Goal: Task Accomplishment & Management: Manage account settings

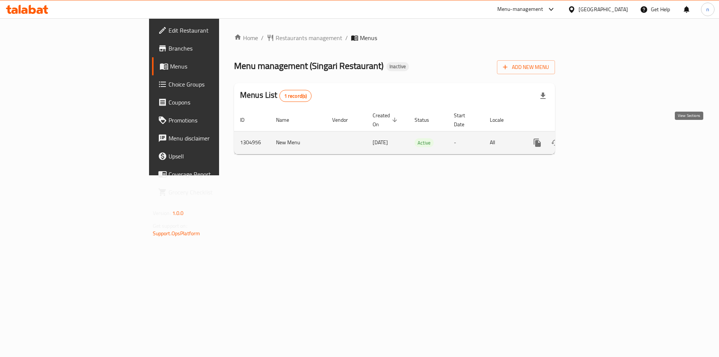
click at [596, 138] on icon "enhanced table" at bounding box center [591, 142] width 9 height 9
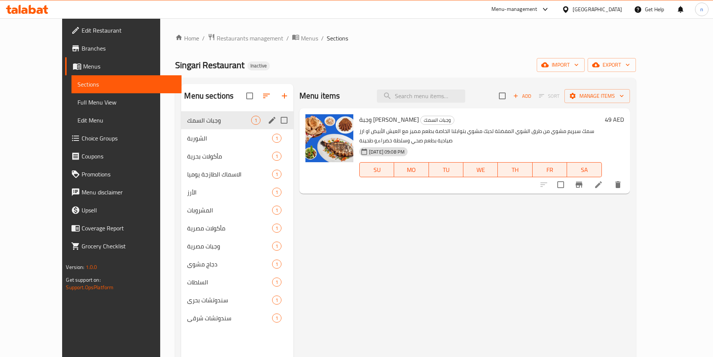
click at [213, 126] on div "وجبات السمك 1" at bounding box center [237, 120] width 112 height 18
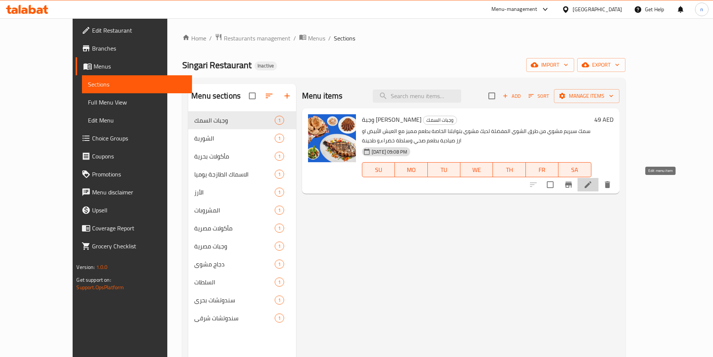
click at [593, 184] on icon at bounding box center [588, 184] width 9 height 9
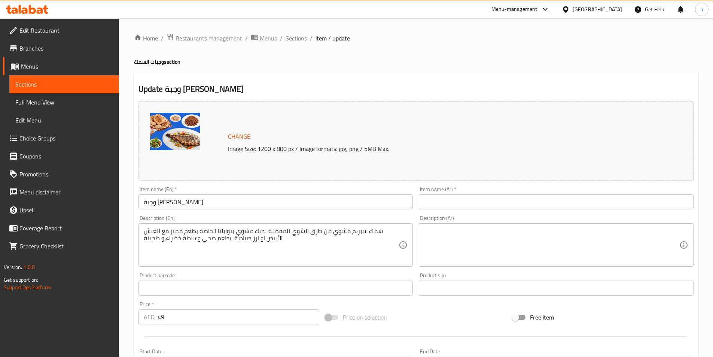
click at [51, 64] on span "Menus" at bounding box center [67, 66] width 92 height 9
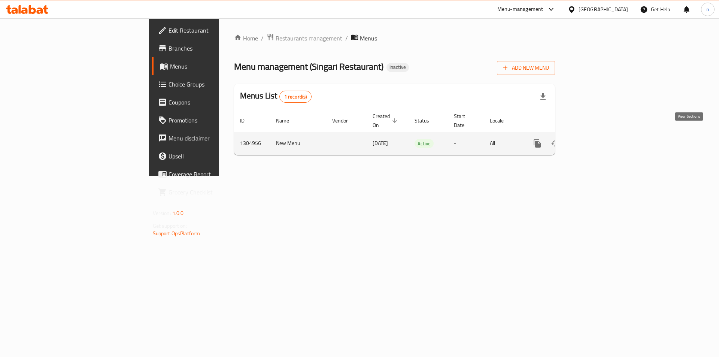
click at [600, 134] on link "enhanced table" at bounding box center [591, 143] width 18 height 18
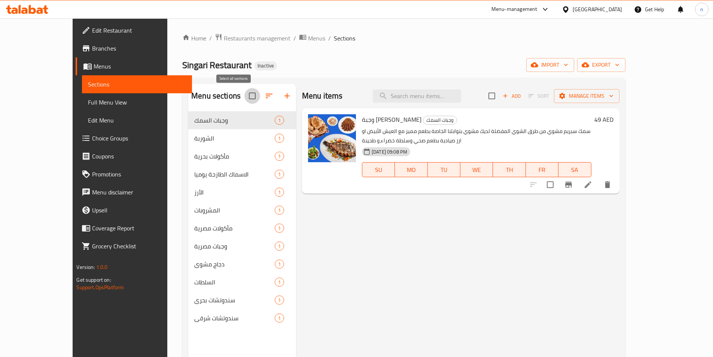
click at [244, 94] on input "checkbox" at bounding box center [252, 96] width 16 height 16
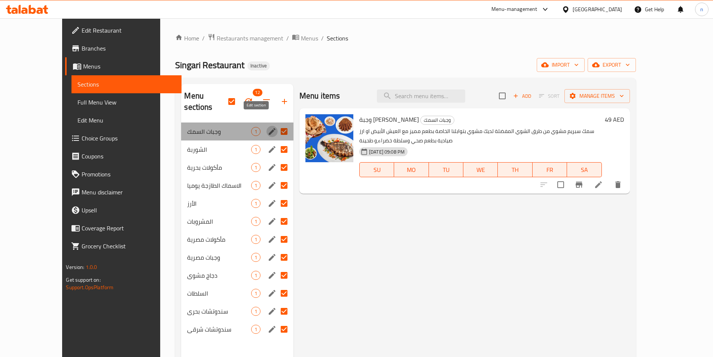
click at [268, 127] on icon "edit" at bounding box center [272, 131] width 9 height 9
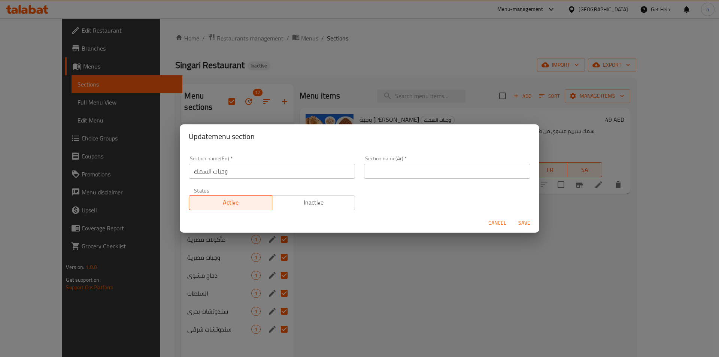
click at [492, 222] on span "Cancel" at bounding box center [497, 222] width 18 height 9
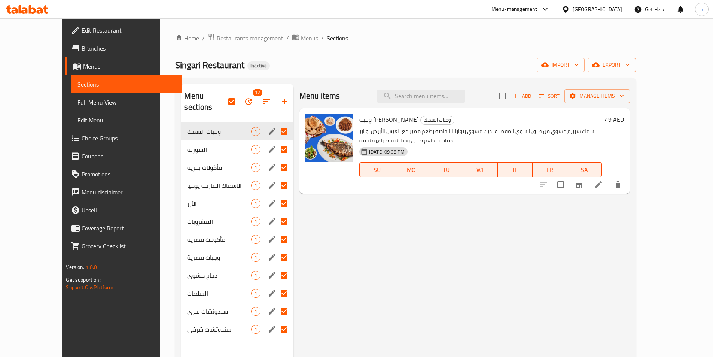
drag, startPoint x: 349, startPoint y: 332, endPoint x: 346, endPoint y: 322, distance: 10.1
click at [346, 326] on div "Menu items Add Sort Manage items وجبة سبريم مشوي وجبات السمك سمك سبريم مشوي من …" at bounding box center [462, 262] width 337 height 357
click at [224, 94] on input "checkbox" at bounding box center [232, 102] width 16 height 16
checkbox input "false"
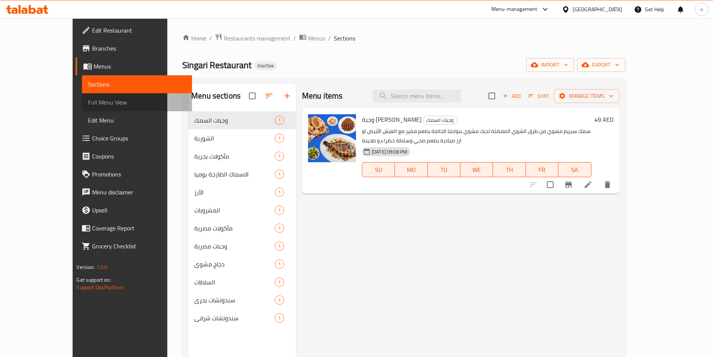
click at [100, 101] on span "Full Menu View" at bounding box center [137, 102] width 98 height 9
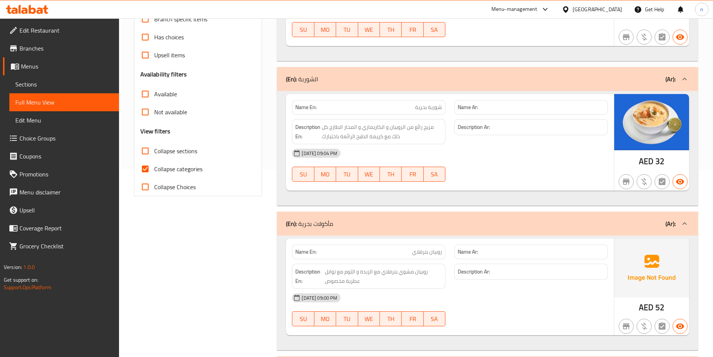
scroll to position [262, 0]
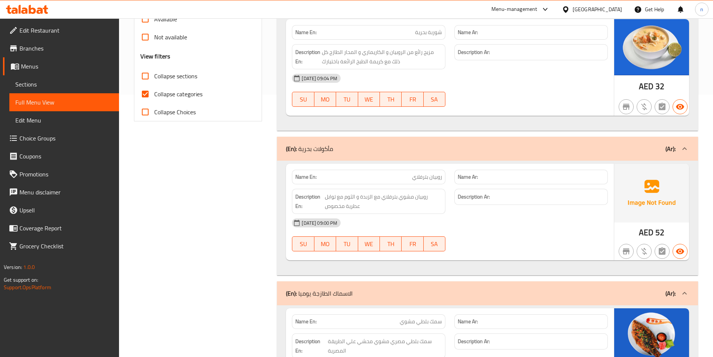
click at [144, 92] on input "Collapse categories" at bounding box center [145, 94] width 18 height 18
checkbox input "false"
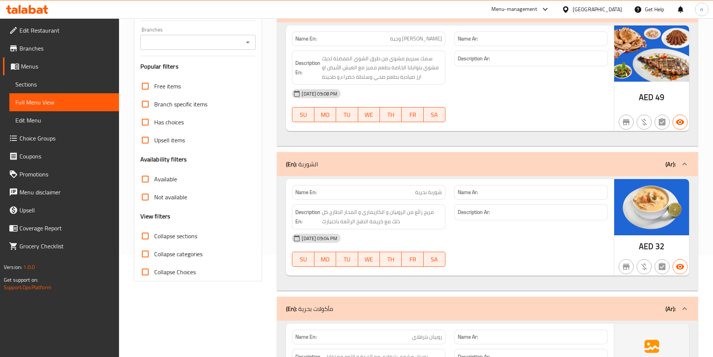
scroll to position [85, 0]
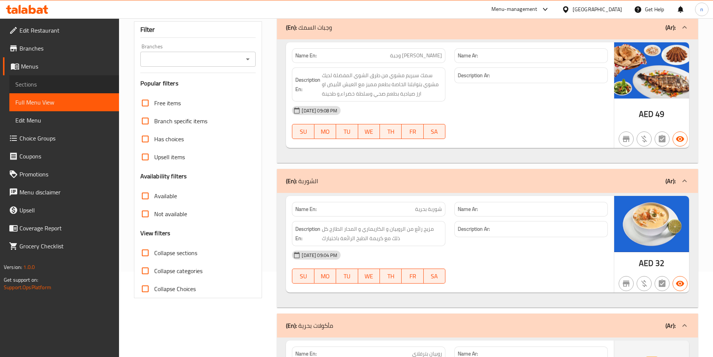
click at [54, 81] on span "Sections" at bounding box center [64, 84] width 98 height 9
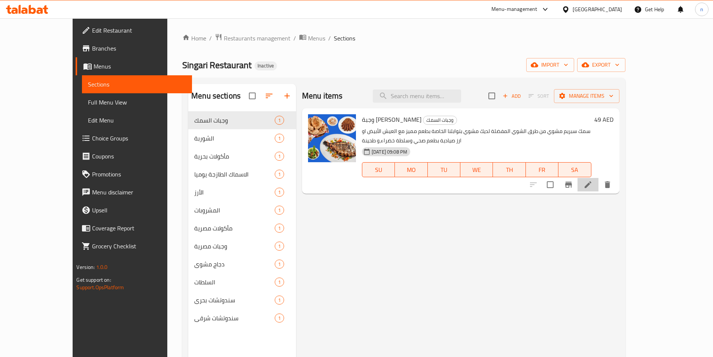
click at [599, 182] on li at bounding box center [588, 184] width 21 height 13
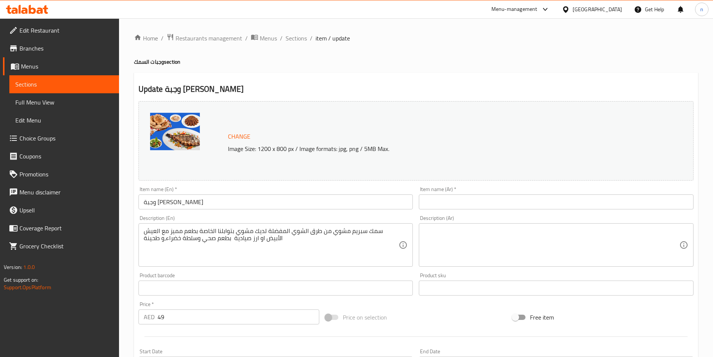
click at [174, 202] on input "وجبة سبريم مشوي" at bounding box center [276, 201] width 275 height 15
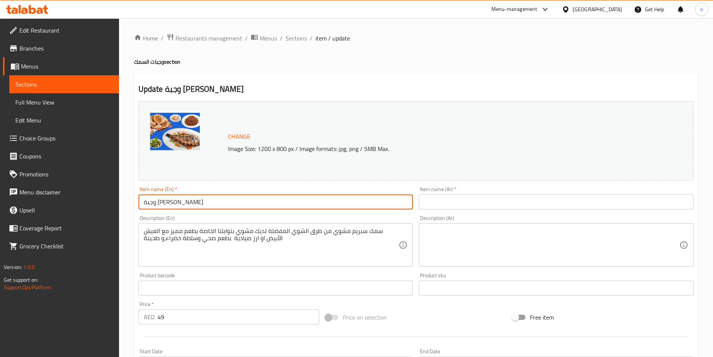
click at [174, 202] on input "وجبة سبريم مشوي" at bounding box center [276, 201] width 275 height 15
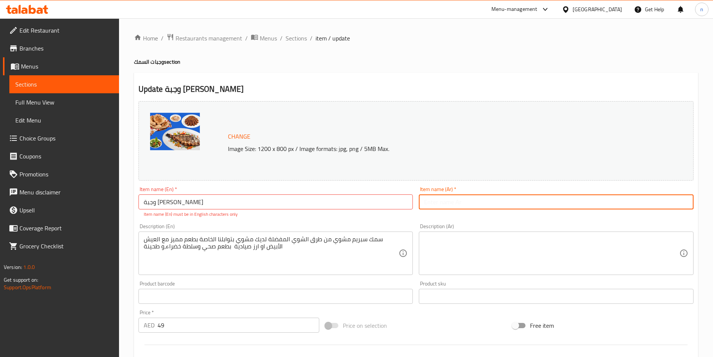
click at [475, 206] on input "text" at bounding box center [556, 201] width 275 height 15
paste input "وجبة سبريم مشوي"
type input "وجبة سبريم مشوي"
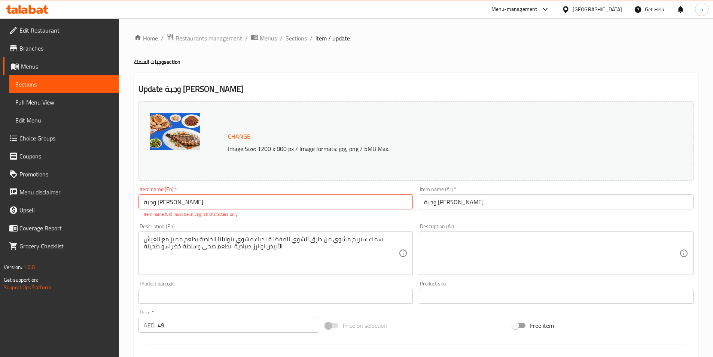
click at [164, 200] on input "وجبة سبريم مشوي" at bounding box center [276, 201] width 275 height 15
paste input "Grilled Supreme Meal"
type input "Grilled Supreme Meal"
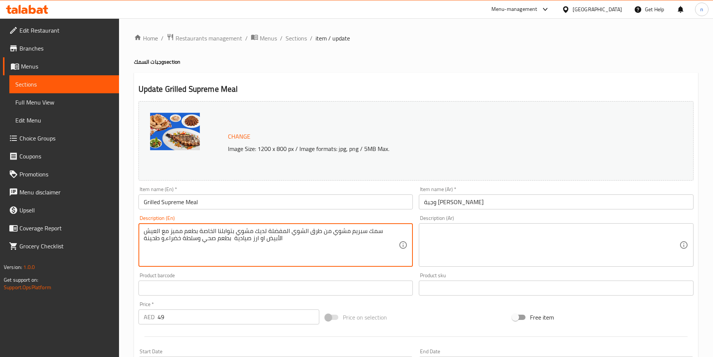
click at [231, 243] on textarea "سمك سبريم مشوي من طرق الشوي المفضلة لديك مشوي بتوابلنا الخاصة بطعم مميز مع العي…" at bounding box center [271, 245] width 255 height 36
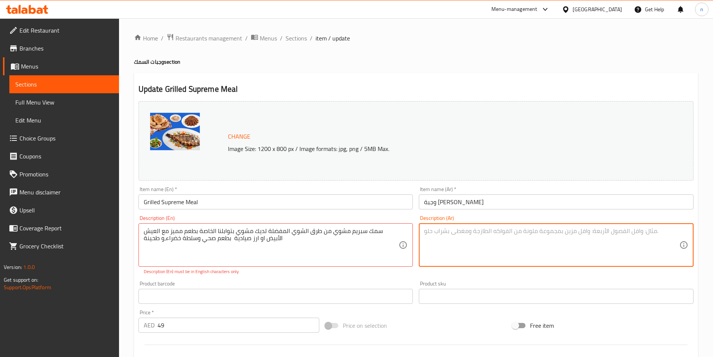
click at [426, 234] on textarea at bounding box center [551, 245] width 255 height 36
paste textarea "سمك سبريم مشوي من طرق الشوي المفضلة لديك مشوي بتوابلنا الخاصة بطعم مميز مع العي…"
type textarea "سمك سبريم مشوي من طرق الشوي المفضلة لديك مشوي بتوابلنا الخاصة بطعم مميز مع العي…"
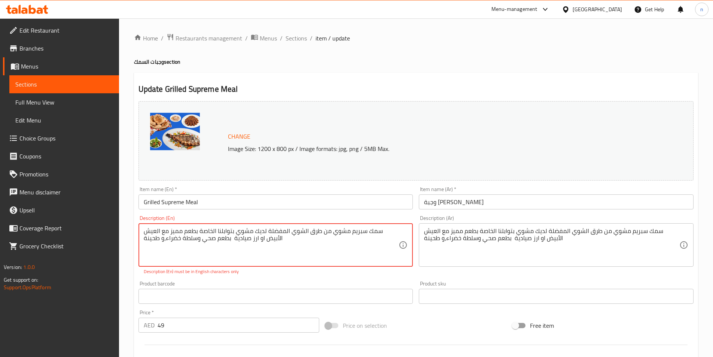
click at [283, 229] on textarea "سمك سبريم مشوي من طرق الشوي المفضلة لديك مشوي بتوابلنا الخاصة بطعم مميز مع العي…" at bounding box center [271, 245] width 255 height 36
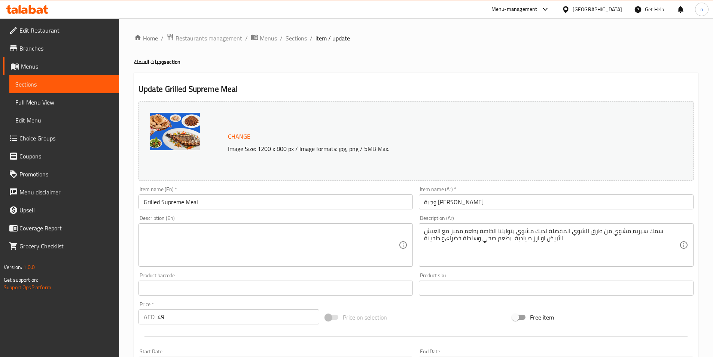
click at [175, 233] on textarea at bounding box center [271, 245] width 255 height 36
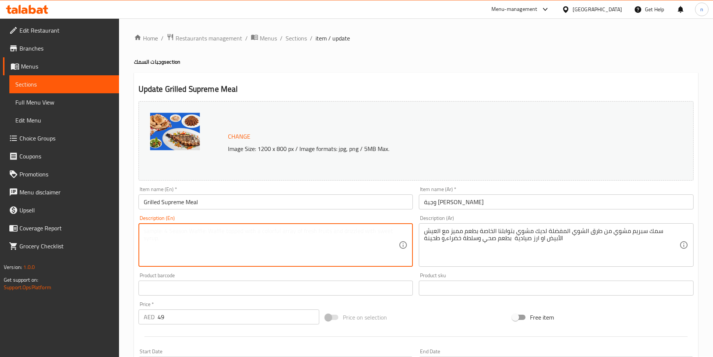
paste textarea "Grilled sea bream, one of your favorite grilling methods, grilled with our spec…"
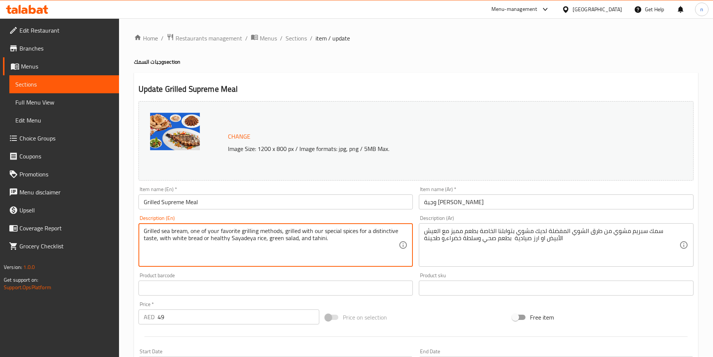
scroll to position [37, 0]
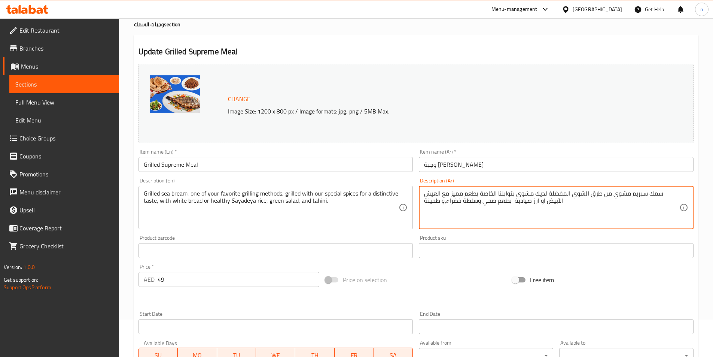
drag, startPoint x: 587, startPoint y: 195, endPoint x: 680, endPoint y: 198, distance: 92.5
click at [665, 195] on textarea "سمك سبريم مشوي من طرق الشوي المفضلة لديك مشوي بتوابلنا الخاصة بطعم مميز مع العي…" at bounding box center [551, 208] width 255 height 36
drag, startPoint x: 590, startPoint y: 195, endPoint x: 677, endPoint y: 194, distance: 87.6
click at [677, 194] on textarea "سمك سبريم مشوي من طرق الشوي المفضلة لديك مشوي بتوابلنا الخاصة بطعم مميز مع العي…" at bounding box center [551, 208] width 255 height 36
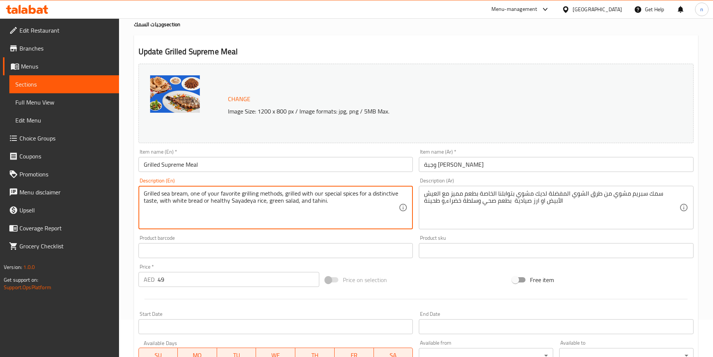
drag, startPoint x: 143, startPoint y: 193, endPoint x: 185, endPoint y: 193, distance: 41.9
paste textarea "is one of the grilling methods."
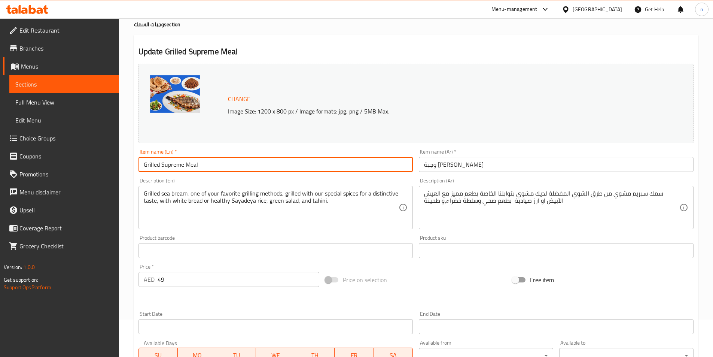
click at [163, 165] on input "Grilled Supreme Meal" at bounding box center [276, 164] width 275 height 15
click at [148, 167] on input "Grilled Supreme Meal" at bounding box center [276, 164] width 275 height 15
drag, startPoint x: 143, startPoint y: 165, endPoint x: 183, endPoint y: 173, distance: 40.8
click at [183, 173] on div "Item name (En)   * Grilled Supreme Meal Item name (En) *" at bounding box center [276, 160] width 281 height 29
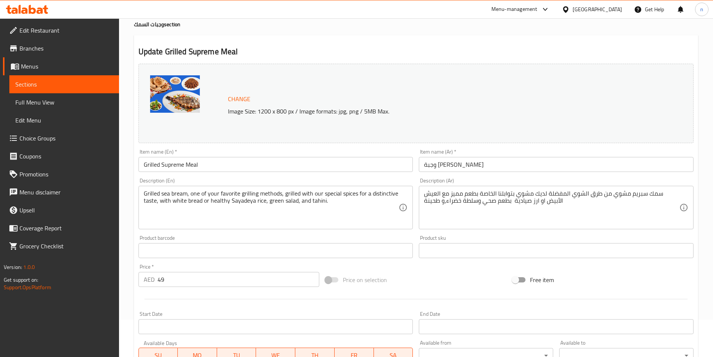
drag, startPoint x: 143, startPoint y: 194, endPoint x: 165, endPoint y: 192, distance: 22.5
click at [165, 192] on div "Grilled sea bream, one of your favorite grilling methods, grilled with our spec…" at bounding box center [276, 207] width 275 height 43
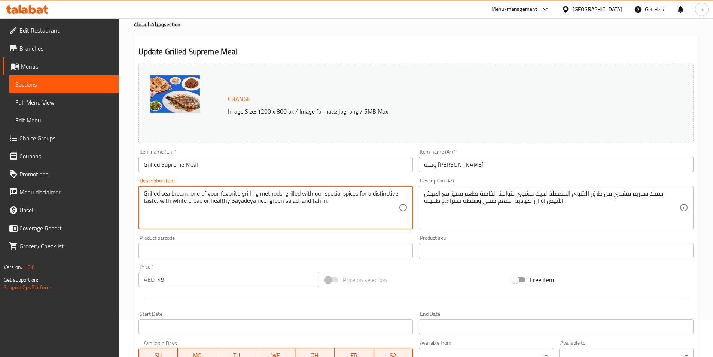
paste textarea "Supreme"
click at [162, 193] on textarea "Grilled Supreme fish, one of your favorite grilling methods, grilled with our s…" at bounding box center [271, 208] width 255 height 36
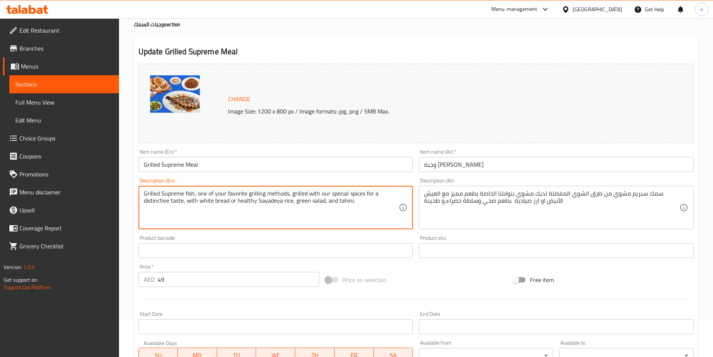
type textarea "Grilled Supreme fish, one of your favorite grilling methods, grilled with our s…"
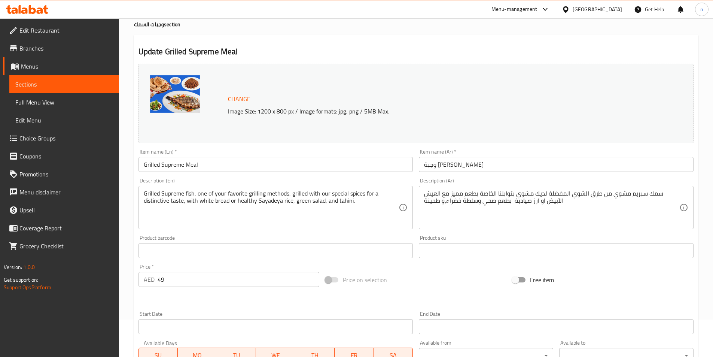
drag, startPoint x: 143, startPoint y: 192, endPoint x: 182, endPoint y: 197, distance: 39.6
click at [182, 197] on div "Grilled Supreme fish, one of your favorite grilling methods, grilled with our s…" at bounding box center [276, 207] width 275 height 43
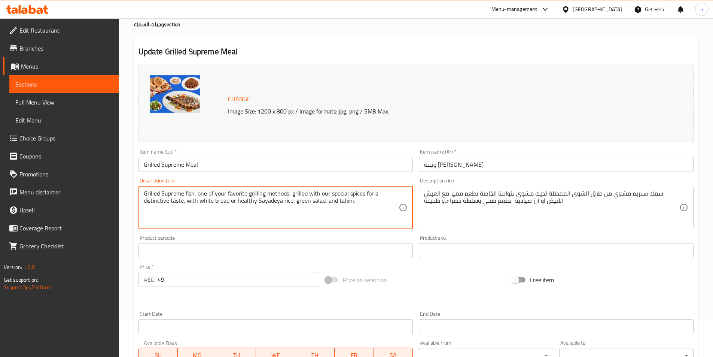
drag, startPoint x: 145, startPoint y: 192, endPoint x: 193, endPoint y: 196, distance: 48.8
click at [193, 196] on textarea "Grilled Supreme fish, one of your favorite grilling methods, grilled with our s…" at bounding box center [271, 208] width 255 height 36
click at [355, 200] on textarea "Grilled Supreme fish, one of your favorite grilling methods, grilled with our s…" at bounding box center [271, 208] width 255 height 36
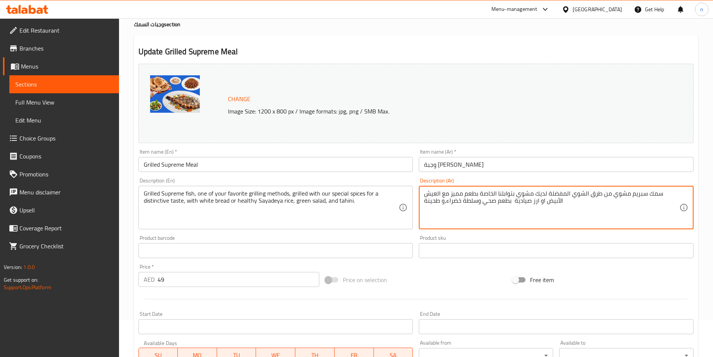
drag, startPoint x: 631, startPoint y: 192, endPoint x: 685, endPoint y: 190, distance: 54.7
click at [609, 197] on textarea "سمك سبريم مشوي من طرق الشوي المفضلة لديك مشوي بتوابلنا الخاصة بطعم مميز مع العي…" at bounding box center [551, 208] width 255 height 36
drag, startPoint x: 554, startPoint y: 195, endPoint x: 556, endPoint y: 203, distance: 7.8
click at [555, 195] on textarea "سمك سبريم مشوي من طرق الشوي المفضلة لديك مشوي بتوابلنا الخاصة بطعم مميز مع العي…" at bounding box center [551, 208] width 255 height 36
type textarea "سمك سبريم مشوي من طرق الشوي المفضلة لديك مشوي بتوابلنا الخاصة بطعم مميز مع العي…"
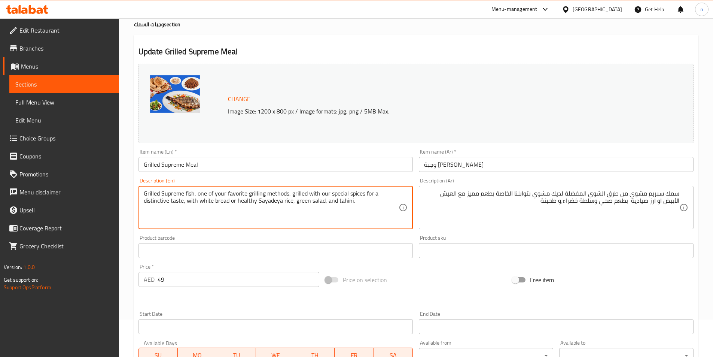
click at [370, 196] on textarea "Grilled Supreme fish, one of your favorite grilling methods, grilled with our s…" at bounding box center [271, 208] width 255 height 36
paste textarea "healthy"
click at [249, 204] on textarea "Grilled Supreme fish, one of your favorite grilling methods, grilled with our s…" at bounding box center [271, 208] width 255 height 36
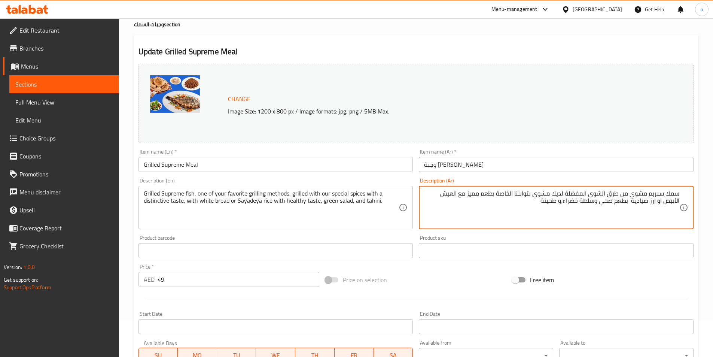
click at [660, 201] on textarea "سمك سبريم مشوي من طرق الشوي المفضلة لديك مشوي بتوابلنا الخاصة بطعم مميز مع العي…" at bounding box center [551, 208] width 255 height 36
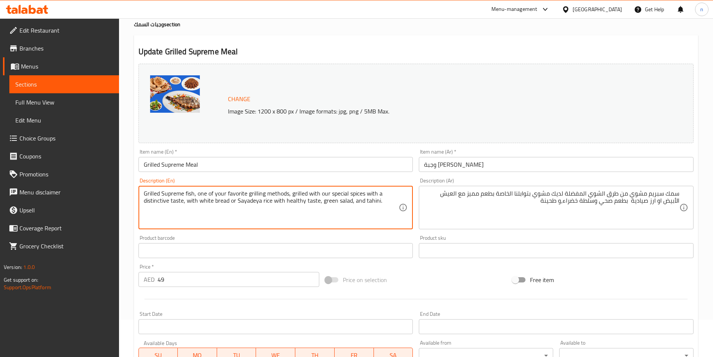
click at [244, 200] on textarea "Grilled Supreme fish, one of your favorite grilling methods, grilled with our s…" at bounding box center [271, 208] width 255 height 36
paste textarea "iyah"
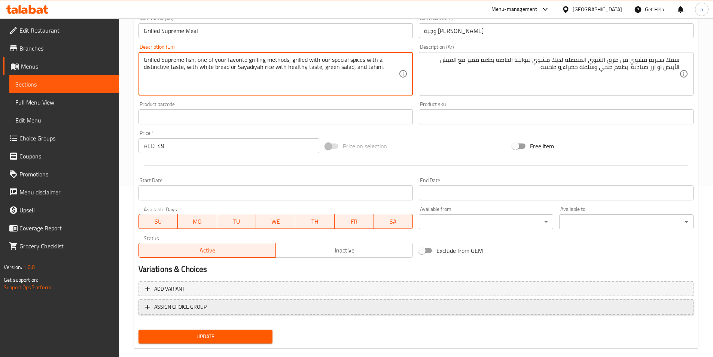
scroll to position [183, 0]
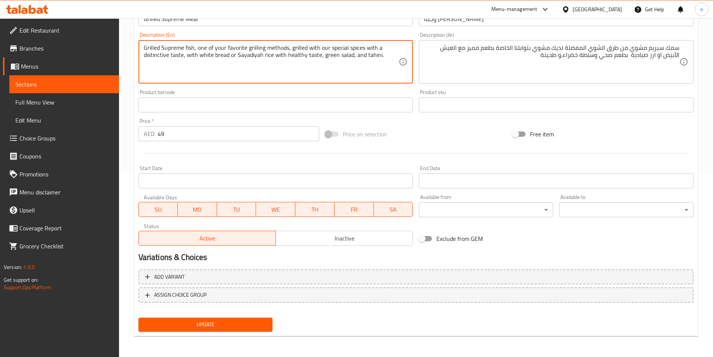
type textarea "Grilled Supreme fish, one of your favorite grilling methods, grilled with our s…"
click at [197, 320] on span "Update" at bounding box center [206, 324] width 122 height 9
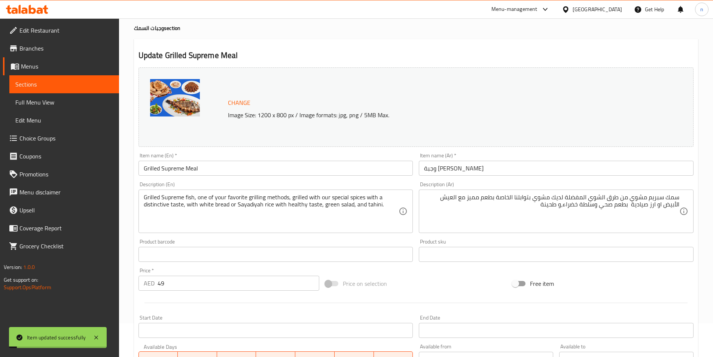
scroll to position [0, 0]
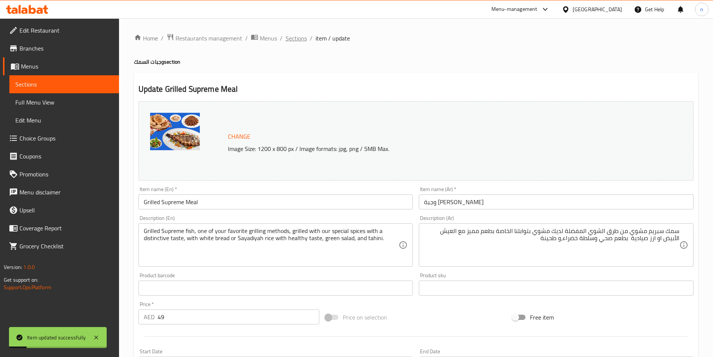
click at [294, 39] on span "Sections" at bounding box center [296, 38] width 21 height 9
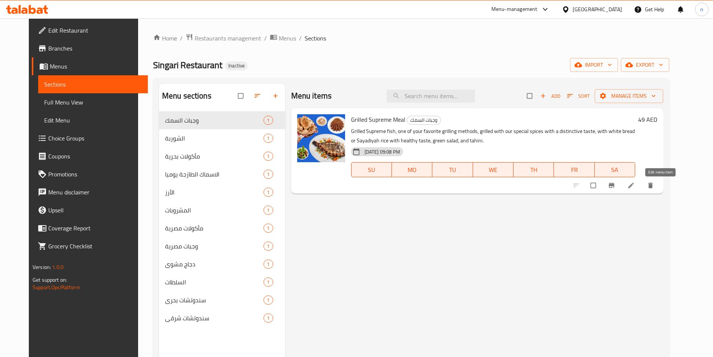
click at [634, 185] on icon at bounding box center [632, 186] width 6 height 6
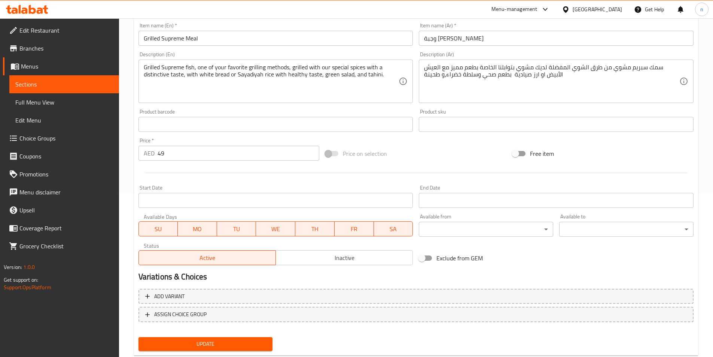
scroll to position [183, 0]
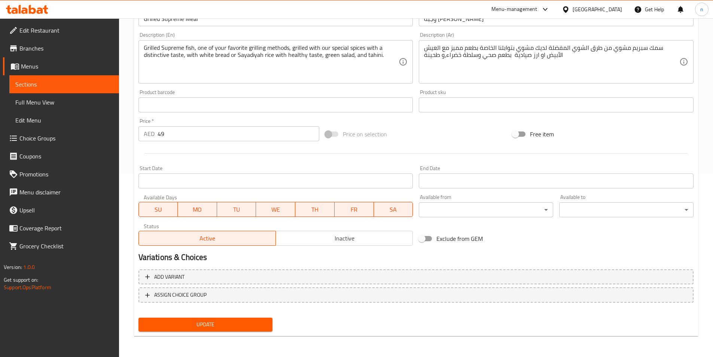
click at [224, 325] on span "Update" at bounding box center [206, 324] width 122 height 9
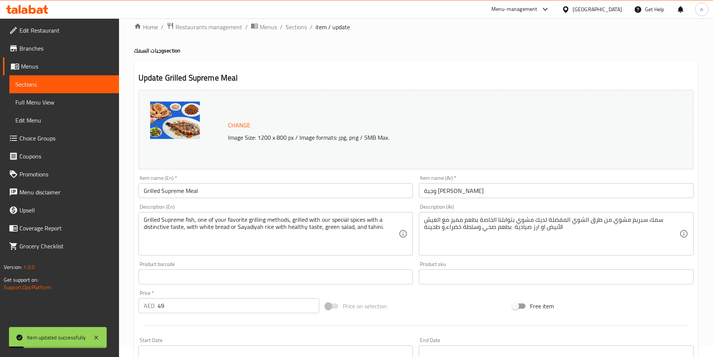
scroll to position [0, 0]
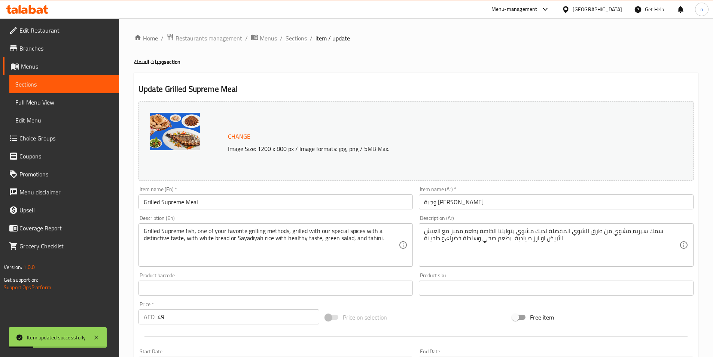
click at [295, 37] on span "Sections" at bounding box center [296, 38] width 21 height 9
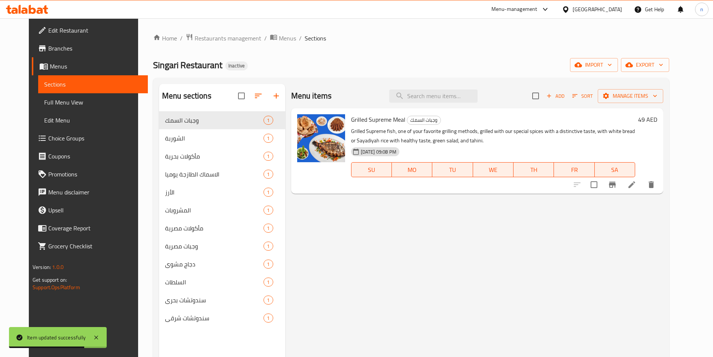
click at [44, 107] on span "Full Menu View" at bounding box center [93, 102] width 98 height 9
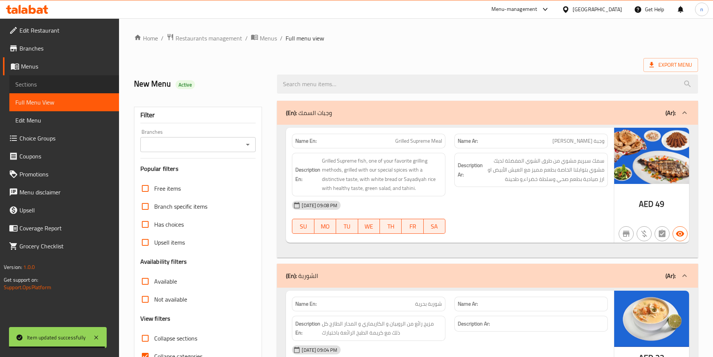
click at [56, 83] on span "Sections" at bounding box center [64, 84] width 98 height 9
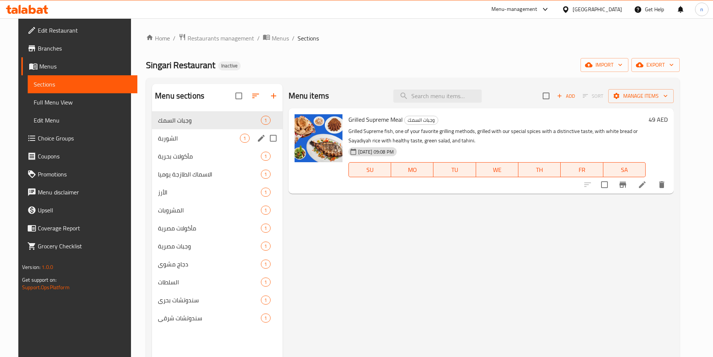
click at [176, 133] on div "الشوربة 1" at bounding box center [217, 138] width 130 height 18
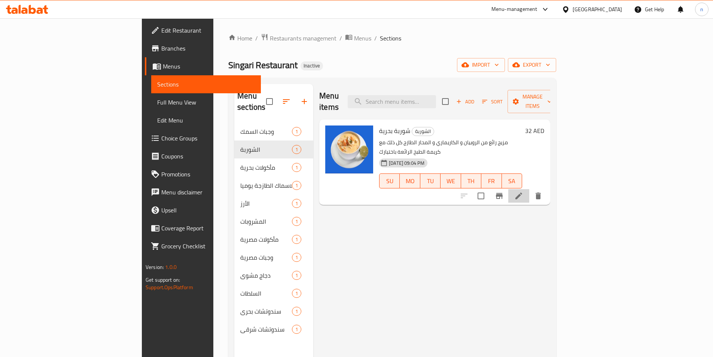
click at [529, 189] on li at bounding box center [518, 195] width 21 height 13
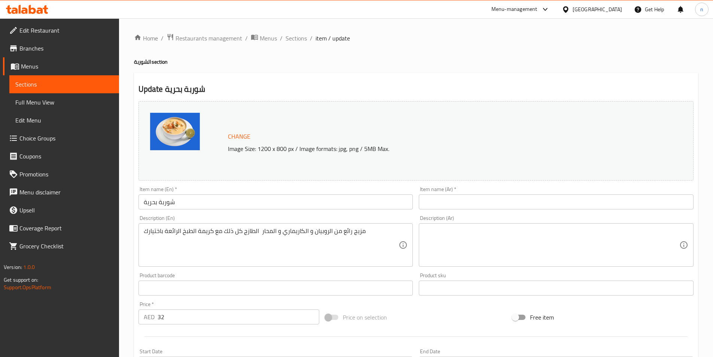
click at [169, 204] on input "شوربة بحرية" at bounding box center [276, 201] width 275 height 15
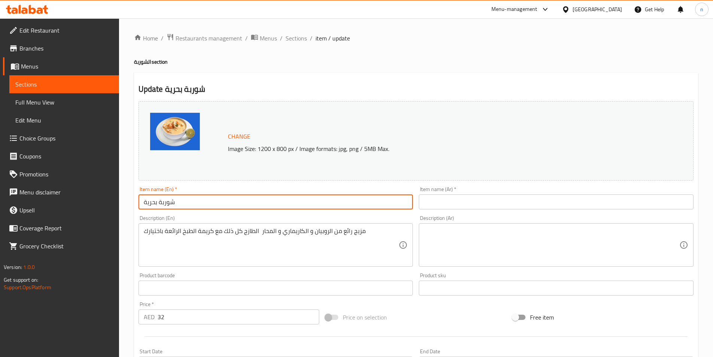
click at [169, 204] on input "شوربة بحرية" at bounding box center [276, 201] width 275 height 15
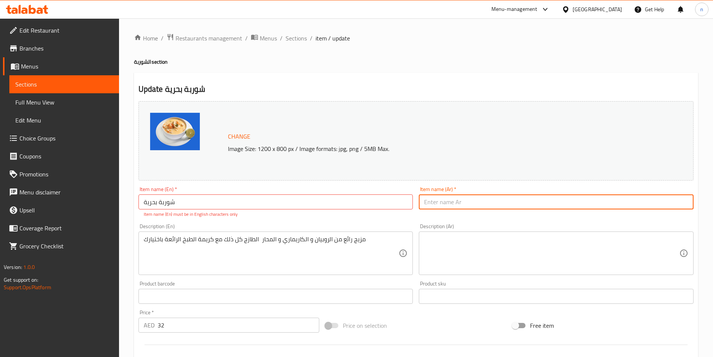
click at [429, 201] on input "text" at bounding box center [556, 201] width 275 height 15
paste input "شوربة بحرية"
type input "شوربة بحرية"
click at [159, 203] on input "شوربة بحرية" at bounding box center [276, 201] width 275 height 15
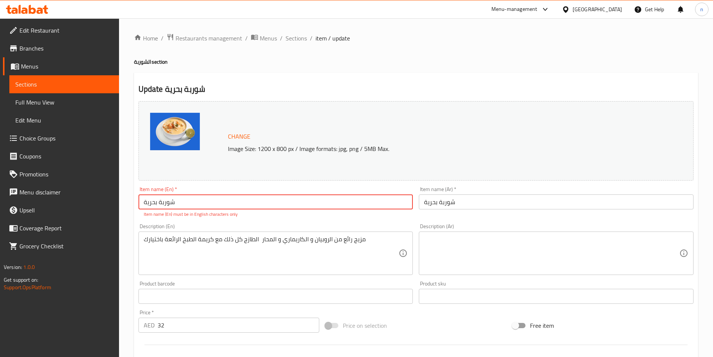
click at [159, 203] on input "شوربة بحرية" at bounding box center [276, 201] width 275 height 15
drag, startPoint x: 137, startPoint y: 201, endPoint x: 143, endPoint y: 203, distance: 6.4
click at [139, 202] on div "Item name (En)   * شوربة بحرية Item name (En) * Item name (En) must be in Engli…" at bounding box center [276, 201] width 281 height 37
click at [143, 203] on input "شوربة بحرية" at bounding box center [276, 201] width 275 height 15
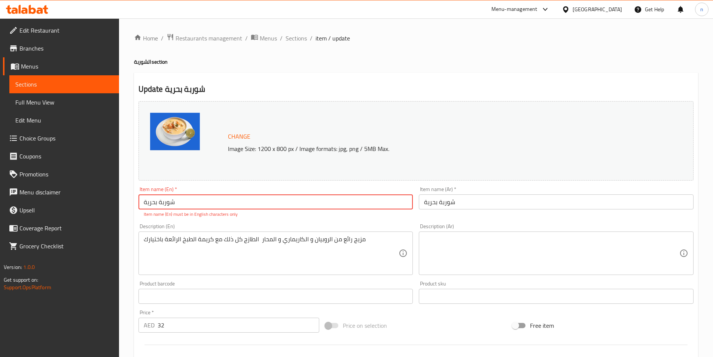
click at [149, 204] on input "شوربة بحرية" at bounding box center [276, 201] width 275 height 15
click at [433, 204] on input "شوربة بحرية" at bounding box center [556, 201] width 275 height 15
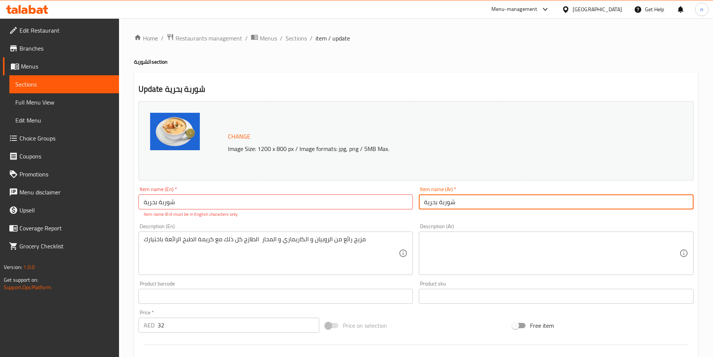
click at [433, 204] on input "شوربة بحرية" at bounding box center [556, 201] width 275 height 15
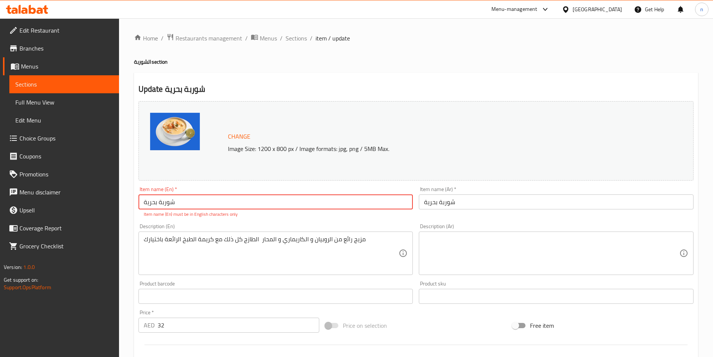
click at [162, 205] on input "شوربة بحرية" at bounding box center [276, 201] width 275 height 15
type input "بحرية"
click at [150, 201] on input "بحرية" at bounding box center [276, 201] width 275 height 15
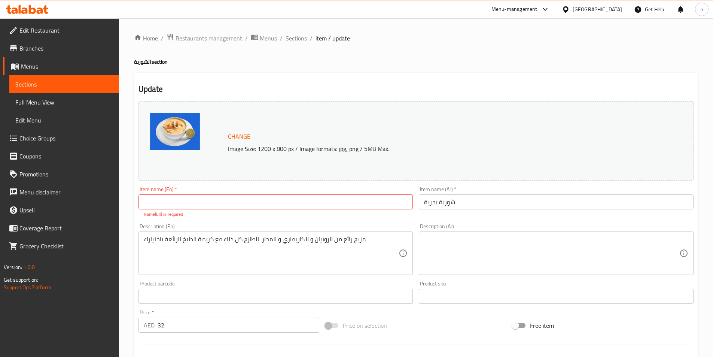
click at [161, 199] on input "text" at bounding box center [276, 201] width 275 height 15
click at [176, 199] on input "text" at bounding box center [276, 201] width 275 height 15
paste input "Seafood"
click at [150, 205] on input "Sea soup" at bounding box center [276, 201] width 275 height 15
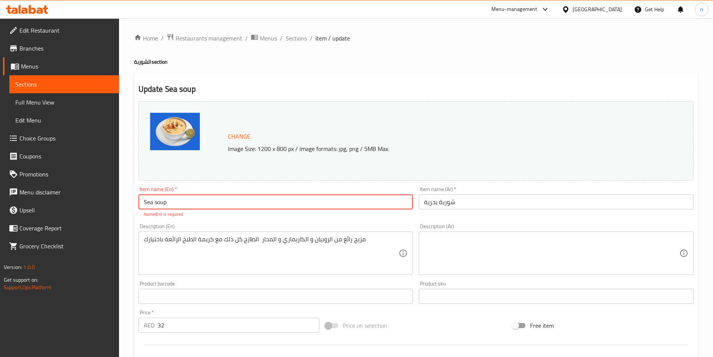
click at [150, 205] on input "Sea soup" at bounding box center [276, 201] width 275 height 15
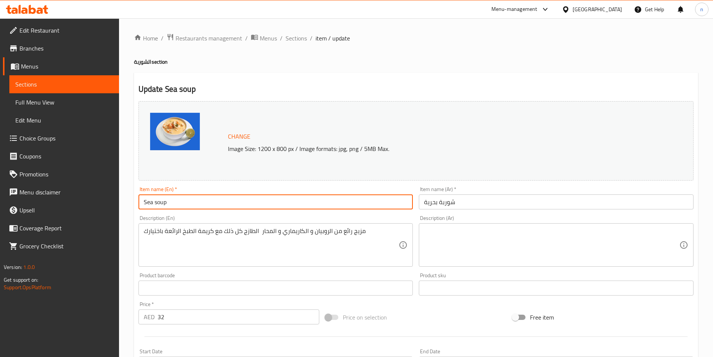
click at [209, 195] on input "Sea soup" at bounding box center [276, 201] width 275 height 15
click at [428, 203] on input "شوربة بحرية" at bounding box center [556, 201] width 275 height 15
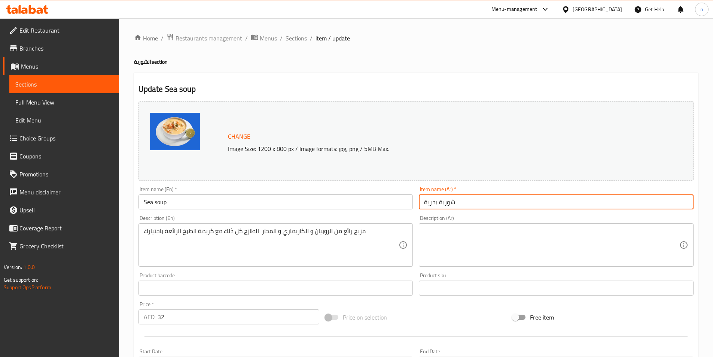
click at [428, 203] on input "شوربة بحرية" at bounding box center [556, 201] width 275 height 15
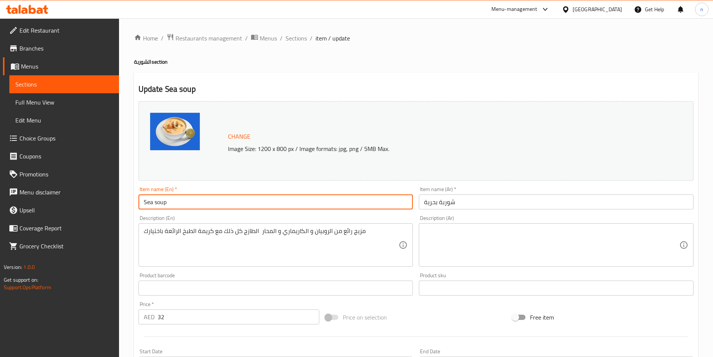
click at [175, 197] on input "Sea soup" at bounding box center [276, 201] width 275 height 15
paste input "seafood"
click at [154, 204] on input "seafood soup" at bounding box center [276, 201] width 275 height 15
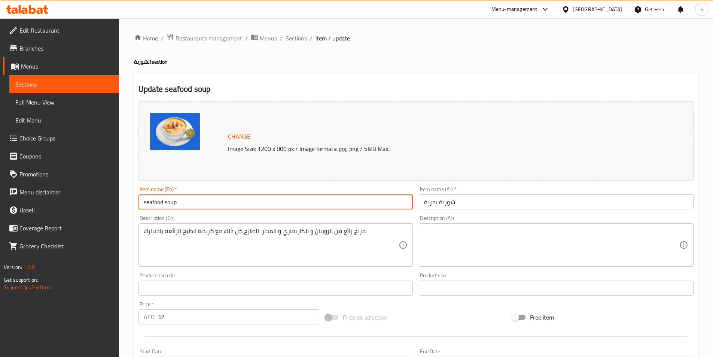
click at [154, 204] on input "seafood soup" at bounding box center [276, 201] width 275 height 15
type input "seafood soup"
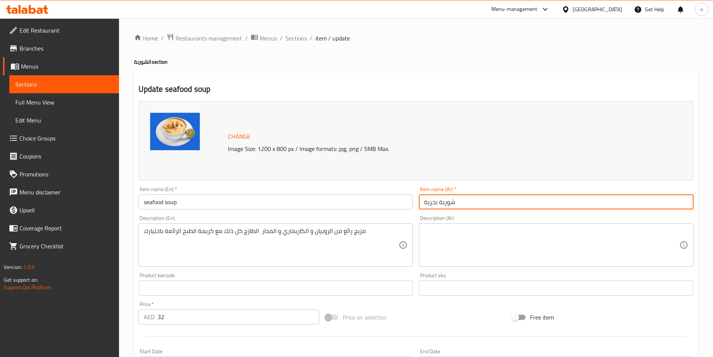
click at [464, 201] on input "شوربة بحرية" at bounding box center [556, 201] width 275 height 15
click at [431, 203] on input "شوربة بحرية" at bounding box center [556, 201] width 275 height 15
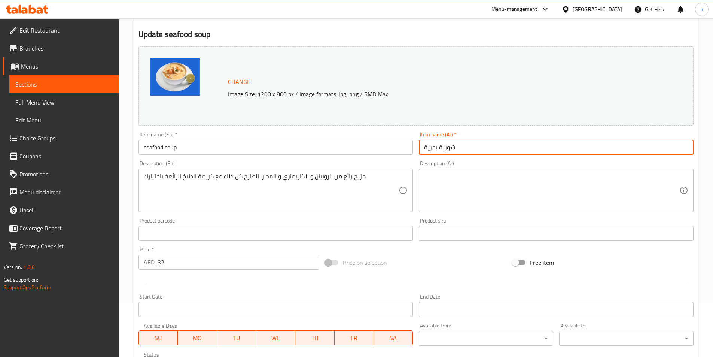
scroll to position [75, 0]
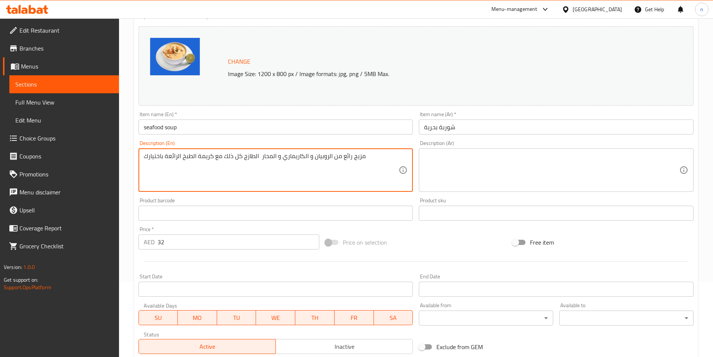
click at [333, 155] on textarea "مزيج رائع من الروبيان و الكاريماري و المحار الطازج كل ذلك مع كريمة الطبخ الرائع…" at bounding box center [271, 170] width 255 height 36
click at [508, 155] on textarea at bounding box center [551, 170] width 255 height 36
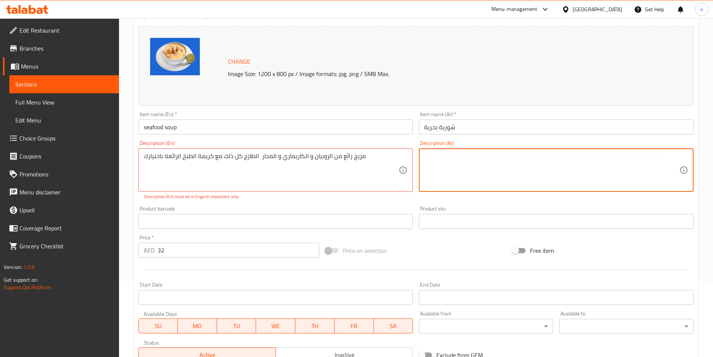
paste textarea "مزيج رائع من الروبيان و الكاريماري و المحار الطازج كل ذلك مع كريمة الطبخ الرائع…"
type textarea "مزيج رائع من الروبيان و الكاريماري و المحار الطازج كل ذلك مع كريمة الطبخ الرائع…"
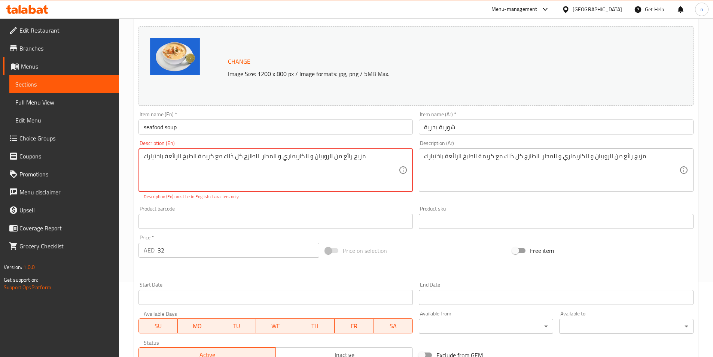
click at [268, 157] on textarea "مزيج رائع من الروبيان و الكاريماري و المحار الطازج كل ذلك مع كريمة الطبخ الرائع…" at bounding box center [271, 170] width 255 height 36
click at [257, 158] on textarea "مزيج رائع من الروبيان و الكاريماري و المحار الطازج كل ذلك مع كريمة الطبخ الرائع…" at bounding box center [271, 170] width 255 height 36
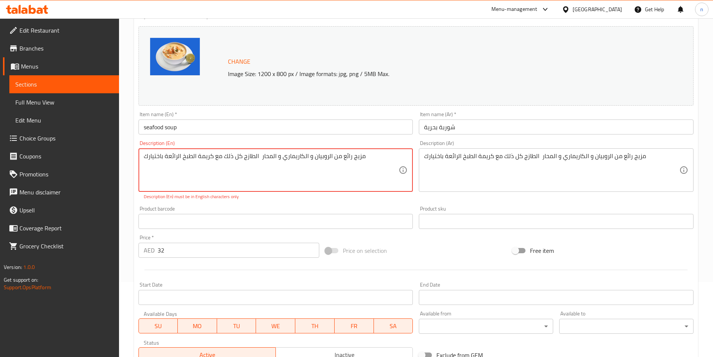
paste textarea "A wonderful combination of shrimp, caramari and freshly cooked oysters, all wit…"
type textarea "A wonderful combination of shrimp, caramari and freshly cooked oysters, all wit…"
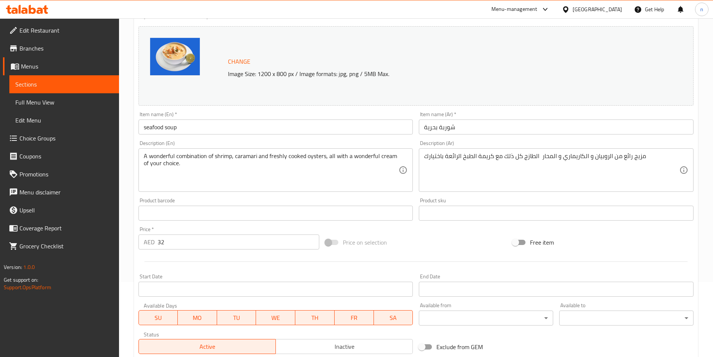
click at [166, 99] on div "Change Image Size: 1200 x 800 px / Image formats: jpg, png / 5MB Max." at bounding box center [416, 65] width 555 height 79
click at [73, 89] on link "Sections" at bounding box center [64, 84] width 110 height 18
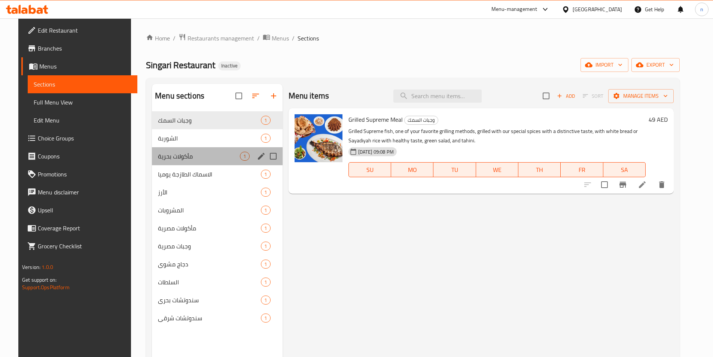
click at [185, 163] on div "مأكولات بحرية 1" at bounding box center [217, 156] width 130 height 18
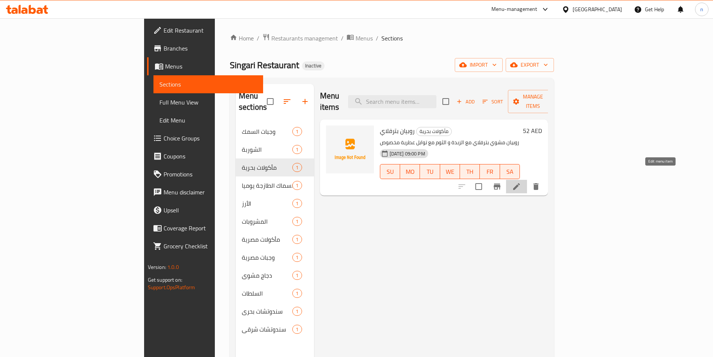
click at [520, 183] on icon at bounding box center [516, 186] width 7 height 7
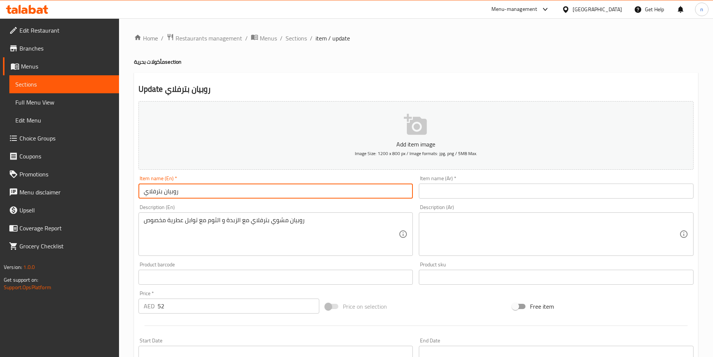
click at [161, 195] on input "روبيان بترفلاي" at bounding box center [276, 190] width 275 height 15
click at [432, 192] on input "text" at bounding box center [556, 190] width 275 height 15
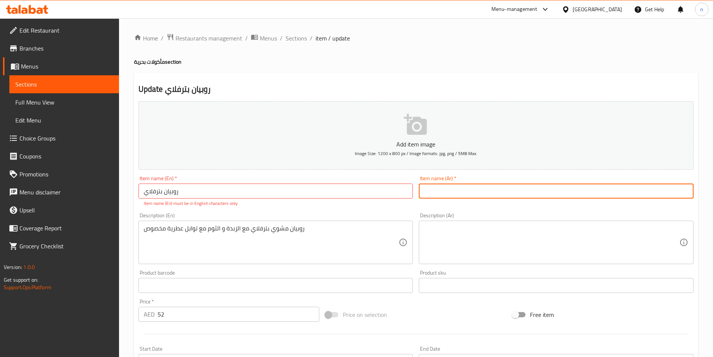
paste input "روبيان بترفلاي"
type input "روبيان بترفلاي"
click at [162, 191] on input "روبيان بترفلاي" at bounding box center [276, 190] width 275 height 15
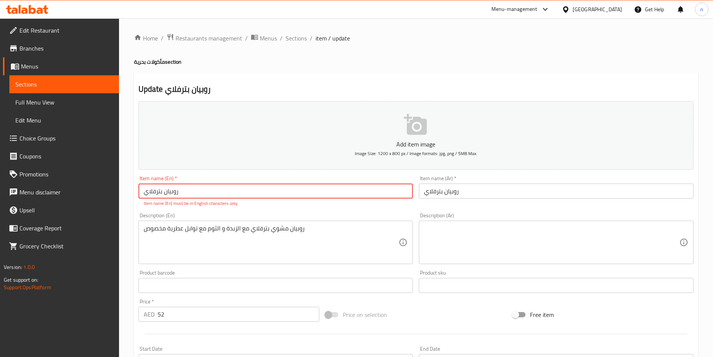
click at [162, 191] on input "روبيان بترفلاي" at bounding box center [276, 190] width 275 height 15
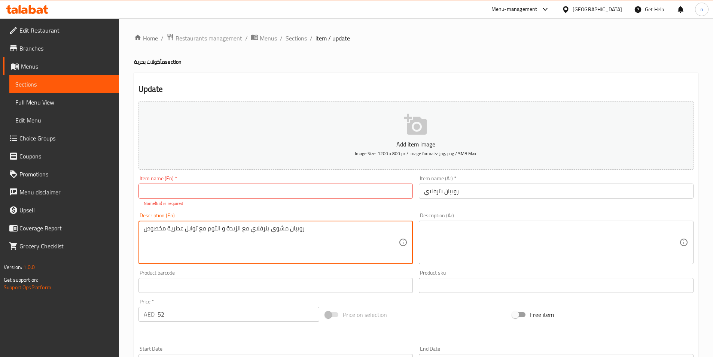
click at [216, 230] on textarea "روبيان مشوي بترفلاي مع الزبدة و الثوم مع توابل عطرية مخصوص" at bounding box center [271, 243] width 255 height 36
click at [459, 226] on textarea at bounding box center [551, 243] width 255 height 36
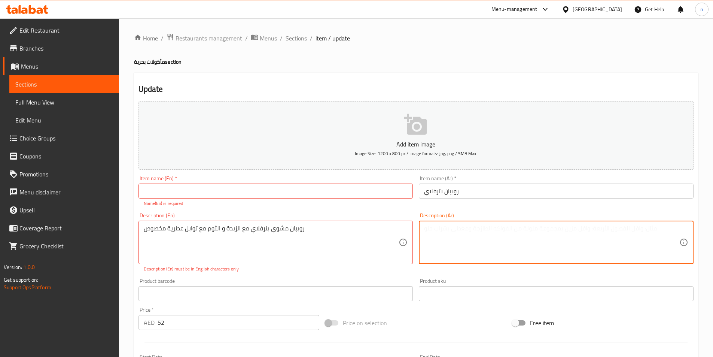
paste textarea "روبيان مشوي بترفلاي مع الزبدة و الثوم مع توابل عطرية مخصوص"
type textarea "روبيان مشوي بترفلاي مع الزبدة و الثوم مع توابل عطرية مخصوص"
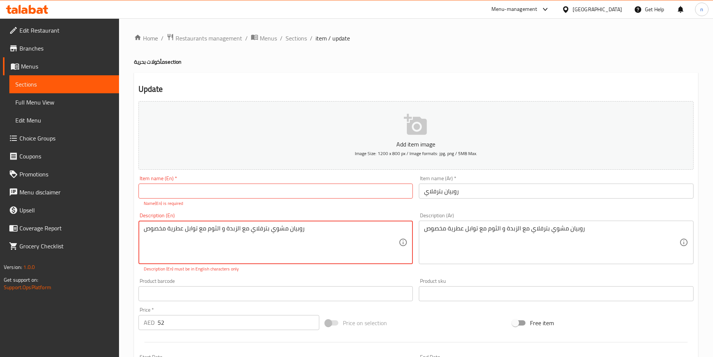
click at [266, 230] on textarea "روبيان مشوي بترفلاي مع الزبدة و الثوم مع توابل عطرية مخصوص" at bounding box center [271, 243] width 255 height 36
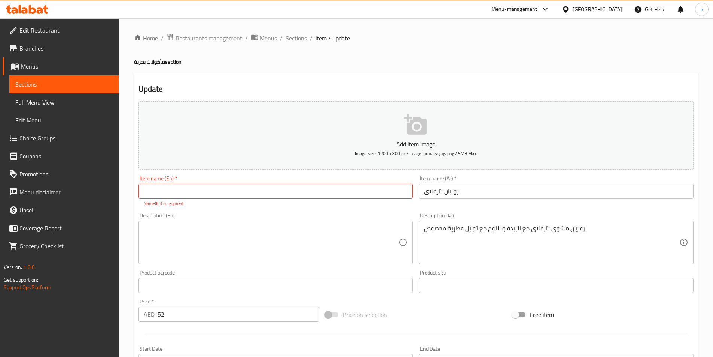
click at [456, 192] on input "روبيان بترفلاي" at bounding box center [556, 190] width 275 height 15
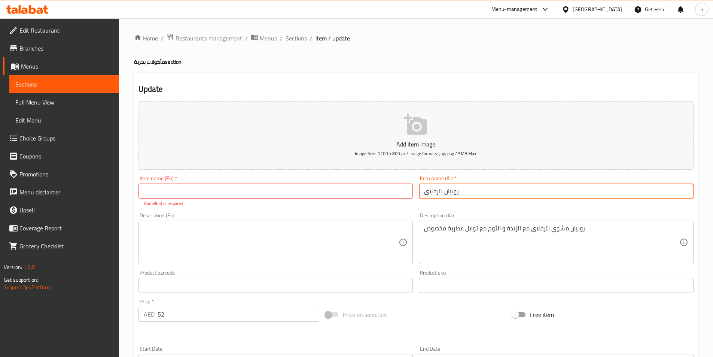
click at [456, 192] on input "روبيان بترفلاي" at bounding box center [556, 190] width 275 height 15
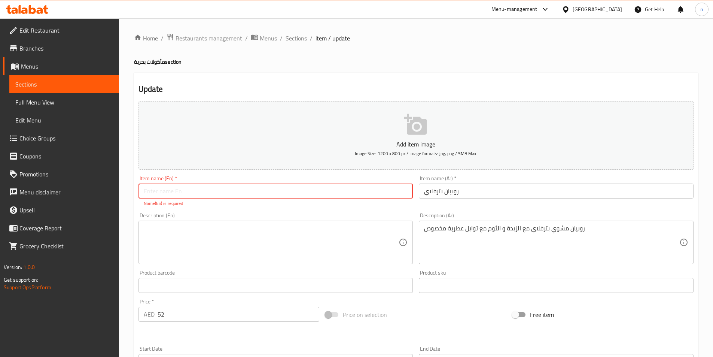
click at [162, 194] on input "text" at bounding box center [276, 190] width 275 height 15
paste input "Prawns"
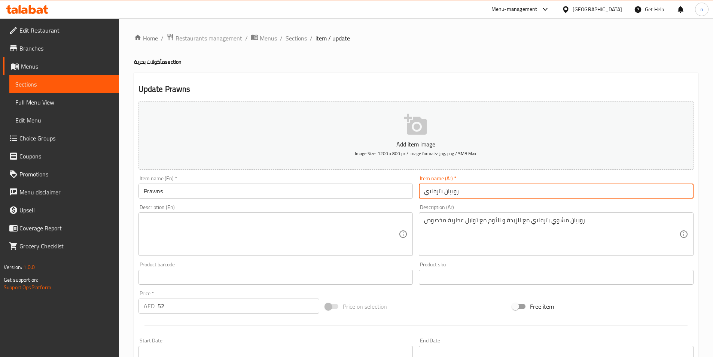
click at [438, 190] on input "روبيان بترفلاي" at bounding box center [556, 190] width 275 height 15
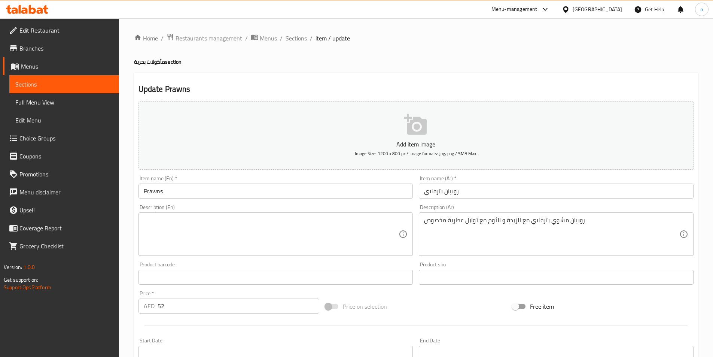
click at [434, 193] on input "روبيان بترفلاي" at bounding box center [556, 190] width 275 height 15
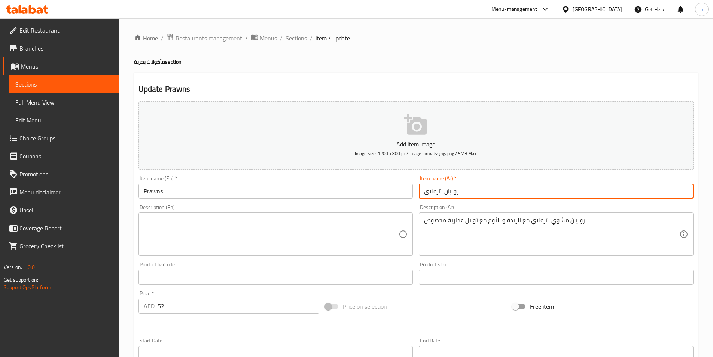
click at [434, 193] on input "روبيان بترفلاي" at bounding box center [556, 190] width 275 height 15
click at [179, 185] on input "Prawns" at bounding box center [276, 190] width 275 height 15
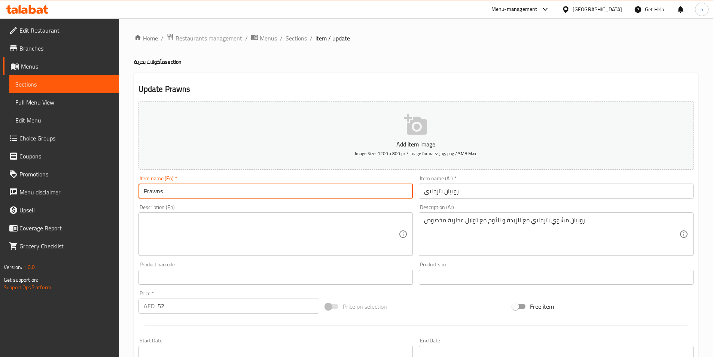
paste input "Butterfly"
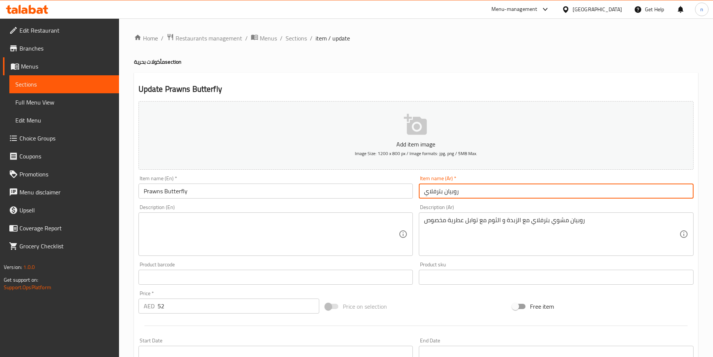
click at [429, 190] on input "روبيان بترفلاي" at bounding box center [556, 190] width 275 height 15
click at [551, 194] on input "روبيان بترفلاي" at bounding box center [556, 190] width 275 height 15
click at [174, 191] on input "Prawns Butterfly" at bounding box center [276, 190] width 275 height 15
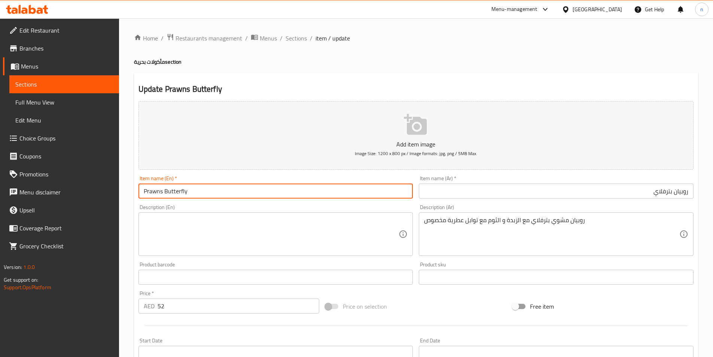
click at [174, 191] on input "Prawns Butterfly" at bounding box center [276, 190] width 275 height 15
click at [142, 192] on input "Prawns" at bounding box center [276, 190] width 275 height 15
paste input "Butterfly"
click at [178, 191] on input "Butterfly Prawns" at bounding box center [276, 190] width 275 height 15
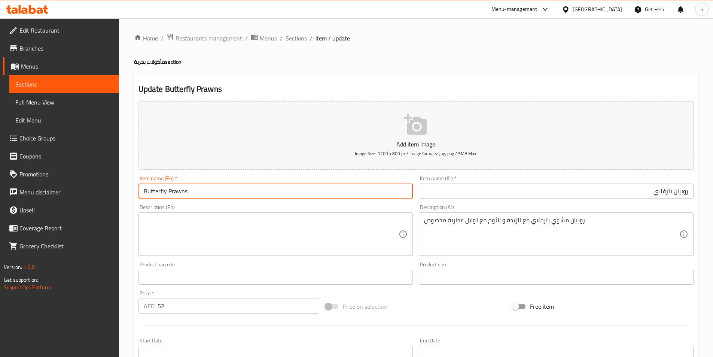
click at [178, 191] on input "Butterfly Prawns" at bounding box center [276, 190] width 275 height 15
type input "Butterfly Prawns"
click at [233, 194] on input "Butterfly Prawns" at bounding box center [276, 190] width 275 height 15
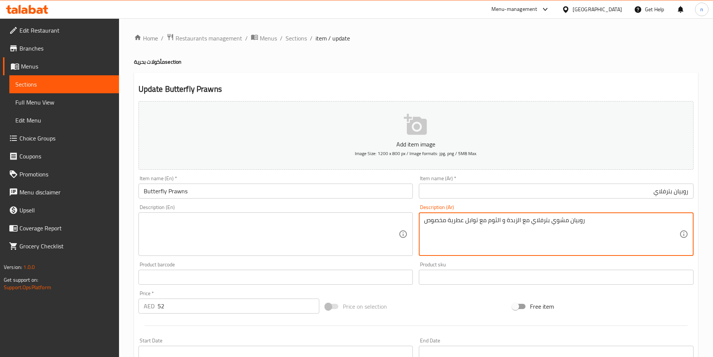
click at [529, 221] on textarea "روبيان مشوي بترفلاي مع الزبدة و الثوم مع توابل عطرية مخصوص" at bounding box center [551, 234] width 255 height 36
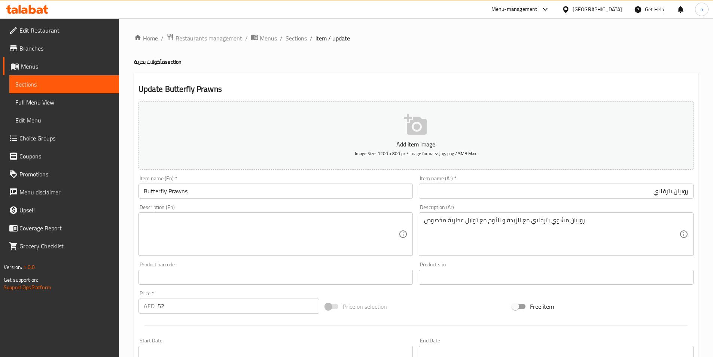
click at [194, 215] on div "Description (En)" at bounding box center [276, 233] width 275 height 43
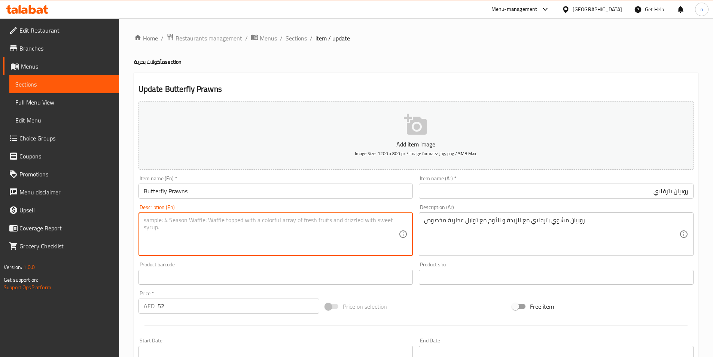
paste textarea "Grilled butterfly shrimp with butter and garlic with special aromatic spices"
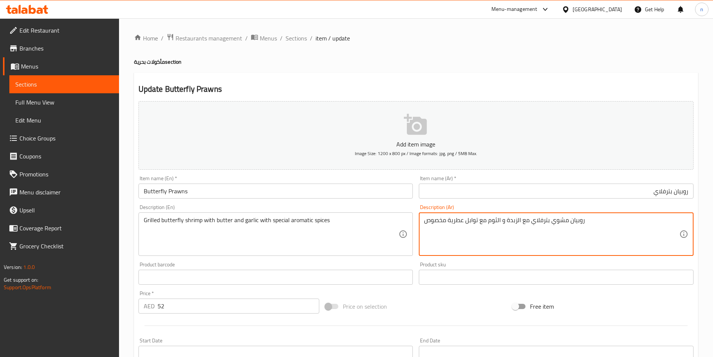
click at [432, 224] on textarea "روبيان مشوي بترفلاي مع الزبدة و الثوم مع توابل عطرية مخصوص" at bounding box center [551, 234] width 255 height 36
click at [148, 191] on input "Butterfly Prawns" at bounding box center [276, 190] width 275 height 15
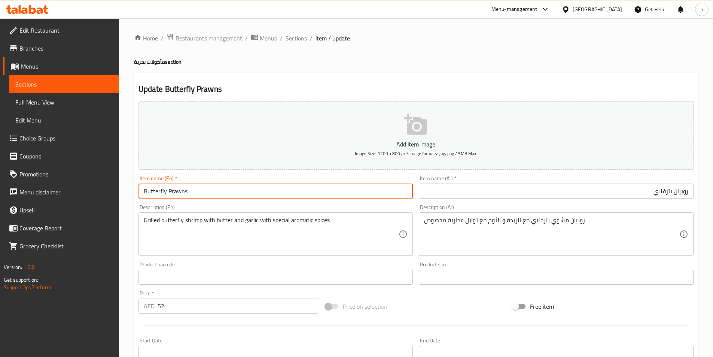
click at [187, 189] on input "Butterfly Prawns" at bounding box center [276, 190] width 275 height 15
click at [182, 191] on input "Butterfly Prawns" at bounding box center [276, 190] width 275 height 15
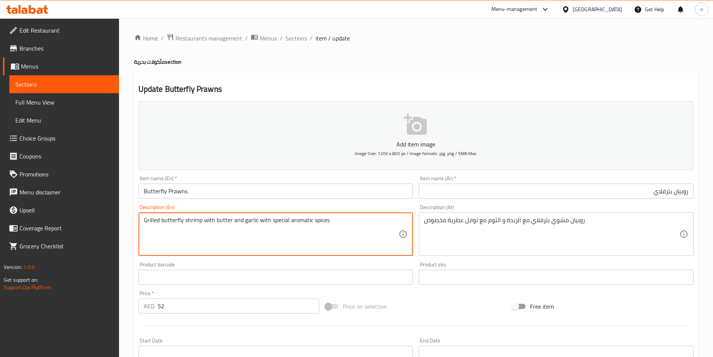
click at [195, 221] on textarea "Grilled butterfly shrimp with butter and garlic with special aromatic spices" at bounding box center [271, 234] width 255 height 36
paste textarea "Prawns"
type textarea "Grilled butterfly Prawns with butter and garlic with special aromatic spices"
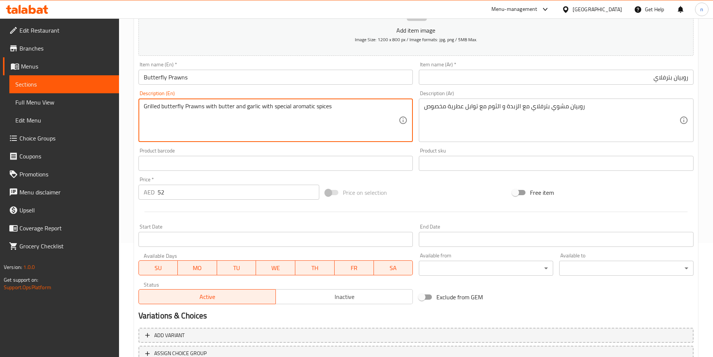
scroll to position [172, 0]
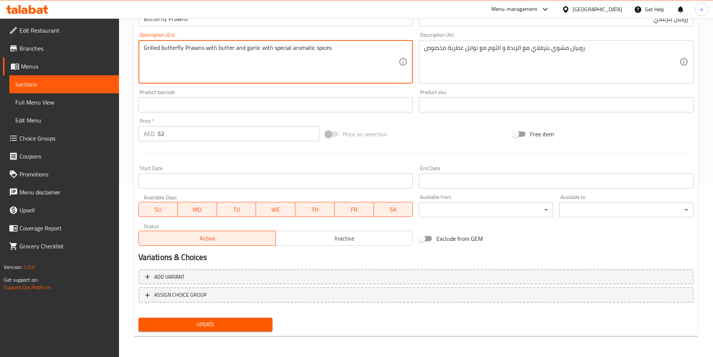
click at [227, 324] on span "Update" at bounding box center [206, 324] width 122 height 9
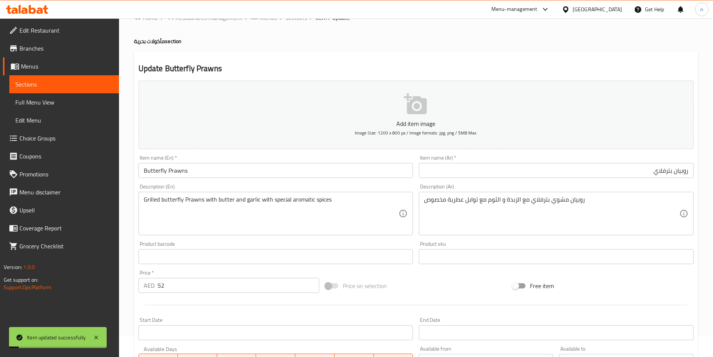
scroll to position [0, 0]
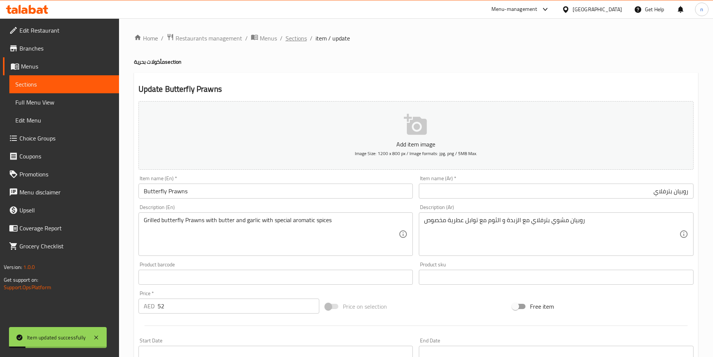
click at [300, 36] on span "Sections" at bounding box center [296, 38] width 21 height 9
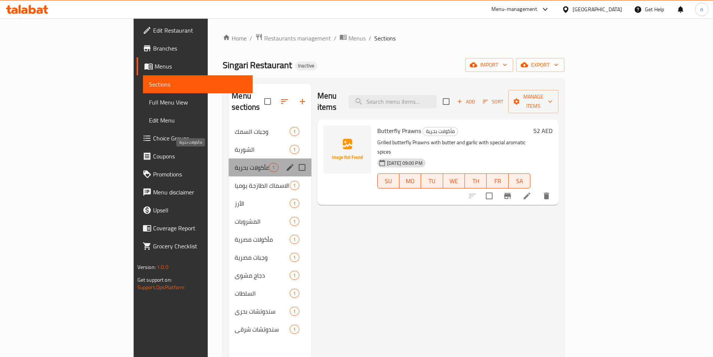
click at [235, 163] on span "مأكولات بحرية" at bounding box center [252, 167] width 34 height 9
click at [235, 127] on span "وجبات السمك" at bounding box center [252, 131] width 34 height 9
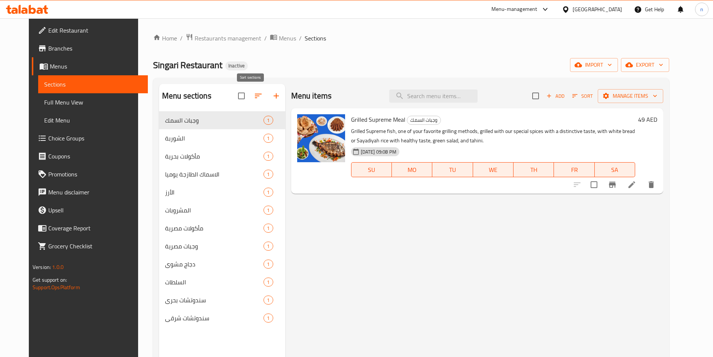
click at [254, 93] on icon "button" at bounding box center [258, 95] width 9 height 9
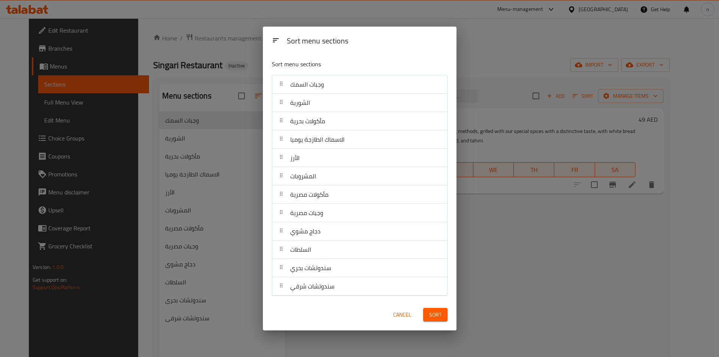
click at [204, 130] on div "Sort menu sections Sort menu sections وجبات السمك الشوربة مأكولات بحرية الاسماك…" at bounding box center [359, 178] width 719 height 357
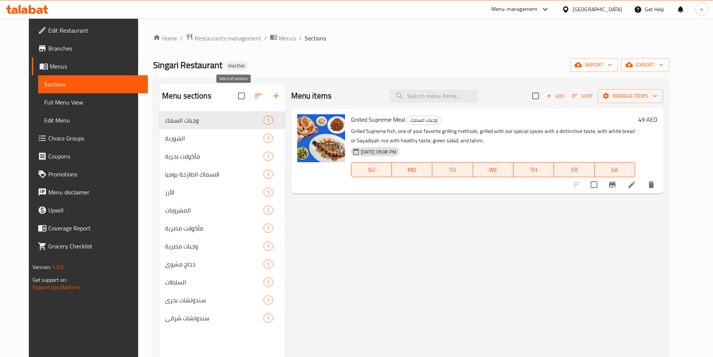
click at [234, 98] on input "checkbox" at bounding box center [242, 96] width 16 height 16
checkbox input "true"
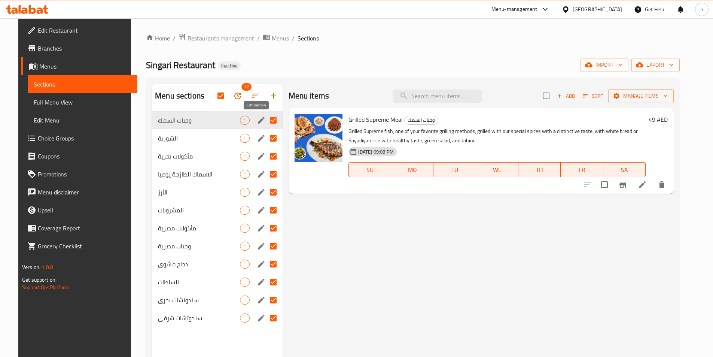
click at [257, 122] on icon "edit" at bounding box center [261, 120] width 9 height 9
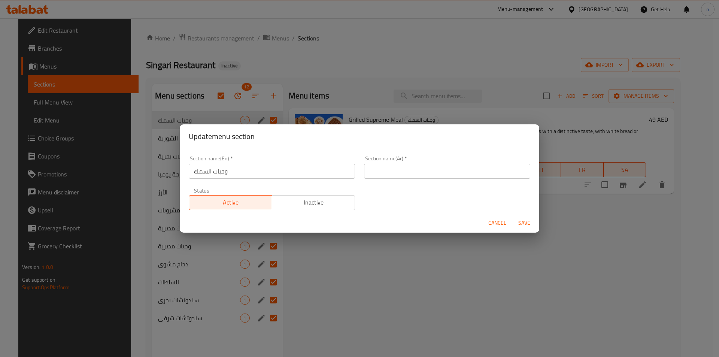
click at [412, 176] on input "text" at bounding box center [447, 171] width 166 height 15
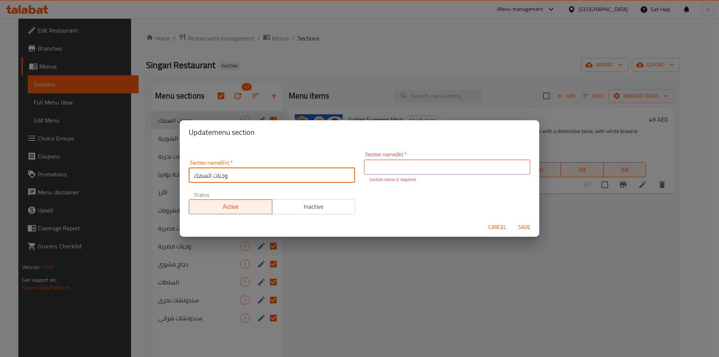
click at [214, 175] on input "وجبات السمك" at bounding box center [272, 175] width 166 height 15
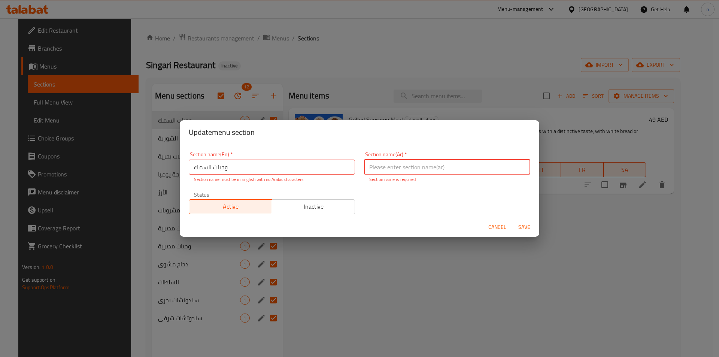
click at [383, 171] on input "text" at bounding box center [447, 166] width 166 height 15
paste input "وجبات السمك"
type input "وجبات السمك"
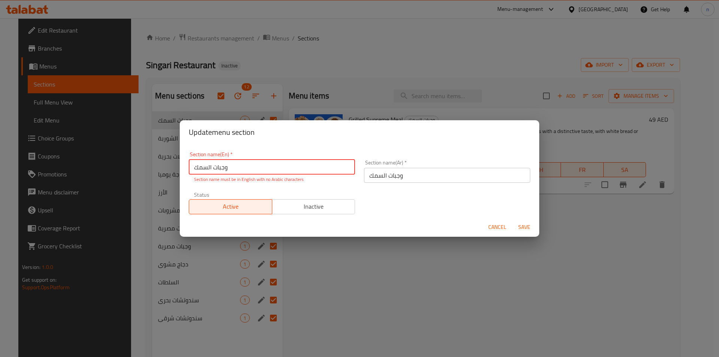
click at [218, 169] on input "وجبات السمك" at bounding box center [272, 166] width 166 height 15
click at [197, 168] on input "fish meal" at bounding box center [272, 166] width 166 height 15
click at [211, 168] on input "Fish meal" at bounding box center [272, 166] width 166 height 15
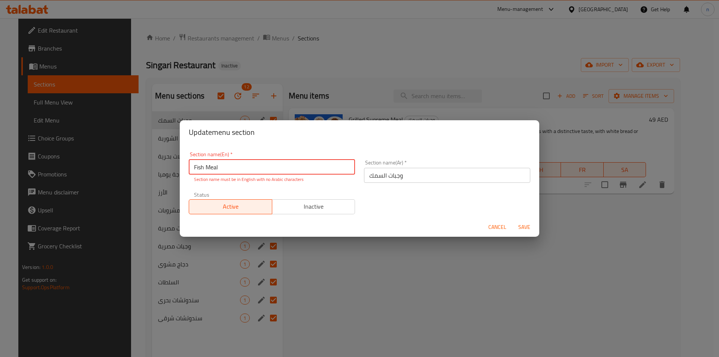
click at [214, 169] on input "Fish Meal" at bounding box center [272, 166] width 166 height 15
type input "Fish Meal"
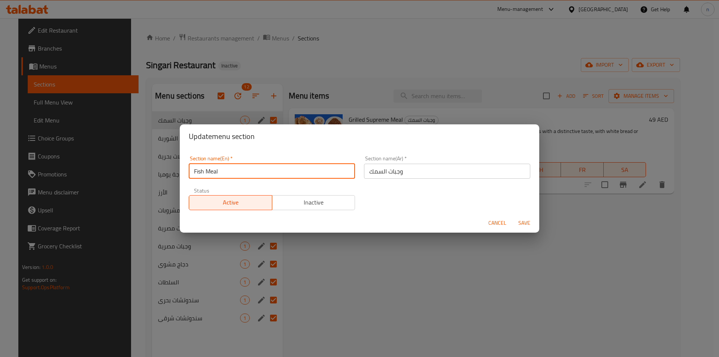
click at [525, 220] on span "Save" at bounding box center [524, 222] width 18 height 9
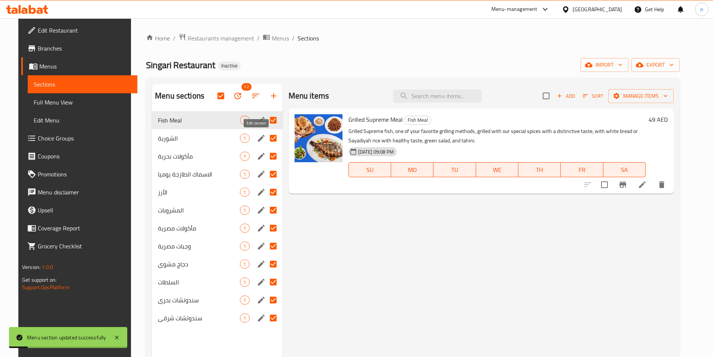
click at [258, 139] on icon "edit" at bounding box center [261, 138] width 9 height 9
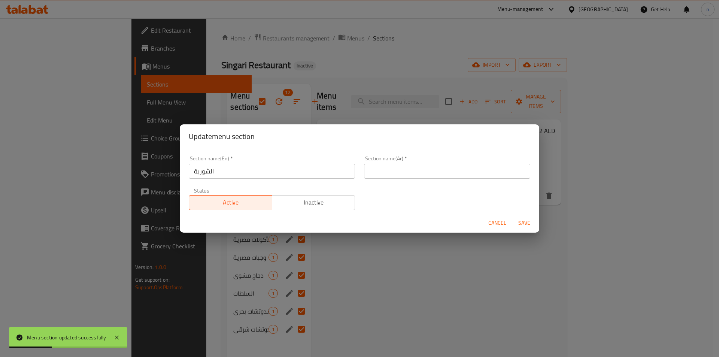
click at [207, 168] on input "الشوربة" at bounding box center [272, 171] width 166 height 15
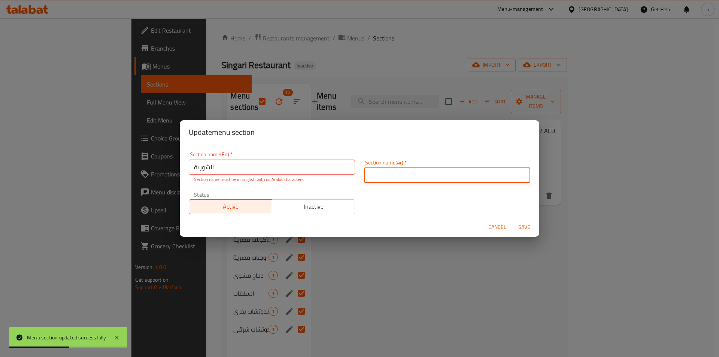
click at [392, 172] on input "text" at bounding box center [447, 175] width 166 height 15
paste input "الشوربة"
type input "الشوربة"
drag, startPoint x: 211, startPoint y: 161, endPoint x: 207, endPoint y: 166, distance: 6.7
click at [210, 162] on input "الشوربة" at bounding box center [272, 166] width 166 height 15
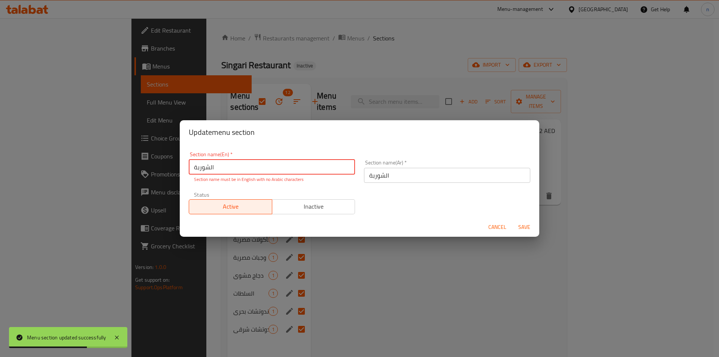
click at [201, 170] on input "الشوربة" at bounding box center [272, 166] width 166 height 15
click at [201, 170] on input "Soup" at bounding box center [272, 166] width 166 height 15
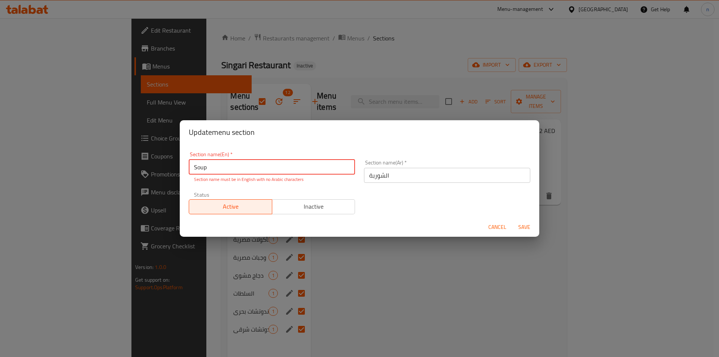
type input "Soup"
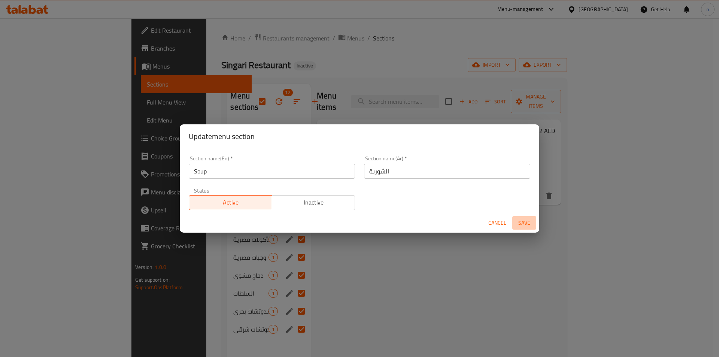
click at [525, 219] on span "Save" at bounding box center [524, 222] width 18 height 9
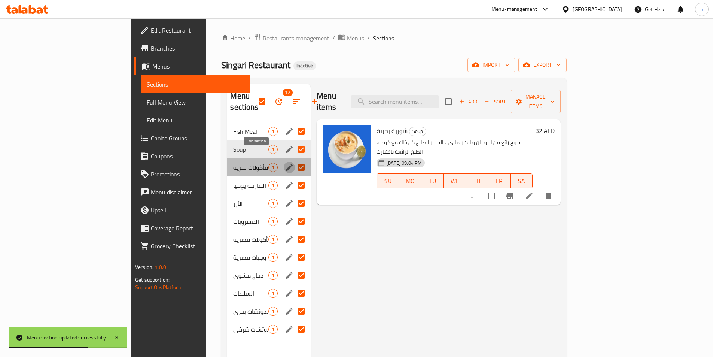
click at [285, 163] on icon "edit" at bounding box center [289, 167] width 9 height 9
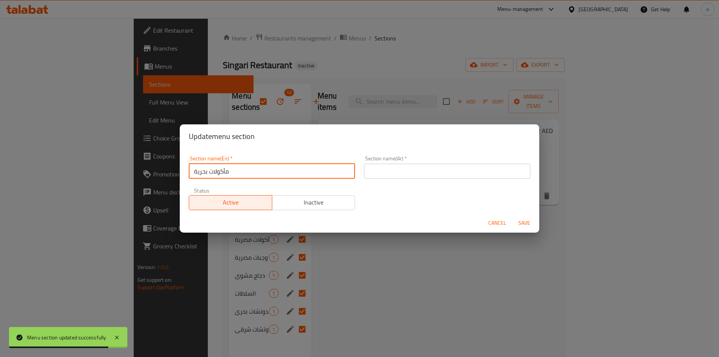
click at [203, 168] on input "مأكولات بحرية" at bounding box center [272, 171] width 166 height 15
click at [395, 165] on div "Section name(Ar)   * Section name(Ar) *" at bounding box center [447, 167] width 166 height 23
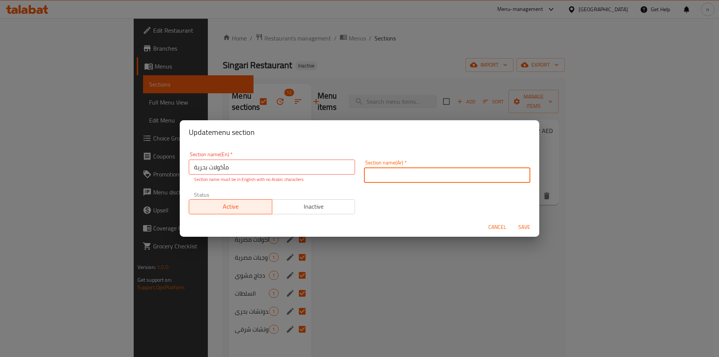
paste input "مأكولات بحرية"
type input "مأكولات بحرية"
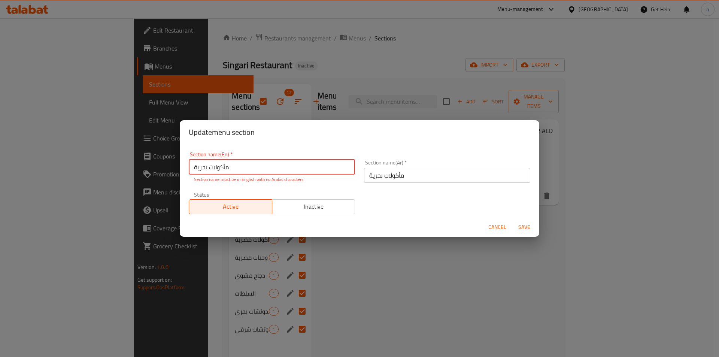
click at [215, 166] on input "مأكولات بحرية" at bounding box center [272, 166] width 166 height 15
click at [257, 167] on input "text" at bounding box center [272, 166] width 166 height 15
paste input "Seafood"
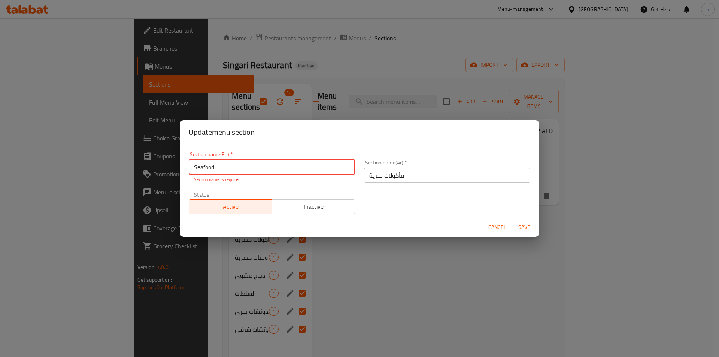
type input "Seafood"
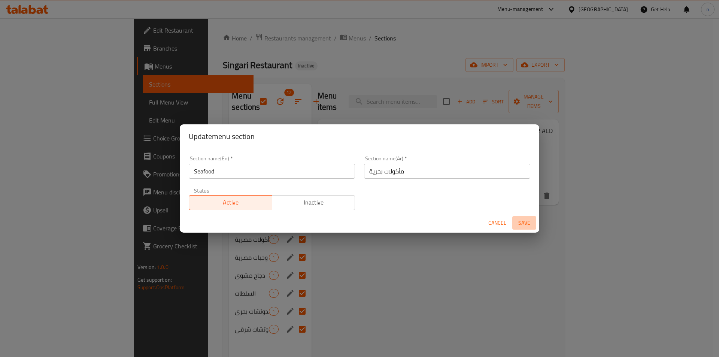
click at [527, 228] on button "Save" at bounding box center [524, 223] width 24 height 14
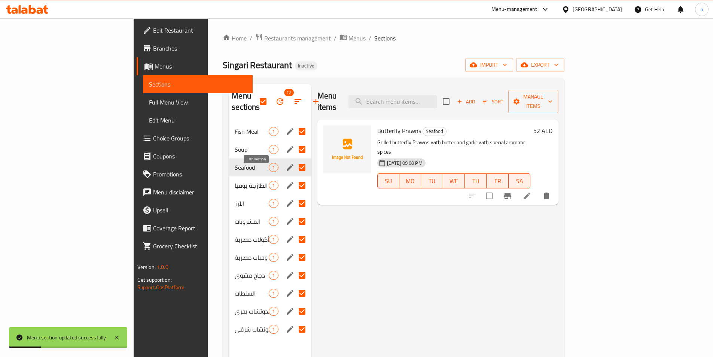
click at [287, 182] on icon "edit" at bounding box center [290, 185] width 7 height 7
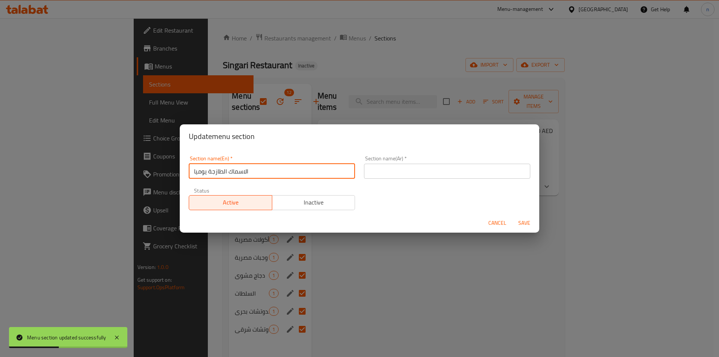
click at [236, 170] on input "الاسماك الطازجة يوميا" at bounding box center [272, 171] width 166 height 15
click at [408, 168] on input "text" at bounding box center [447, 171] width 166 height 15
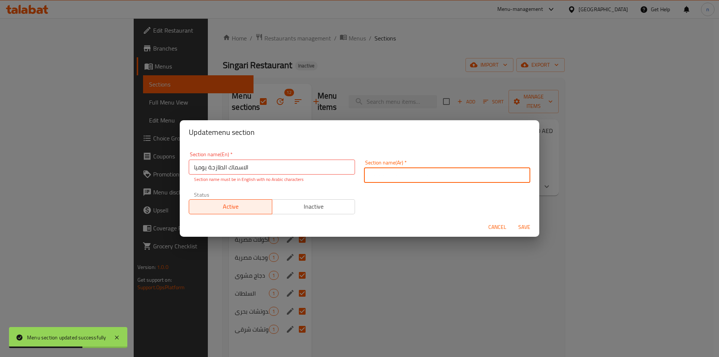
paste input "الاسماك الطازجة يوميا"
type input "الاسماك الطازجة يوميا"
click at [230, 174] on input "الاسماك الطازجة يوميا" at bounding box center [272, 166] width 166 height 15
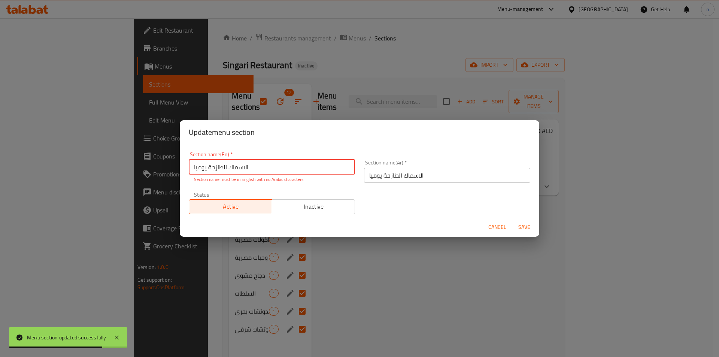
click at [230, 171] on input "الاسماك الطازجة يوميا" at bounding box center [272, 166] width 166 height 15
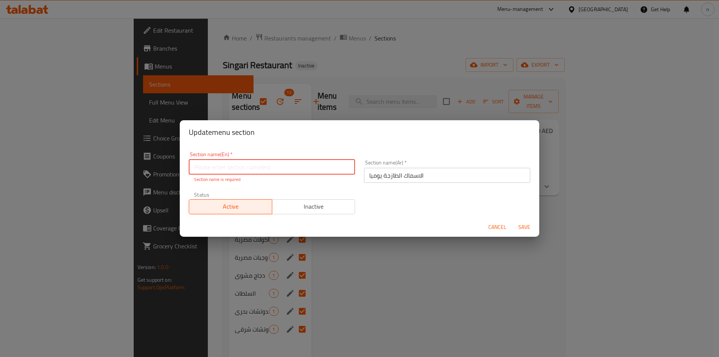
click at [240, 164] on input "text" at bounding box center [272, 166] width 166 height 15
paste input "Fresh fish daily"
type input "Fresh fish daily"
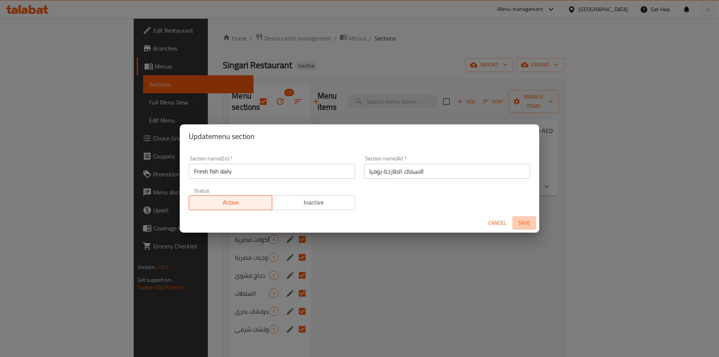
click at [526, 224] on span "Save" at bounding box center [524, 222] width 18 height 9
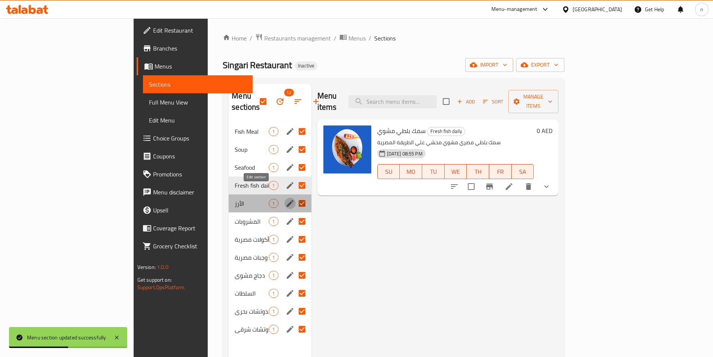
click at [286, 199] on icon "edit" at bounding box center [290, 203] width 9 height 9
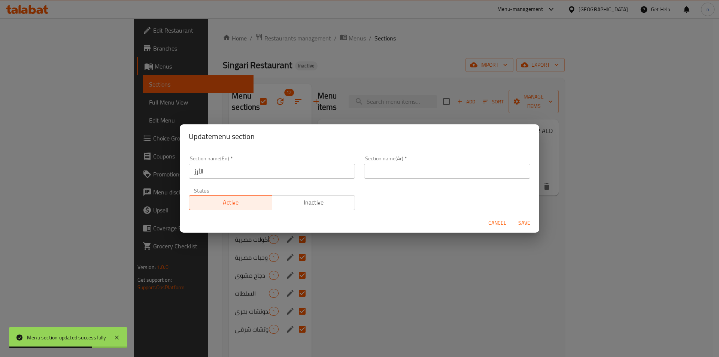
click at [194, 171] on input "الأرز" at bounding box center [272, 171] width 166 height 15
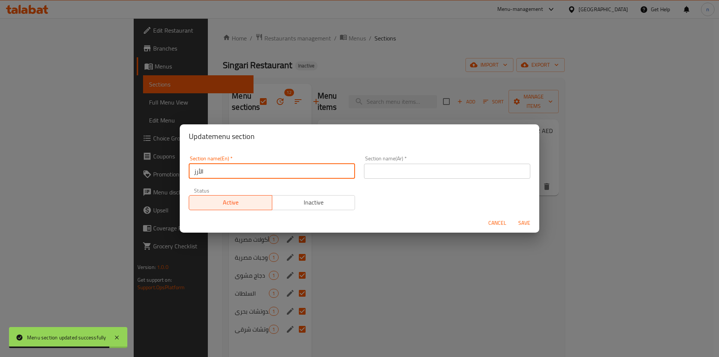
click at [413, 171] on input "text" at bounding box center [447, 171] width 166 height 15
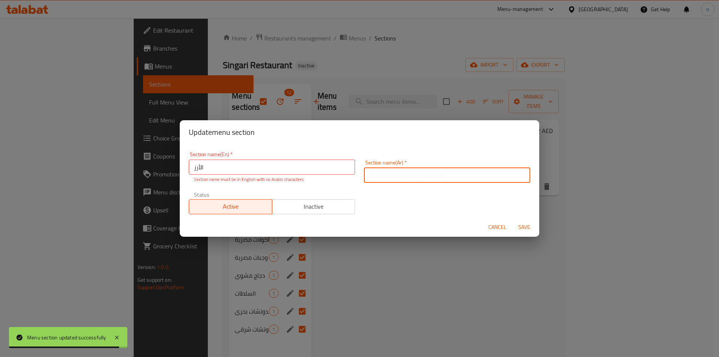
paste input "الأرز"
type input "الأرز"
click at [199, 166] on input "الأرز" at bounding box center [272, 166] width 166 height 15
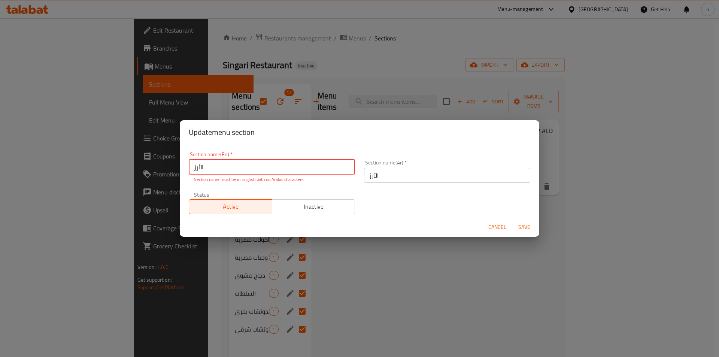
click at [199, 166] on input "الأرز" at bounding box center [272, 166] width 166 height 15
type input "Rice"
click at [525, 224] on span "Save" at bounding box center [524, 226] width 18 height 9
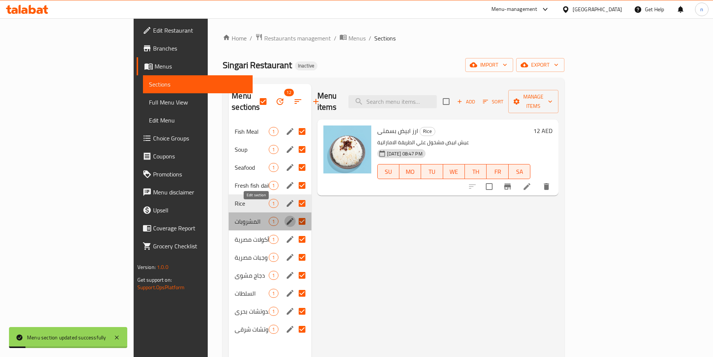
click at [287, 218] on icon "edit" at bounding box center [290, 221] width 7 height 7
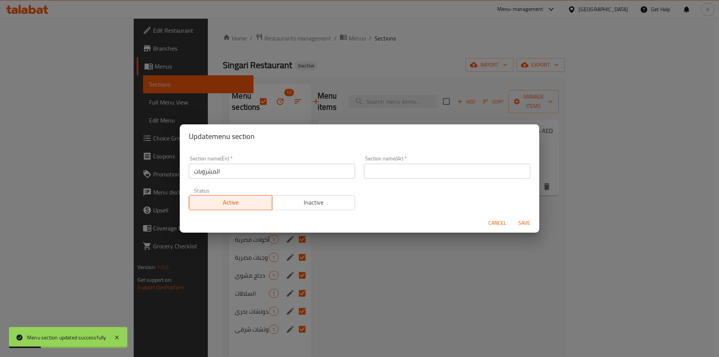
click at [211, 173] on input "المشروبات" at bounding box center [272, 171] width 166 height 15
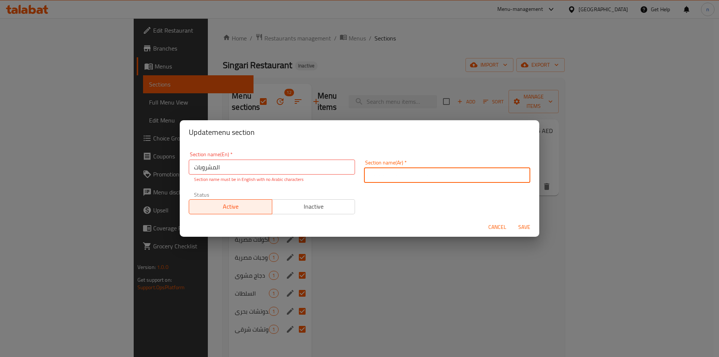
click at [398, 178] on input "text" at bounding box center [447, 175] width 166 height 15
paste input "Drinks"
click at [215, 168] on input "المشروبات" at bounding box center [272, 166] width 166 height 15
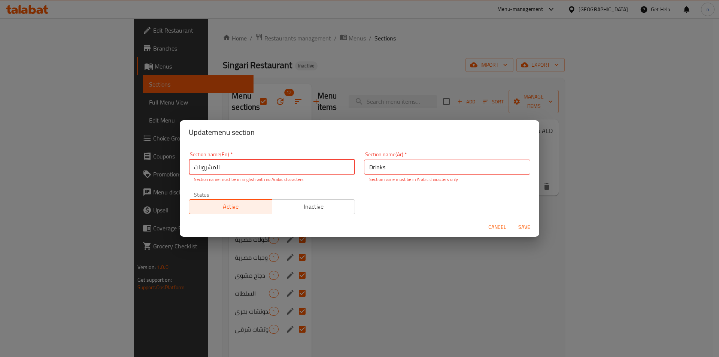
click at [215, 168] on input "المشروبات" at bounding box center [272, 166] width 166 height 15
click at [371, 167] on input "Drinks" at bounding box center [447, 166] width 166 height 15
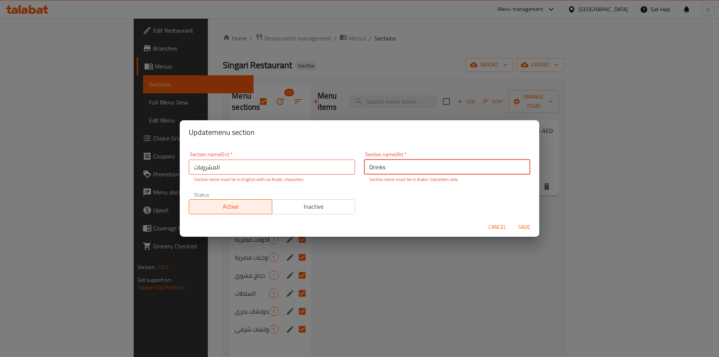
click at [371, 167] on input "Drinks" at bounding box center [447, 166] width 166 height 15
paste input "المشروبات"
type input "المشروبات"
click at [213, 169] on input "المشروبات" at bounding box center [272, 166] width 166 height 15
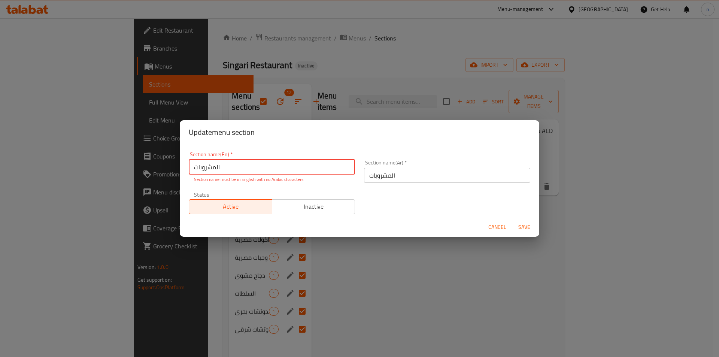
click at [213, 169] on input "المشروبات" at bounding box center [272, 166] width 166 height 15
paste input "Drinks"
type input "Drinks"
click at [526, 227] on span "Save" at bounding box center [524, 226] width 18 height 9
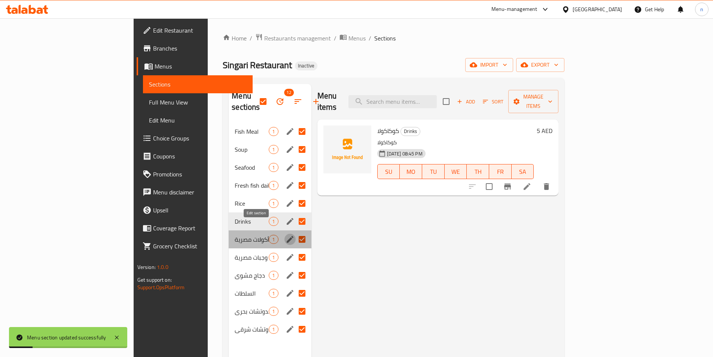
click at [287, 236] on icon "edit" at bounding box center [290, 239] width 7 height 7
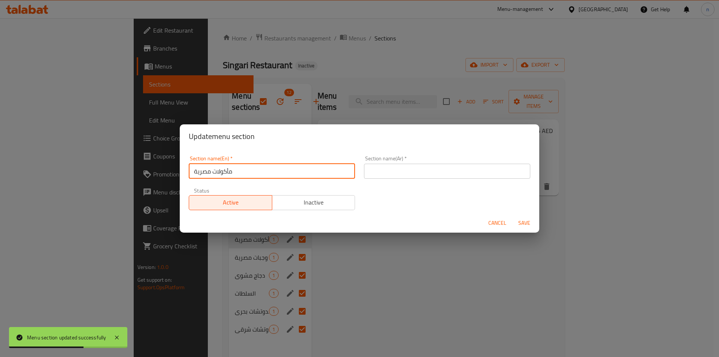
click at [209, 168] on input "مأكولات مصرية" at bounding box center [272, 171] width 166 height 15
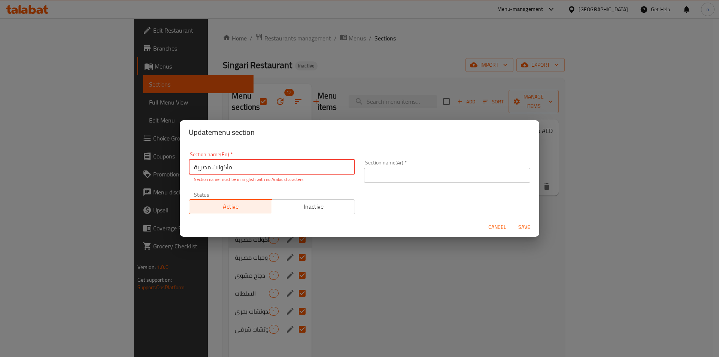
click at [236, 167] on input "مأكولات مصرية" at bounding box center [272, 166] width 166 height 15
click at [398, 173] on input "text" at bounding box center [447, 175] width 166 height 15
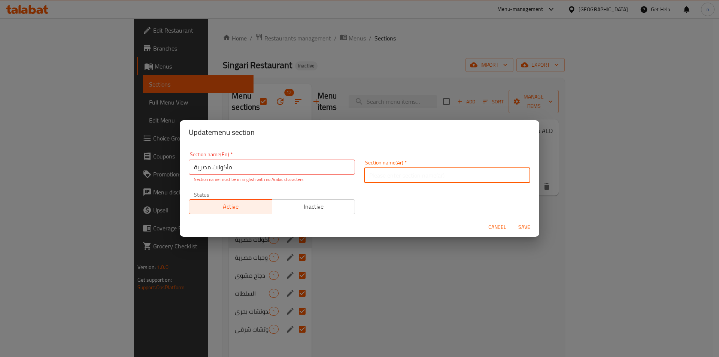
paste input "مأكولات مصرية"
type input "مأكولات مصرية"
click at [201, 167] on input "مأكولات مصرية" at bounding box center [272, 166] width 166 height 15
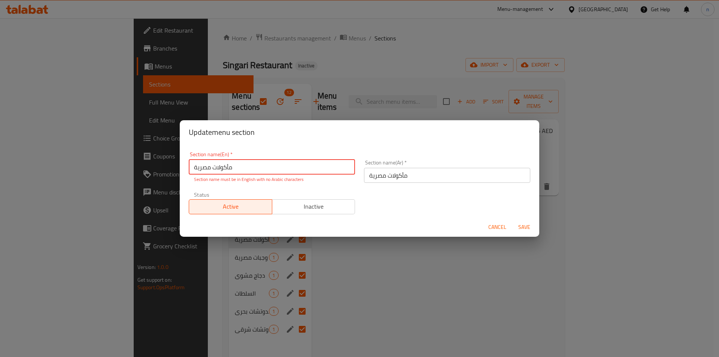
click at [201, 167] on input "مأكولات مصرية" at bounding box center [272, 166] width 166 height 15
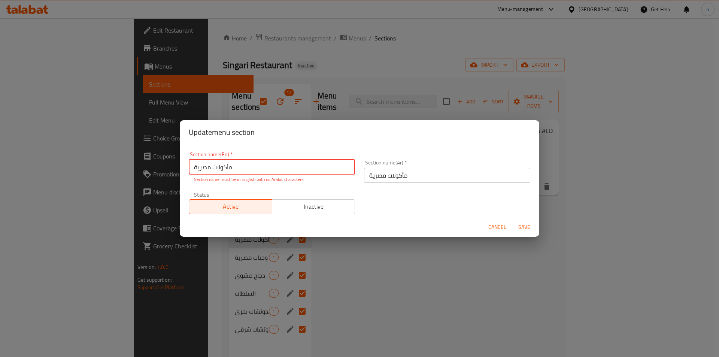
click at [253, 170] on input "مأكولات مصرية" at bounding box center [272, 166] width 166 height 15
click at [241, 167] on input "مأكولات مصرية" at bounding box center [272, 166] width 166 height 15
paste input "Egyptian food"
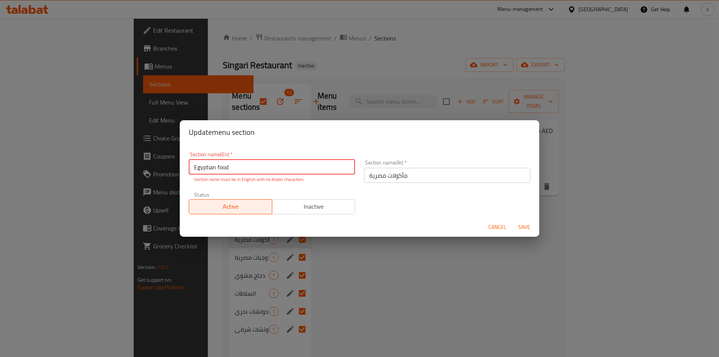
type input "Egyptian food"
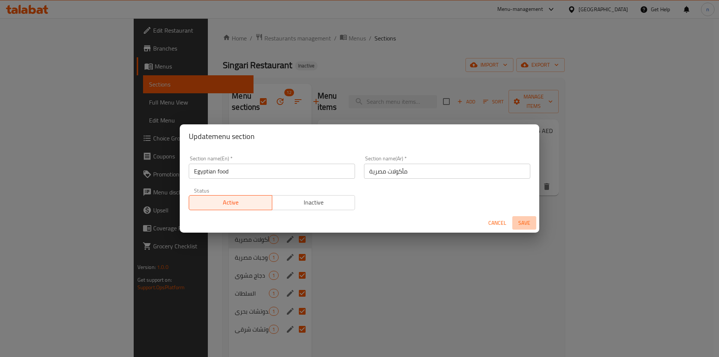
click at [525, 227] on span "Save" at bounding box center [524, 222] width 18 height 9
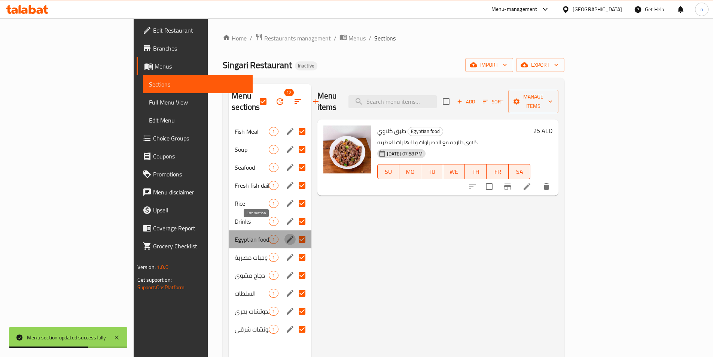
click at [285, 234] on button "edit" at bounding box center [290, 239] width 11 height 11
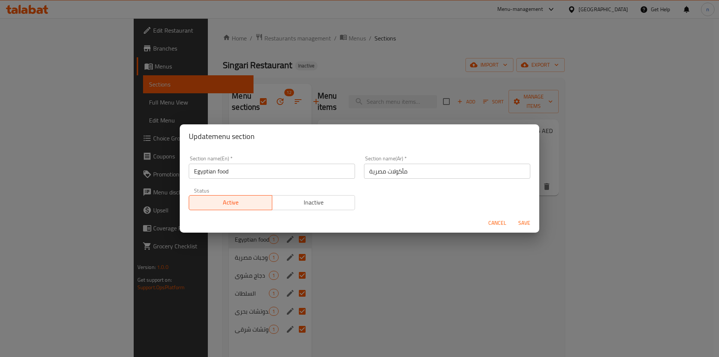
click at [500, 224] on span "Cancel" at bounding box center [497, 222] width 18 height 9
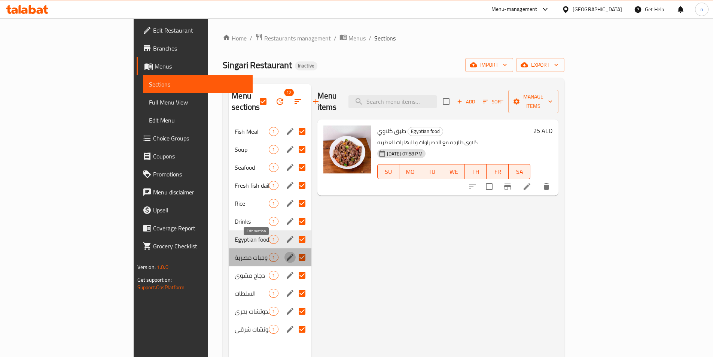
click at [287, 254] on icon "edit" at bounding box center [290, 257] width 7 height 7
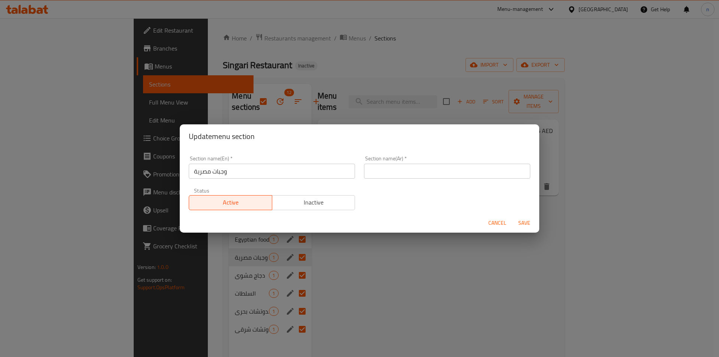
click at [206, 167] on input "وجبات مصرية" at bounding box center [272, 171] width 166 height 15
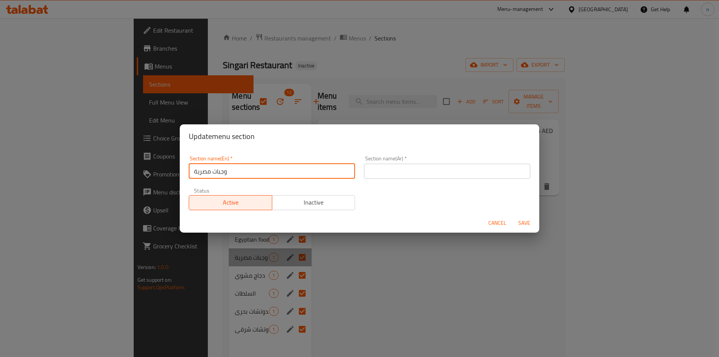
click at [206, 167] on input "وجبات مصرية" at bounding box center [272, 171] width 166 height 15
click at [389, 171] on input "text" at bounding box center [447, 171] width 166 height 15
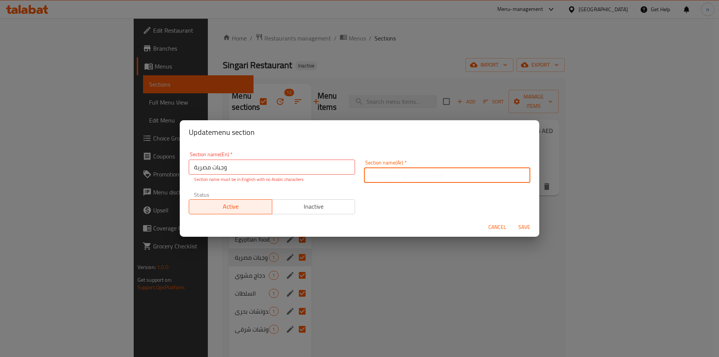
paste input "وجبات مصرية"
type input "وجبات مصرية"
click at [209, 170] on input "وجبات مصرية" at bounding box center [272, 166] width 166 height 15
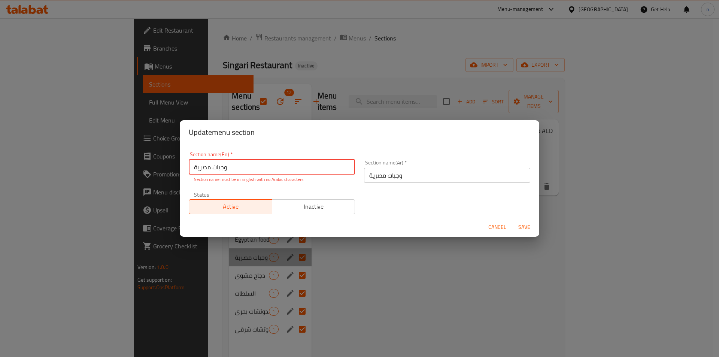
click at [209, 170] on input "وجبات مصرية" at bounding box center [272, 166] width 166 height 15
click at [280, 167] on input "text" at bounding box center [272, 166] width 166 height 15
paste input "Egyptian meals"
type input "Egyptian meals"
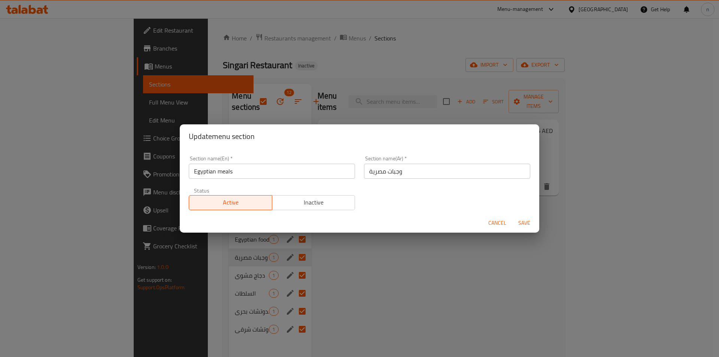
click at [537, 226] on div "Cancel Save" at bounding box center [359, 223] width 359 height 20
click at [530, 224] on span "Save" at bounding box center [524, 222] width 18 height 9
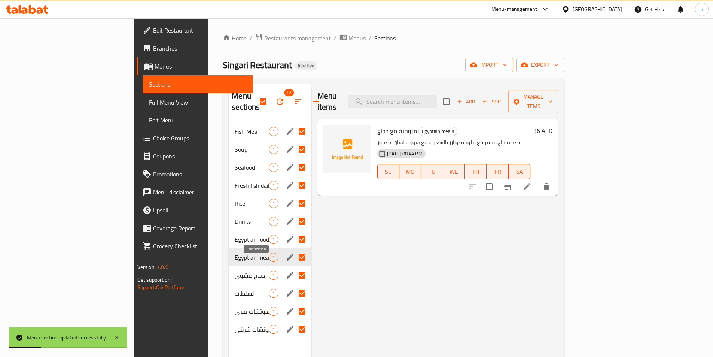
click at [286, 271] on icon "edit" at bounding box center [290, 275] width 9 height 9
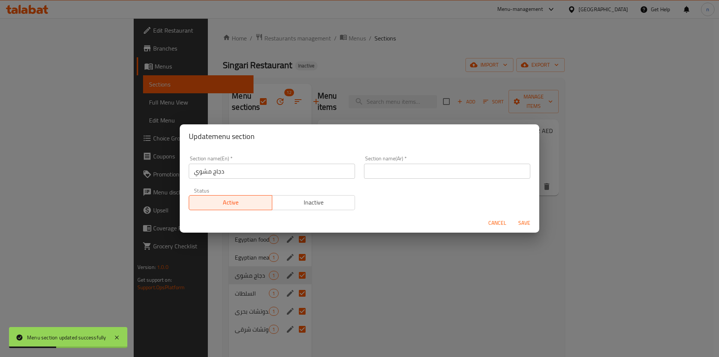
click at [212, 174] on input "دجاج مشوي" at bounding box center [272, 171] width 166 height 15
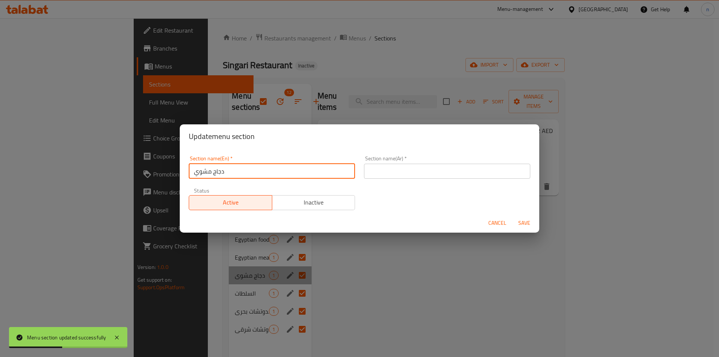
click at [212, 174] on input "دجاج مشوي" at bounding box center [272, 171] width 166 height 15
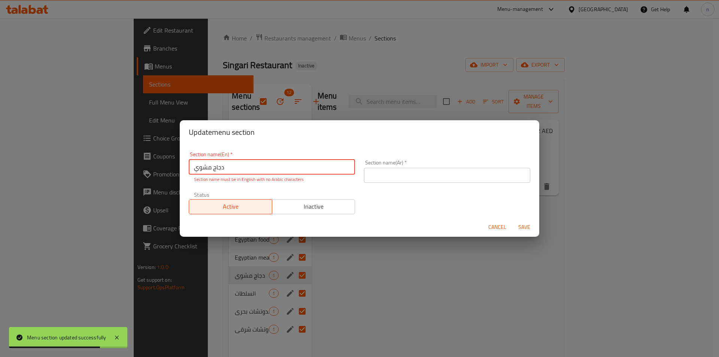
click at [385, 177] on input "text" at bounding box center [447, 175] width 166 height 15
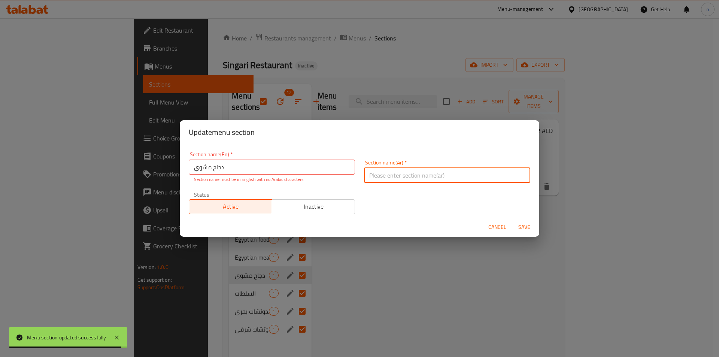
click at [200, 171] on input "دجاج مشوي" at bounding box center [272, 166] width 166 height 15
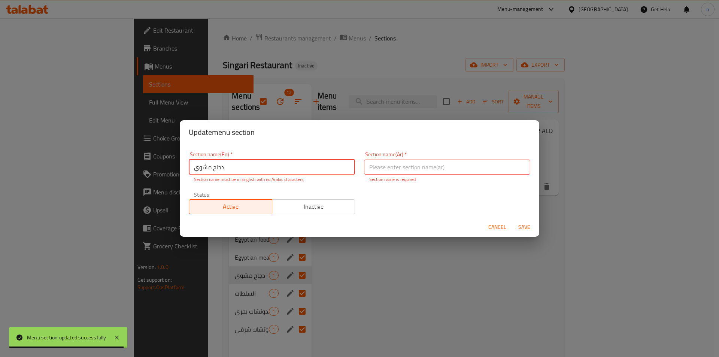
click at [200, 171] on input "دجاج مشوي" at bounding box center [272, 166] width 166 height 15
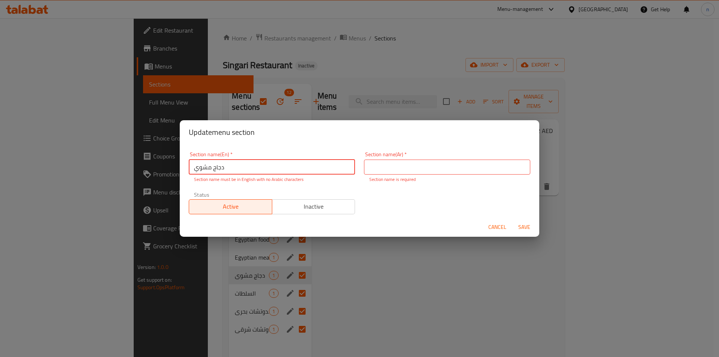
click at [395, 164] on input "text" at bounding box center [447, 166] width 166 height 15
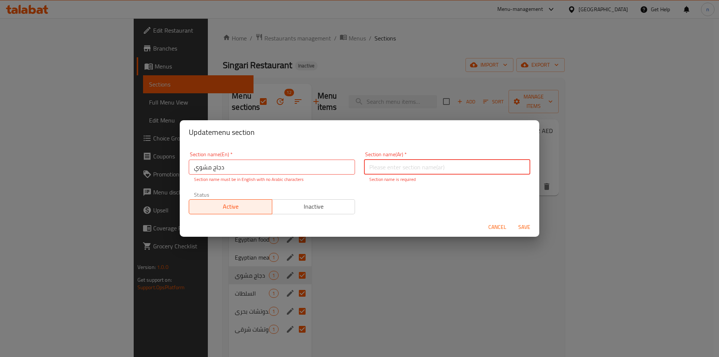
paste input "دجاج مشوي"
type input "دجاج مشوي"
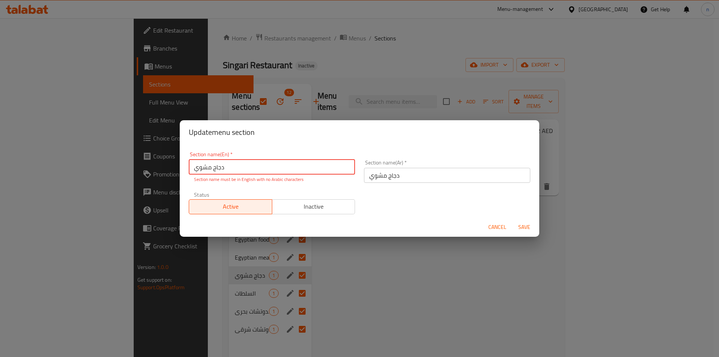
click at [209, 167] on input "دجاج مشوي" at bounding box center [272, 166] width 166 height 15
click at [197, 165] on input "text" at bounding box center [272, 166] width 166 height 15
paste input "grilled chicken"
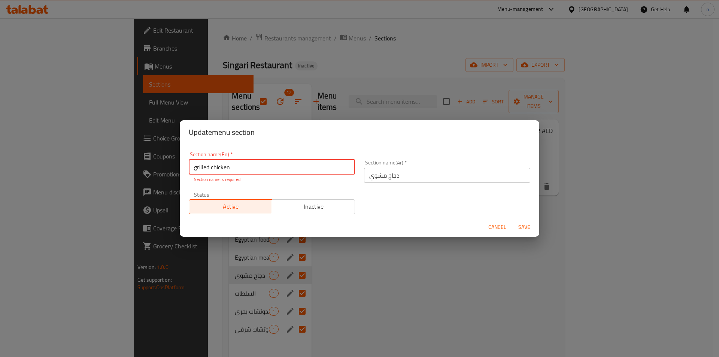
type input "grilled chicken"
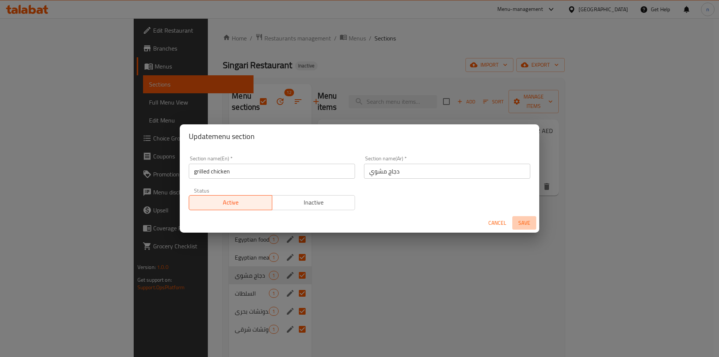
click at [522, 224] on span "Save" at bounding box center [524, 222] width 18 height 9
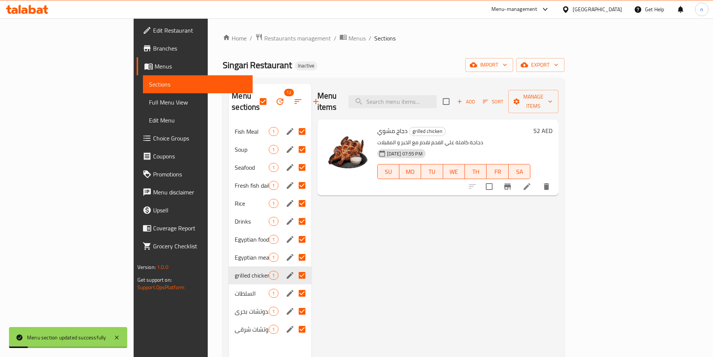
click at [286, 271] on icon "edit" at bounding box center [290, 275] width 9 height 9
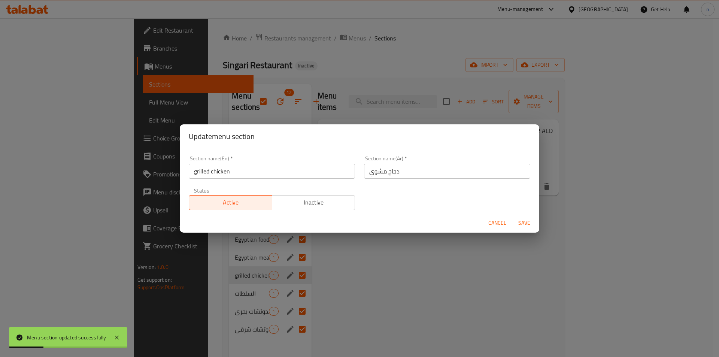
click at [198, 173] on input "grilled chicken" at bounding box center [272, 171] width 166 height 15
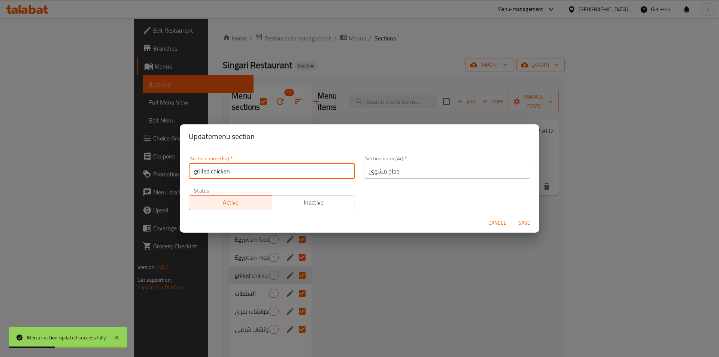
click at [198, 172] on input "grilled chicken" at bounding box center [272, 171] width 166 height 15
type input "Grilled chicken"
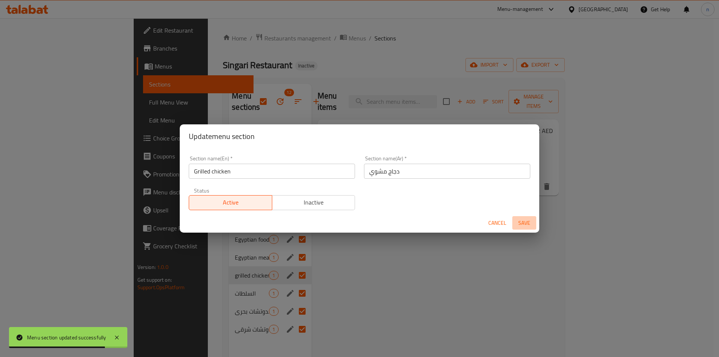
click at [525, 222] on span "Save" at bounding box center [524, 222] width 18 height 9
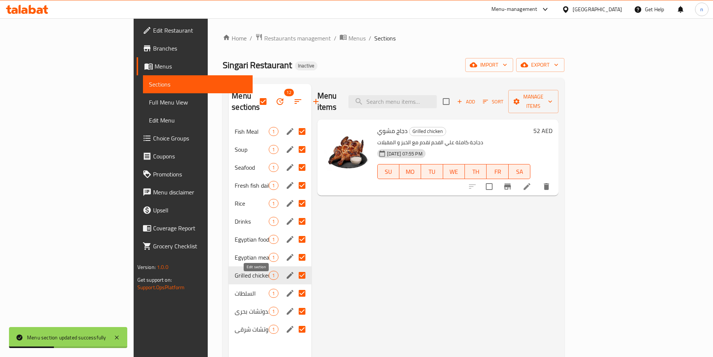
click at [286, 289] on icon "edit" at bounding box center [290, 293] width 9 height 9
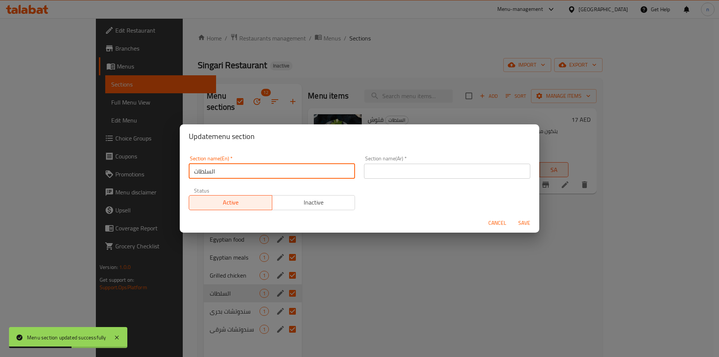
click at [202, 173] on input "السلطات" at bounding box center [272, 171] width 166 height 15
click at [394, 171] on input "text" at bounding box center [447, 171] width 166 height 15
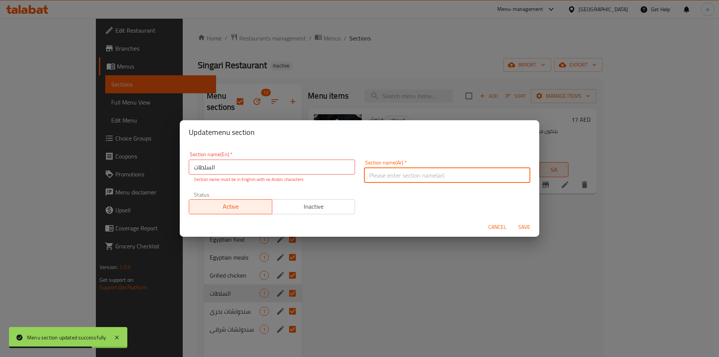
paste input "السلطات"
type input "السلطات"
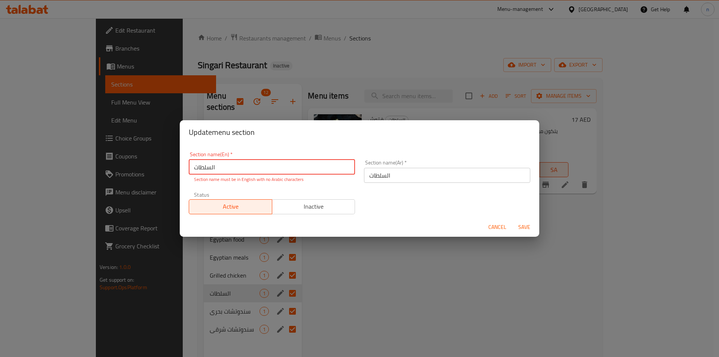
drag, startPoint x: 221, startPoint y: 166, endPoint x: 187, endPoint y: 171, distance: 34.5
click at [187, 171] on div "Section name(En)   * السلطات Section name(En) * Section name must be in English…" at bounding box center [271, 167] width 175 height 40
paste input "Salad"
click at [204, 170] on input "Salads" at bounding box center [272, 166] width 166 height 15
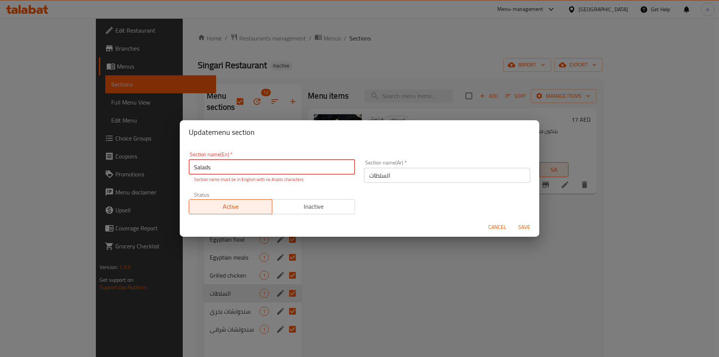
type input "Salads"
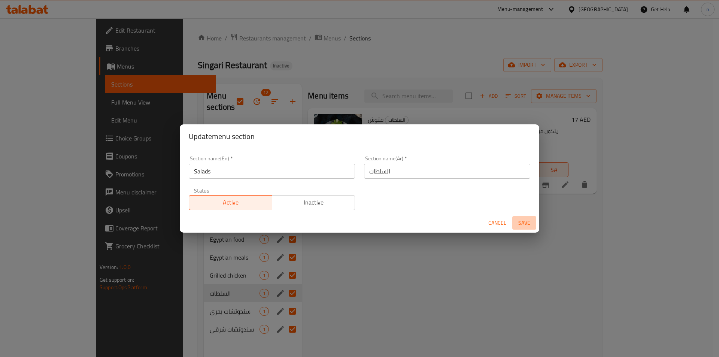
click at [522, 224] on span "Save" at bounding box center [524, 222] width 18 height 9
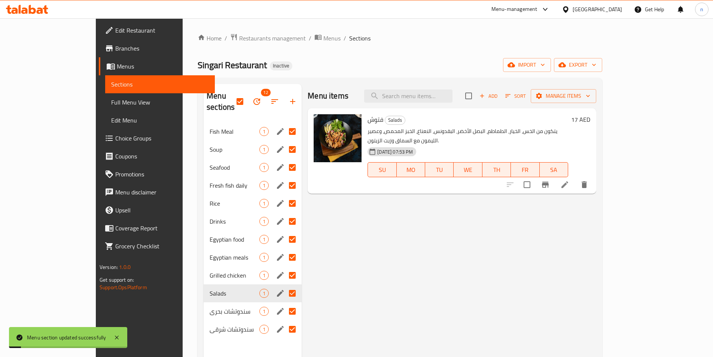
click at [277, 308] on icon "edit" at bounding box center [280, 311] width 7 height 7
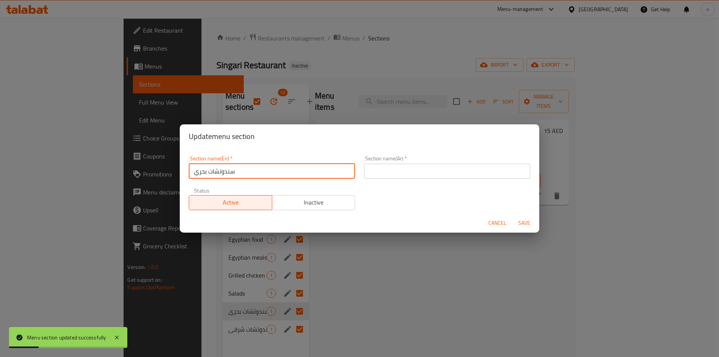
click at [213, 170] on input "سندوتشات بحري" at bounding box center [272, 171] width 166 height 15
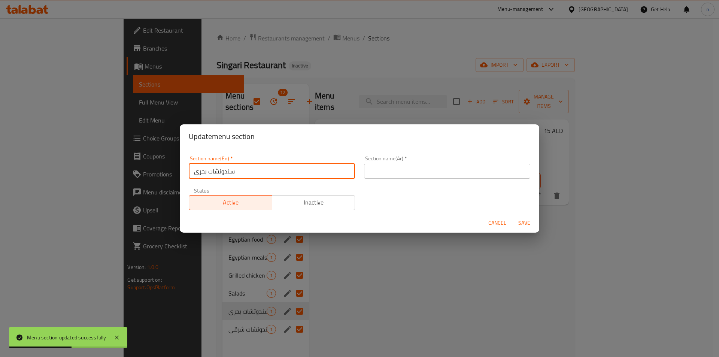
click at [378, 174] on input "text" at bounding box center [447, 171] width 166 height 15
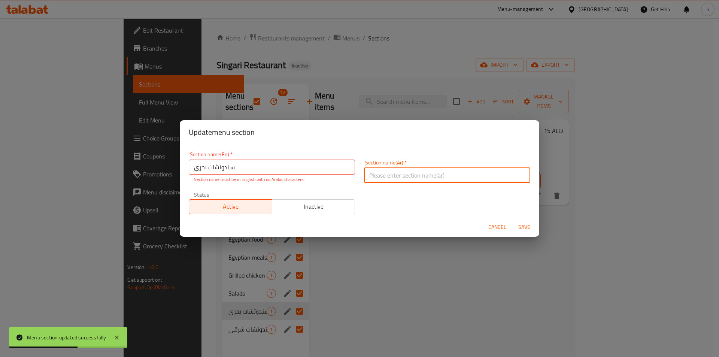
paste input "سندوتشات بحري"
type input "سندوتشات بحري"
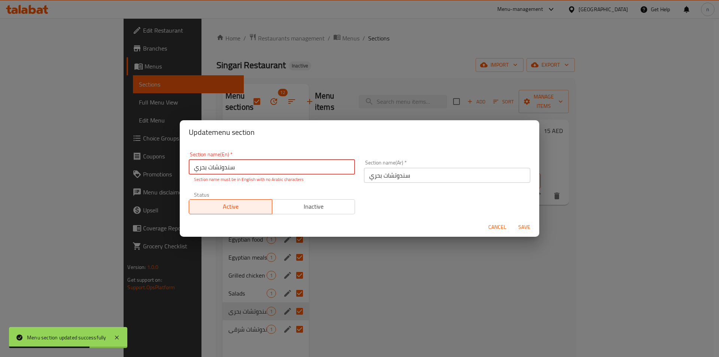
click at [226, 167] on input "سندوتشات بحري" at bounding box center [272, 166] width 166 height 15
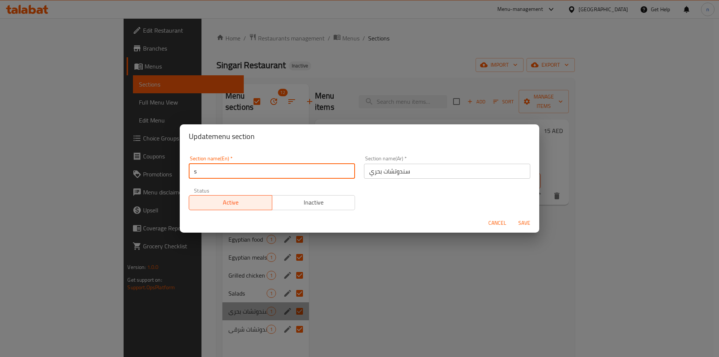
click at [198, 173] on input "s" at bounding box center [272, 171] width 166 height 15
paste input "Seafood sandwiche"
click at [209, 174] on input "Seafood sandwiches" at bounding box center [272, 171] width 166 height 15
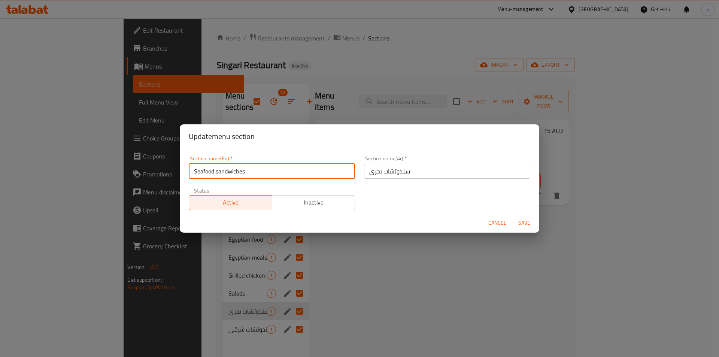
click at [208, 172] on input "Seafood sandwiches" at bounding box center [272, 171] width 166 height 15
click at [202, 173] on input "Seafood sandwiches" at bounding box center [272, 171] width 166 height 15
click at [213, 172] on input "Seafood sandwiches" at bounding box center [272, 171] width 166 height 15
click at [206, 170] on input "Sea sandwiches" at bounding box center [272, 171] width 166 height 15
click at [207, 172] on input "Sea sandwiches" at bounding box center [272, 171] width 166 height 15
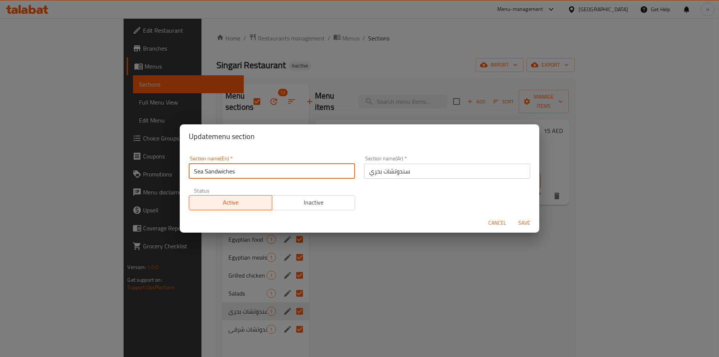
type input "Sea Sandwiches"
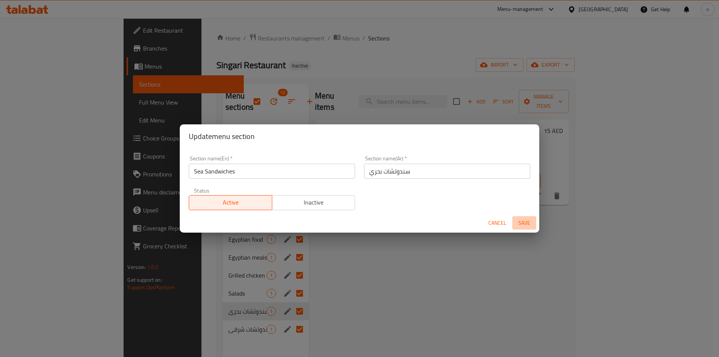
click at [525, 222] on span "Save" at bounding box center [524, 222] width 18 height 9
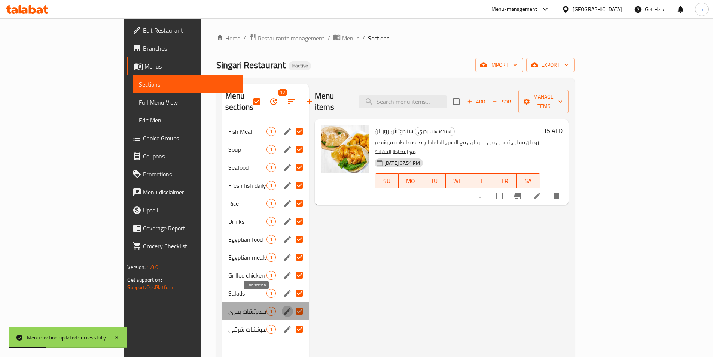
click at [283, 307] on icon "edit" at bounding box center [287, 311] width 9 height 9
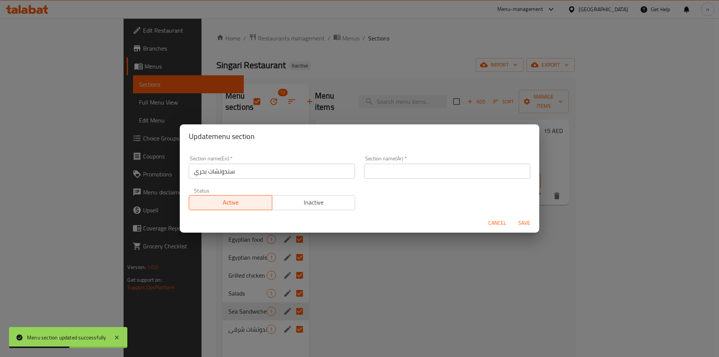
click at [501, 226] on span "Cancel" at bounding box center [497, 222] width 18 height 9
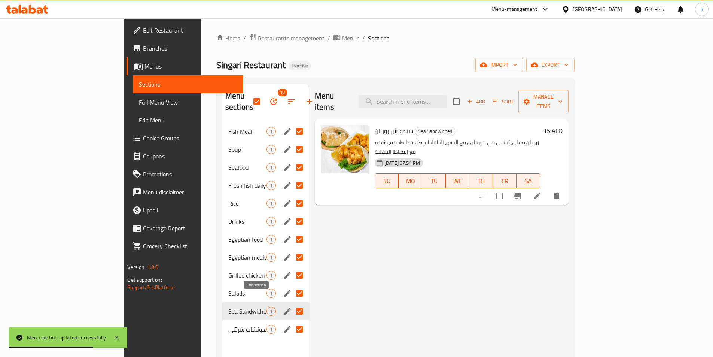
click at [283, 307] on icon "edit" at bounding box center [287, 311] width 9 height 9
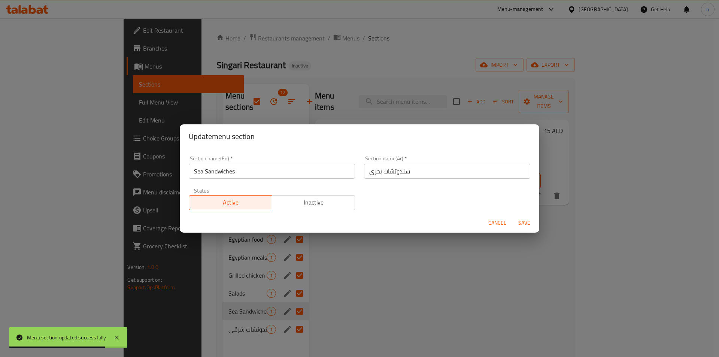
click at [230, 174] on input "Sea Sandwiches" at bounding box center [272, 171] width 166 height 15
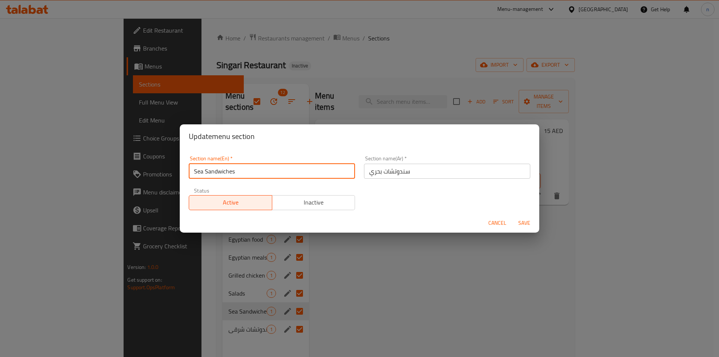
click at [530, 221] on span "Save" at bounding box center [524, 222] width 18 height 9
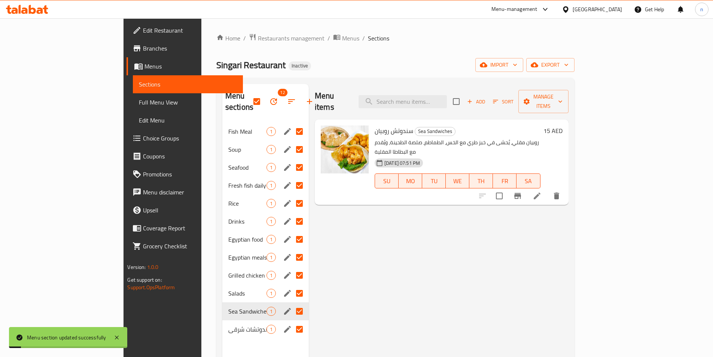
click at [250, 320] on div "سندوتشات شرقي 1" at bounding box center [265, 329] width 86 height 18
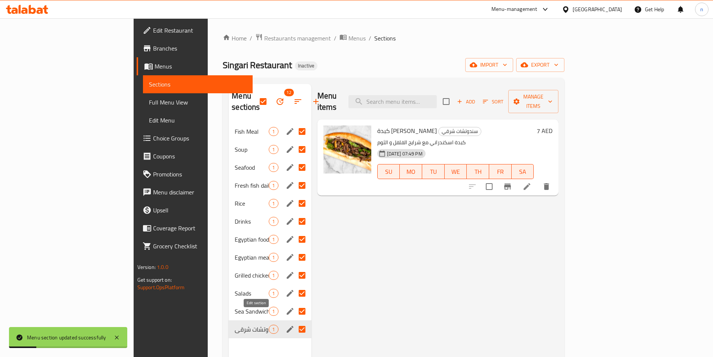
click at [286, 325] on icon "edit" at bounding box center [290, 329] width 9 height 9
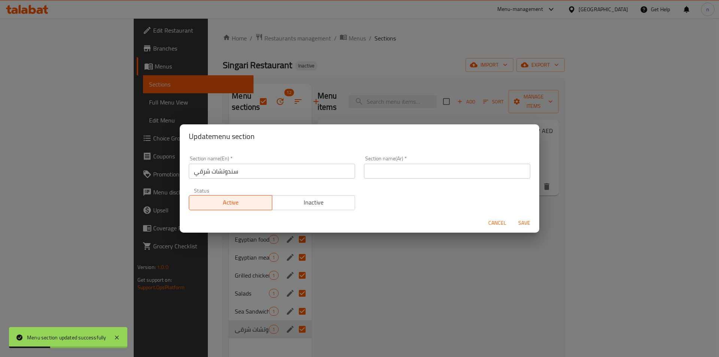
click at [231, 171] on input "سندوتشات شرقي" at bounding box center [272, 171] width 166 height 15
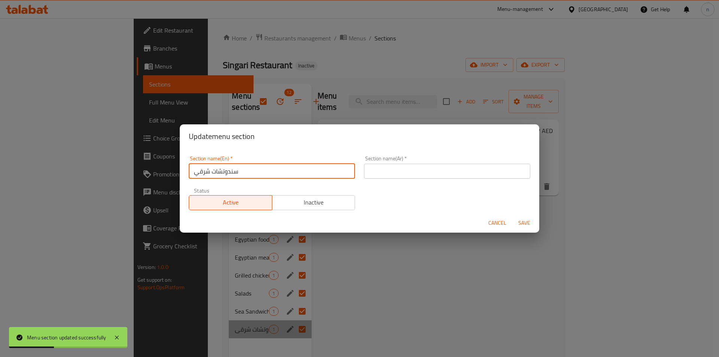
click at [231, 171] on input "سندوتشات شرقي" at bounding box center [272, 171] width 166 height 15
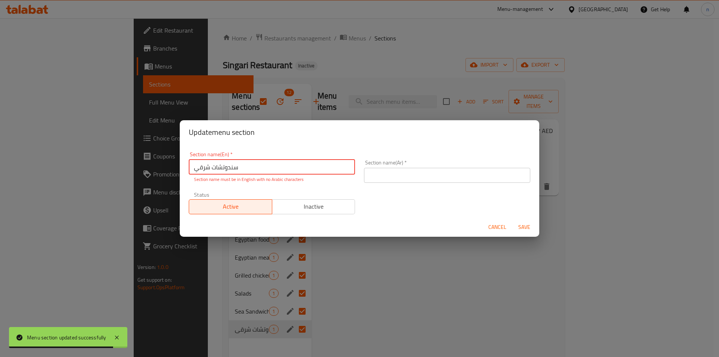
click at [259, 169] on input "سندوتشات شرقي" at bounding box center [272, 166] width 166 height 15
paste input "oriental sandwiches"
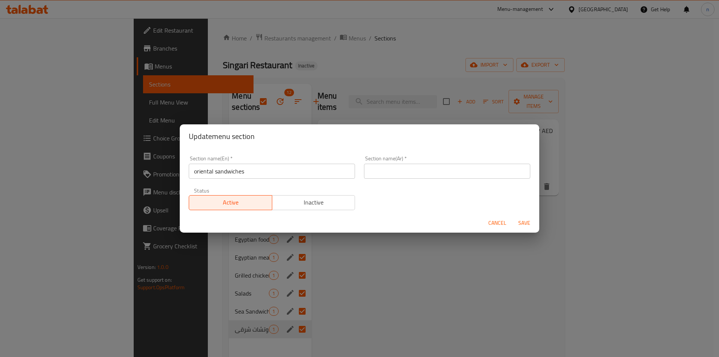
click at [196, 172] on input "oriental sandwiches" at bounding box center [272, 171] width 166 height 15
type input "Oriental sandwiches"
click at [371, 168] on input "text" at bounding box center [447, 171] width 166 height 15
paste input "سندوتشات شرقي"
type input "سندوتشات شرقي"
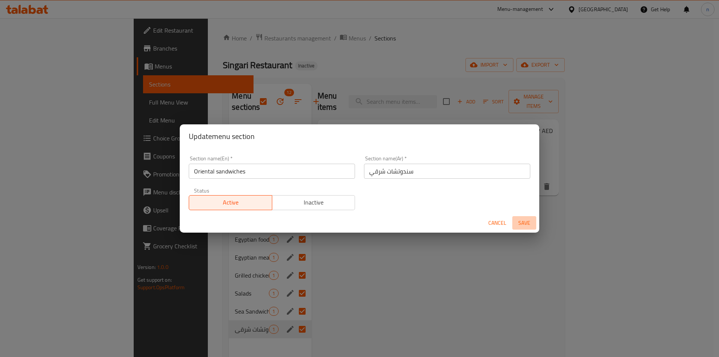
click at [525, 221] on span "Save" at bounding box center [524, 222] width 18 height 9
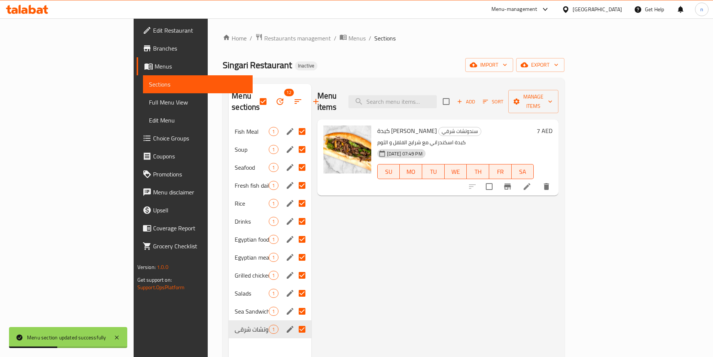
click at [336, 230] on div "Menu items Add Sort Manage items كبدة اسكندراني سندوتشات شرقي كبدة اسكندراني مع…" at bounding box center [435, 262] width 247 height 357
click at [328, 226] on div "Menu items Add Sort Manage items كبدة اسكندراني Oriental sandwiches كبدة اسكندر…" at bounding box center [435, 262] width 247 height 357
click at [255, 95] on input "checkbox" at bounding box center [263, 102] width 16 height 16
checkbox input "false"
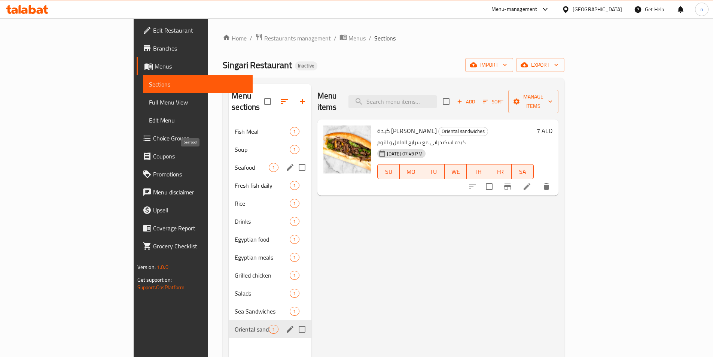
click at [235, 163] on span "Seafood" at bounding box center [252, 167] width 34 height 9
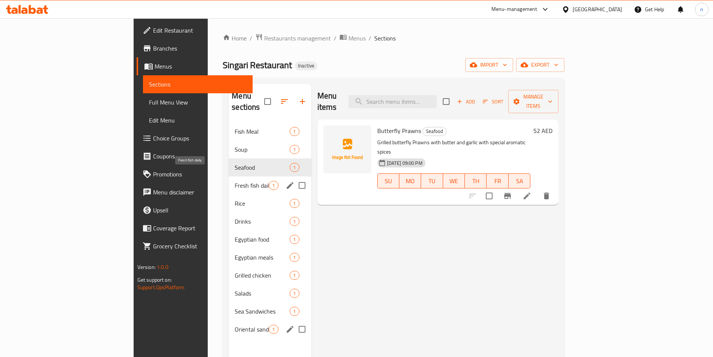
click at [235, 181] on span "Fresh fish daily" at bounding box center [252, 185] width 34 height 9
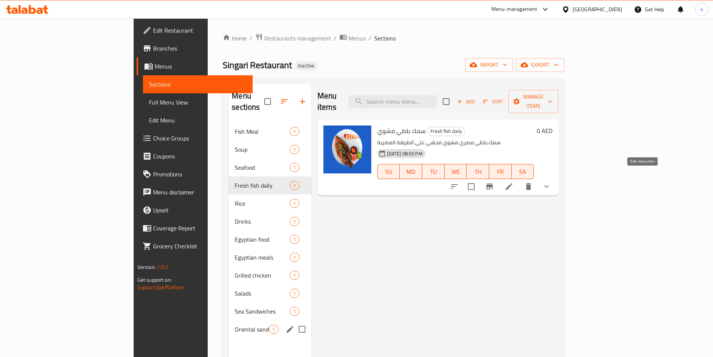
click at [513, 183] on icon at bounding box center [509, 186] width 7 height 7
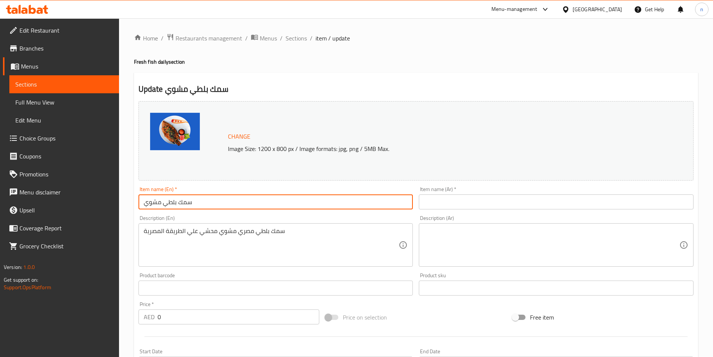
click at [184, 201] on input "سمك بلطي مشوي" at bounding box center [276, 201] width 275 height 15
click at [457, 201] on input "text" at bounding box center [556, 201] width 275 height 15
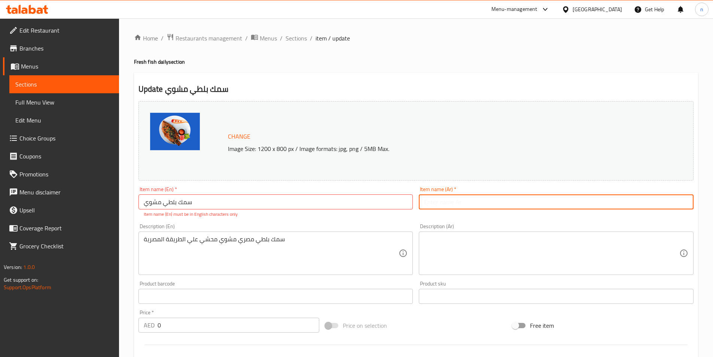
paste input "سمك بلطي مشوي"
type input "سمك بلطي مشوي"
click at [167, 201] on input "سمك بلطي مشوي" at bounding box center [276, 201] width 275 height 15
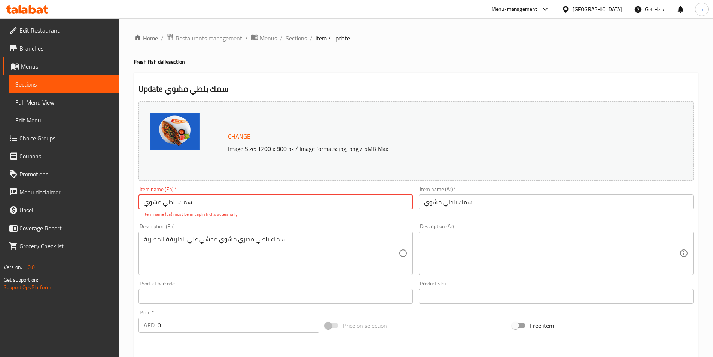
click at [167, 201] on input "سمك بلطي مشوي" at bounding box center [276, 201] width 275 height 15
click at [173, 197] on input "سمك بلطي مشوي" at bounding box center [276, 201] width 275 height 15
click at [173, 201] on input "سمك بلطي مشوي" at bounding box center [276, 201] width 275 height 15
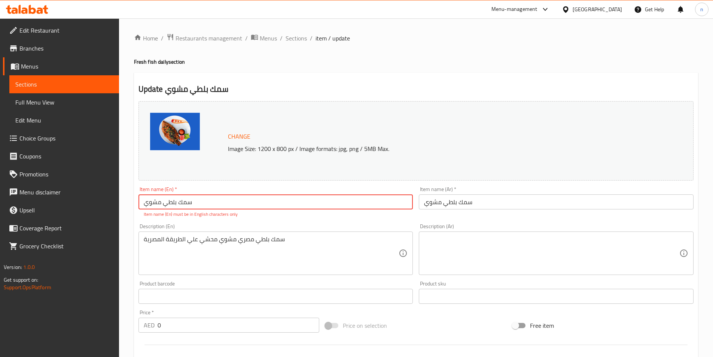
paste input "Tilapia Fish"
click at [143, 203] on input "Tilapia Fish" at bounding box center [276, 201] width 275 height 15
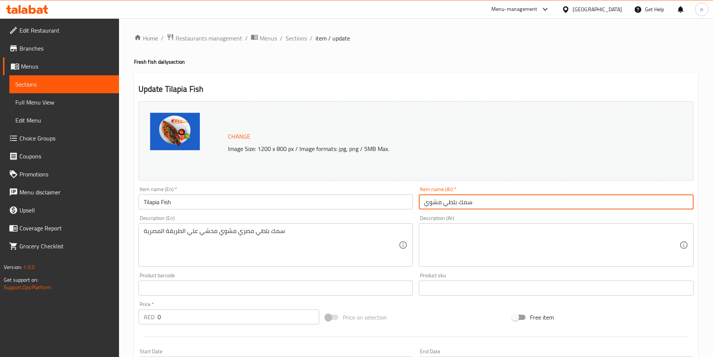
click at [432, 205] on input "سمك بلطي مشوي" at bounding box center [556, 201] width 275 height 15
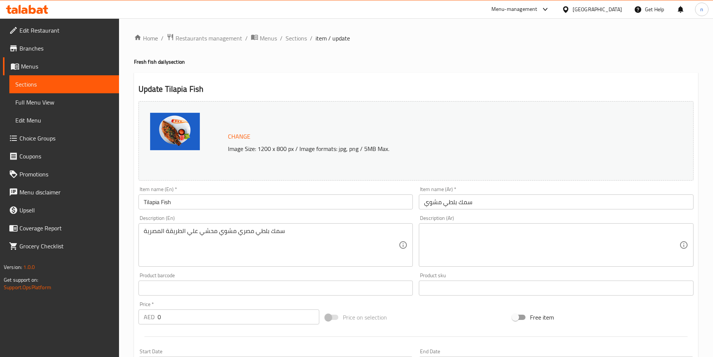
drag, startPoint x: 143, startPoint y: 201, endPoint x: 150, endPoint y: 203, distance: 7.0
click at [143, 201] on input "Tilapia Fish" at bounding box center [276, 201] width 275 height 15
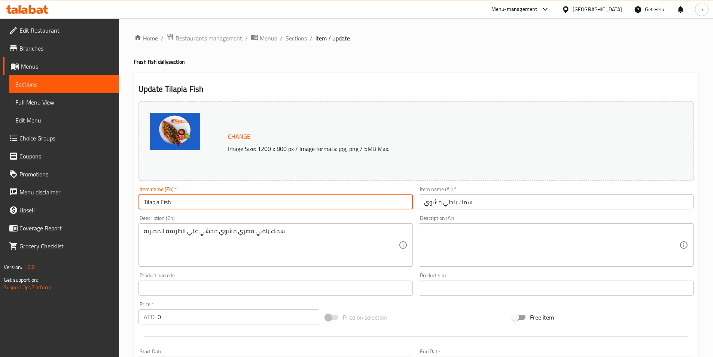
paste input "Grilled"
drag, startPoint x: 144, startPoint y: 202, endPoint x: 192, endPoint y: 205, distance: 48.4
click at [192, 205] on input "Grilled Tilapia Fish" at bounding box center [276, 201] width 275 height 15
type input "Grilled Tilapia Fish"
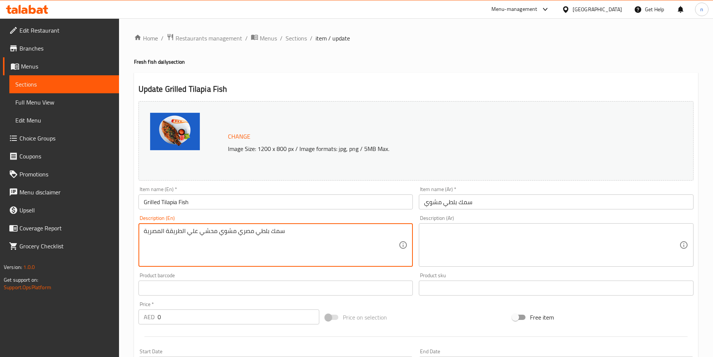
click at [244, 230] on textarea "سمك بلطي مصري مشوي محشي علي الطريقة المصرية" at bounding box center [271, 245] width 255 height 36
click at [446, 234] on textarea at bounding box center [551, 245] width 255 height 36
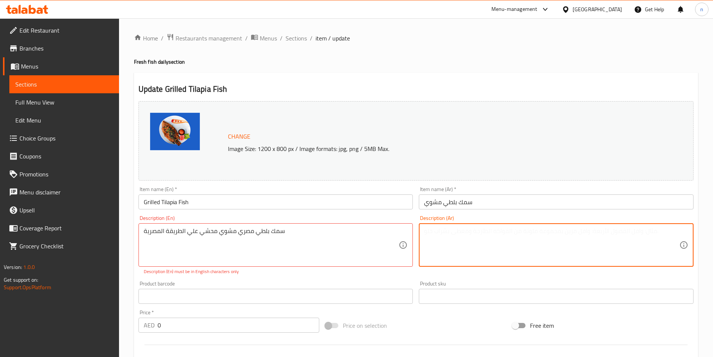
paste textarea "سمك بلطي مصري مشوي محشي علي الطريقة المصرية"
type textarea "سمك بلطي مصري مشوي محشي علي الطريقة المصرية"
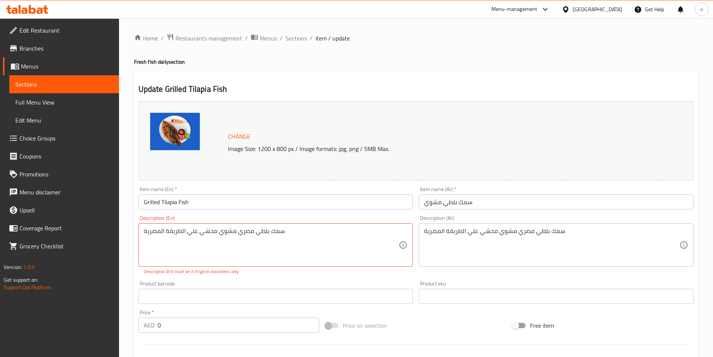
click at [216, 227] on div "سمك بلطي مصري مشوي محشي علي الطريقة المصرية Description (En)" at bounding box center [276, 244] width 275 height 43
click at [218, 229] on textarea "سمك بلطي مصري مشوي محشي علي الطريقة المصرية" at bounding box center [271, 245] width 255 height 36
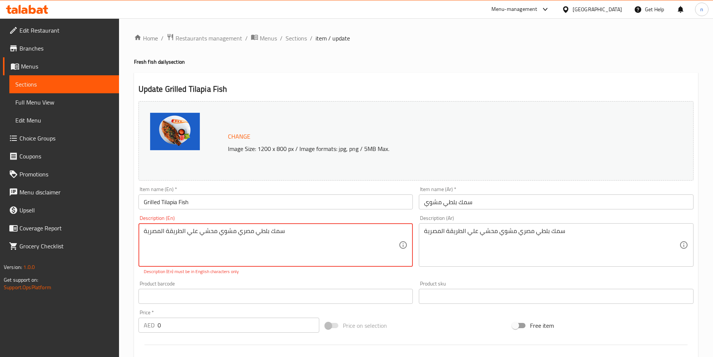
click at [210, 233] on textarea "سمك بلطي مصري مشوي محشي علي الطريقة المصرية" at bounding box center [271, 245] width 255 height 36
paste textarea "Grilled Egyptian stuffed tilapia fish, Egyptian style"
click at [191, 230] on textarea "Grilled Egyptian stuffed tilapia fish, Egyptian style" at bounding box center [271, 245] width 255 height 36
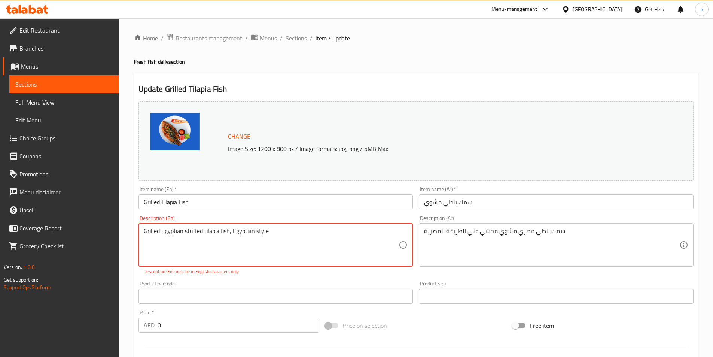
click at [191, 230] on textarea "Grilled Egyptian stuffed tilapia fish, Egyptian style" at bounding box center [271, 245] width 255 height 36
click at [210, 231] on textarea "Grilled Egyptian tilapia fish, Egyptian style" at bounding box center [271, 245] width 255 height 36
click at [212, 231] on textarea "Grilled Egyptian tilapia fish, Egyptian style" at bounding box center [271, 245] width 255 height 36
paste textarea "stuffed"
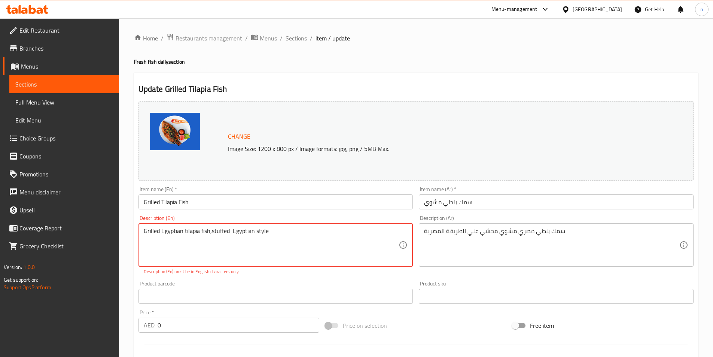
click at [210, 230] on textarea "Grilled Egyptian tilapia fish,stuffed Egyptian style" at bounding box center [271, 245] width 255 height 36
click at [211, 230] on textarea "Grilled Egyptian tilapia fish,stuffed Egyptian style" at bounding box center [271, 245] width 255 height 36
click at [234, 230] on textarea "Grilled Egyptian tilapia fish, stuffed Egyptian style" at bounding box center [271, 245] width 255 height 36
click at [261, 232] on textarea "Grilled Egyptian tilapia fish, stuffed with Egyptian style" at bounding box center [271, 245] width 255 height 36
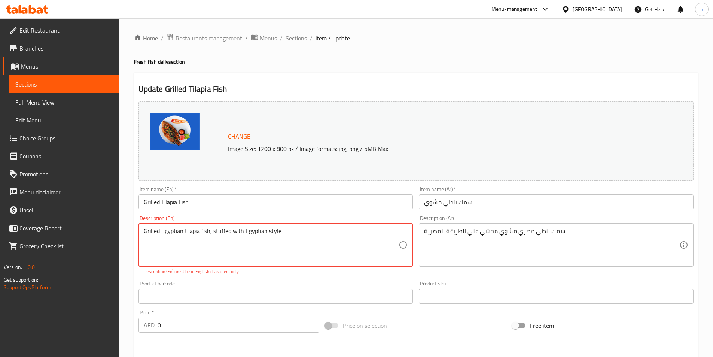
click at [261, 232] on textarea "Grilled Egyptian tilapia fish, stuffed with Egyptian style" at bounding box center [271, 245] width 255 height 36
type textarea "Grilled Egyptian tilapia fish, stuffed with Egyptian style"
click at [307, 237] on textarea "Grilled Egyptian tilapia fish, stuffed with Egyptian style" at bounding box center [271, 245] width 255 height 36
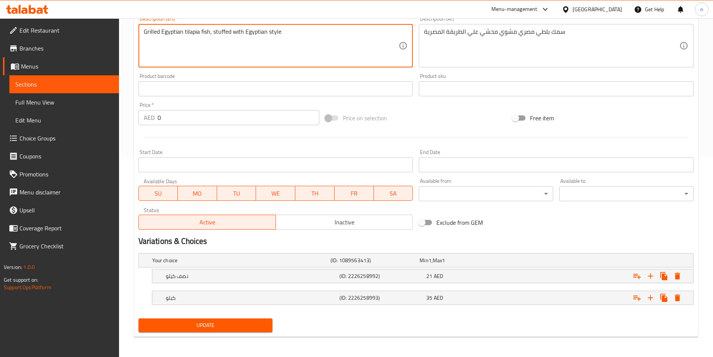
scroll to position [200, 0]
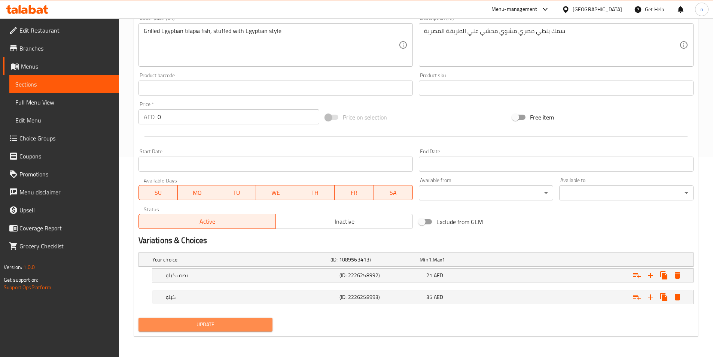
click at [239, 320] on span "Update" at bounding box center [206, 324] width 122 height 9
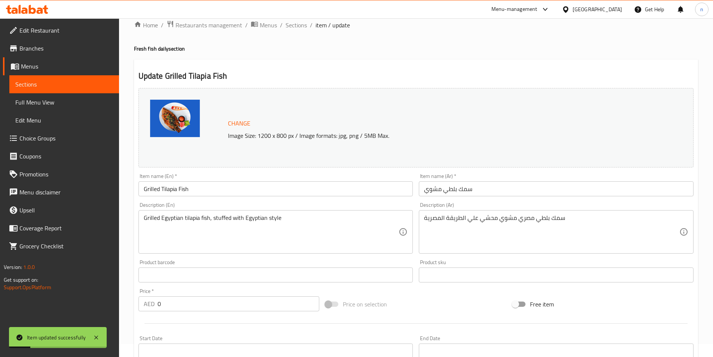
scroll to position [0, 0]
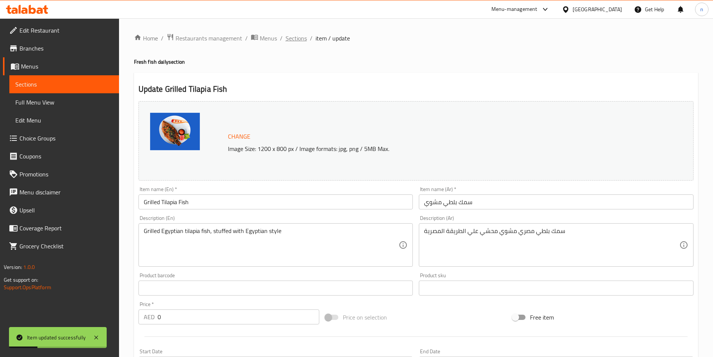
click at [294, 39] on span "Sections" at bounding box center [296, 38] width 21 height 9
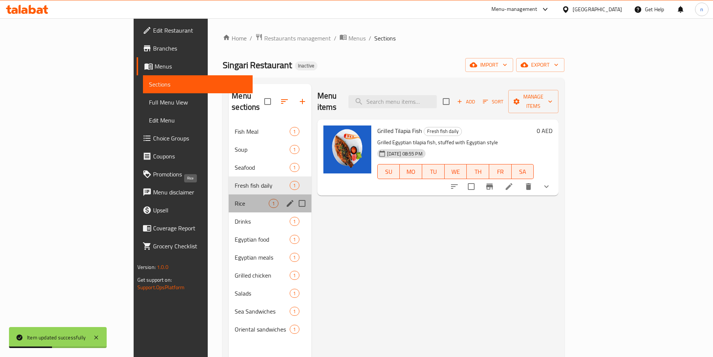
click at [235, 199] on span "Rice" at bounding box center [252, 203] width 34 height 9
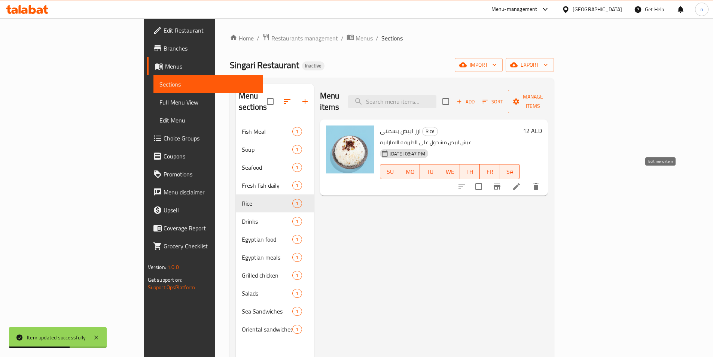
click at [521, 182] on icon at bounding box center [516, 186] width 9 height 9
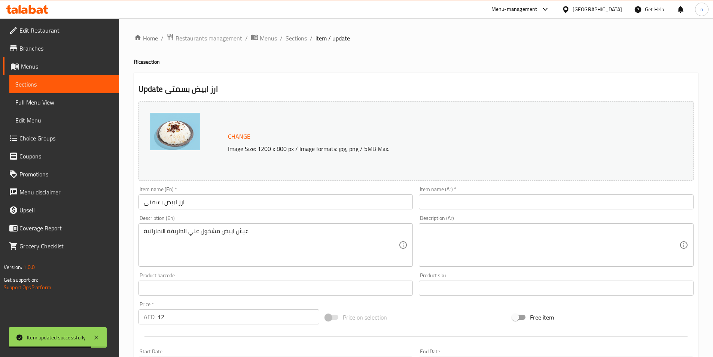
click at [171, 200] on input "ارز ابيض بسمتى" at bounding box center [276, 201] width 275 height 15
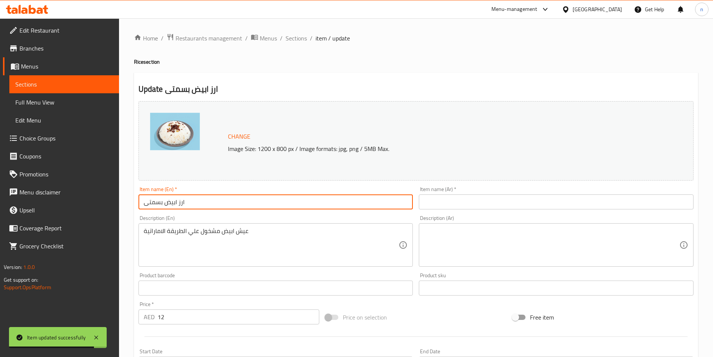
click at [171, 200] on input "ارز ابيض بسمتى" at bounding box center [276, 201] width 275 height 15
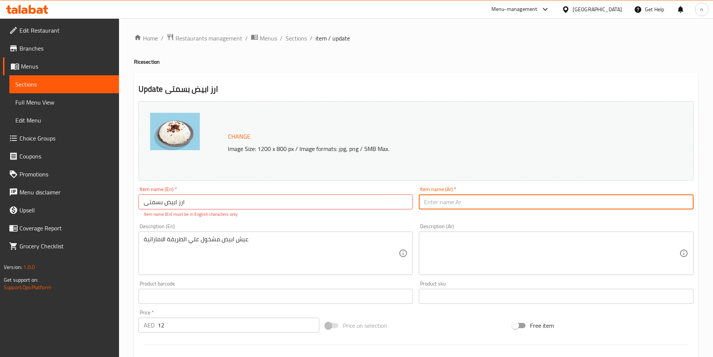
click at [448, 201] on input "text" at bounding box center [556, 201] width 275 height 15
paste input "ارز ابيض بسمتى"
type input "ارز ابيض بسمتى"
click at [170, 199] on input "ارز ابيض بسمتى" at bounding box center [276, 201] width 275 height 15
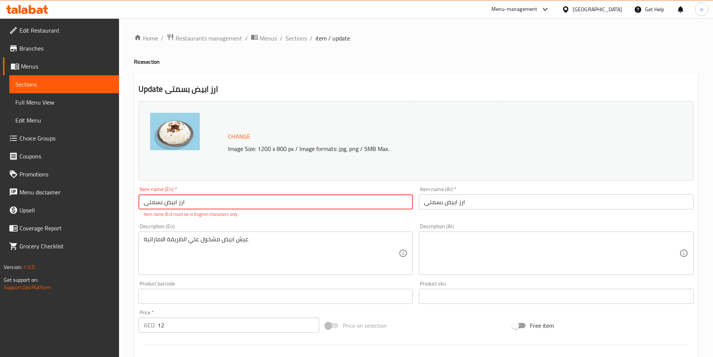
click at [170, 199] on input "ارز ابيض بسمتى" at bounding box center [276, 201] width 275 height 15
click at [444, 201] on input "ارز ابيض بسمتى" at bounding box center [556, 201] width 275 height 15
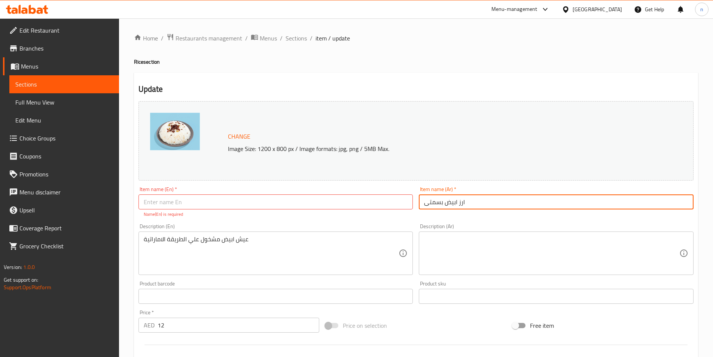
click at [444, 201] on input "ارز ابيض بسمتى" at bounding box center [556, 201] width 275 height 15
click at [152, 204] on input "text" at bounding box center [276, 201] width 275 height 15
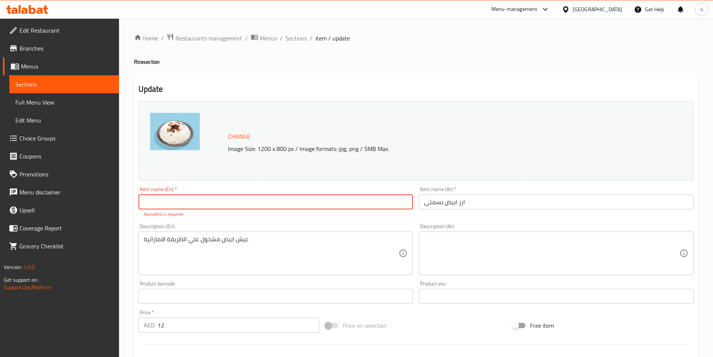
paste input "white basmati rice"
click at [173, 203] on input "white basmati rice" at bounding box center [276, 201] width 275 height 15
click at [143, 202] on input "white rice" at bounding box center [276, 201] width 275 height 15
paste input "basmati"
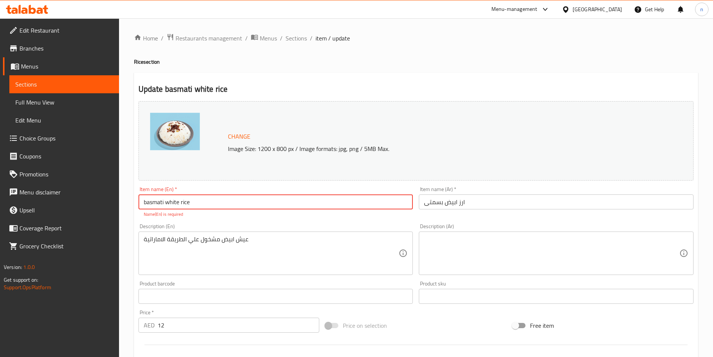
click at [168, 202] on input "basmati white rice" at bounding box center [276, 201] width 275 height 15
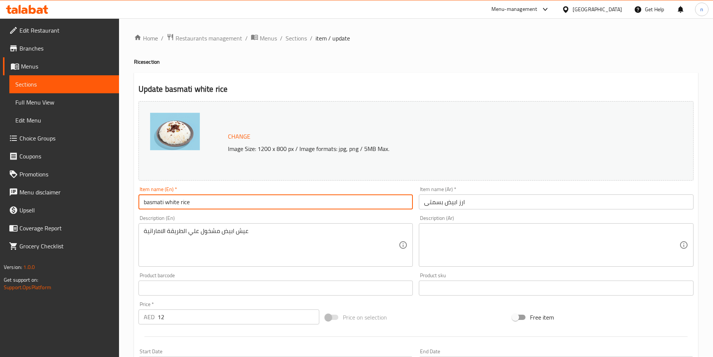
click at [457, 200] on input "ارز ابيض بسمتى" at bounding box center [556, 201] width 275 height 15
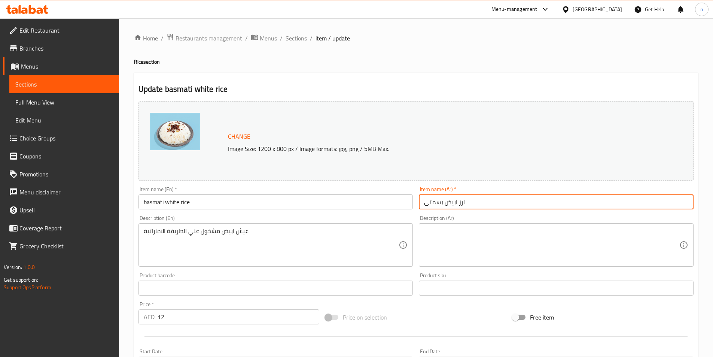
click at [457, 200] on input "ارز ابيض بسمتى" at bounding box center [556, 201] width 275 height 15
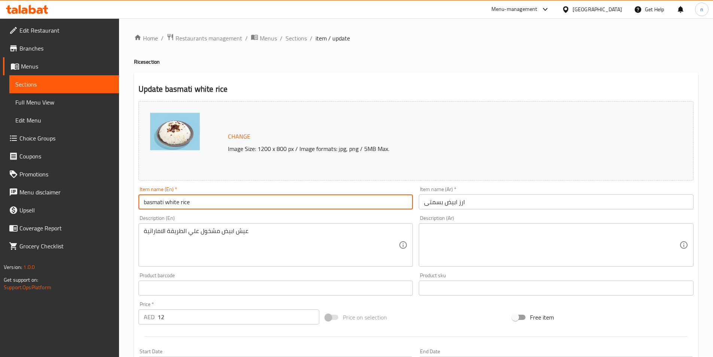
click at [180, 204] on input "basmati white rice" at bounding box center [276, 201] width 275 height 15
paste input "white basmati"
click at [185, 204] on input "white basmati rice" at bounding box center [276, 201] width 275 height 15
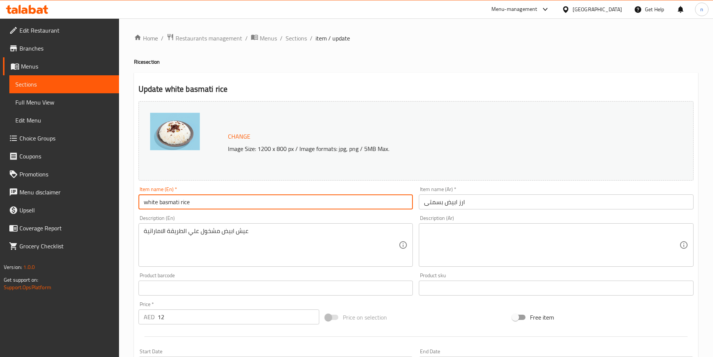
click at [185, 204] on input "white basmati rice" at bounding box center [276, 201] width 275 height 15
click at [150, 199] on input "white basmati rice" at bounding box center [276, 201] width 275 height 15
click at [151, 204] on input "white basmati rice" at bounding box center [276, 201] width 275 height 15
click at [162, 203] on input "white basmati rice" at bounding box center [276, 201] width 275 height 15
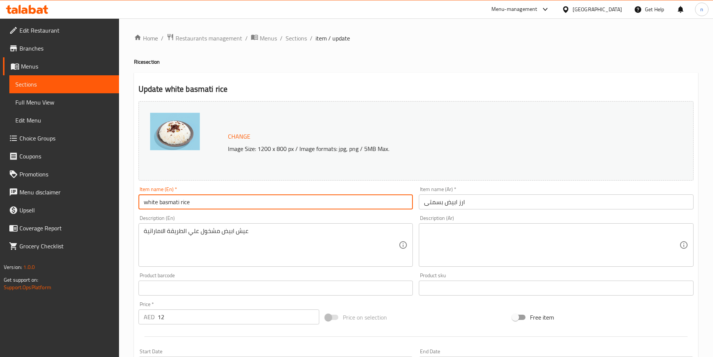
click at [178, 204] on input "white basmati rice" at bounding box center [276, 201] width 275 height 15
click at [149, 204] on input "white basmati rice" at bounding box center [276, 201] width 275 height 15
click at [164, 201] on input "basmati rice" at bounding box center [276, 201] width 275 height 15
paste input "white"
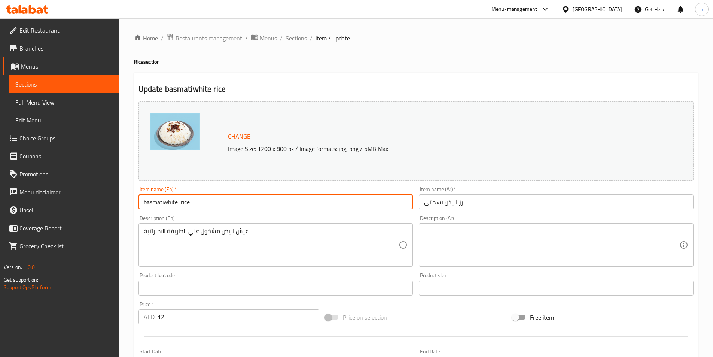
click at [164, 203] on input "basmatiwhite rice" at bounding box center [276, 201] width 275 height 15
click at [183, 203] on input "basmati white rice" at bounding box center [276, 201] width 275 height 15
click at [181, 201] on input "basmati white rice" at bounding box center [276, 201] width 275 height 15
click at [181, 203] on input "basmati white rice" at bounding box center [276, 201] width 275 height 15
click at [148, 203] on input "basmati white rice" at bounding box center [276, 201] width 275 height 15
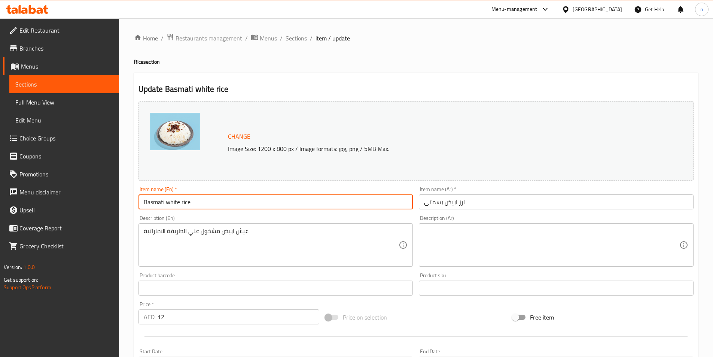
click at [154, 201] on input "Basmati white rice" at bounding box center [276, 201] width 275 height 15
type input "Basmati white rice"
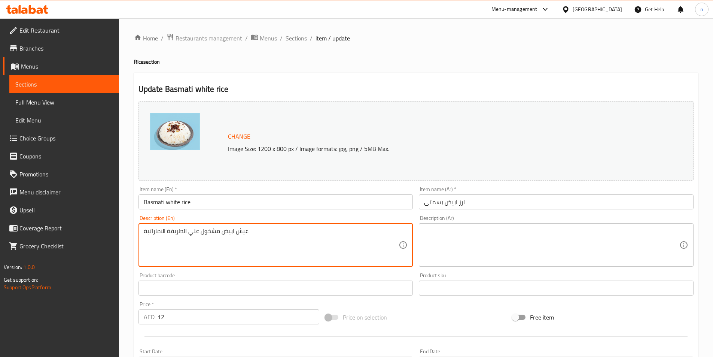
click at [217, 233] on textarea "عيش ابيض مشخول علي الطريقة الاماراتية" at bounding box center [271, 245] width 255 height 36
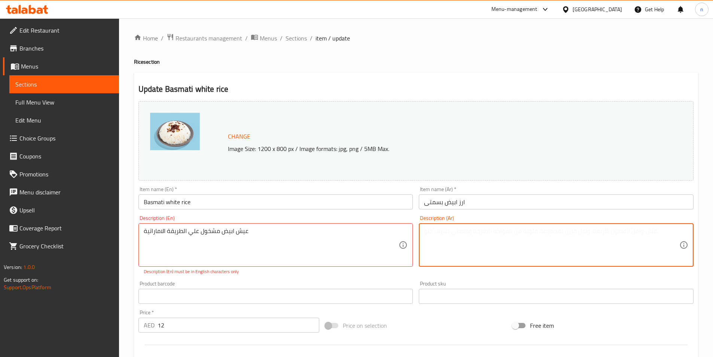
click at [471, 235] on textarea at bounding box center [551, 245] width 255 height 36
paste textarea "عيش ابيض مشخول علي الطريقة الاماراتية"
type textarea "عيش ابيض مشخول علي الطريقة الاماراتية"
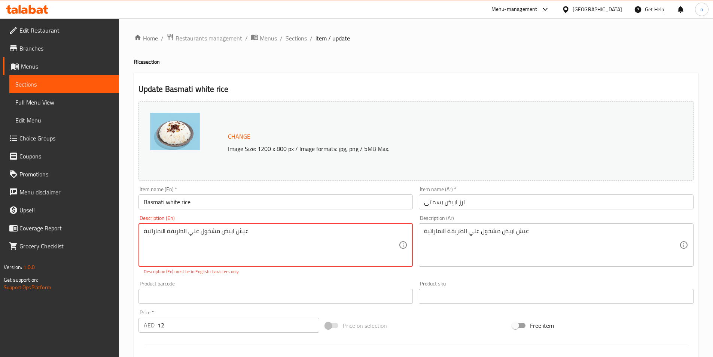
click at [213, 231] on textarea "عيش ابيض مشخول علي الطريقة الاماراتية" at bounding box center [271, 245] width 255 height 36
click at [237, 228] on textarea "عيش ابيض مشخول علي الطريقة الاماراتية" at bounding box center [271, 245] width 255 height 36
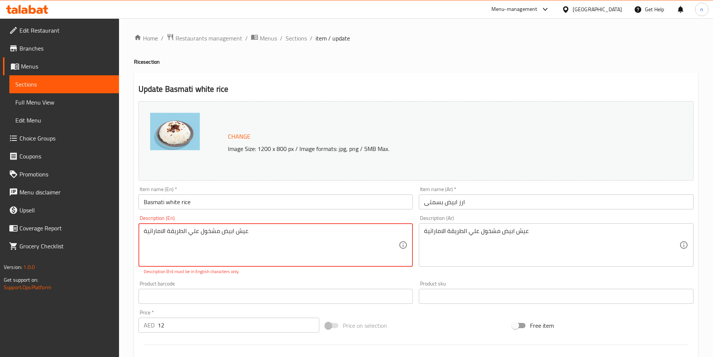
click at [246, 230] on textarea "عيش ابيض مشخول علي الطريقة الاماراتية" at bounding box center [271, 245] width 255 height 36
click at [197, 234] on textarea "عيش ابيض مشخول علي الطريقة الاماراتية" at bounding box center [271, 245] width 255 height 36
drag, startPoint x: 200, startPoint y: 233, endPoint x: 247, endPoint y: 230, distance: 46.5
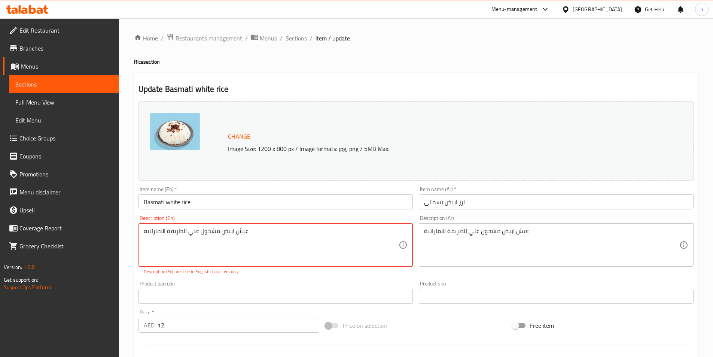
click at [247, 230] on textarea "عيش ابيض مشخول علي الطريقة الاماراتية" at bounding box center [271, 245] width 255 height 36
click at [213, 234] on textarea "عيش ابيض مشخول علي الطريقة الاماراتية" at bounding box center [271, 245] width 255 height 36
paste textarea "busy white bread"
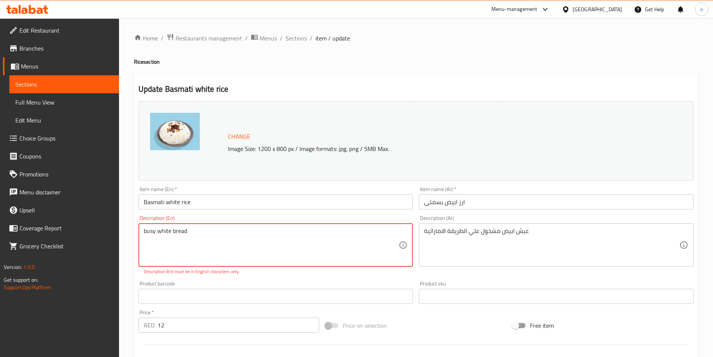
click at [158, 231] on textarea "busy white bread" at bounding box center [271, 245] width 255 height 36
click at [191, 231] on textarea "white bread" at bounding box center [271, 245] width 255 height 36
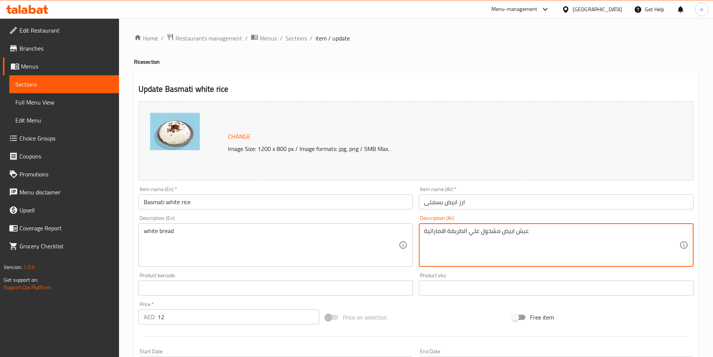
drag, startPoint x: 425, startPoint y: 231, endPoint x: 479, endPoint y: 238, distance: 54.8
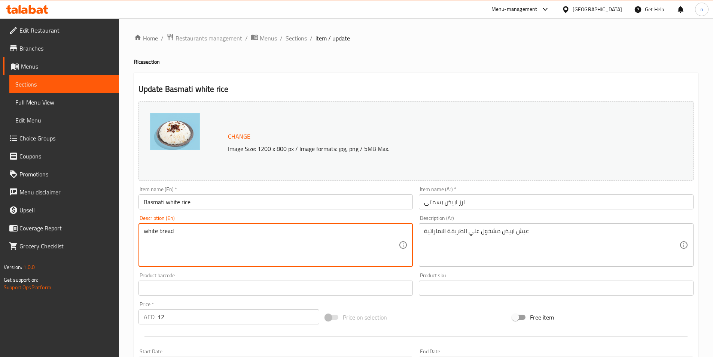
paste textarea "Emirati style"
click at [174, 230] on textarea "white bread Emirati style" at bounding box center [271, 245] width 255 height 36
paste textarea "mashkhool"
click at [253, 231] on textarea "white bread mashkhool Emirati style" at bounding box center [271, 245] width 255 height 36
click at [203, 231] on textarea "white bread mashkhool Emirati style" at bounding box center [271, 245] width 255 height 36
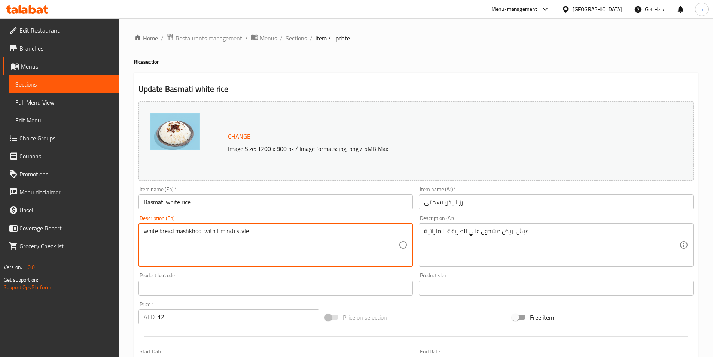
type textarea "white bread mashkhool with Emirati style"
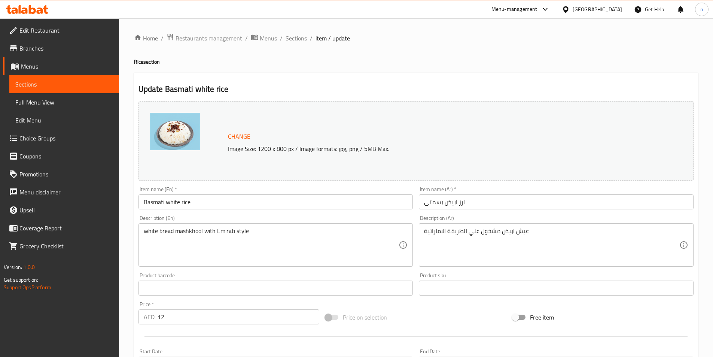
drag, startPoint x: 142, startPoint y: 229, endPoint x: 233, endPoint y: 234, distance: 90.8
click at [233, 234] on div "white bread mashkhool with Emirati style Description (En)" at bounding box center [276, 244] width 275 height 43
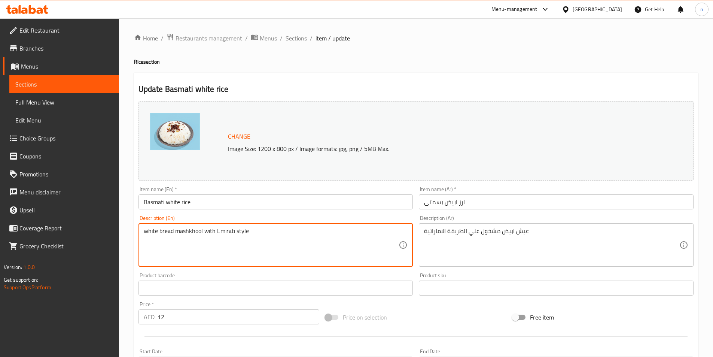
drag, startPoint x: 145, startPoint y: 231, endPoint x: 275, endPoint y: 236, distance: 130.4
click at [275, 236] on textarea "white bread mashkhool with Emirati style" at bounding box center [271, 245] width 255 height 36
click at [302, 256] on textarea "white bread mashkhool with Emirati style" at bounding box center [271, 245] width 255 height 36
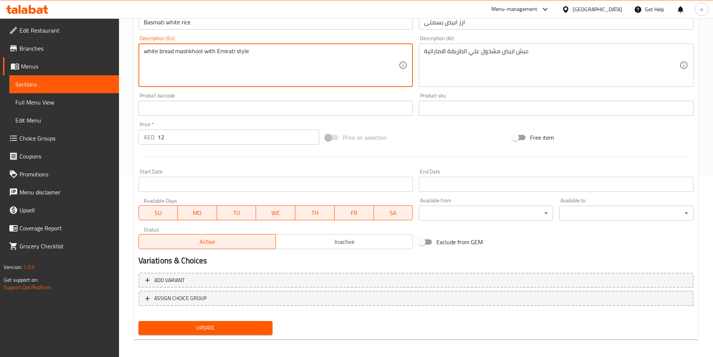
scroll to position [183, 0]
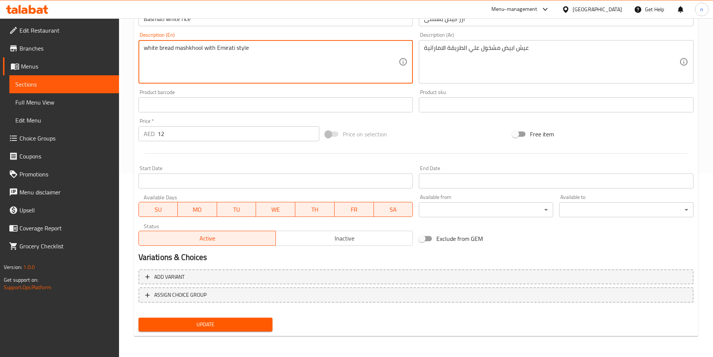
click at [244, 320] on span "Update" at bounding box center [206, 324] width 122 height 9
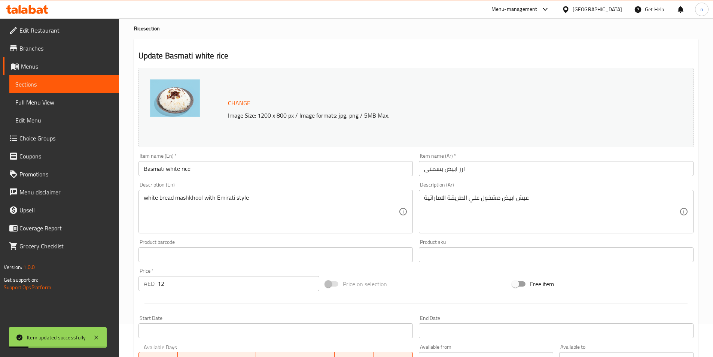
scroll to position [0, 0]
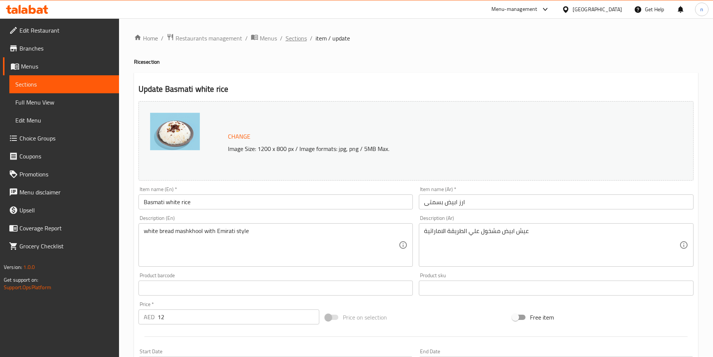
click at [304, 39] on span "Sections" at bounding box center [296, 38] width 21 height 9
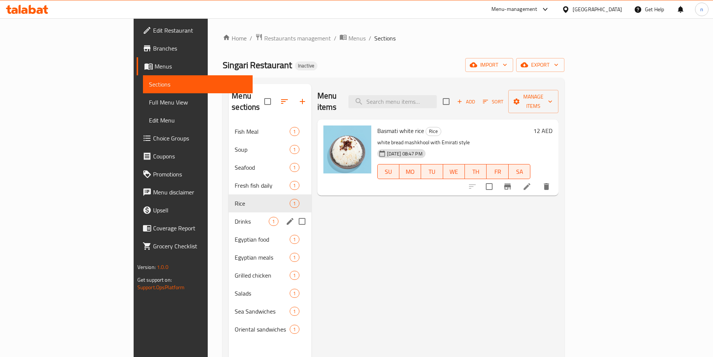
click at [235, 217] on span "Drinks" at bounding box center [252, 221] width 34 height 9
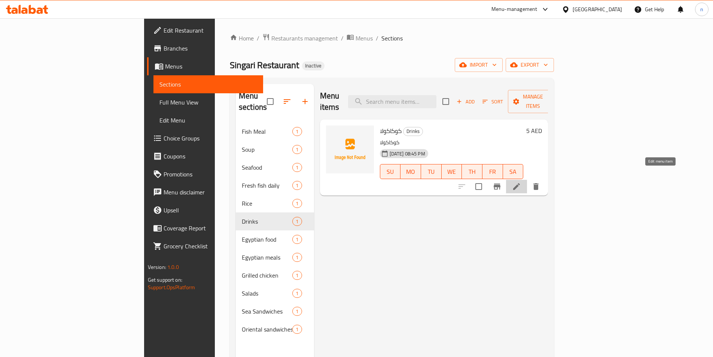
click at [520, 183] on icon at bounding box center [516, 186] width 7 height 7
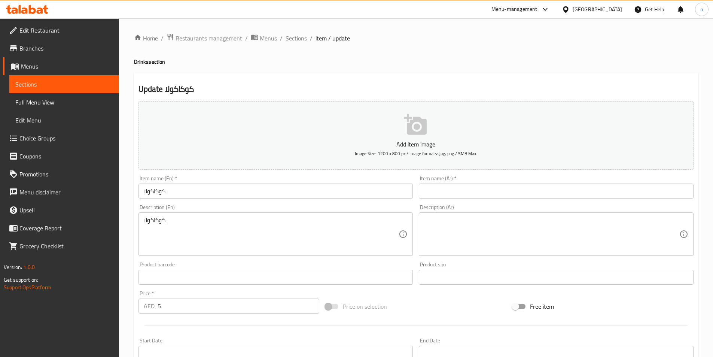
click at [295, 36] on span "Sections" at bounding box center [296, 38] width 21 height 9
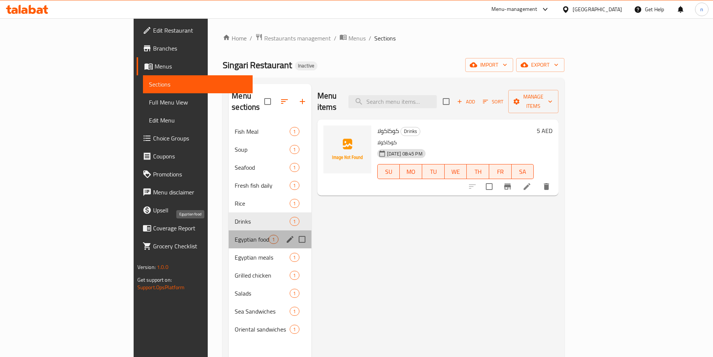
click at [235, 235] on span "Egyptian food" at bounding box center [252, 239] width 34 height 9
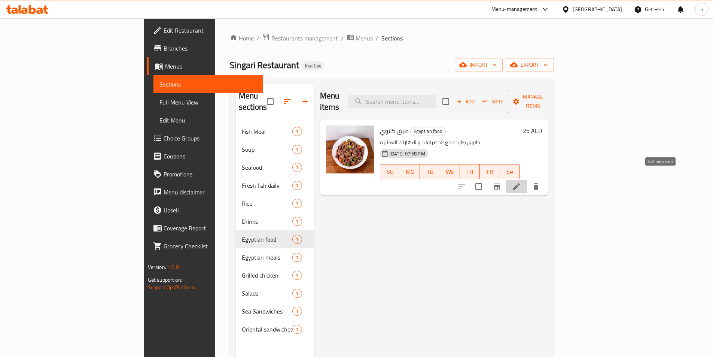
click at [520, 183] on icon at bounding box center [516, 186] width 7 height 7
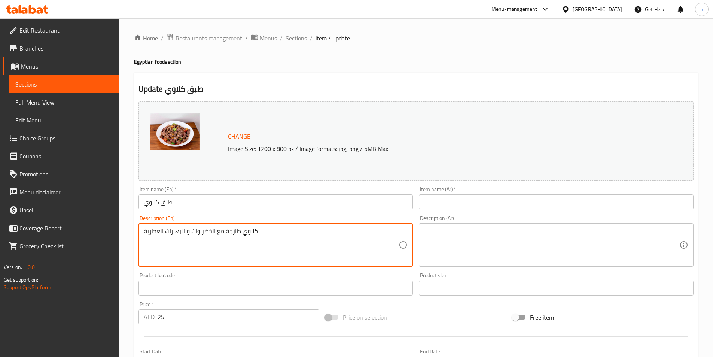
click at [233, 234] on textarea "كلاوي طازجة مع الخضراوات و البهارات العطرية" at bounding box center [271, 245] width 255 height 36
click at [294, 230] on textarea "كلاوي طازجة مع الخضراوات و البهارات العطرية" at bounding box center [271, 245] width 255 height 36
click at [231, 233] on textarea "كلاوي طازجة مع الخضراوات و البهارات العطرية" at bounding box center [271, 245] width 255 height 36
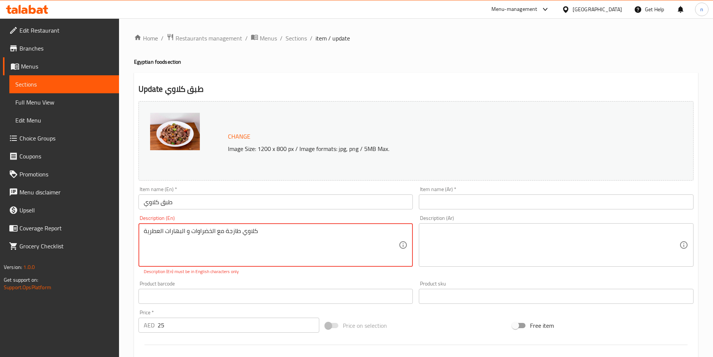
click at [231, 233] on textarea "كلاوي طازجة مع الخضراوات و البهارات العطرية" at bounding box center [271, 245] width 255 height 36
click at [467, 232] on textarea at bounding box center [551, 245] width 255 height 36
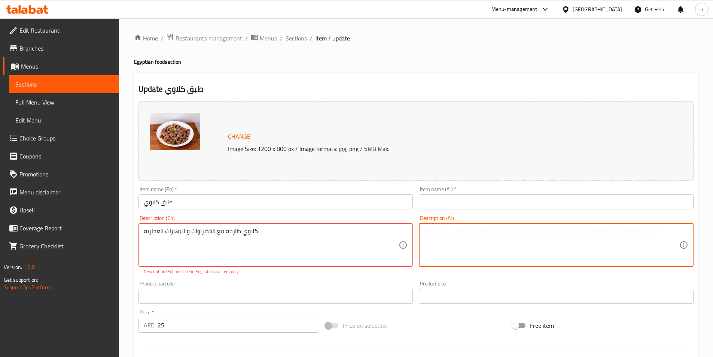
paste textarea "كلاوي طازجة مع الخضراوات و البهارات العطرية"
type textarea "كلاوي طازجة مع الخضراوات و البهارات العطرية"
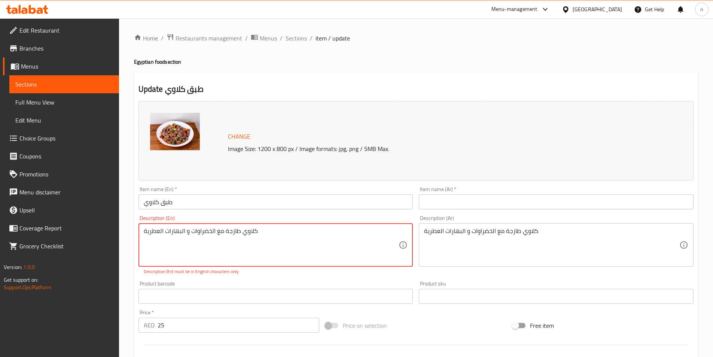
click at [244, 231] on textarea "كلاوي طازجة مع الخضراوات و البهارات العطرية" at bounding box center [271, 245] width 255 height 36
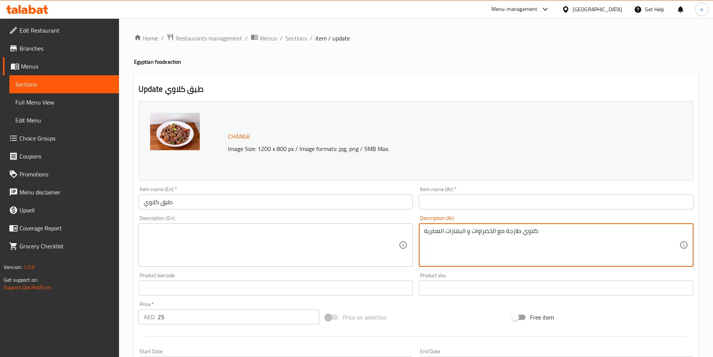
click at [526, 233] on textarea "كلاوي طازجة مع الخضراوات و البهارات العطرية" at bounding box center [551, 245] width 255 height 36
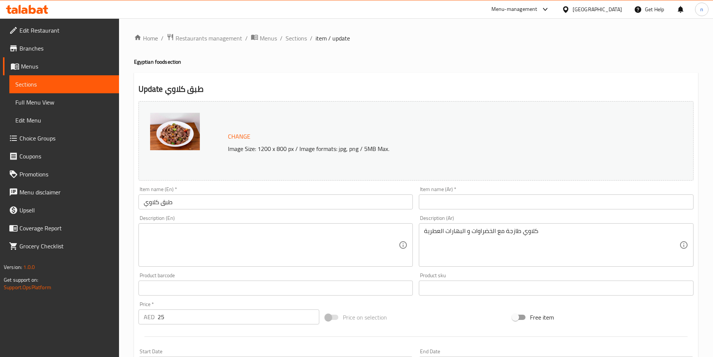
click at [148, 230] on textarea at bounding box center [271, 245] width 255 height 36
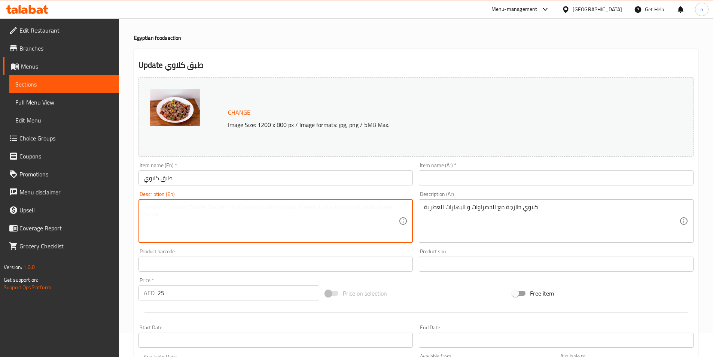
scroll to position [37, 0]
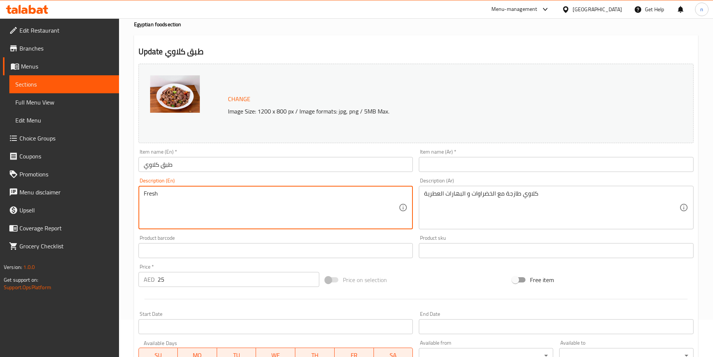
paste textarea "Kidneys"
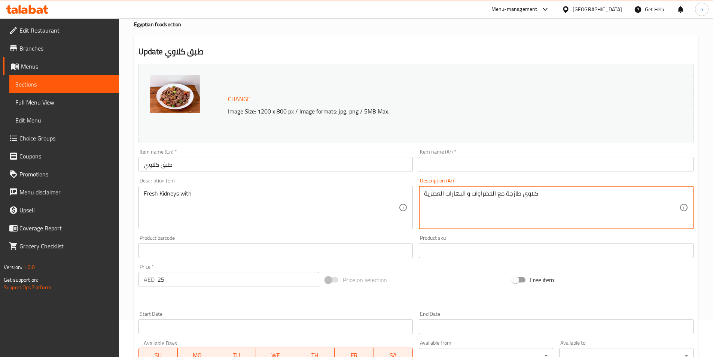
click at [477, 197] on textarea "كلاوي طازجة مع الخضراوات و البهارات العطرية" at bounding box center [551, 208] width 255 height 36
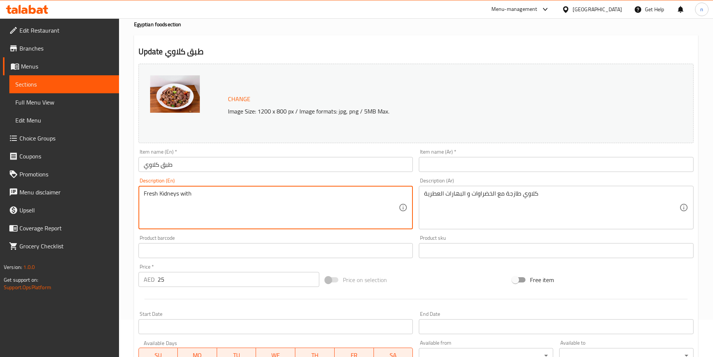
paste textarea "Vegetable"
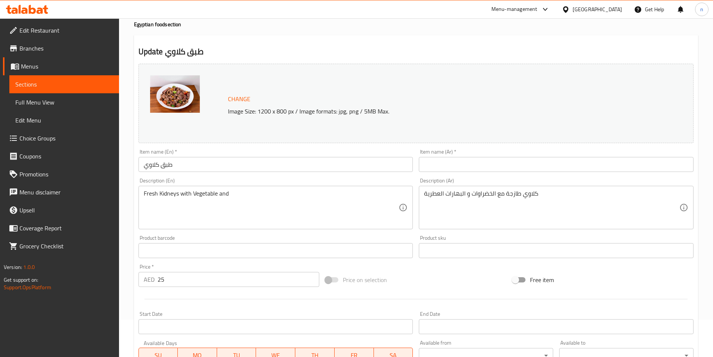
drag, startPoint x: 423, startPoint y: 193, endPoint x: 450, endPoint y: 196, distance: 26.8
click at [450, 196] on div "كلاوي طازجة مع الخضراوات و البهارات العطرية Description (Ar)" at bounding box center [556, 207] width 275 height 43
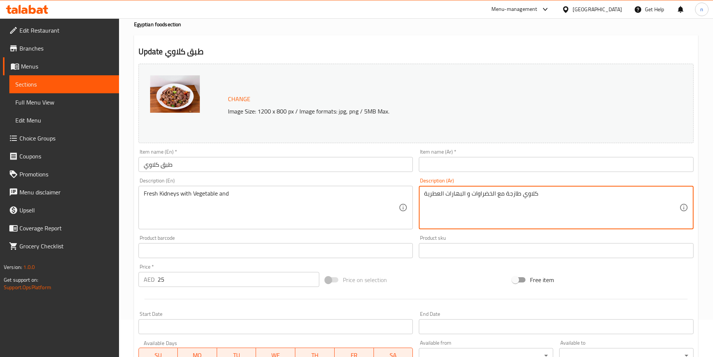
click at [429, 194] on textarea "كلاوي طازجة مع الخضراوات و البهارات العطرية" at bounding box center [551, 208] width 255 height 36
drag, startPoint x: 426, startPoint y: 194, endPoint x: 456, endPoint y: 198, distance: 30.3
click at [456, 198] on textarea "كلاوي طازجة مع الخضراوات و البهارات العطرية" at bounding box center [551, 208] width 255 height 36
click at [440, 194] on textarea "كلاوي طازجة مع الخضراوات و البهارات العطرية" at bounding box center [551, 208] width 255 height 36
drag, startPoint x: 430, startPoint y: 192, endPoint x: 464, endPoint y: 201, distance: 34.8
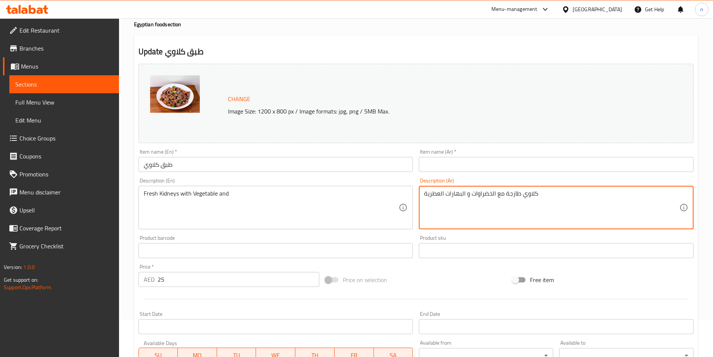
click at [464, 201] on textarea "كلاوي طازجة مع الخضراوات و البهارات العطرية" at bounding box center [551, 208] width 255 height 36
click at [453, 196] on textarea "كلاوي طازجة مع الخضراوات و البهارات العطرية" at bounding box center [551, 208] width 255 height 36
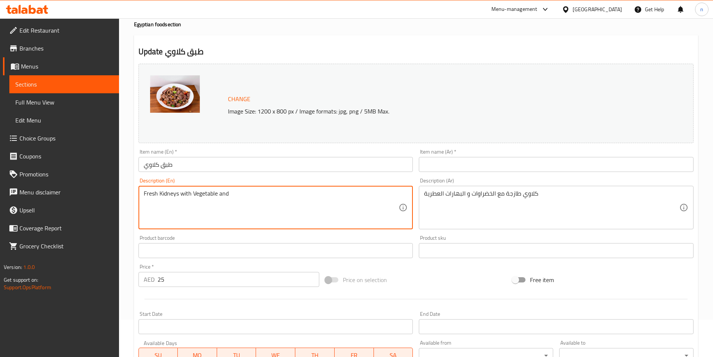
paste textarea "spices"
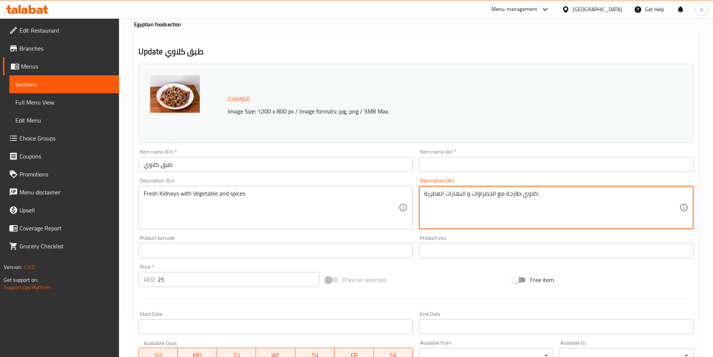
click at [434, 198] on textarea "كلاوي طازجة مع الخضراوات و البهارات العطرية" at bounding box center [551, 208] width 255 height 36
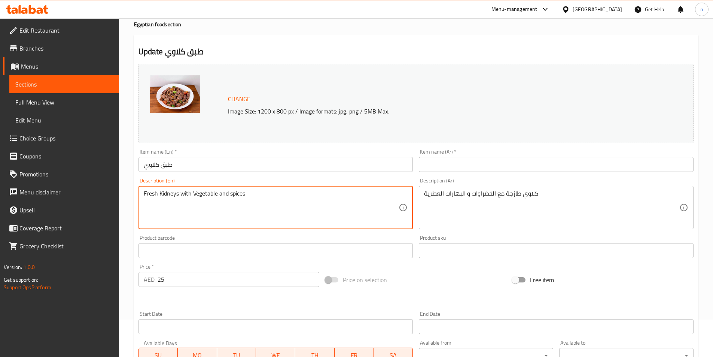
paste textarea "Aromatic"
click at [258, 195] on textarea "Fresh Kidneys with Vegetable and Aromatic spices" at bounding box center [271, 208] width 255 height 36
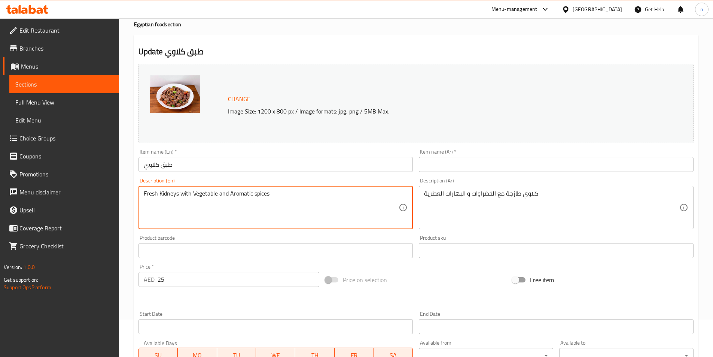
type textarea "Fresh Kidneys with Vegetable and Aromatic spices"
click at [282, 198] on textarea "Fresh Kidneys with Vegetable and Aromatic spices" at bounding box center [271, 208] width 255 height 36
click at [171, 164] on input "طبق كلاوي" at bounding box center [276, 164] width 275 height 15
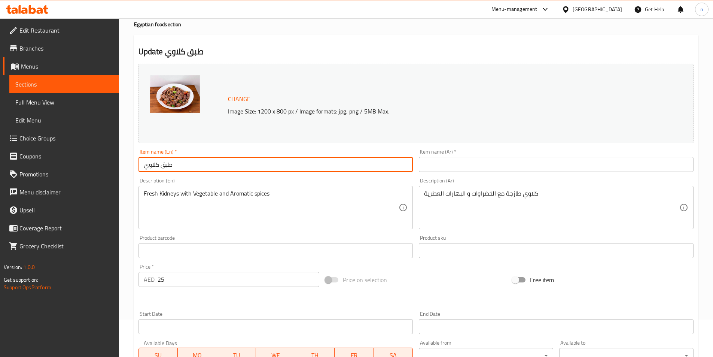
click at [171, 164] on input "طبق كلاوي" at bounding box center [276, 164] width 275 height 15
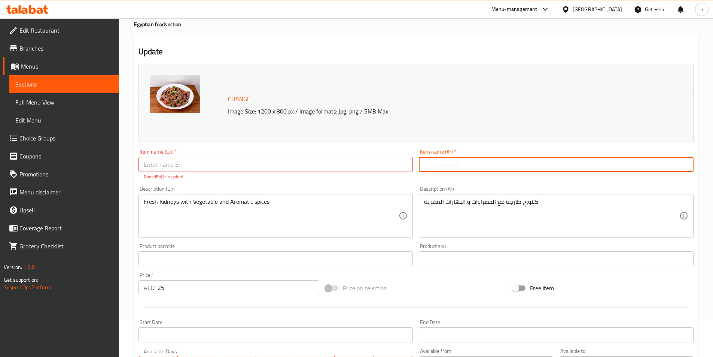
click at [437, 164] on input "text" at bounding box center [556, 164] width 275 height 15
paste input "طبق كلاوي"
type input "طبق كلاوي"
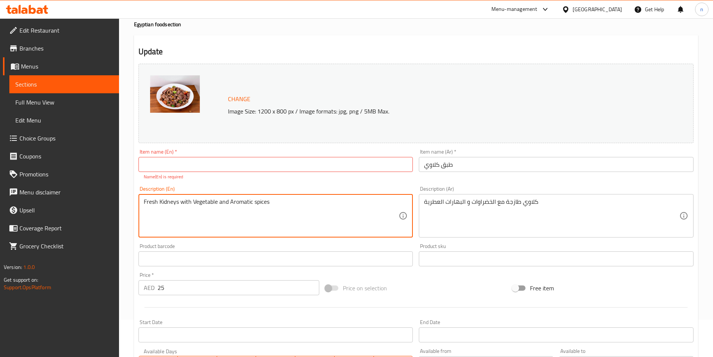
click at [168, 201] on textarea "Fresh Kidneys with Vegetable and Aromatic spices" at bounding box center [271, 216] width 255 height 36
click at [164, 161] on input "text" at bounding box center [276, 164] width 275 height 15
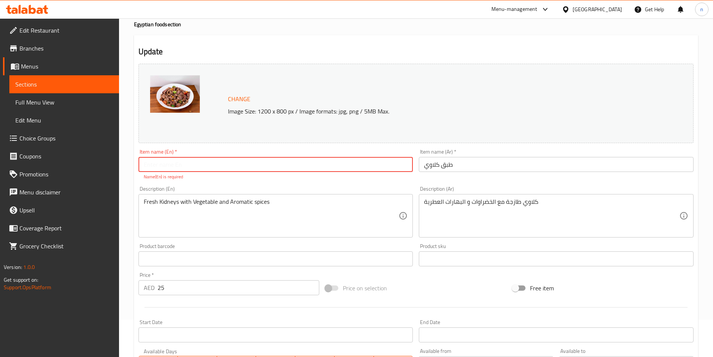
paste input "Kidneys"
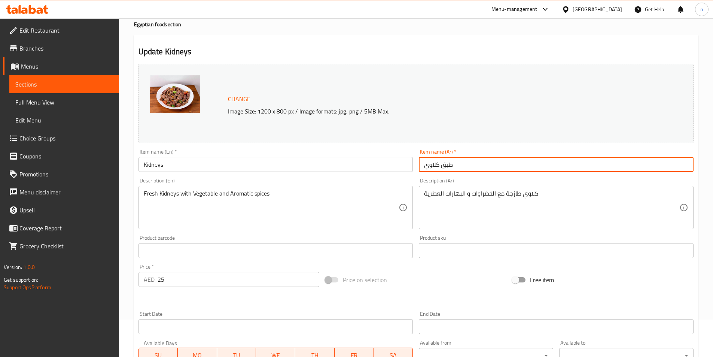
click at [448, 166] on input "طبق كلاوي" at bounding box center [556, 164] width 275 height 15
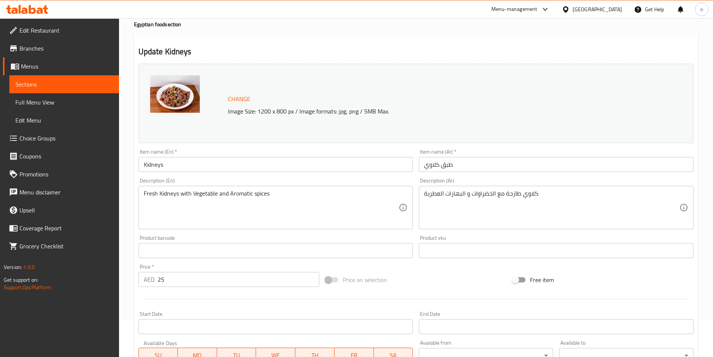
click at [189, 168] on input "Kidneys" at bounding box center [276, 164] width 275 height 15
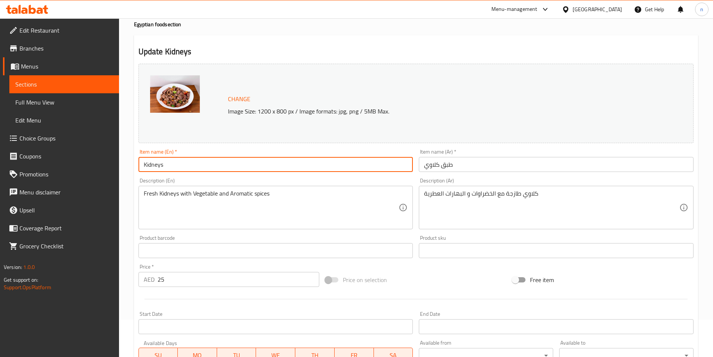
paste input "Platter"
click at [153, 162] on input "Kidneys Platter" at bounding box center [276, 164] width 275 height 15
type input "Kidneys Platter"
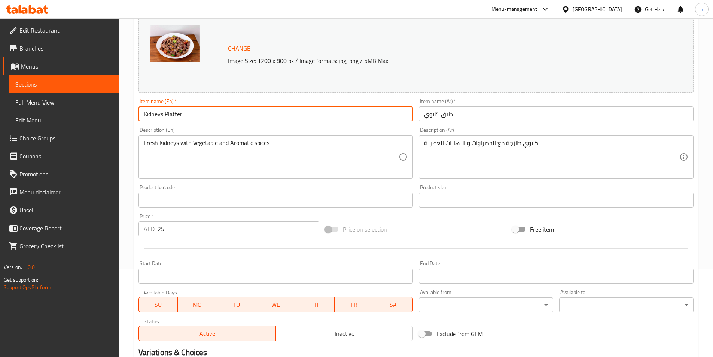
scroll to position [183, 0]
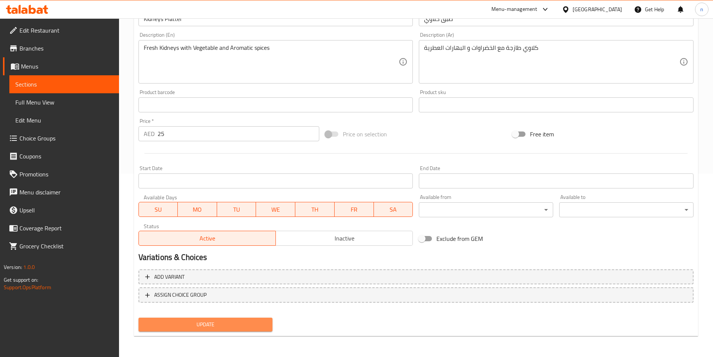
click at [198, 322] on span "Update" at bounding box center [206, 324] width 122 height 9
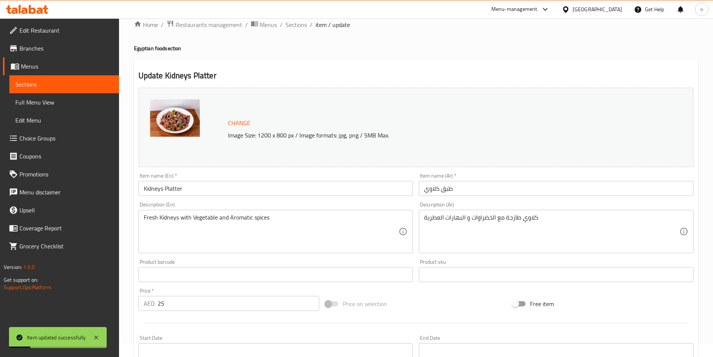
scroll to position [0, 0]
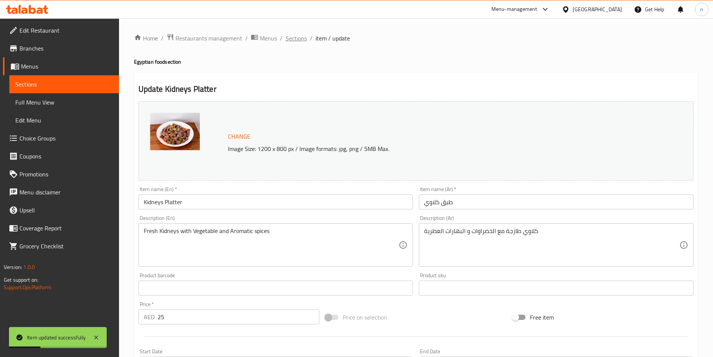
click at [295, 36] on span "Sections" at bounding box center [296, 38] width 21 height 9
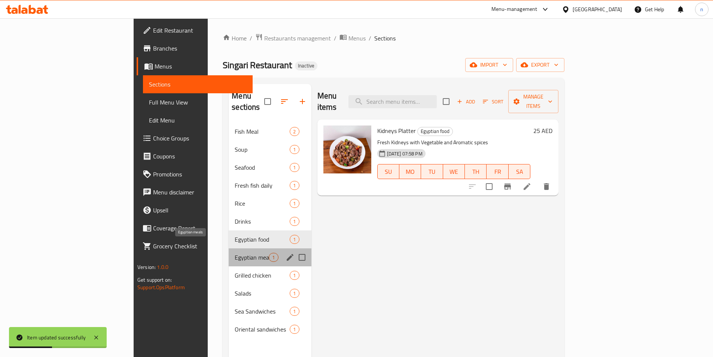
click at [235, 253] on span "Egyptian meals" at bounding box center [252, 257] width 34 height 9
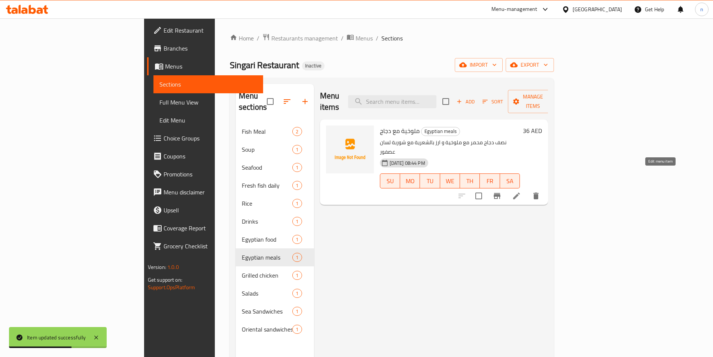
click at [521, 191] on icon at bounding box center [516, 195] width 9 height 9
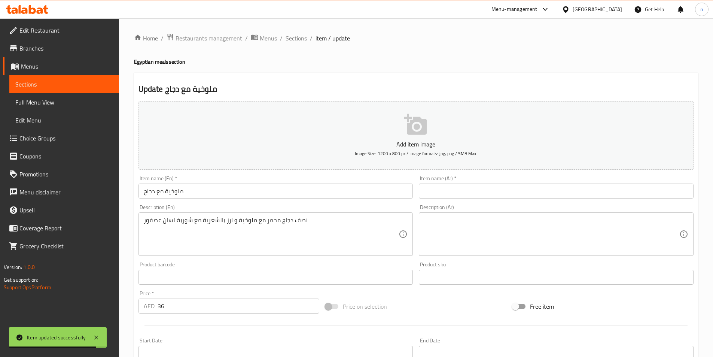
click at [171, 192] on input "ملوخية مع دجاج" at bounding box center [276, 190] width 275 height 15
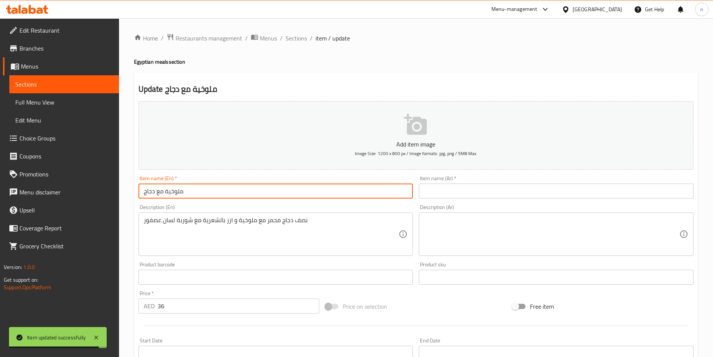
click at [171, 192] on input "ملوخية مع دجاج" at bounding box center [276, 190] width 275 height 15
click at [441, 189] on input "text" at bounding box center [556, 190] width 275 height 15
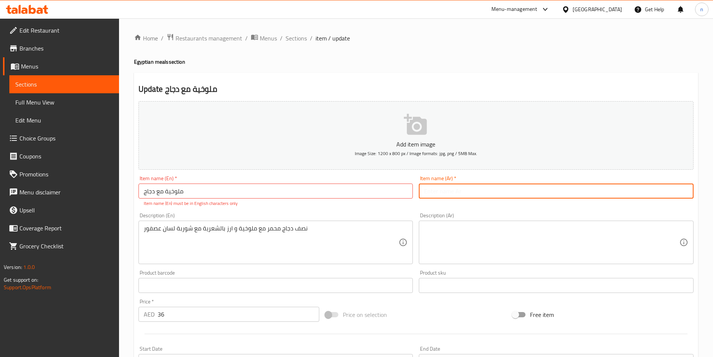
paste input "ملوخية مع دجاج"
type input "ملوخية مع دجاج"
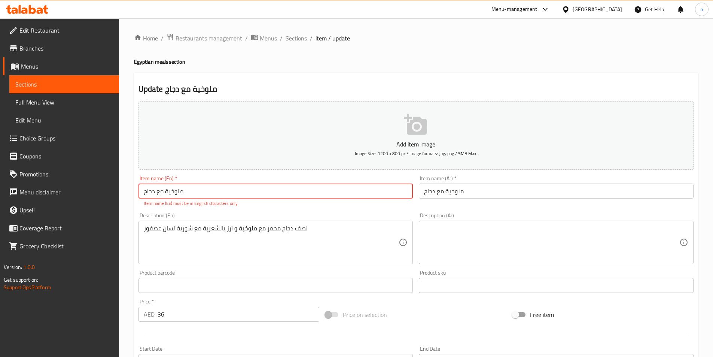
click at [157, 190] on input "ملوخية مع دجاج" at bounding box center [276, 190] width 275 height 15
click at [458, 190] on input "ملوخية مع دجاج" at bounding box center [556, 190] width 275 height 15
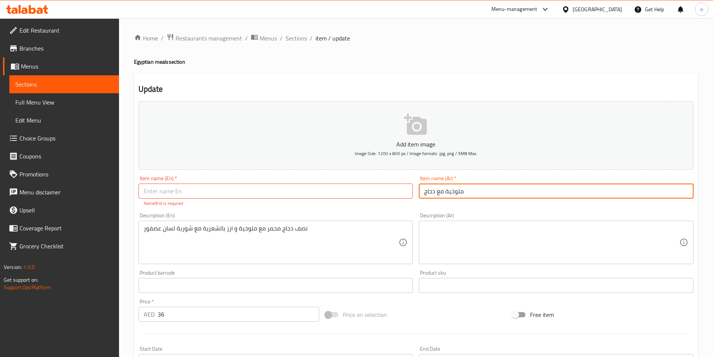
click at [458, 190] on input "ملوخية مع دجاج" at bounding box center [556, 190] width 275 height 15
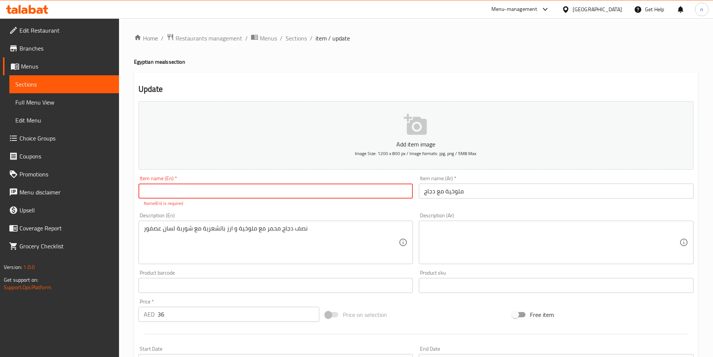
click at [218, 197] on input "text" at bounding box center [276, 190] width 275 height 15
paste input "Molokhia"
click at [184, 192] on input "Molokhia with chicken" at bounding box center [276, 190] width 275 height 15
click at [171, 192] on input "Molokhia with chicken" at bounding box center [276, 190] width 275 height 15
click at [185, 191] on input "Molokhia With chicken" at bounding box center [276, 190] width 275 height 15
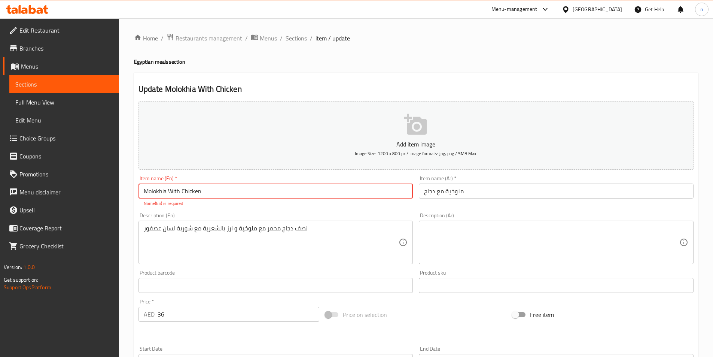
click at [165, 194] on input "Molokhia With Chicken" at bounding box center [276, 190] width 275 height 15
type input "Molokhia With Chicken"
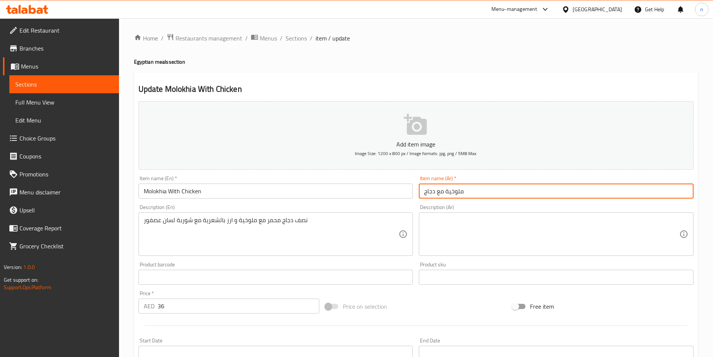
click at [443, 188] on input "ملوخية مع دجاج" at bounding box center [556, 190] width 275 height 15
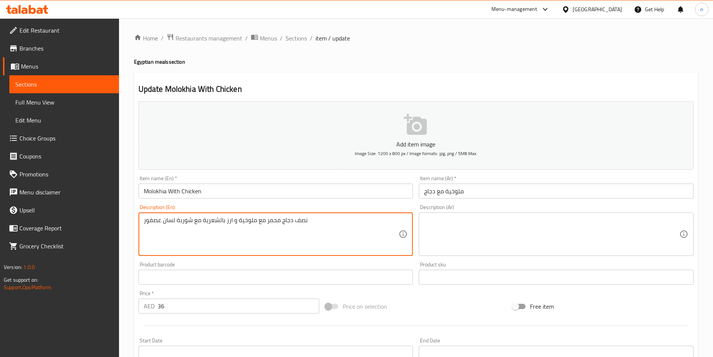
click at [249, 217] on textarea "نصف دجاج محمر مع ملوخية و ارز بالشعرية مع شوربة لسان عصفور" at bounding box center [271, 234] width 255 height 36
click at [459, 222] on textarea at bounding box center [551, 234] width 255 height 36
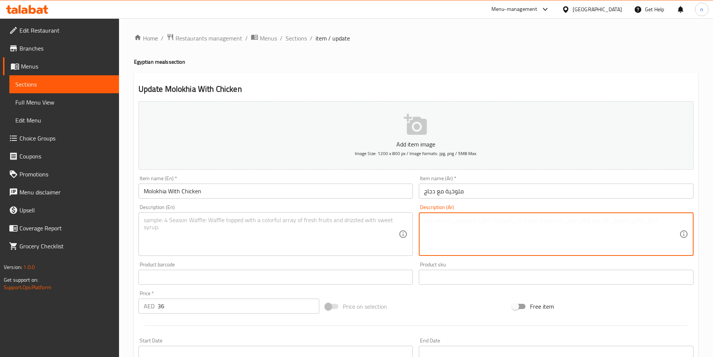
paste textarea "نصف دجاج محمر مع ملوخية و ارز بالشعرية مع شوربة لسان عصفور"
click at [456, 221] on textarea "نصف دجاج محمر مع ملوخية و ارز بالشعرية مع شوربة لسان عصفور" at bounding box center [551, 234] width 255 height 36
type textarea "نصف دجاج محمر مع ملوخية و ارز بالشعرية مع شوربة لسان عصفور"
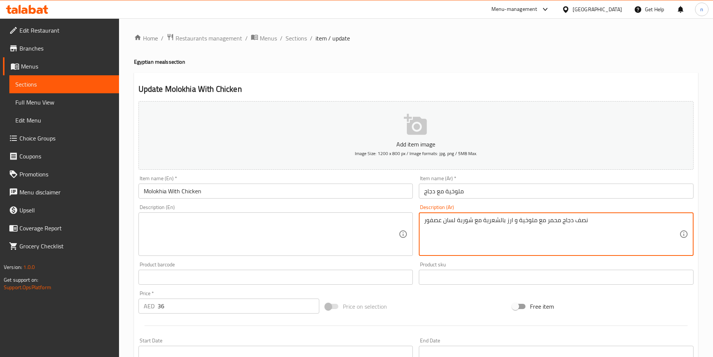
click at [157, 222] on textarea at bounding box center [271, 234] width 255 height 36
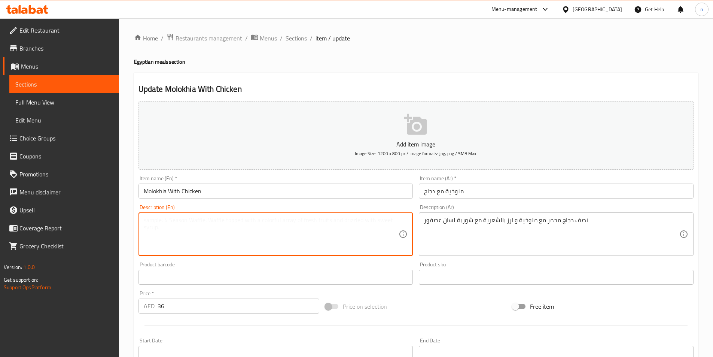
paste textarea "Half a roasted chicken with molokhia and vermicelli rice with sparrow tongue so…"
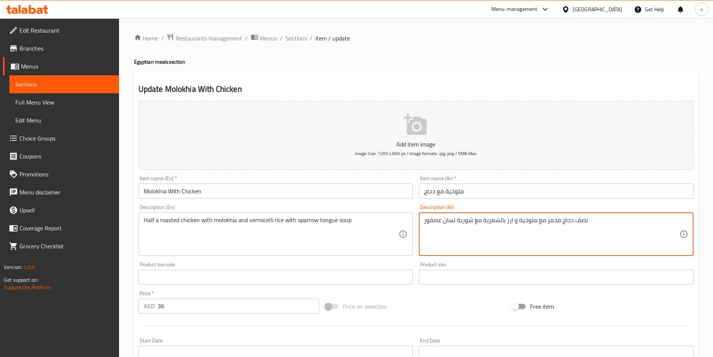
click at [553, 221] on textarea "نصف دجاج محمر مع ملوخية و ارز بالشعرية مع شوربة لسان عصفور" at bounding box center [551, 234] width 255 height 36
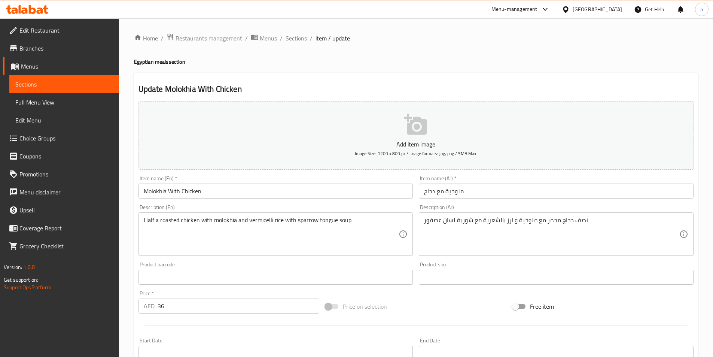
drag, startPoint x: 424, startPoint y: 221, endPoint x: 451, endPoint y: 225, distance: 27.5
click at [451, 225] on div "نصف دجاج محمر مع ملوخية و ارز بالشعرية مع شوربة لسان عصفور Description (Ar)" at bounding box center [556, 233] width 275 height 43
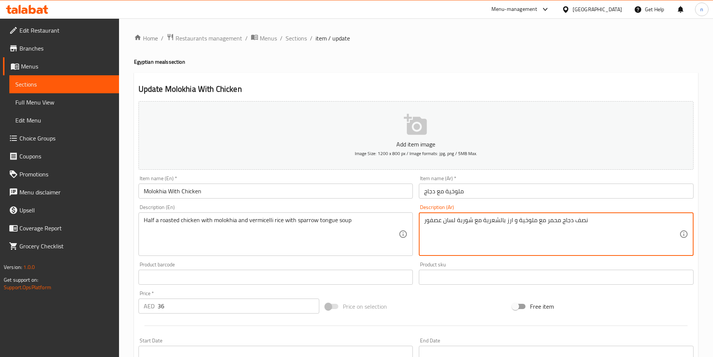
click at [429, 220] on textarea "نصف دجاج محمر مع ملوخية و ارز بالشعرية مع شوربة لسان عصفور" at bounding box center [551, 234] width 255 height 36
drag, startPoint x: 429, startPoint y: 220, endPoint x: 445, endPoint y: 223, distance: 16.0
click at [432, 221] on textarea "نصف دجاج محمر مع ملوخية و ارز بالشعرية مع شوربة لسان عصفور" at bounding box center [551, 234] width 255 height 36
drag, startPoint x: 445, startPoint y: 223, endPoint x: 450, endPoint y: 223, distance: 5.3
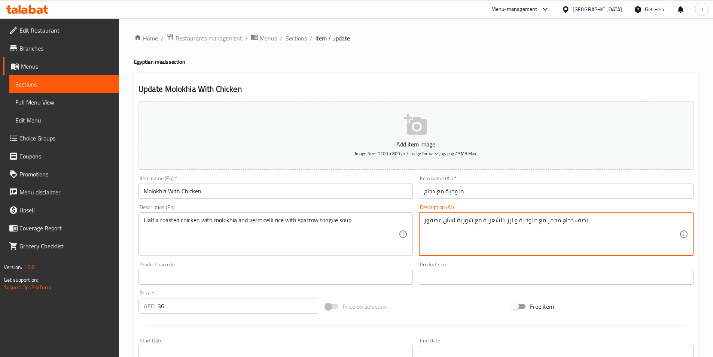
click at [446, 223] on textarea "نصف دجاج محمر مع ملوخية و ارز بالشعرية مع شوربة لسان عصفور" at bounding box center [551, 234] width 255 height 36
click at [465, 222] on textarea "نصف دجاج محمر مع ملوخية و ارز بالشعرية مع شوربة لسان عصفور" at bounding box center [551, 234] width 255 height 36
drag, startPoint x: 472, startPoint y: 219, endPoint x: 423, endPoint y: 228, distance: 49.9
click at [423, 228] on div "نصف دجاج محمر مع ملوخية و ارز بالشعرية مع شوربة لسان عصفور Description (Ar)" at bounding box center [556, 233] width 275 height 43
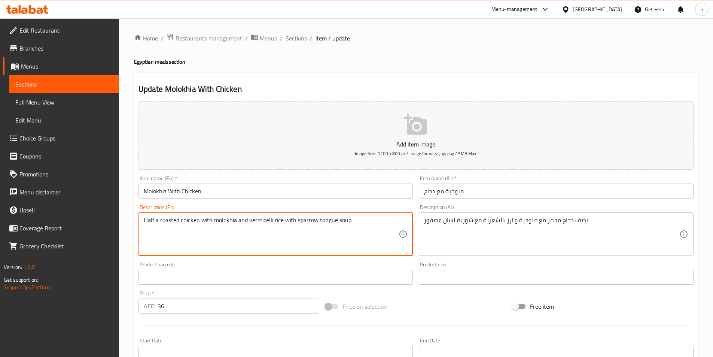
drag, startPoint x: 295, startPoint y: 221, endPoint x: 387, endPoint y: 224, distance: 91.8
paste textarea "Orzo S"
click at [300, 220] on textarea "Half a roasted chicken with molokhia and vermicelli rice with Orzo Soup" at bounding box center [271, 234] width 255 height 36
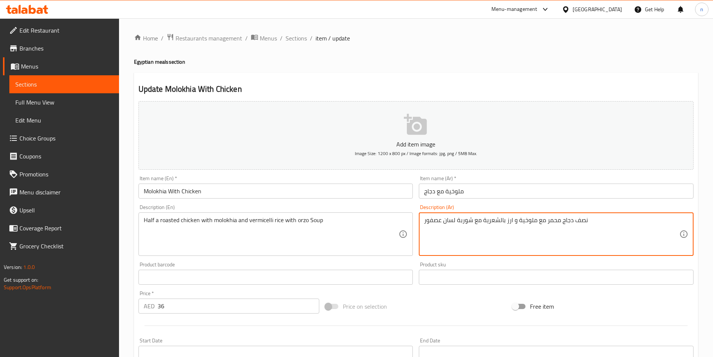
drag, startPoint x: 484, startPoint y: 222, endPoint x: 511, endPoint y: 227, distance: 27.2
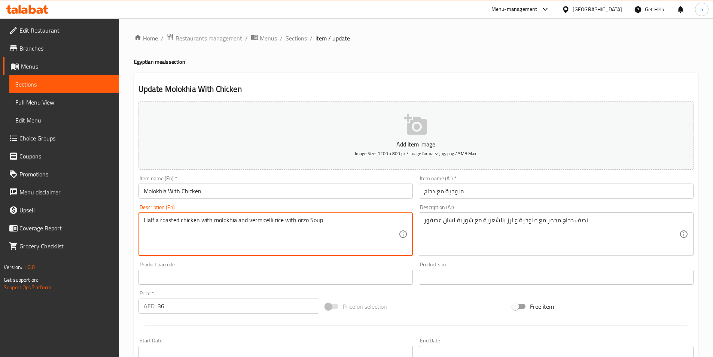
drag, startPoint x: 247, startPoint y: 221, endPoint x: 272, endPoint y: 229, distance: 26.0
drag, startPoint x: 156, startPoint y: 221, endPoint x: 177, endPoint y: 221, distance: 21.7
click at [177, 221] on textarea "Half a roasted chicken with molokhia and vermicelli rice with orzo Soup" at bounding box center [271, 234] width 255 height 36
drag, startPoint x: 143, startPoint y: 221, endPoint x: 164, endPoint y: 226, distance: 21.9
click at [143, 221] on div "Half chicken with molokhia and vermicelli rice with orzo Soup Description (En)" at bounding box center [276, 233] width 275 height 43
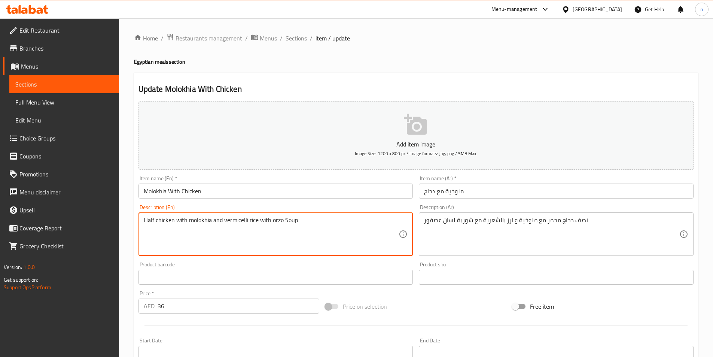
click at [145, 218] on textarea "Half chicken with molokhia and vermicelli rice with orzo Soup" at bounding box center [271, 234] width 255 height 36
paste textarea "a roasted"
click at [146, 220] on textarea "a roasted Half chicken with molokhia and vermicelli rice with orzo Soup" at bounding box center [271, 234] width 255 height 36
click at [149, 219] on textarea "a roasted Half chicken with molokhia and vermicelli rice with orzo Soup" at bounding box center [271, 234] width 255 height 36
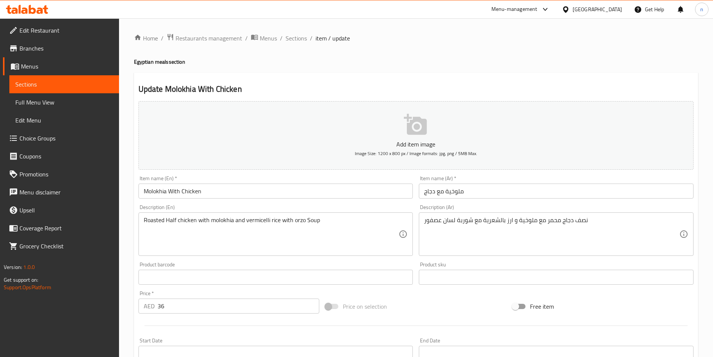
drag, startPoint x: 142, startPoint y: 220, endPoint x: 194, endPoint y: 222, distance: 52.1
click at [194, 222] on div "Roasted Half chicken with molokhia and vermicelli rice with orzo Soup Descripti…" at bounding box center [276, 233] width 275 height 43
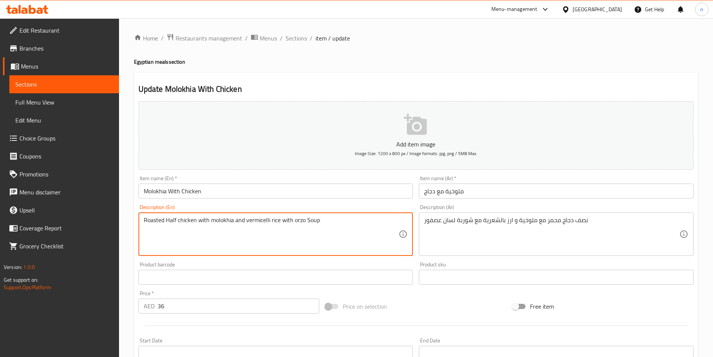
drag, startPoint x: 197, startPoint y: 221, endPoint x: 135, endPoint y: 231, distance: 62.6
click at [135, 231] on div "Update Molokhia With Chicken Add item image Image Size: 1200 x 800 px / Image f…" at bounding box center [416, 291] width 564 height 436
click at [186, 238] on textarea "Roasted Half chicken with molokhia and vermicelli rice with orzo Soup" at bounding box center [271, 234] width 255 height 36
click at [216, 220] on textarea "Roasted Half chicken with molokhia and vermicelli rice with orzo Soup" at bounding box center [271, 234] width 255 height 36
type textarea "Roasted Half chicken with molokhia and vermicelli rice with orzo Soup"
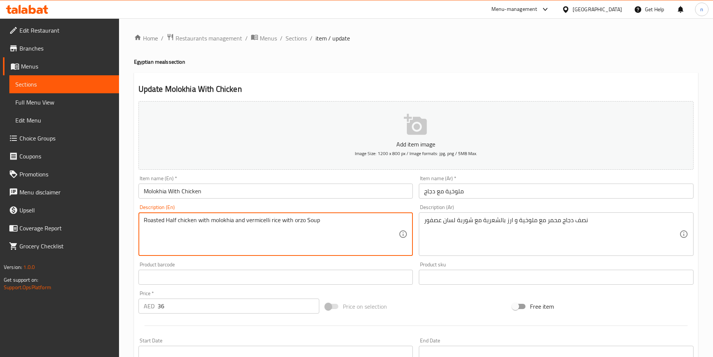
drag, startPoint x: 221, startPoint y: 223, endPoint x: 228, endPoint y: 237, distance: 16.2
click at [228, 237] on textarea "Roasted Half chicken with molokhia and vermicelli rice with orzo Soup" at bounding box center [271, 234] width 255 height 36
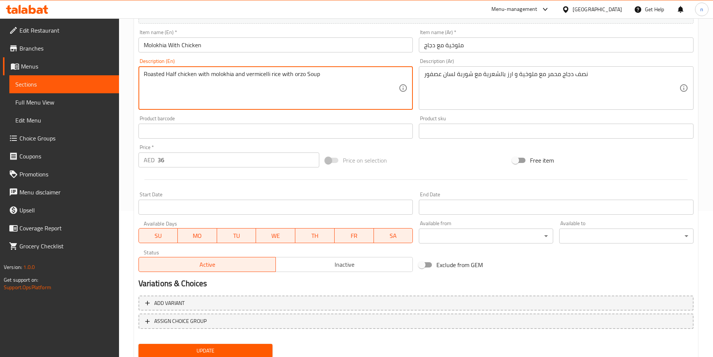
scroll to position [172, 0]
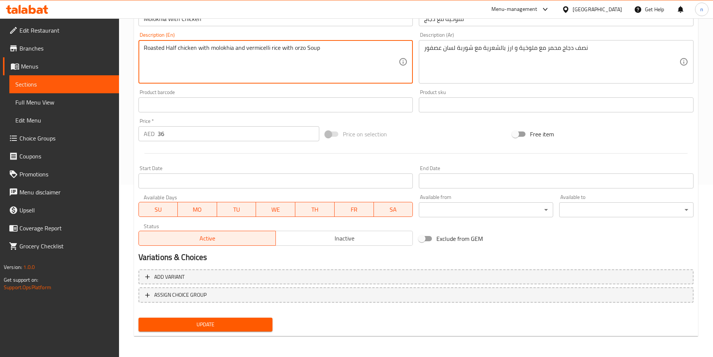
click at [233, 323] on span "Update" at bounding box center [206, 324] width 122 height 9
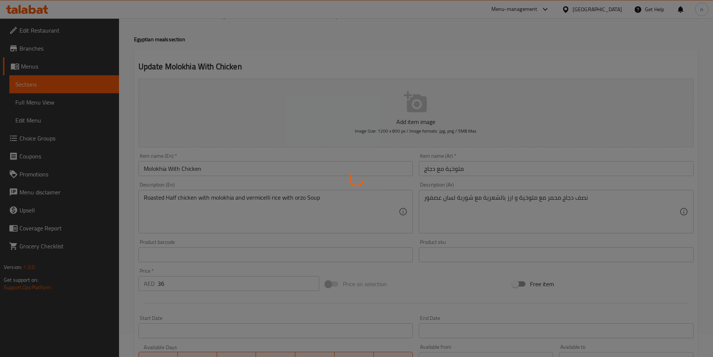
scroll to position [0, 0]
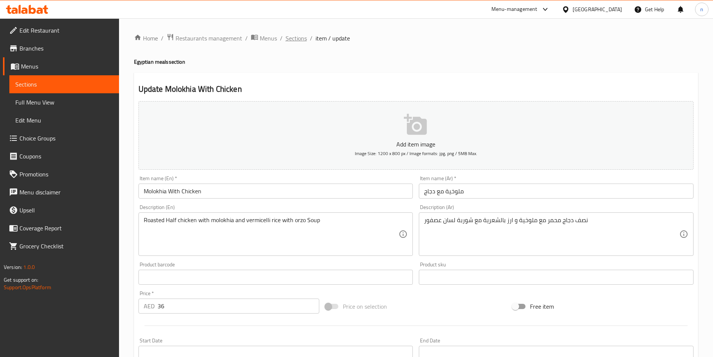
click at [296, 39] on span "Sections" at bounding box center [296, 38] width 21 height 9
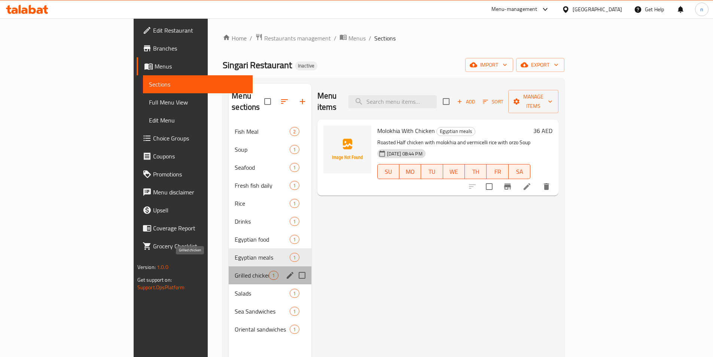
click at [235, 271] on span "Grilled chicken" at bounding box center [252, 275] width 34 height 9
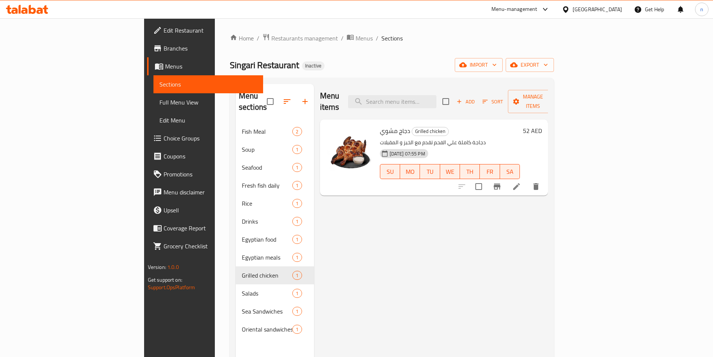
click at [527, 180] on li at bounding box center [516, 186] width 21 height 13
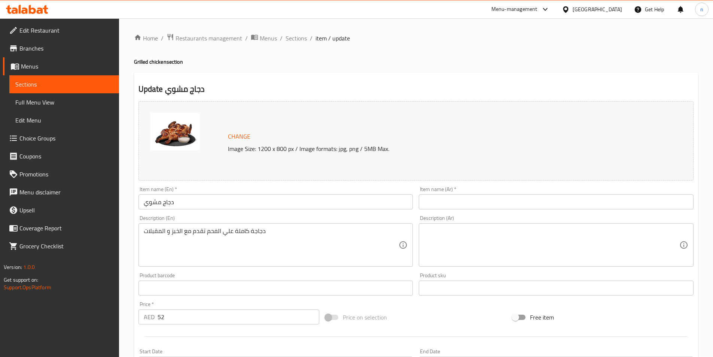
click at [154, 201] on input "دجاج مشوي" at bounding box center [276, 201] width 275 height 15
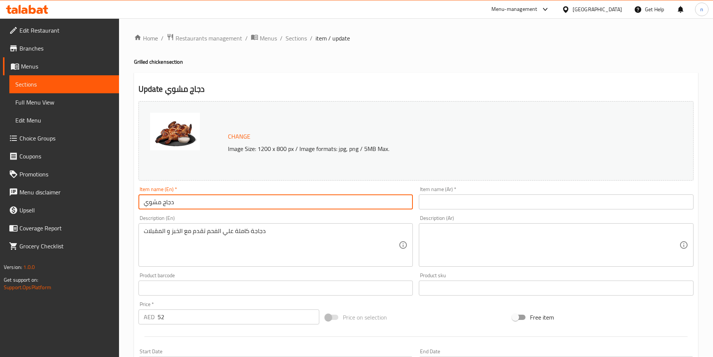
click at [154, 201] on input "دجاج مشوي" at bounding box center [276, 201] width 275 height 15
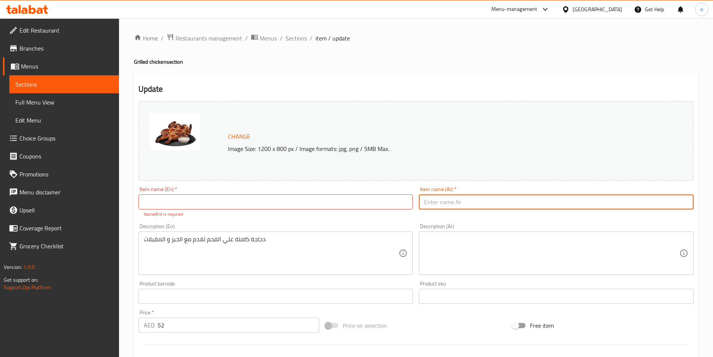
click at [438, 201] on input "text" at bounding box center [556, 201] width 275 height 15
paste input "دجاج مشوي"
type input "دجاج مشوي"
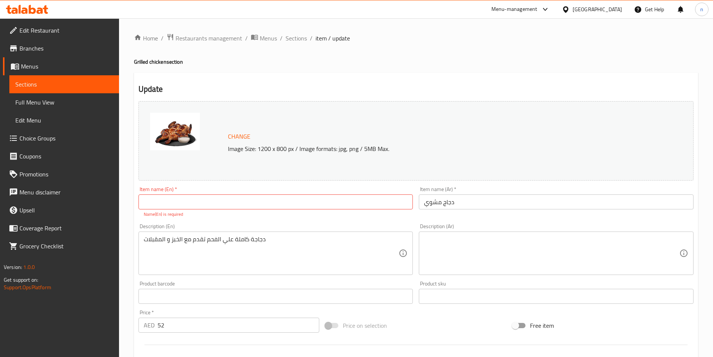
click at [164, 201] on input "text" at bounding box center [276, 201] width 275 height 15
paste input "Grilled Chicken"
type input "Grilled Chicken"
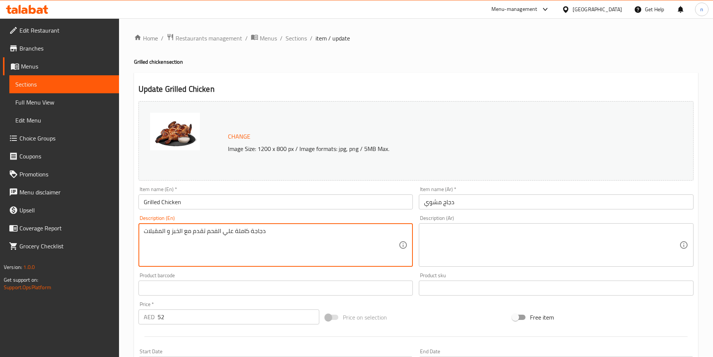
click at [255, 239] on textarea "دجاجة كاملة علي الفحم تقدم مع الخبز و المقبلات" at bounding box center [271, 245] width 255 height 36
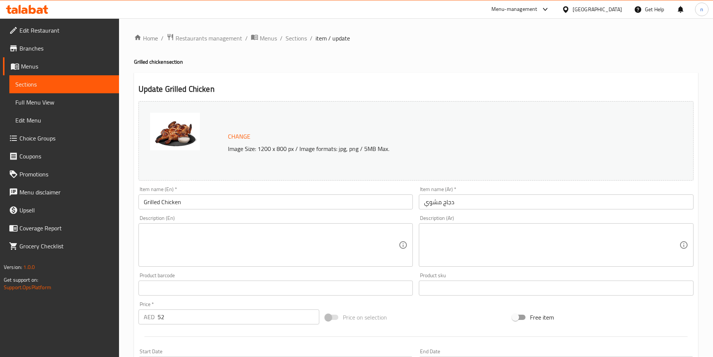
click at [427, 221] on div "Description (Ar) Description (Ar)" at bounding box center [556, 240] width 275 height 51
click at [428, 228] on textarea at bounding box center [551, 245] width 255 height 36
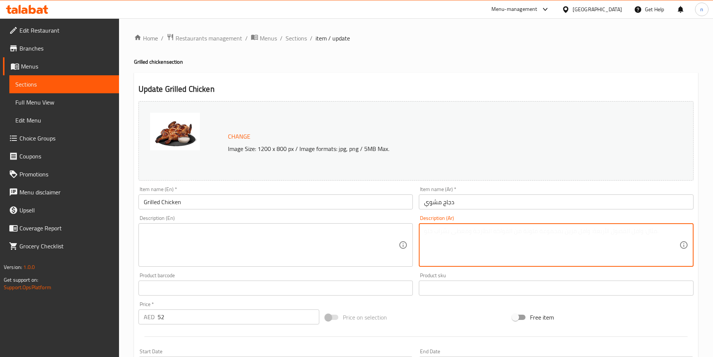
paste textarea "دجاجة كاملة علي الفحم تقدم مع الخبز و المقبلات"
type textarea "دجاجة كاملة علي الفحم تقدم مع الخبز و المقبلات"
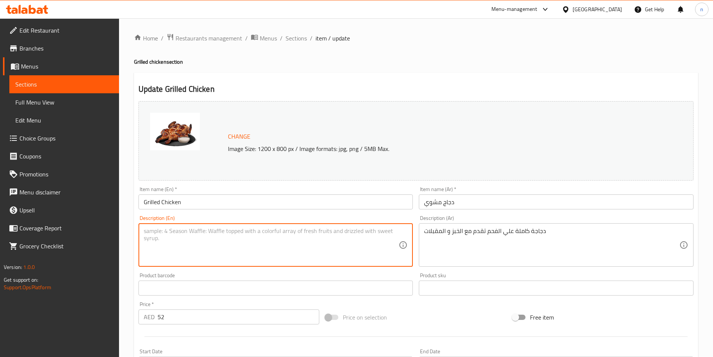
click at [252, 231] on textarea at bounding box center [271, 245] width 255 height 36
paste textarea "Whole charcoal-grilled chicken served with bread and appetizers"
drag, startPoint x: 219, startPoint y: 232, endPoint x: 138, endPoint y: 237, distance: 81.8
click at [138, 237] on div "Description (En) Whole charcoal-grilled chicken served with bread and appetizer…" at bounding box center [276, 240] width 281 height 57
click at [315, 231] on textarea "Whole charcoal-grilled chicken served with bread and appetizers" at bounding box center [271, 245] width 255 height 36
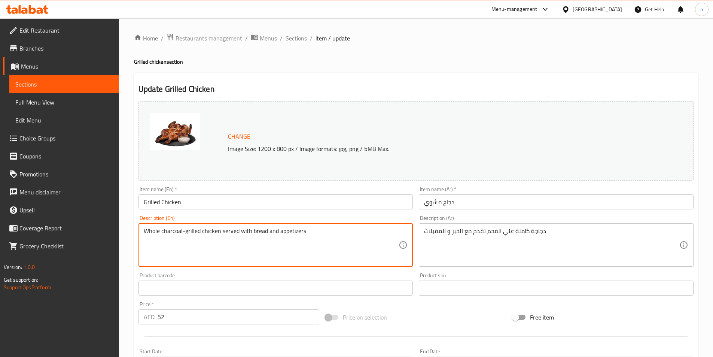
click at [193, 234] on textarea "Whole charcoal-grilled chicken served with bread and appetizers" at bounding box center [271, 245] width 255 height 36
click at [183, 231] on textarea "Whole charcoal-chicken served with bread and appetizers" at bounding box center [271, 245] width 255 height 36
click at [174, 233] on textarea "Whole charcoal chicken served with bread and appetizers" at bounding box center [271, 245] width 255 height 36
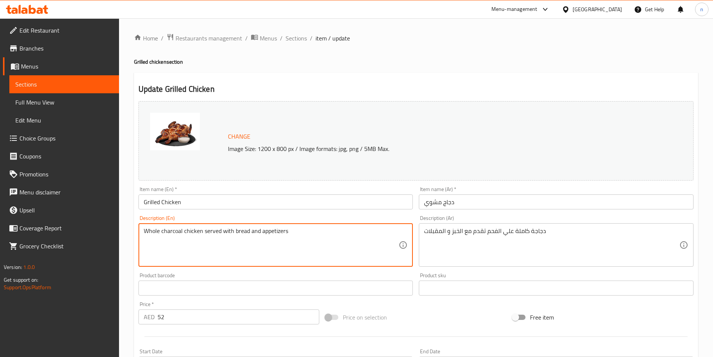
click at [174, 233] on textarea "Whole charcoal chicken served with bread and appetizers" at bounding box center [271, 245] width 255 height 36
click at [180, 231] on textarea "Whole chicken served with bread and appetizers" at bounding box center [271, 245] width 255 height 36
paste textarea "charcoal"
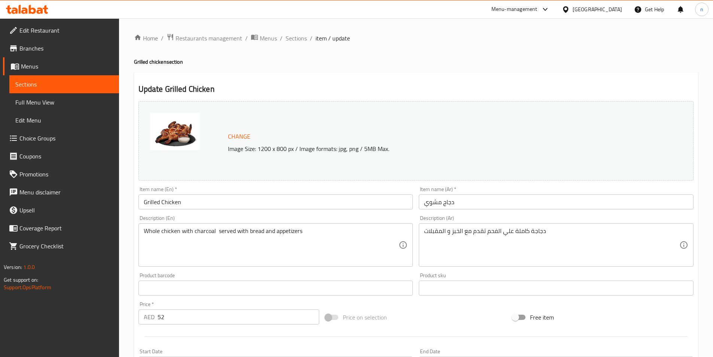
drag, startPoint x: 142, startPoint y: 228, endPoint x: 300, endPoint y: 233, distance: 157.3
click at [300, 233] on div "Whole chicken with charcoal served with bread and appetizers Description (En)" at bounding box center [276, 244] width 275 height 43
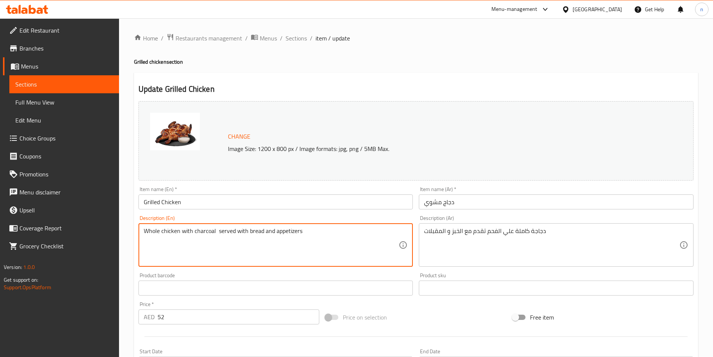
click at [303, 231] on textarea "Whole chicken with charcoal served with bread and appetizers" at bounding box center [271, 245] width 255 height 36
click at [187, 231] on textarea "Whole chicken with charcoal served with bread and appetizers" at bounding box center [271, 245] width 255 height 36
drag, startPoint x: 294, startPoint y: 233, endPoint x: 142, endPoint y: 231, distance: 152.0
click at [142, 231] on div "Whole chicken on charcoal served with bread and appetizers Description (En)" at bounding box center [276, 244] width 275 height 43
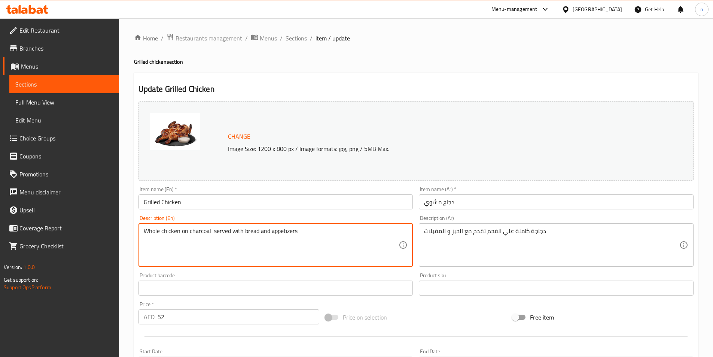
type textarea "Whole chicken on charcoal served with bread and appetizers"
click at [320, 233] on textarea "Whole chicken on charcoal served with bread and appetizers" at bounding box center [271, 245] width 255 height 36
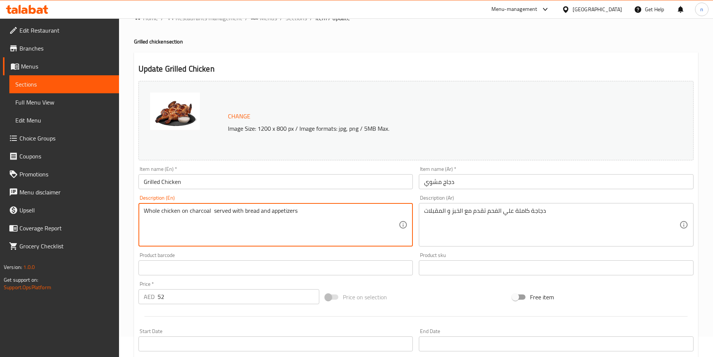
scroll to position [37, 0]
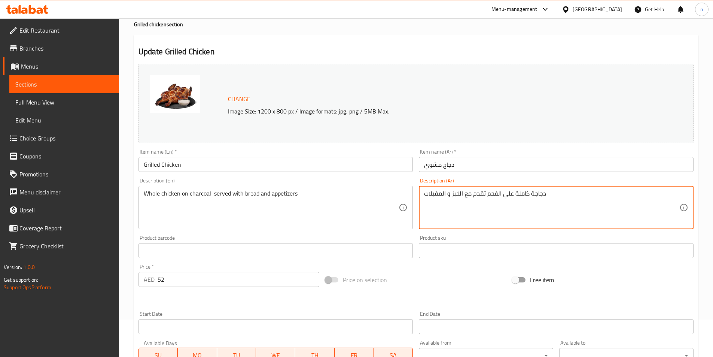
click at [443, 194] on textarea "دجاجة كاملة علي الفحم تقدم مع الخبز و المقبلات" at bounding box center [551, 208] width 255 height 36
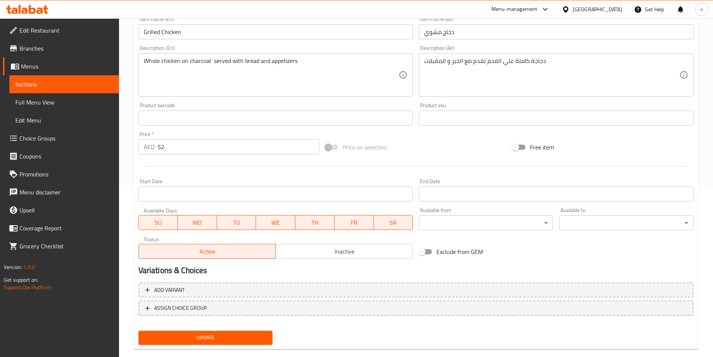
scroll to position [183, 0]
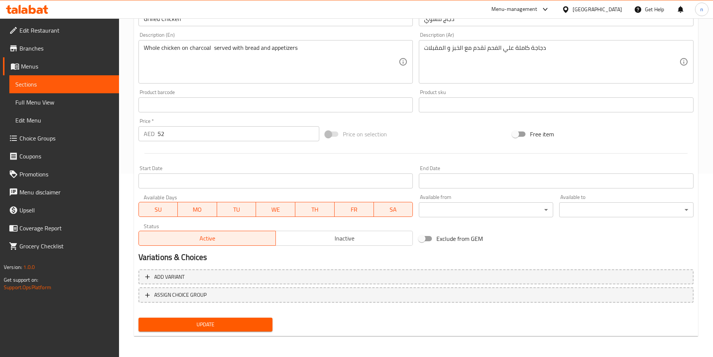
click at [229, 330] on button "Update" at bounding box center [206, 324] width 134 height 14
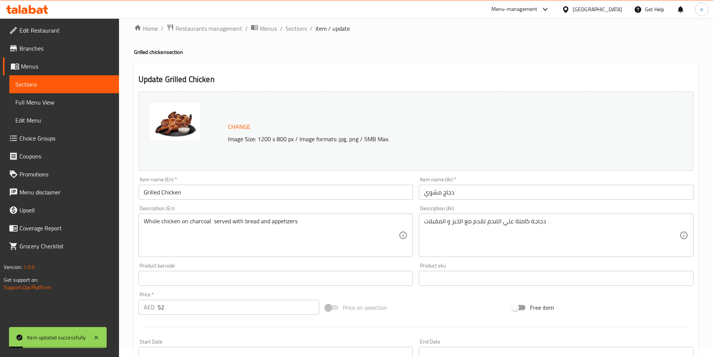
scroll to position [0, 0]
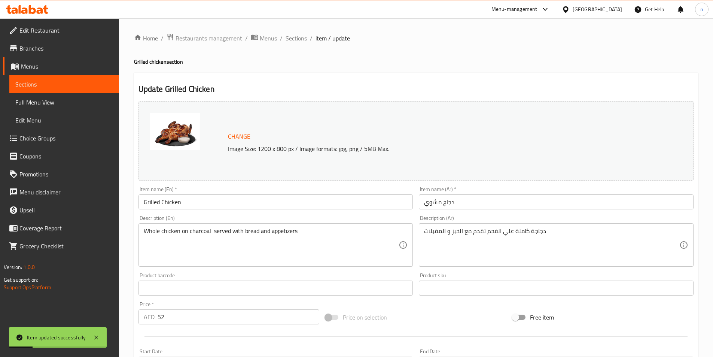
click at [303, 36] on span "Sections" at bounding box center [296, 38] width 21 height 9
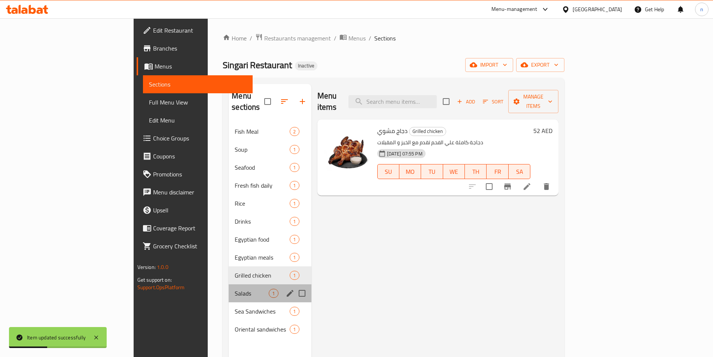
click at [229, 286] on div "Salads 1" at bounding box center [270, 293] width 82 height 18
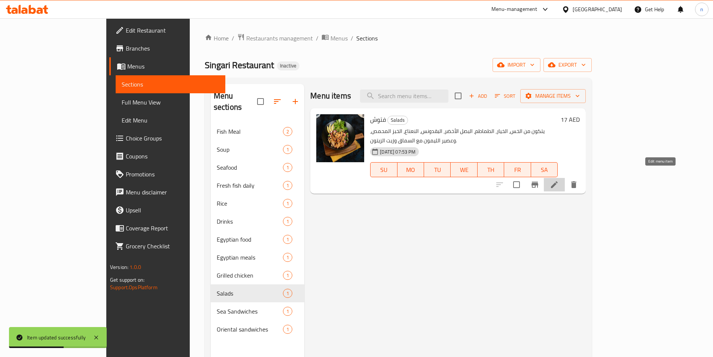
click at [558, 181] on icon at bounding box center [554, 184] width 7 height 7
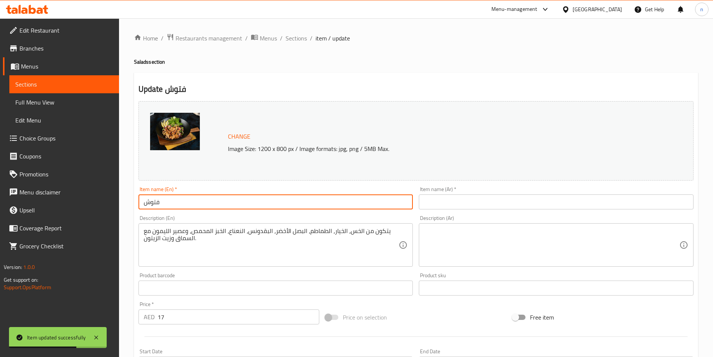
click at [152, 202] on input "فتوش" at bounding box center [276, 201] width 275 height 15
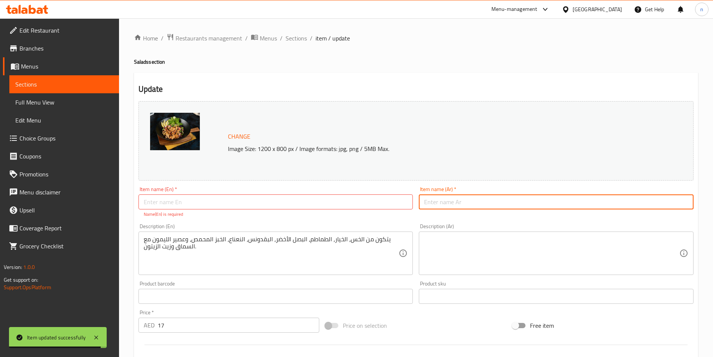
click at [423, 203] on input "text" at bounding box center [556, 201] width 275 height 15
paste input "فتوش"
type input "فتوش"
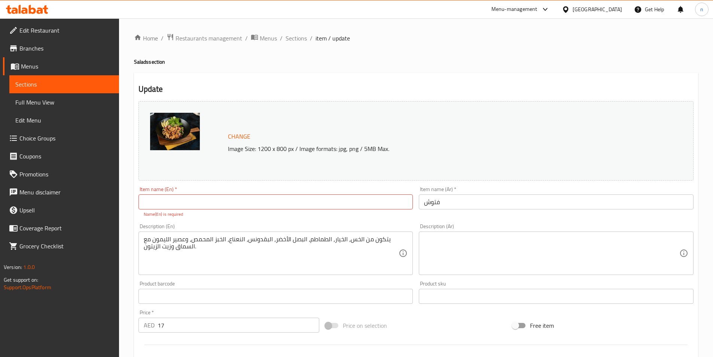
click at [158, 201] on input "text" at bounding box center [276, 201] width 275 height 15
paste input "Fattoush"
type input "Fattoush"
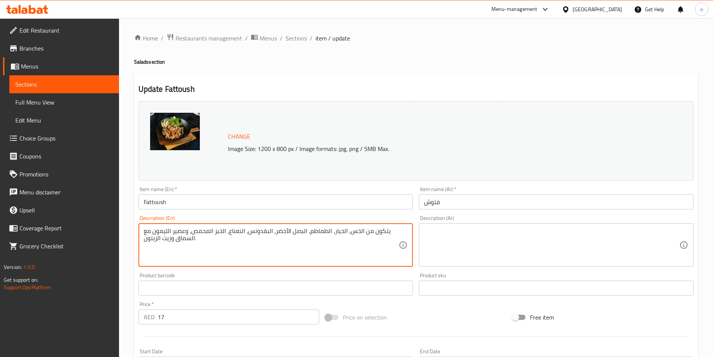
click at [158, 243] on textarea "يتكون من الخس، الخيار، الطماطم، البصل الأخضر، البقدونس، النعناع، الخبز المحمص، …" at bounding box center [271, 245] width 255 height 36
type textarea "يتكون من الخس، الخيار، الطماطم، البصل الأخضر، البقدونس، النعناع، الخبز المحمص، …"
click at [490, 232] on textarea at bounding box center [551, 245] width 255 height 36
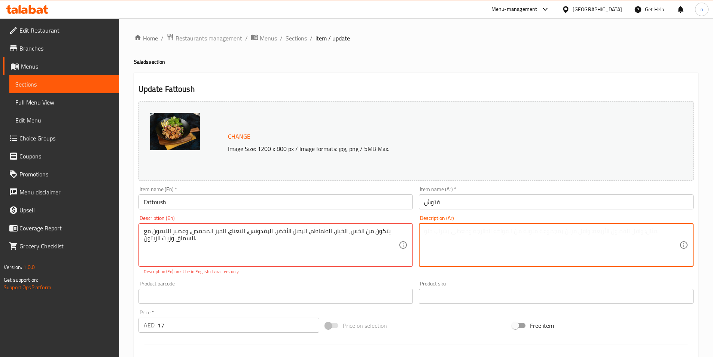
paste textarea "يتكون من الخس، الخيار، الطماطم، البصل الأخضر، البقدونس، النعناع، الخبز المحمص، …"
type textarea "يتكون من الخس، الخيار، الطماطم، البصل الأخضر، البقدونس، النعناع، الخبز المحمص، …"
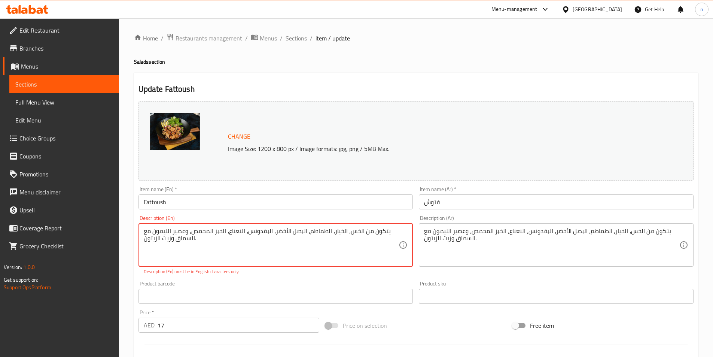
click at [341, 237] on textarea "يتكون من الخس، الخيار، الطماطم، البصل الأخضر، البقدونس، النعناع، الخبز المحمص، …" at bounding box center [271, 245] width 255 height 36
click at [341, 234] on textarea "يتكون من الخس، الخيار، الطماطم، البصل الأخضر، البقدونس، النعناع، الخبز المحمص، …" at bounding box center [271, 245] width 255 height 36
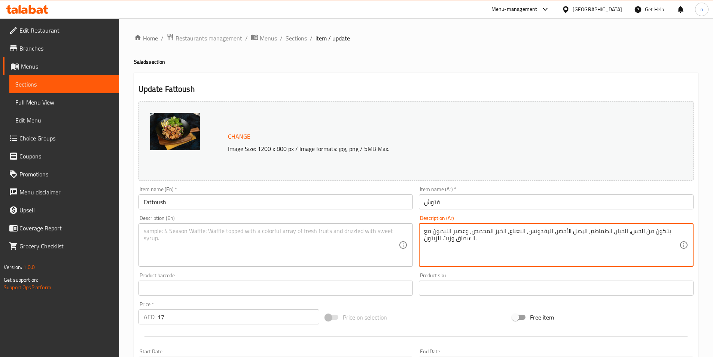
click at [529, 230] on textarea "يتكون من الخس، الخيار، الطماطم، البصل الأخضر، البقدونس، النعناع، الخبز المحمص، …" at bounding box center [551, 245] width 255 height 36
click at [507, 255] on textarea "يتكون من الخس، الخيار، الطماطم، البصل الأخضر، البقدونس، النعناع، الخبز المحمص، …" at bounding box center [551, 245] width 255 height 36
drag, startPoint x: 432, startPoint y: 233, endPoint x: 674, endPoint y: 239, distance: 241.9
click at [674, 239] on textarea "يتكون من الخس، الخيار، الطماطم، البصل الأخضر، البقدونس، النعناع، الخبز المحمص، …" at bounding box center [551, 245] width 255 height 36
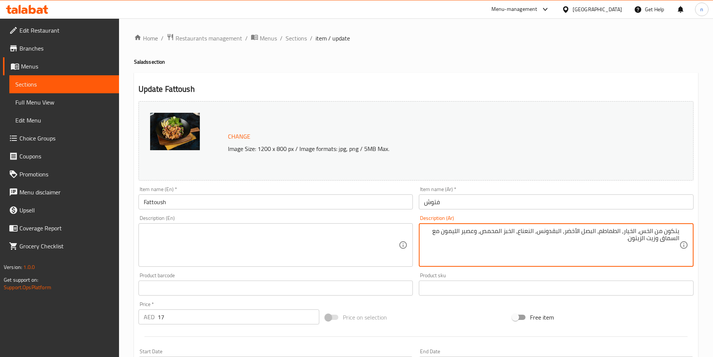
click at [656, 234] on textarea "يتكون من الخس، الخيار، الطماطم، البصل الأخضر، البقدونس، النعناع، الخبز المحمص، …" at bounding box center [551, 245] width 255 height 36
click at [179, 234] on textarea at bounding box center [271, 245] width 255 height 36
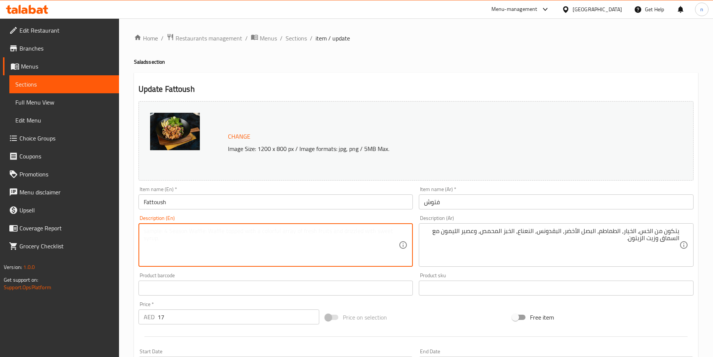
paste textarea "It consists of lettuce, cucumber, tomatoes, green onions, parsley, mint, toaste…"
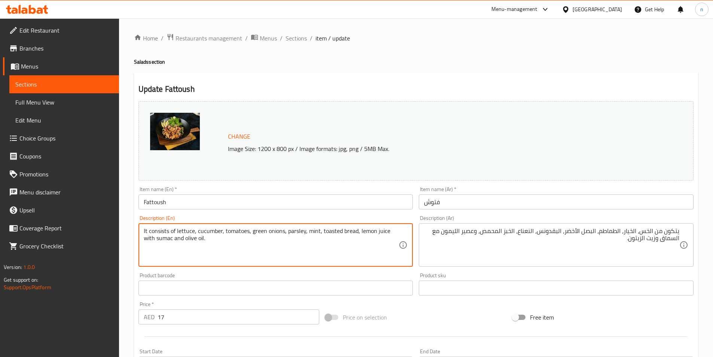
drag, startPoint x: 221, startPoint y: 232, endPoint x: 137, endPoint y: 233, distance: 83.5
click at [137, 233] on div "Description (En) It consists of lettuce, cucumber, tomatoes, green onions, pars…" at bounding box center [276, 240] width 281 height 57
type textarea "It consists of lettuce, cucumber, tomatoes, green onions, parsley, mint, toaste…"
click at [215, 252] on textarea "It consists of lettuce, cucumber, tomatoes, green onions, parsley, mint, toaste…" at bounding box center [271, 245] width 255 height 36
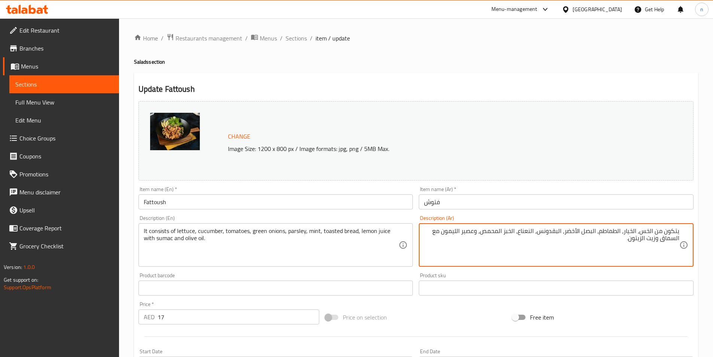
drag, startPoint x: 484, startPoint y: 234, endPoint x: 514, endPoint y: 233, distance: 30.7
drag, startPoint x: 663, startPoint y: 238, endPoint x: 670, endPoint y: 241, distance: 7.4
click at [670, 241] on textarea "يتكون من الخس، الخيار، الطماطم، البصل الأخضر، البقدونس، النعناع، الخبز المحمص، …" at bounding box center [551, 245] width 255 height 36
drag, startPoint x: 661, startPoint y: 238, endPoint x: 675, endPoint y: 243, distance: 14.9
click at [675, 243] on textarea "يتكون من الخس، الخيار، الطماطم، البصل الأخضر، البقدونس، النعناع، الخبز المحمص، …" at bounding box center [551, 245] width 255 height 36
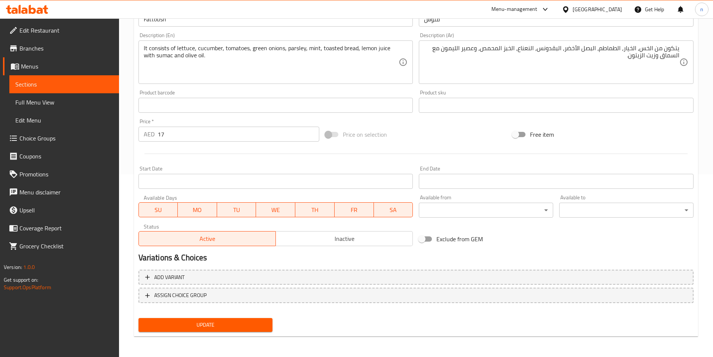
scroll to position [183, 0]
click at [178, 326] on span "Update" at bounding box center [206, 324] width 122 height 9
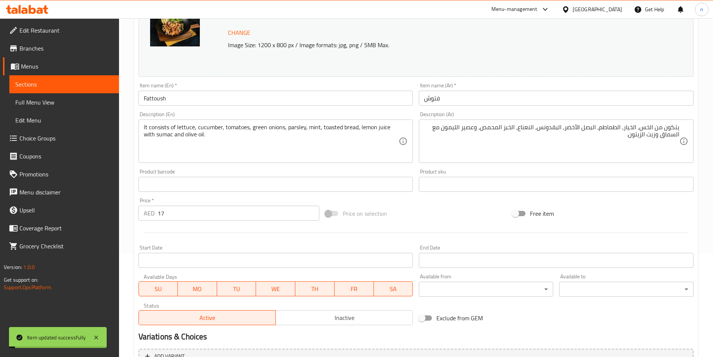
scroll to position [0, 0]
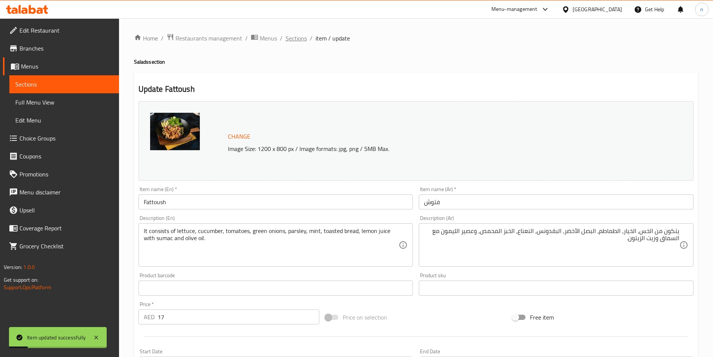
click at [292, 37] on span "Sections" at bounding box center [296, 38] width 21 height 9
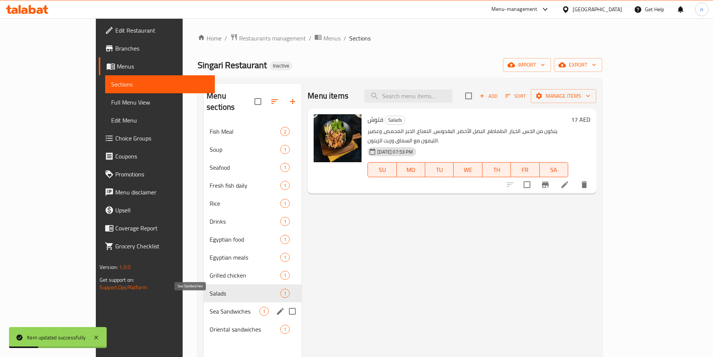
click at [210, 307] on span "Sea Sandwiches" at bounding box center [235, 311] width 50 height 9
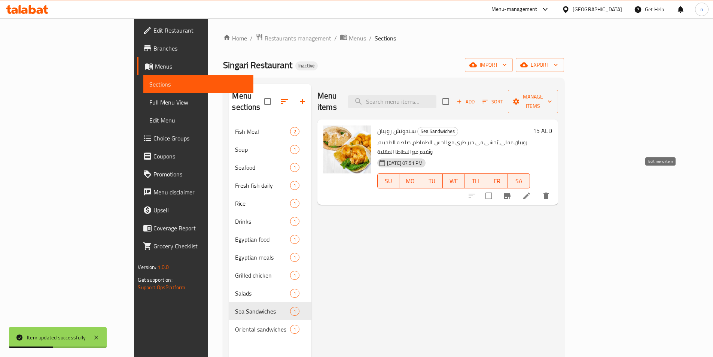
click at [530, 192] on icon at bounding box center [526, 195] width 7 height 7
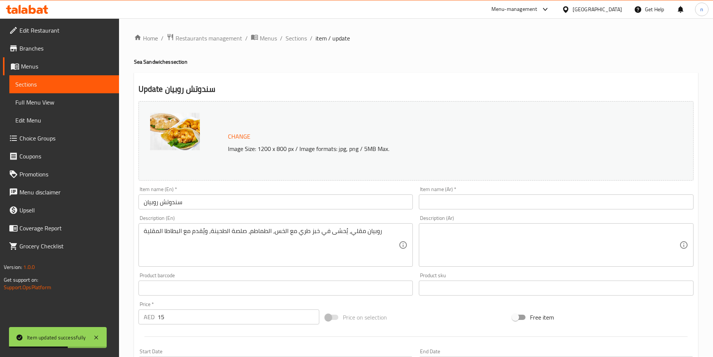
click at [164, 201] on input "سندوتش روبيان" at bounding box center [276, 201] width 275 height 15
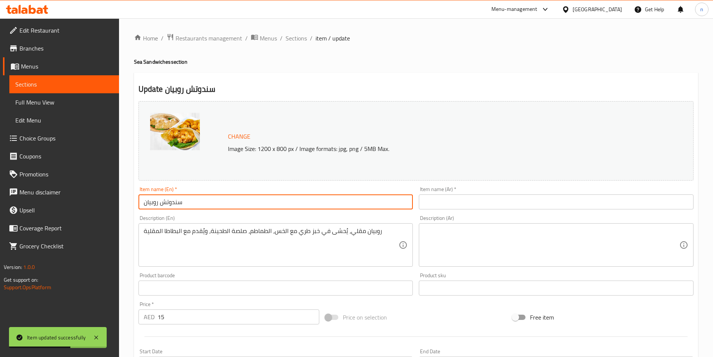
click at [164, 201] on input "سندوتش روبيان" at bounding box center [276, 201] width 275 height 15
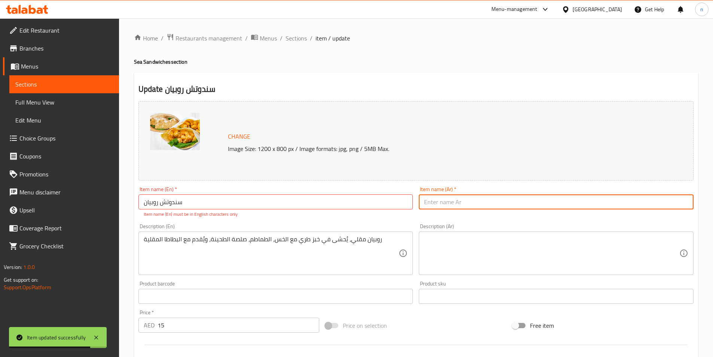
click at [425, 202] on input "text" at bounding box center [556, 201] width 275 height 15
paste input "سندوتش روبيان"
type input "سندوتش روبيان"
click at [169, 202] on input "سندوتش روبيان" at bounding box center [276, 201] width 275 height 15
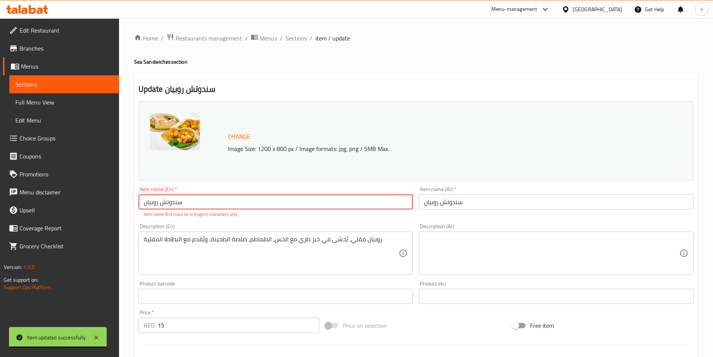
click at [169, 202] on input "سندوتش روبيان" at bounding box center [276, 201] width 275 height 15
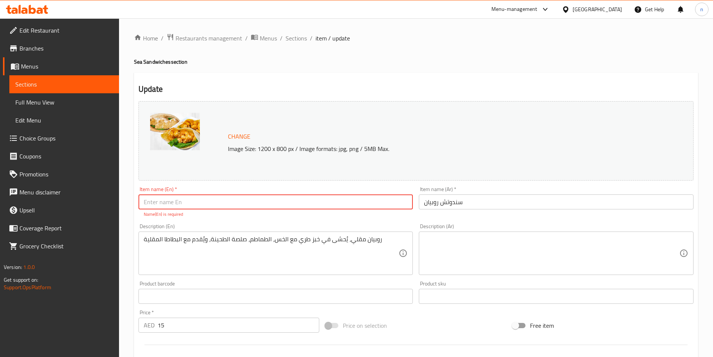
click at [183, 201] on input "text" at bounding box center [276, 201] width 275 height 15
paste input "Shrimp sandwich"
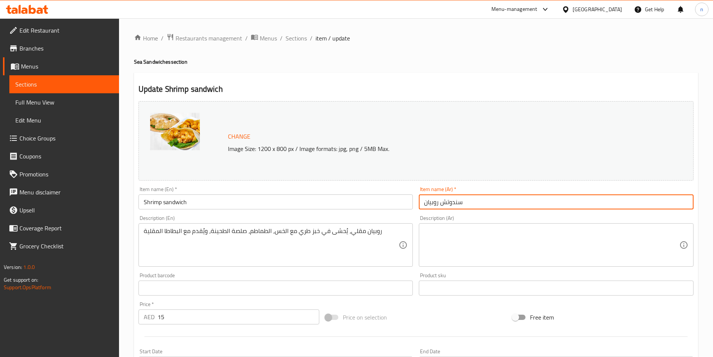
click at [430, 202] on input "سندوتش روبيان" at bounding box center [556, 201] width 275 height 15
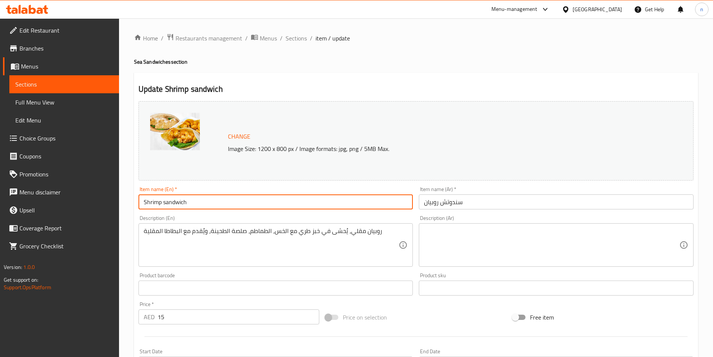
click at [151, 202] on input "Shrimp sandwich" at bounding box center [276, 201] width 275 height 15
paste input "Prawns"
type input "Prawns sandwich"
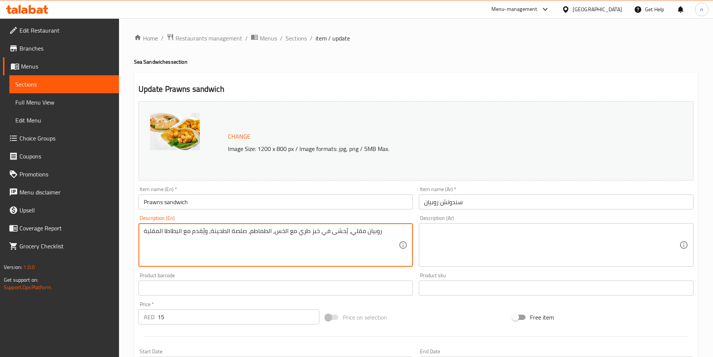
click at [253, 232] on textarea "روبيان مقلي، يُحشى في خبز طري مع الخس، الطماطم، صلصة الطحينة، ويُقدم مع البطاطا…" at bounding box center [271, 245] width 255 height 36
click at [431, 233] on textarea at bounding box center [551, 245] width 255 height 36
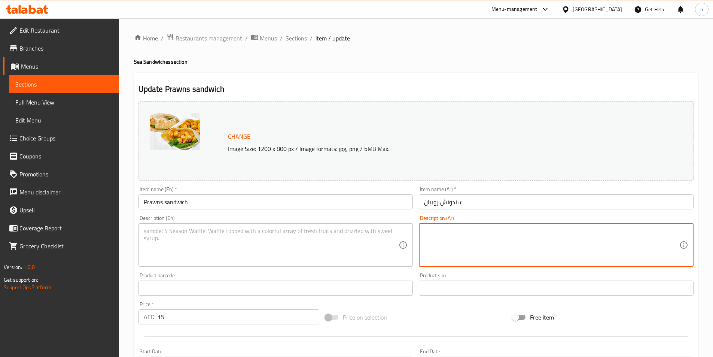
paste textarea "روبيان مقلي، يُحشى في خبز طري مع الخس، الطماطم، صلصة الطحينة، ويُقدم مع البطاطا…"
type textarea "روبيان مقلي، يُحشى في خبز طري مع الخس، الطماطم، صلصة الطحينة، ويُقدم مع البطاطا…"
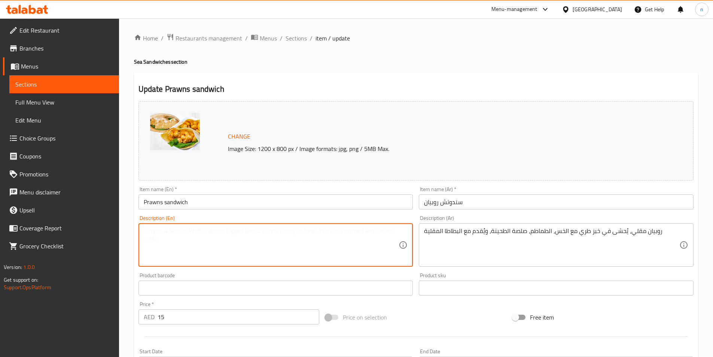
click at [295, 233] on textarea at bounding box center [271, 245] width 255 height 36
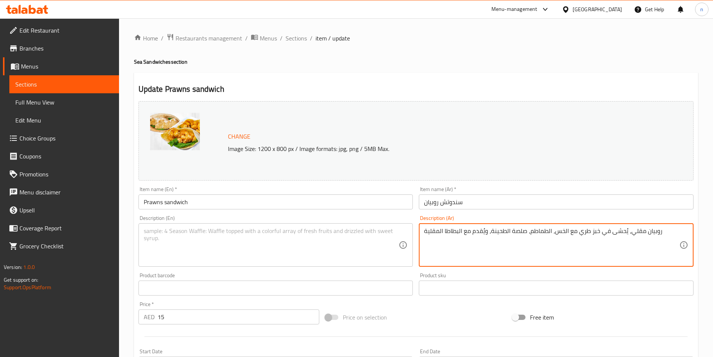
click at [632, 233] on textarea "روبيان مقلي، يُحشى في خبز طري مع الخس، الطماطم، صلصة الطحينة، ويُقدم مع البطاطا…" at bounding box center [551, 245] width 255 height 36
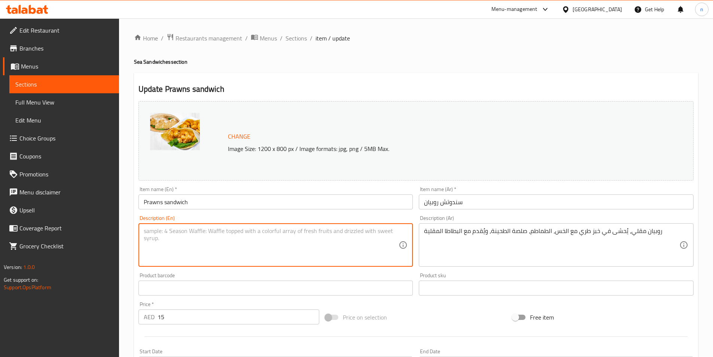
click at [153, 233] on textarea at bounding box center [271, 245] width 255 height 36
paste textarea "Fried"
click at [142, 200] on input "Prawns sandwich" at bounding box center [276, 201] width 275 height 15
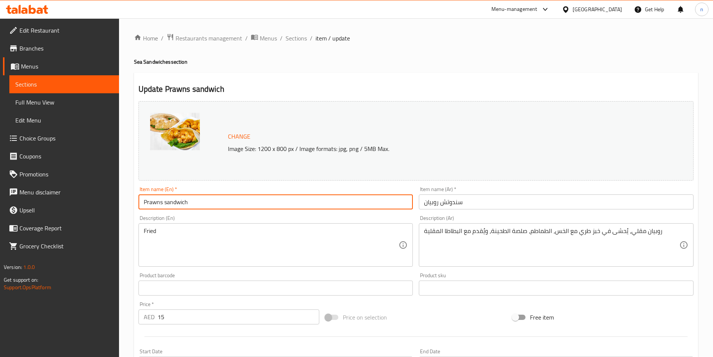
click at [151, 201] on input "Prawns sandwich" at bounding box center [276, 201] width 275 height 15
click at [153, 201] on input "Prawns sandwich" at bounding box center [276, 201] width 275 height 15
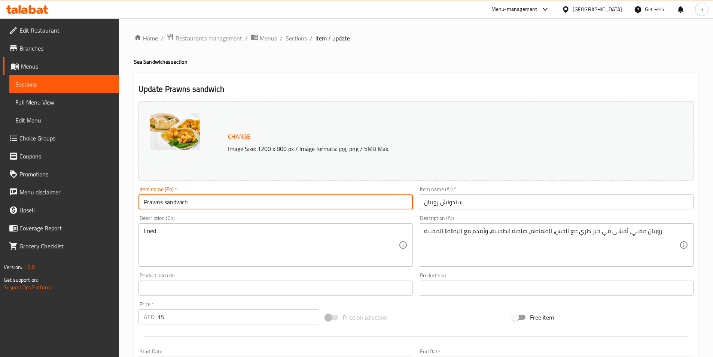
drag, startPoint x: 161, startPoint y: 202, endPoint x: 137, endPoint y: 204, distance: 24.1
click at [137, 204] on div "Item name (En)   * Prawns sandwich Item name (En) *" at bounding box center [276, 197] width 281 height 29
click at [149, 206] on input "Prawns sandwich" at bounding box center [276, 201] width 275 height 15
drag, startPoint x: 162, startPoint y: 204, endPoint x: 137, endPoint y: 202, distance: 25.6
click at [137, 202] on div "Item name (En)   * Prawns sandwich Item name (En) *" at bounding box center [276, 197] width 281 height 29
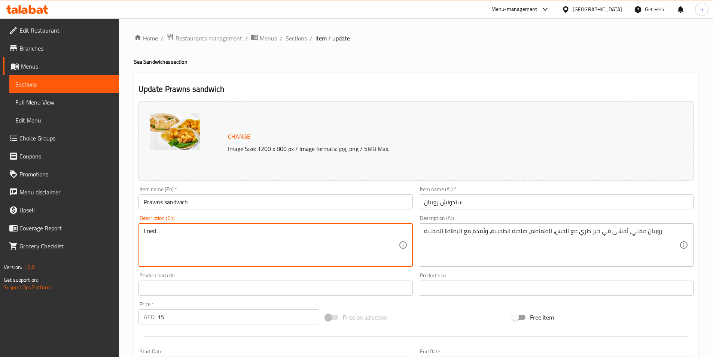
paste textarea "Prawns"
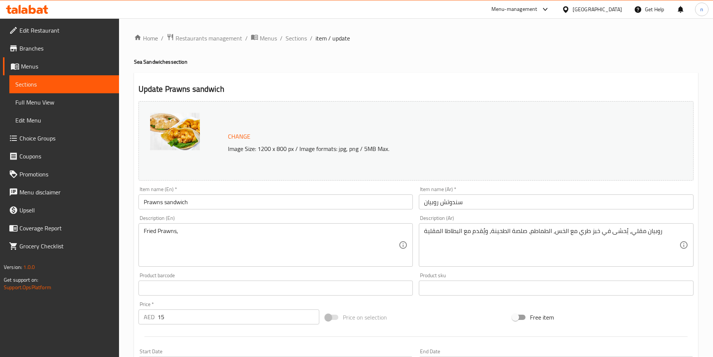
drag, startPoint x: 423, startPoint y: 231, endPoint x: 557, endPoint y: 226, distance: 133.8
click at [557, 226] on div "روبيان مقلي، يُحشى في خبز طري مع الخس، الطماطم، صلصة الطحينة، ويُقدم مع البطاطا…" at bounding box center [556, 244] width 275 height 43
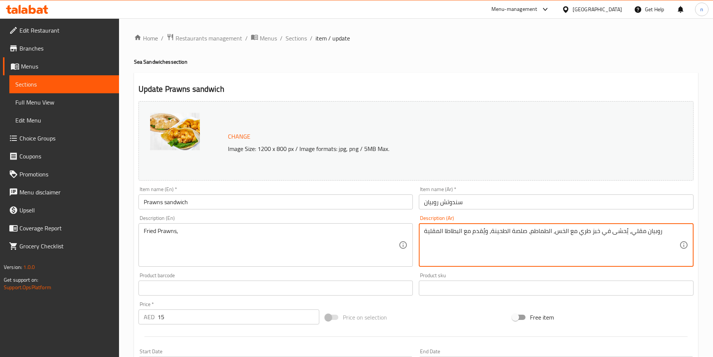
click at [511, 229] on textarea "روبيان مقلي، يُحشى في خبز طري مع الخس، الطماطم، صلصة الطحينة، ويُقدم مع البطاطا…" at bounding box center [551, 245] width 255 height 36
click at [512, 233] on textarea "روبيان مقلي، يُحشى في خبز طري مع الخس، الطماطم، صلصة الطحينة، ويُقدم مع البطاطا…" at bounding box center [551, 245] width 255 height 36
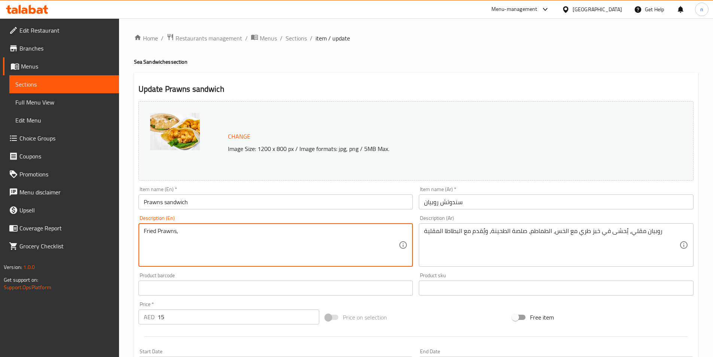
paste textarea "Fried shrimp, stuffed in a soft dough with lettuce, rice, tahini, and served wi…"
drag, startPoint x: 178, startPoint y: 231, endPoint x: 212, endPoint y: 235, distance: 34.7
click at [212, 235] on textarea "Fried Prawns, Fried shrimp, stuffed in a soft dough with lettuce, rice, tahini,…" at bounding box center [271, 245] width 255 height 36
click at [180, 231] on textarea "Fried Prawns, stuffed in a soft dough with lettuce, rice, tahini, and served wi…" at bounding box center [271, 245] width 255 height 36
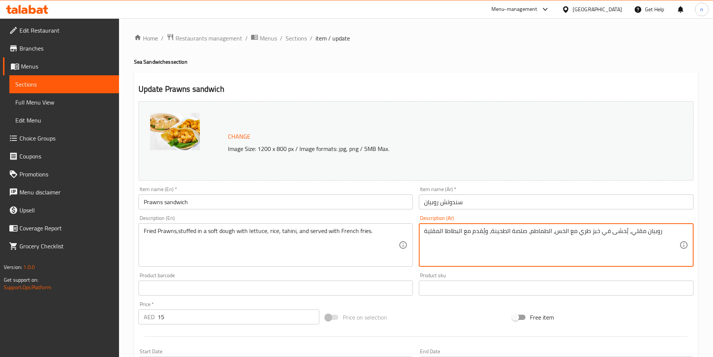
click at [586, 234] on textarea "روبيان مقلي، يُحشى في خبز طري مع الخس، الطماطم، صلصة الطحينة، ويُقدم مع البطاطا…" at bounding box center [551, 245] width 255 height 36
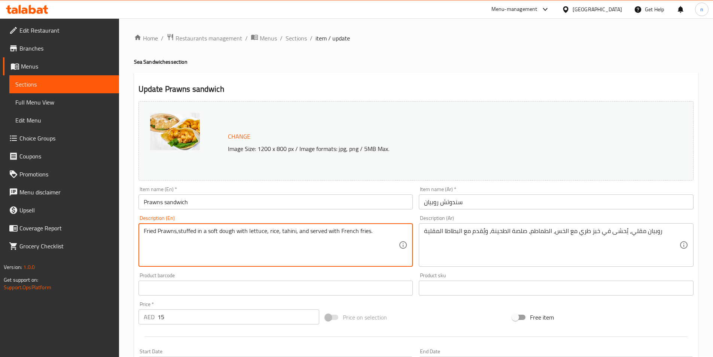
click at [211, 229] on textarea "Fried Prawns,stuffed in a soft dough with lettuce, rice, tahini, and served wit…" at bounding box center [271, 245] width 255 height 36
paste textarea "tender"
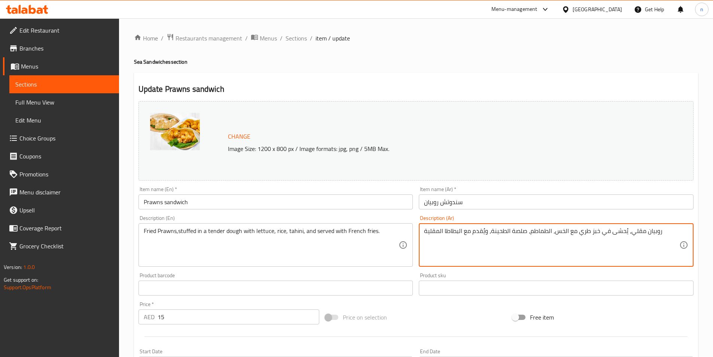
click at [598, 232] on textarea "روبيان مقلي، يُحشى في خبز طري مع الخس، الطماطم، صلصة الطحينة، ويُقدم مع البطاطا…" at bounding box center [551, 245] width 255 height 36
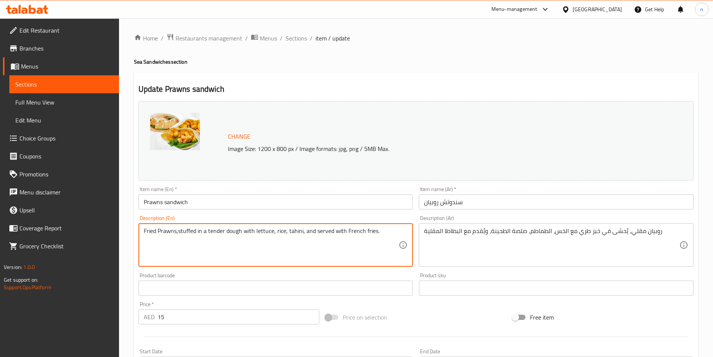
click at [233, 235] on textarea "Fried Prawns,stuffed in a tender dough with lettuce, rice, tahini, and served w…" at bounding box center [271, 245] width 255 height 36
paste textarea "Bread"
click at [230, 231] on textarea "Fried Prawns,stuffed in a tender Bread with lettuce, rice, tahini, and served w…" at bounding box center [271, 245] width 255 height 36
click at [276, 231] on textarea "Fried Prawns,stuffed in a tender bread with lettuce, rice, tahini, and served w…" at bounding box center [271, 245] width 255 height 36
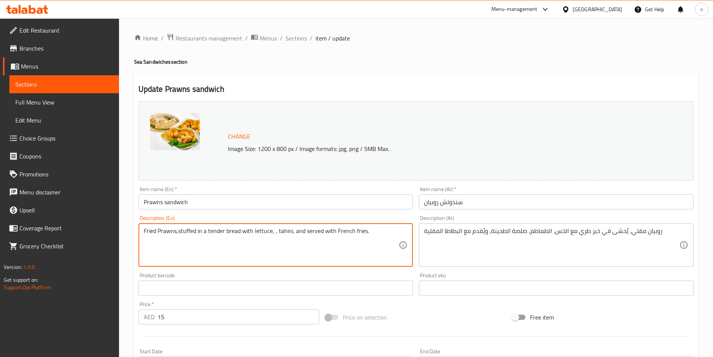
click at [274, 233] on textarea "Fried Prawns,stuffed in a tender bread with lettuce, , tahini, and served with …" at bounding box center [271, 245] width 255 height 36
click at [287, 231] on textarea "Fried Prawns,stuffed in a tender bread with lettuce, tahini, and served with Fr…" at bounding box center [271, 245] width 255 height 36
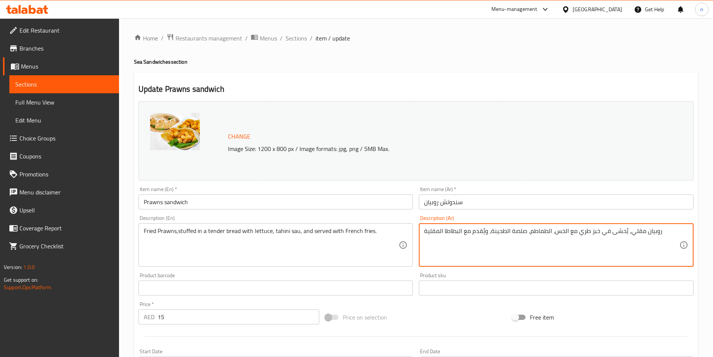
click at [519, 233] on textarea "روبيان مقلي، يُحشى في خبز طري مع الخس، الطماطم، صلصة الطحينة، ويُقدم مع البطاطا…" at bounding box center [551, 245] width 255 height 36
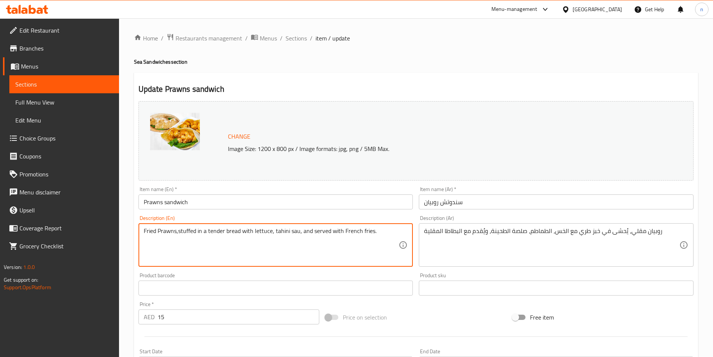
click at [292, 231] on textarea "Fried Prawns,stuffed in a tender bread with lettuce, tahini sau, and served wit…" at bounding box center [271, 245] width 255 height 36
paste textarea "Sauce"
click at [177, 231] on textarea "Fried Prawns,stuffed in a tender bread with lettuce, tahini Sauce, and served w…" at bounding box center [271, 245] width 255 height 36
click at [178, 231] on textarea "Fried Prawns,stuffed in a tender bread with lettuce, tahini Sauce, and served w…" at bounding box center [271, 245] width 255 height 36
type textarea "Fried Prawns, stuffed in a tender bread with lettuce, tahini Sauce, and served …"
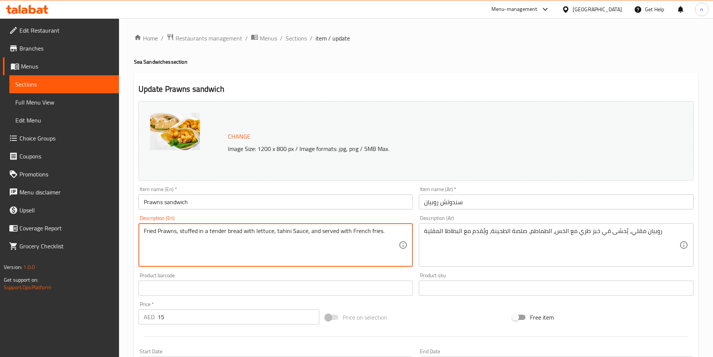
click at [198, 233] on textarea "Fried Prawns, stuffed in a tender bread with lettuce, tahini Sauce, and served …" at bounding box center [271, 245] width 255 height 36
drag, startPoint x: 179, startPoint y: 232, endPoint x: 272, endPoint y: 238, distance: 93.4
click at [272, 238] on textarea "Fried Prawns, stuffed in a tender bread with lettuce, tahini Sauce, and served …" at bounding box center [271, 245] width 255 height 36
click at [334, 243] on textarea "Fried Prawns, stuffed in a tender bread with lettuce, tahini Sauce, and served …" at bounding box center [271, 245] width 255 height 36
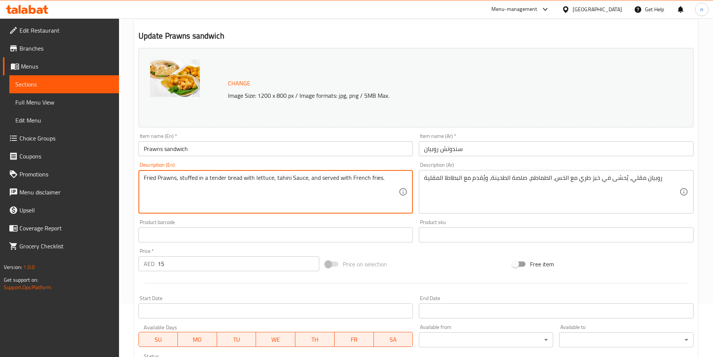
scroll to position [183, 0]
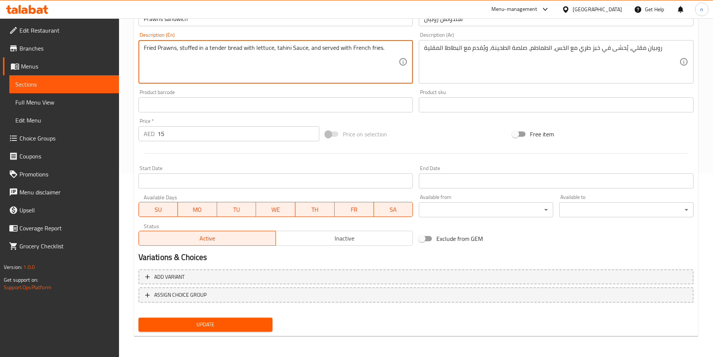
click at [230, 325] on span "Update" at bounding box center [206, 324] width 122 height 9
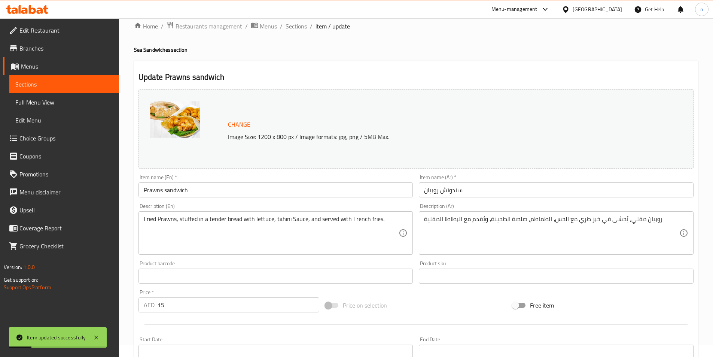
scroll to position [0, 0]
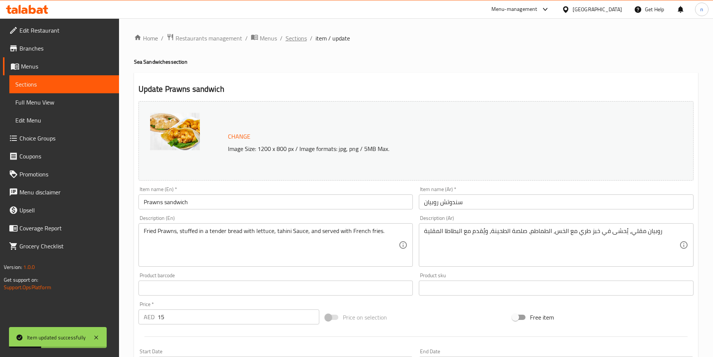
click at [299, 36] on span "Sections" at bounding box center [296, 38] width 21 height 9
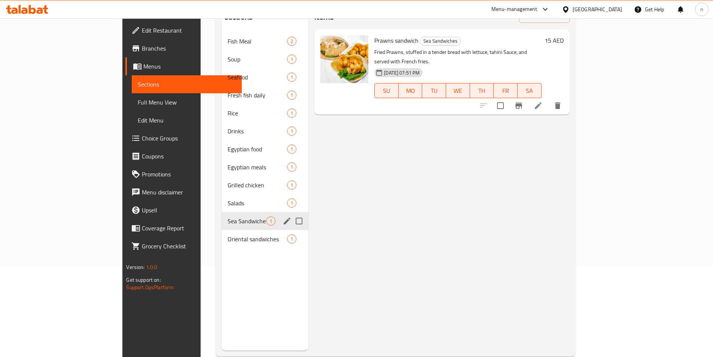
scroll to position [105, 0]
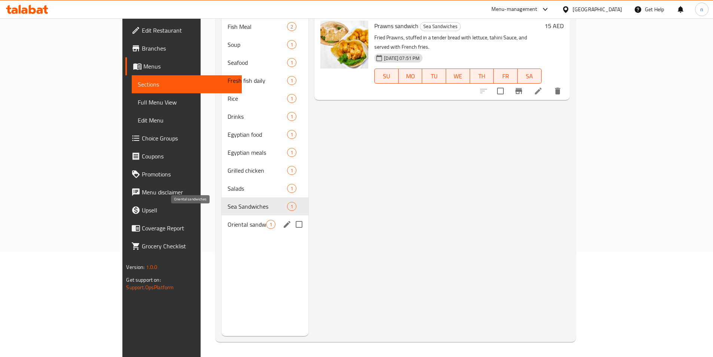
click at [228, 220] on span "Oriental sandwiches" at bounding box center [247, 224] width 39 height 9
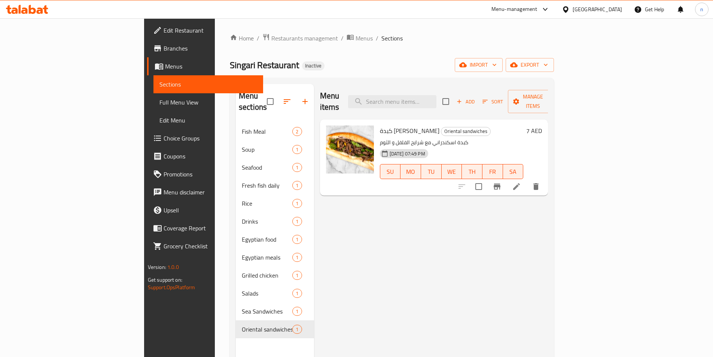
click at [521, 182] on icon at bounding box center [516, 186] width 9 height 9
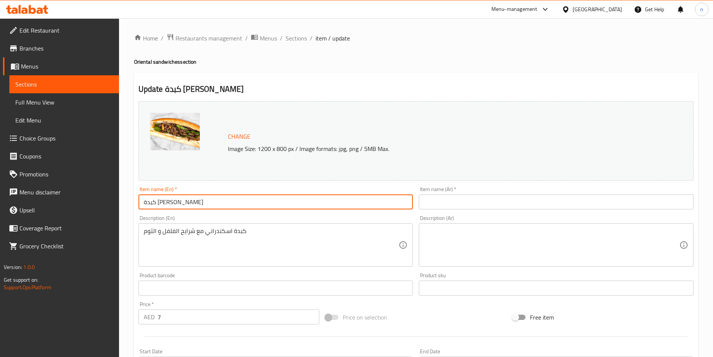
click at [182, 202] on input "كبدة اسكندراني" at bounding box center [276, 201] width 275 height 15
click at [437, 198] on input "text" at bounding box center [556, 201] width 275 height 15
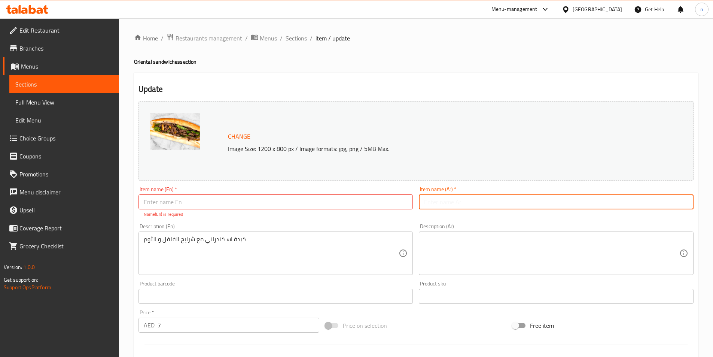
paste input "كبدة اسكندراني"
type input "كبدة اسكندراني"
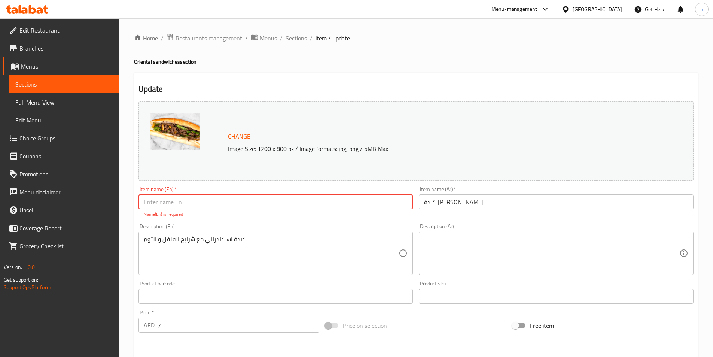
click at [152, 197] on input "text" at bounding box center [276, 201] width 275 height 15
paste input "Alexandrian liver"
drag, startPoint x: 188, startPoint y: 201, endPoint x: 136, endPoint y: 204, distance: 52.1
click at [136, 204] on div "Item name (En)   * Alexandrian liver Item name (En) * Name(En) is required" at bounding box center [276, 201] width 281 height 37
type input "Alexandrian liver"
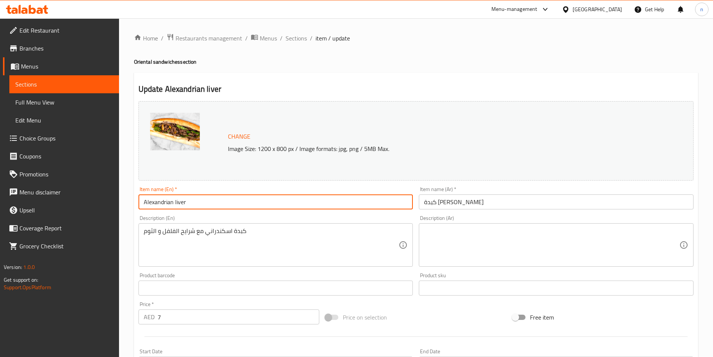
click at [199, 201] on input "Alexandrian liver" at bounding box center [276, 201] width 275 height 15
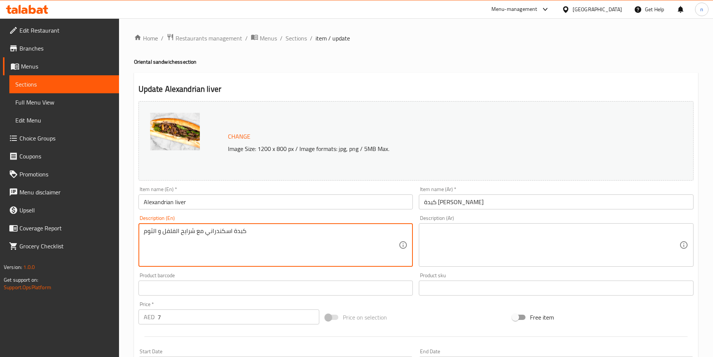
click at [215, 232] on textarea "كبدة اسكندراني مع شرايح الفلفل و الثوم" at bounding box center [271, 245] width 255 height 36
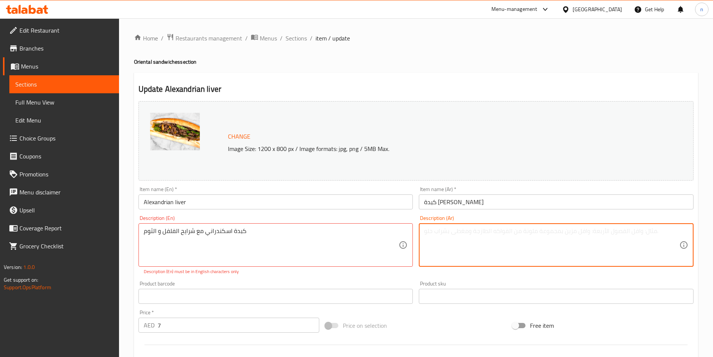
click at [443, 233] on textarea at bounding box center [551, 245] width 255 height 36
paste textarea "كبدة اسكندراني مع شرايح الفلفل و الثوم"
type textarea "كبدة اسكندراني مع شرايح الفلفل و الثوم"
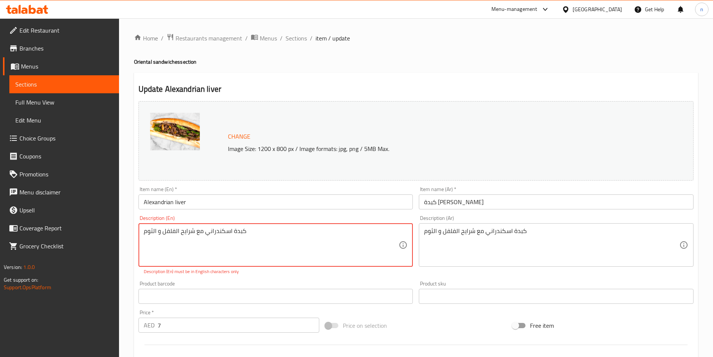
click at [203, 231] on textarea "كبدة اسكندراني مع شرايح الفلفل و الثوم" at bounding box center [271, 245] width 255 height 36
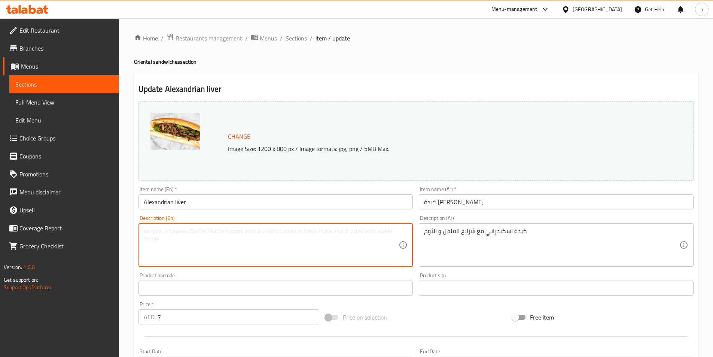
click at [234, 226] on div "Description (En)" at bounding box center [276, 244] width 275 height 43
paste textarea "Alexandrian liver with pepper slices and garlic"
click at [253, 233] on textarea "Alexandrian liver with pepper slices and garlic" at bounding box center [271, 245] width 255 height 36
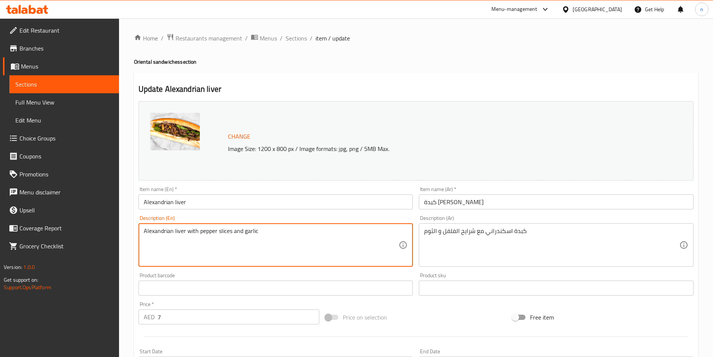
type textarea "Alexandrian liver with pepper slices and garlic"
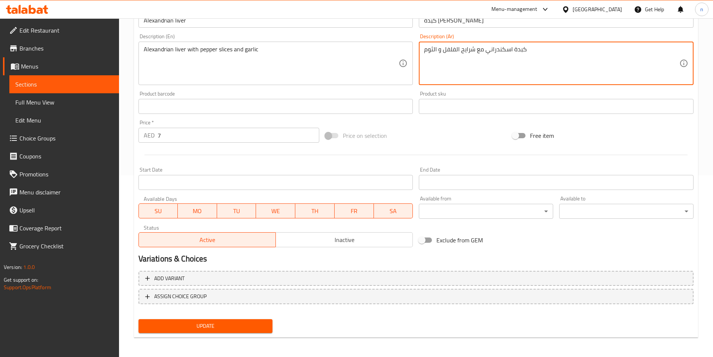
scroll to position [183, 0]
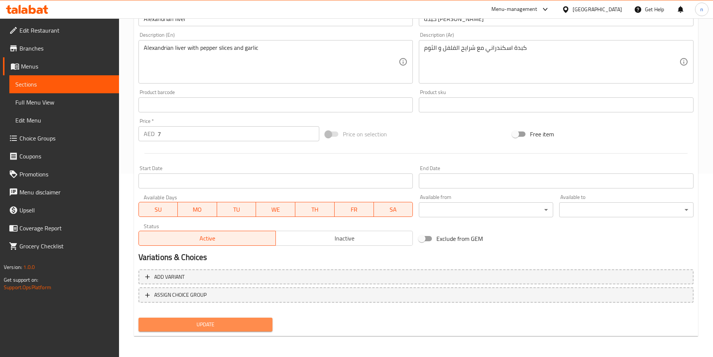
click at [249, 321] on span "Update" at bounding box center [206, 324] width 122 height 9
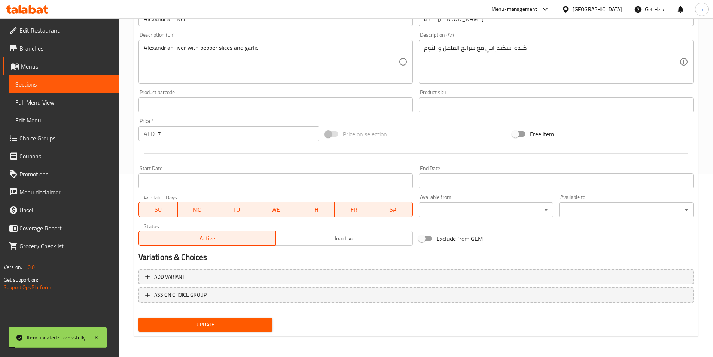
scroll to position [0, 0]
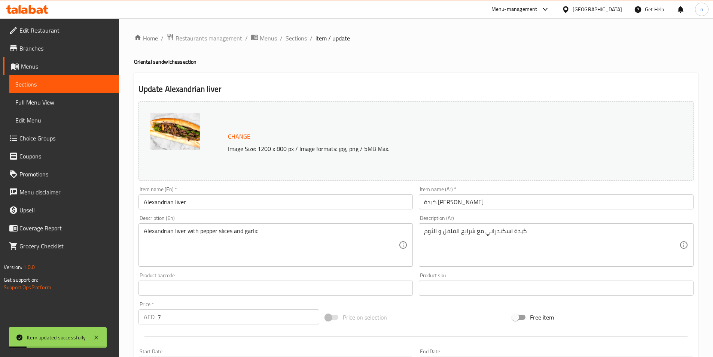
click at [292, 37] on span "Sections" at bounding box center [296, 38] width 21 height 9
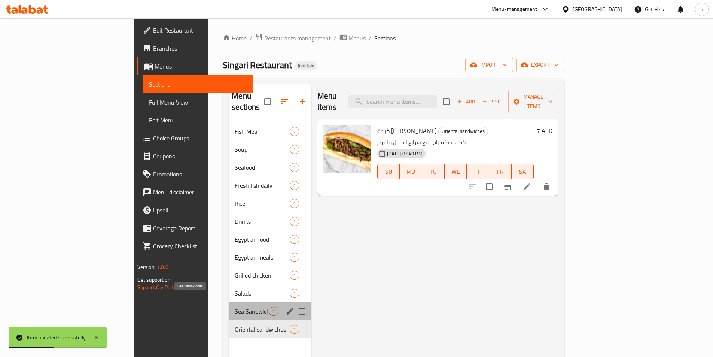
click at [235, 307] on span "Sea Sandwiches" at bounding box center [252, 311] width 34 height 9
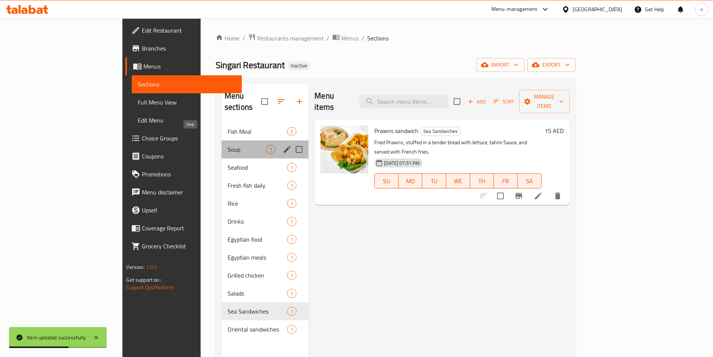
click at [228, 145] on span "Soup" at bounding box center [247, 149] width 39 height 9
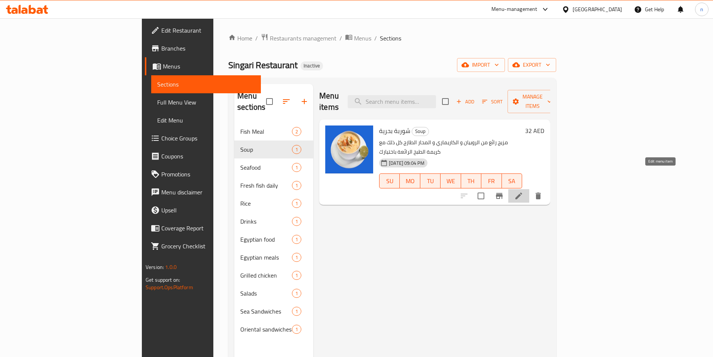
click at [523, 191] on icon at bounding box center [518, 195] width 9 height 9
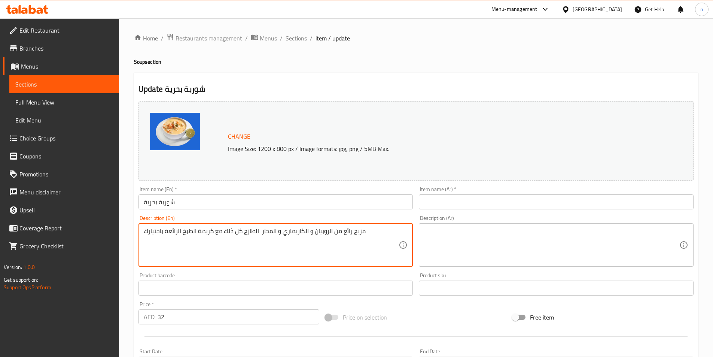
click at [269, 231] on textarea "مزيج رائع من الروبيان و الكاريماري و المحار الطازج كل ذلك مع كريمة الطبخ الرائع…" at bounding box center [271, 245] width 255 height 36
click at [432, 225] on div "Description (Ar)" at bounding box center [556, 244] width 275 height 43
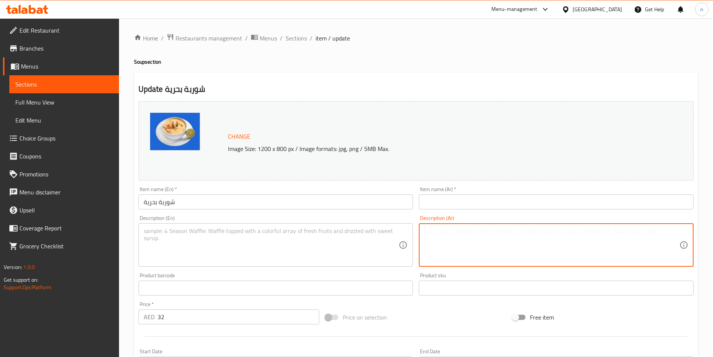
paste textarea "مزيج رائع من الروبيان و الكاريماري و المحار الطازج كل ذلك مع كريمة الطبخ الرائع…"
type textarea "مزيج رائع من الروبيان و الكاريماري و المحار الطازج كل ذلك مع كريمة الطبخ الرائع…"
click at [247, 238] on textarea at bounding box center [271, 245] width 255 height 36
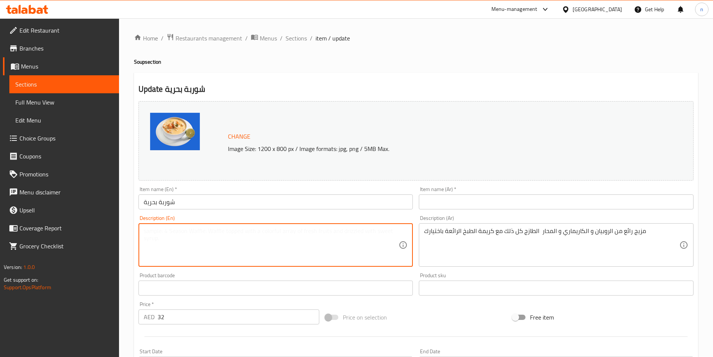
paste textarea "A wonderful blend of shrimp, carimari and fresh oysters all with a wonderful co…"
click at [148, 231] on textarea "A wonderful blend of shrimp, carimari and fresh oysters all with a wonderful co…" at bounding box center [271, 245] width 255 height 36
type textarea "A wonderful blend of shrimp, carimari and fresh oysters all with a wonderful co…"
click at [158, 202] on input "شوربة بحرية" at bounding box center [276, 201] width 275 height 15
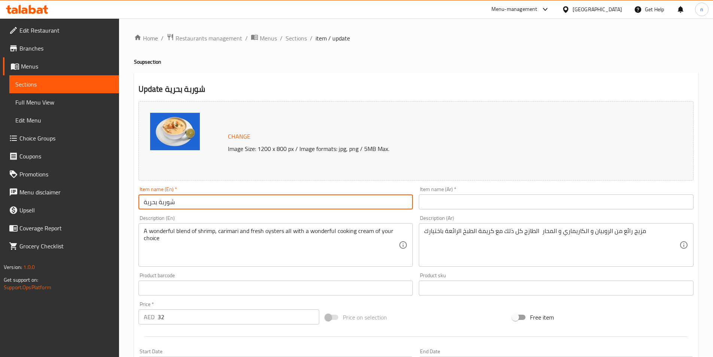
click at [158, 202] on input "شوربة بحرية" at bounding box center [276, 201] width 275 height 15
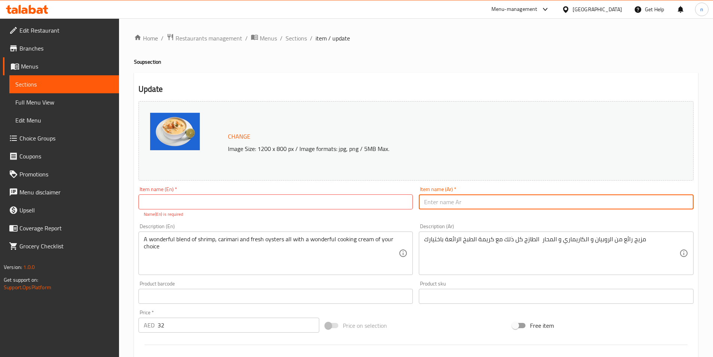
click at [462, 205] on input "text" at bounding box center [556, 201] width 275 height 15
paste input "شوربة بحرية"
click at [450, 202] on input "شوربة بحرية" at bounding box center [556, 201] width 275 height 15
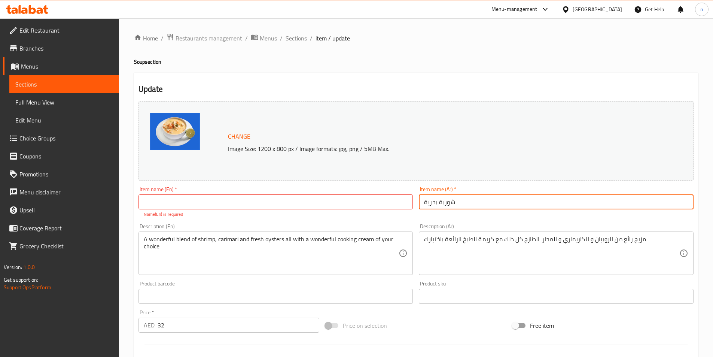
type input "شوربة بحرية"
click at [182, 200] on input "text" at bounding box center [276, 201] width 275 height 15
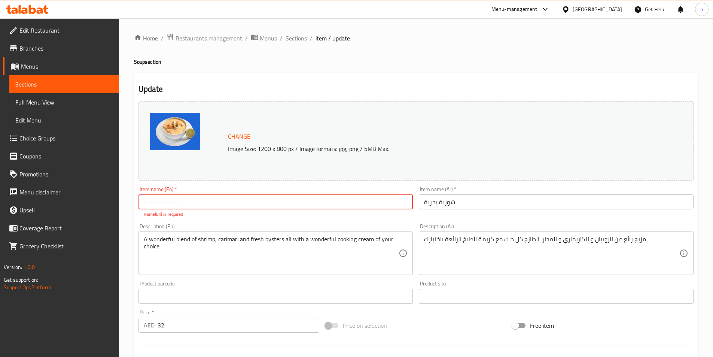
paste input "seafood soup"
click at [163, 203] on input "seafood soup" at bounding box center [276, 201] width 275 height 15
click at [163, 201] on input "seafoo soup" at bounding box center [276, 201] width 275 height 15
type input "sea soup"
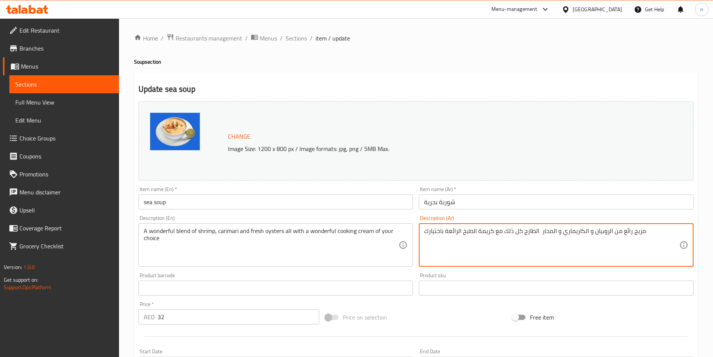
drag, startPoint x: 626, startPoint y: 243, endPoint x: 641, endPoint y: 241, distance: 14.8
click at [624, 233] on textarea "مزيج رائع من الروبيان و الكاريماري و المحار الطازج كل ذلك مع كريمة الطبخ الرائع…" at bounding box center [551, 245] width 255 height 36
drag, startPoint x: 623, startPoint y: 233, endPoint x: 649, endPoint y: 232, distance: 26.2
click at [649, 232] on textarea "مزيج رائع من الروبيان و الكاريماري و المحار الطازج كل ذلك مع كريمة الطبخ الرائع…" at bounding box center [551, 245] width 255 height 36
click at [626, 231] on textarea "مزيج رائع من الروبيان و الكاريماري و المحار الطازج كل ذلك مع كريمة الطبخ الرائع…" at bounding box center [551, 245] width 255 height 36
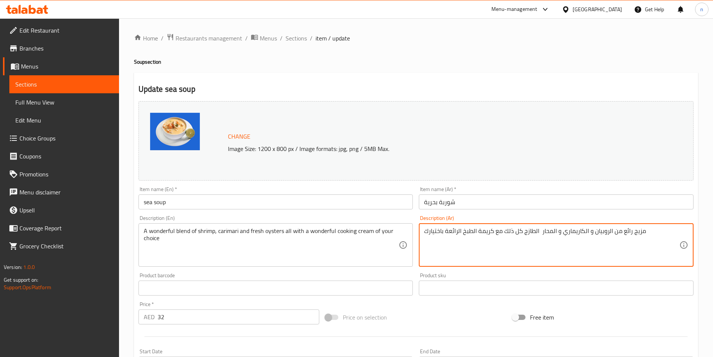
drag, startPoint x: 626, startPoint y: 231, endPoint x: 632, endPoint y: 233, distance: 6.1
click at [630, 233] on textarea "مزيج رائع من الروبيان و الكاريماري و المحار الطازج كل ذلك مع كريمة الطبخ الرائع…" at bounding box center [551, 245] width 255 height 36
click at [632, 233] on textarea "مزيج رائع من الروبيان و الكاريماري و المحار الطازج كل ذلك مع كريمة الطبخ الرائع…" at bounding box center [551, 245] width 255 height 36
drag, startPoint x: 645, startPoint y: 231, endPoint x: 623, endPoint y: 235, distance: 22.0
click at [623, 235] on textarea "مزيج رائع من الروبيان و الكاريماري و المحار الطازج كل ذلك مع كريمة الطبخ الرائع…" at bounding box center [551, 245] width 255 height 36
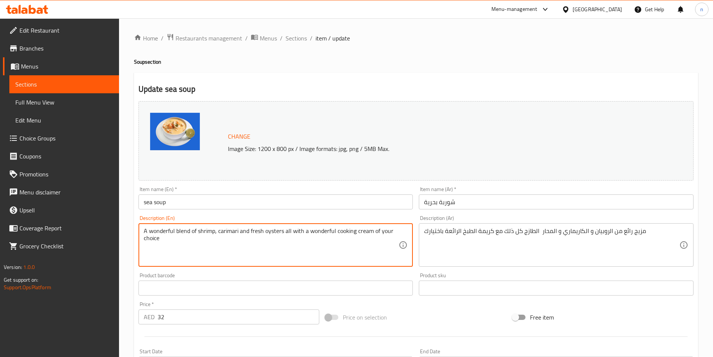
drag, startPoint x: 190, startPoint y: 231, endPoint x: 137, endPoint y: 232, distance: 53.2
paste textarea "a delight"
click at [146, 231] on textarea "a delightful blend of shrimp, carimari and fresh oysters all with a wonderful c…" at bounding box center [271, 245] width 255 height 36
click at [180, 232] on textarea "A delightful blend of shrimp, carimari and fresh oysters all with a wonderful c…" at bounding box center [271, 245] width 255 height 36
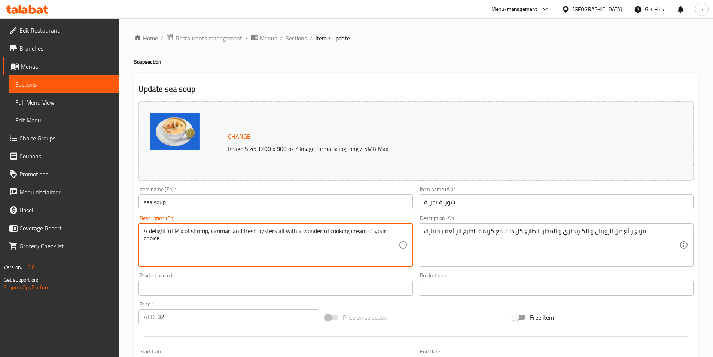
drag, startPoint x: 207, startPoint y: 230, endPoint x: 142, endPoint y: 224, distance: 66.1
click at [142, 224] on div "A delightful Mix of shrimp, carimari and fresh oysters all with a wonderful coo…" at bounding box center [276, 244] width 275 height 43
click at [201, 230] on textarea "A delightful Mix of shrimp, carimari and fresh oysters all with a wonderful coo…" at bounding box center [271, 245] width 255 height 36
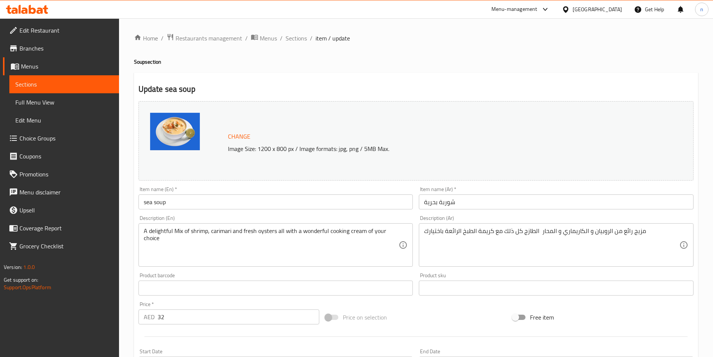
click at [204, 228] on textarea "A delightful Mix of shrimp, carimari and fresh oysters all with a wonderful coo…" at bounding box center [271, 245] width 255 height 36
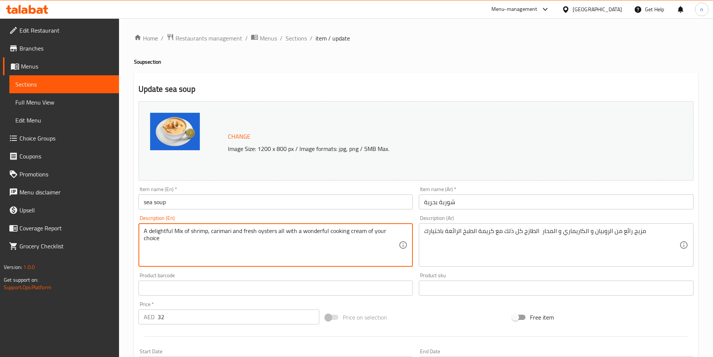
click at [204, 228] on textarea "A delightful Mix of shrimp, carimari and fresh oysters all with a wonderful coo…" at bounding box center [271, 245] width 255 height 36
paste textarea "Prawns"
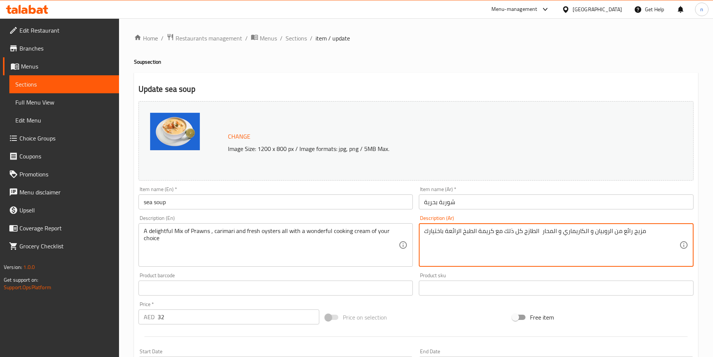
drag, startPoint x: 564, startPoint y: 231, endPoint x: 585, endPoint y: 238, distance: 22.3
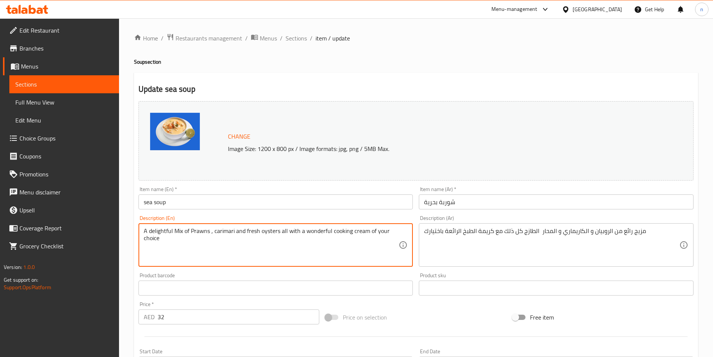
click at [218, 231] on textarea "A delightful Mix of Prawns , carimari and fresh oysters all with a wonderful co…" at bounding box center [271, 245] width 255 height 36
paste textarea "Karimari"
type textarea "A delightful Mix of Prawns , Karimari and fresh oysters all with a wonderful co…"
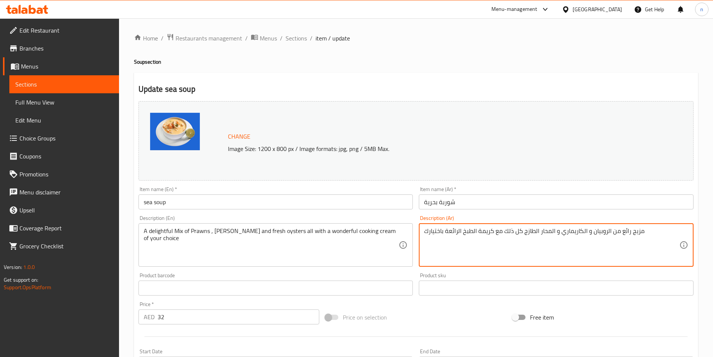
click at [552, 231] on textarea "مزيج رائع من الروبيان و الكاريماري و المحار الطازج كل ذلك مع كريمة الطبخ الرائع…" at bounding box center [551, 245] width 255 height 36
type textarea "مزيج رائع من الروبيان و الكاريماري و المحار الطازج كل ذلك مع كريمة الطبخ الرائع…"
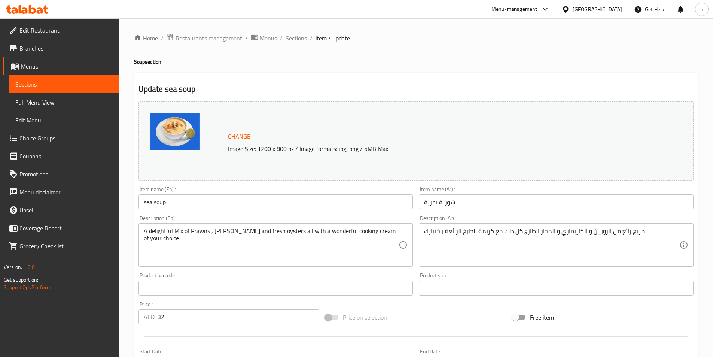
click at [275, 231] on textarea "A delightful Mix of Prawns , Karimari and fresh oysters all with a wonderful co…" at bounding box center [271, 245] width 255 height 36
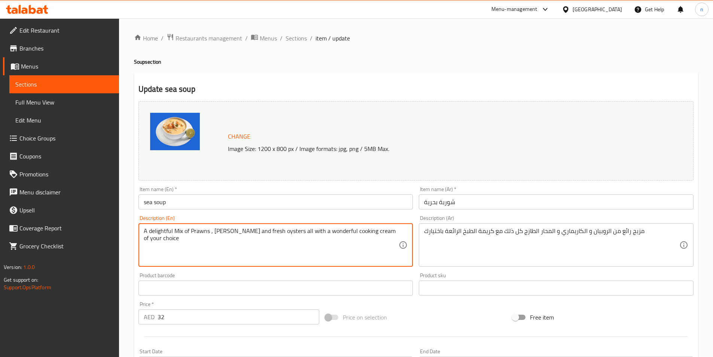
paste textarea "Oyster"
click at [266, 232] on textarea "A delightful Mix of Prawns , Karimari and fresh Oyster all with a wonderful coo…" at bounding box center [271, 245] width 255 height 36
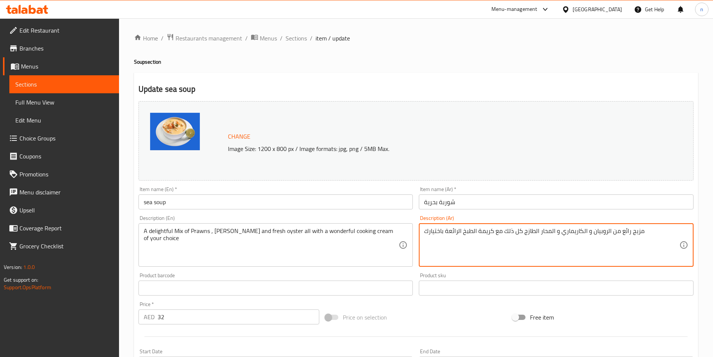
drag, startPoint x: 465, startPoint y: 232, endPoint x: 496, endPoint y: 237, distance: 31.1
drag, startPoint x: 447, startPoint y: 231, endPoint x: 495, endPoint y: 233, distance: 48.4
click at [495, 233] on textarea "مزيج رائع من الروبيان و الكاريماري و المحار الطازج كل ذلك مع كريمة الطبخ الرائع…" at bounding box center [551, 245] width 255 height 36
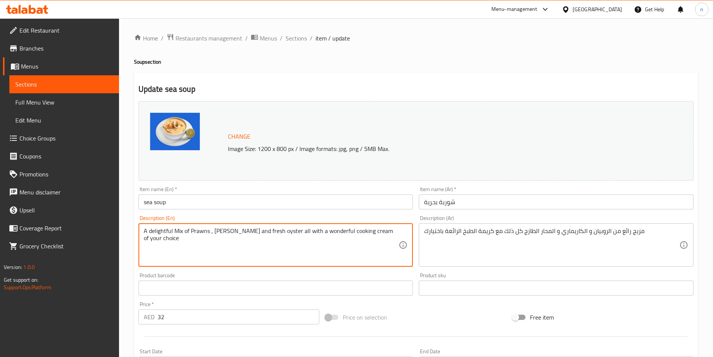
drag, startPoint x: 390, startPoint y: 233, endPoint x: 142, endPoint y: 238, distance: 247.9
click at [141, 241] on div "A delightful Mix of Prawns , Karimari and fresh oyster all with a wonderful coo…" at bounding box center [276, 244] width 275 height 43
click at [143, 237] on div "A delightful Mix of Prawns , Karimari and fresh oyster all with a wonderful coo…" at bounding box center [276, 244] width 275 height 43
click at [144, 237] on textarea "A delightful Mix of Prawns , Karimari and fresh oyster all with a wonderful coo…" at bounding box center [271, 245] width 255 height 36
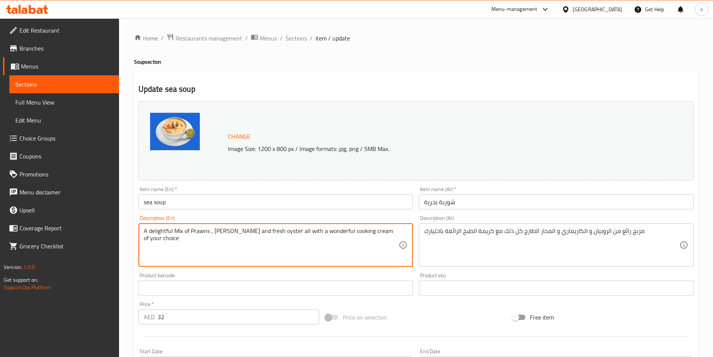
click at [163, 231] on textarea "A delightful Mix of Prawns , Karimari and fresh oyster all with a wonderful coo…" at bounding box center [271, 245] width 255 height 36
click at [160, 230] on textarea "A delightful Mix of Prawns , Karimari and fresh oyster all with a wonderful coo…" at bounding box center [271, 245] width 255 height 36
paste textarea "wonder"
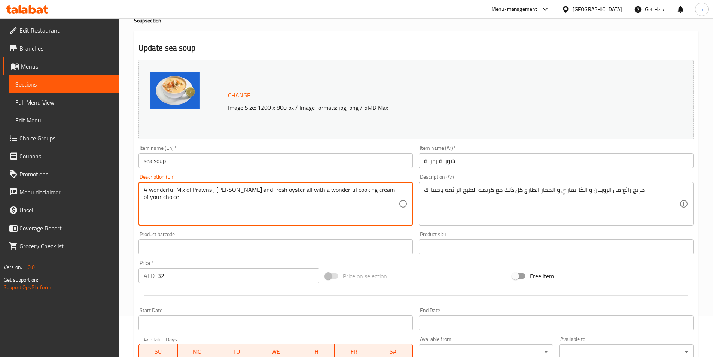
scroll to position [183, 0]
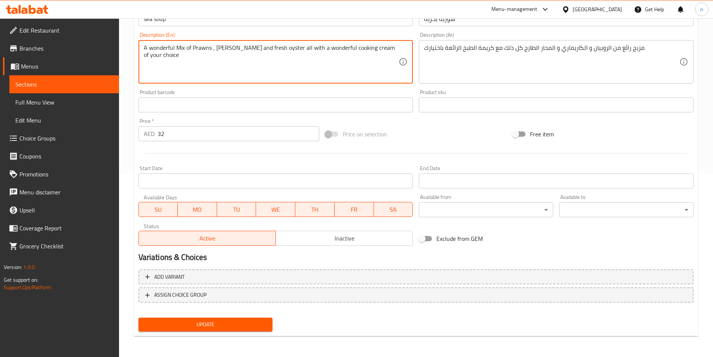
type textarea "A wonderful Mix of Prawns , Karimari and fresh oyster all with a wonderful cook…"
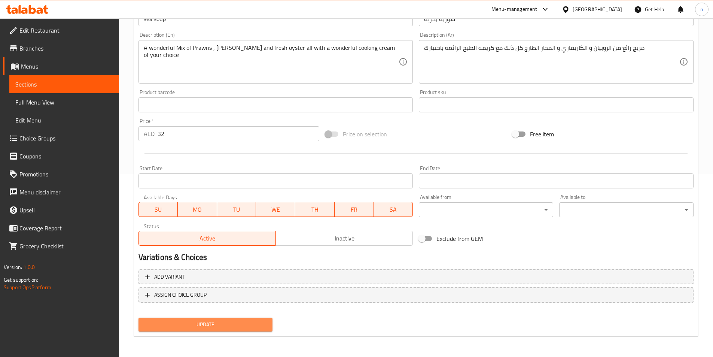
click at [207, 320] on span "Update" at bounding box center [206, 324] width 122 height 9
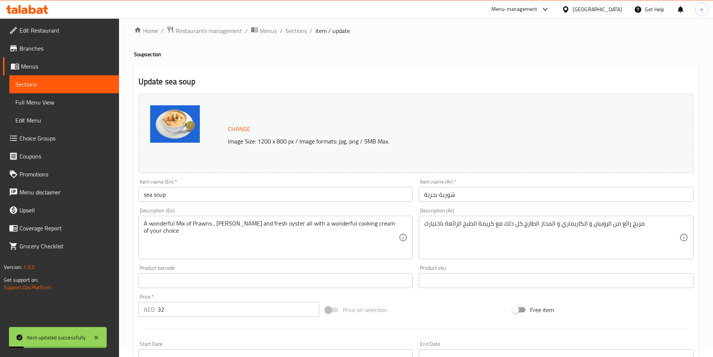
scroll to position [0, 0]
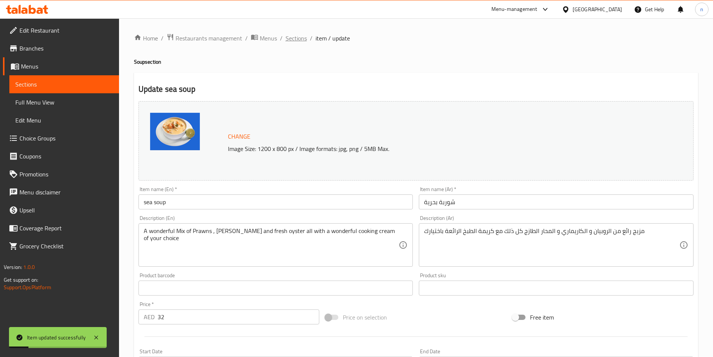
click at [295, 34] on span "Sections" at bounding box center [296, 38] width 21 height 9
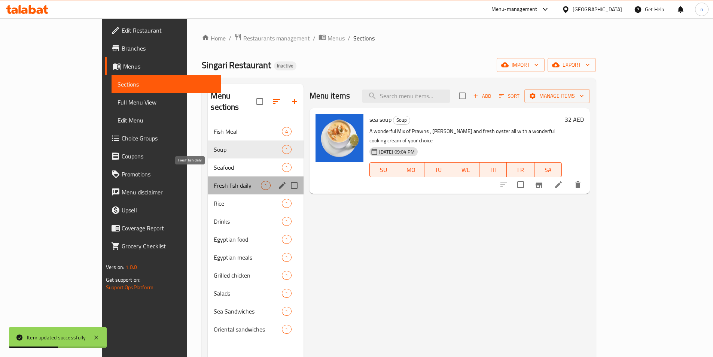
click at [214, 181] on span "Fresh fish daily" at bounding box center [237, 185] width 47 height 9
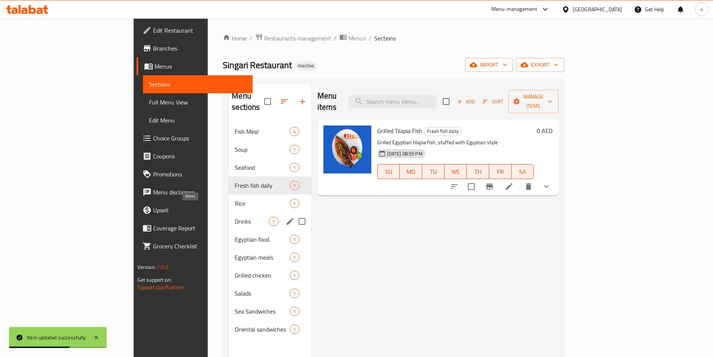
click at [235, 217] on span "Drinks" at bounding box center [252, 221] width 34 height 9
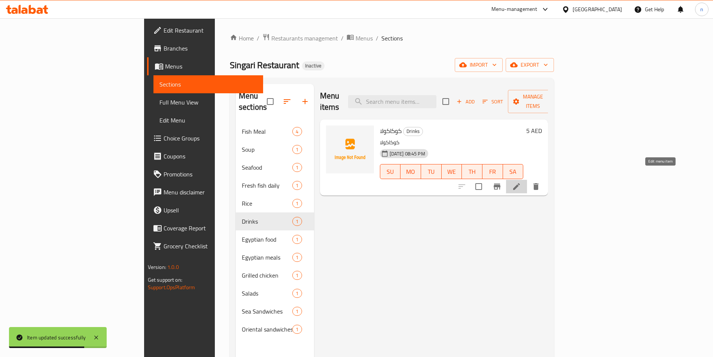
click at [520, 183] on icon at bounding box center [516, 186] width 7 height 7
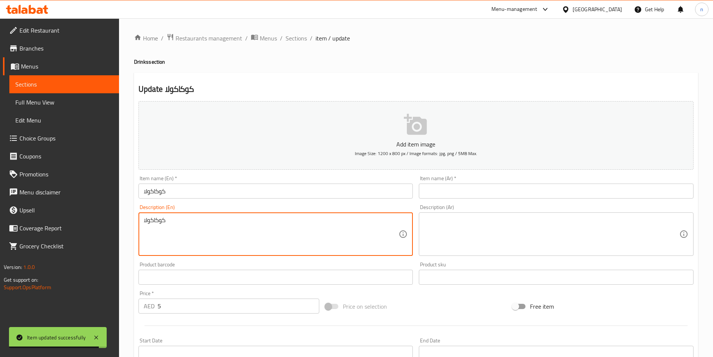
click at [160, 224] on textarea "كوكاكولا" at bounding box center [271, 234] width 255 height 36
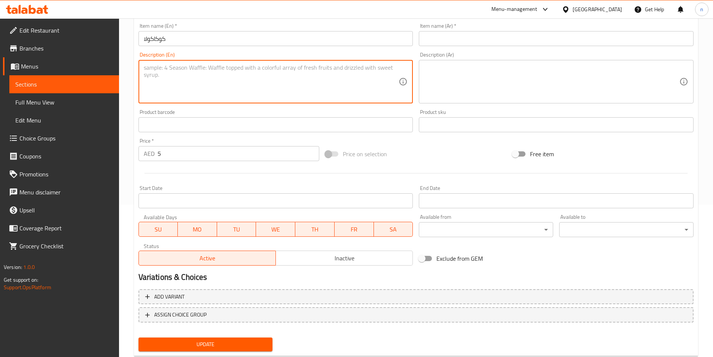
scroll to position [172, 0]
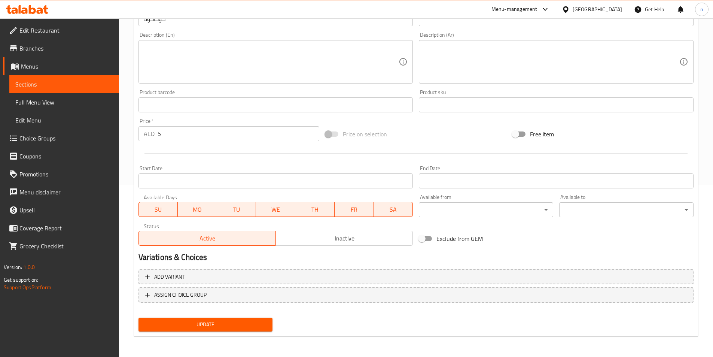
click at [478, 134] on div "Price on selection" at bounding box center [415, 134] width 187 height 20
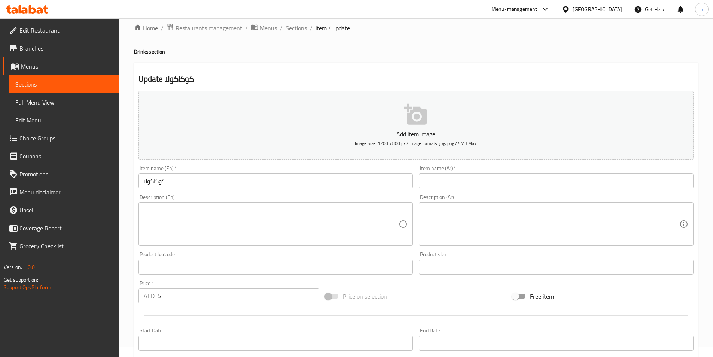
scroll to position [0, 0]
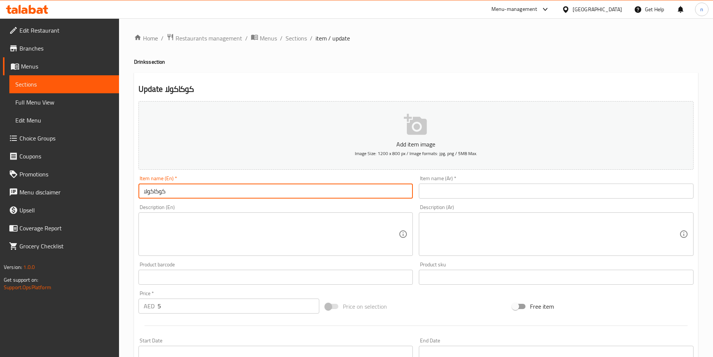
click at [158, 193] on input "كوكاكولا" at bounding box center [276, 190] width 275 height 15
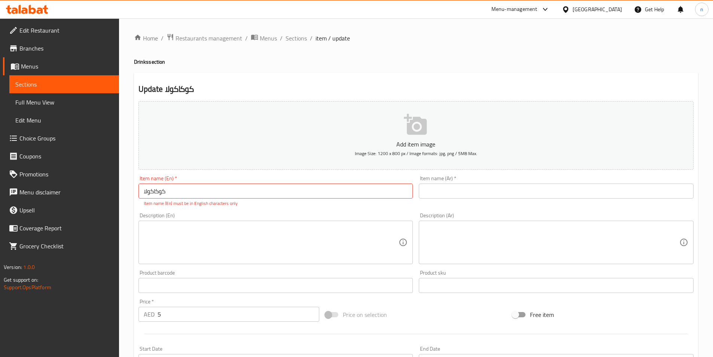
click at [154, 189] on input "كوكاكولا" at bounding box center [276, 190] width 275 height 15
click at [155, 189] on input "كوكاكولا" at bounding box center [276, 190] width 275 height 15
click at [437, 189] on input "text" at bounding box center [556, 190] width 275 height 15
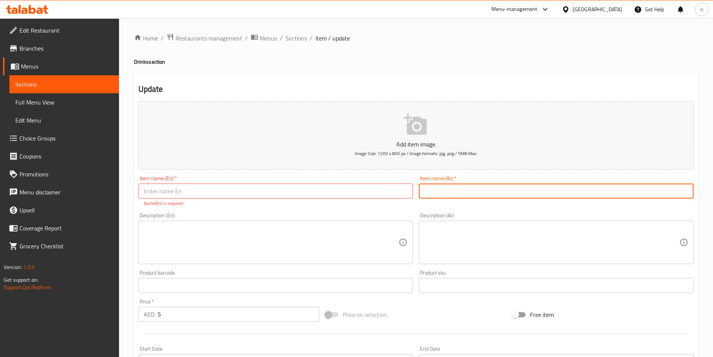
paste input "كوكاكولا"
type input "كوكاكولا"
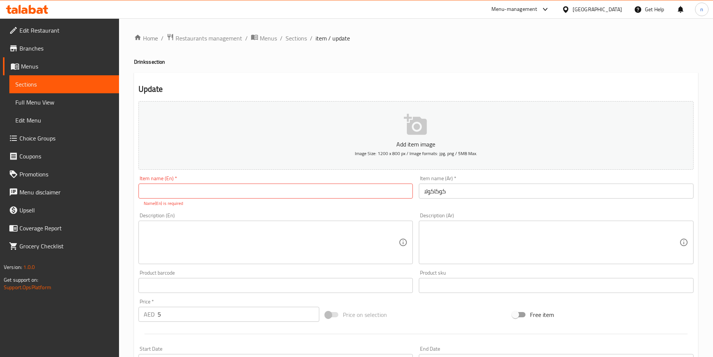
click at [162, 189] on input "text" at bounding box center [276, 190] width 275 height 15
paste input "Coca-Cola"
drag, startPoint x: 154, startPoint y: 191, endPoint x: 170, endPoint y: 198, distance: 16.8
click at [155, 191] on input "Coca-Cola" at bounding box center [276, 190] width 275 height 15
click at [143, 191] on input "Coca-Cola" at bounding box center [276, 190] width 275 height 15
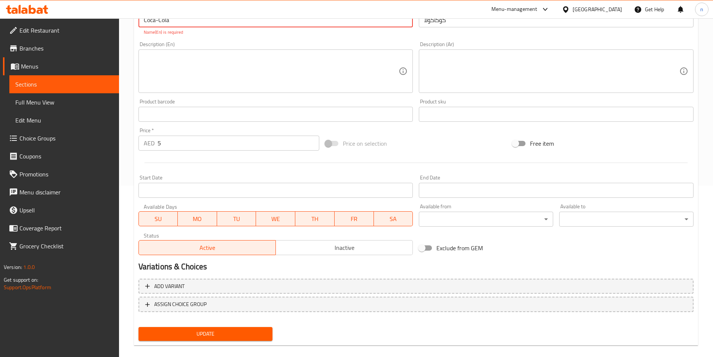
scroll to position [180, 0]
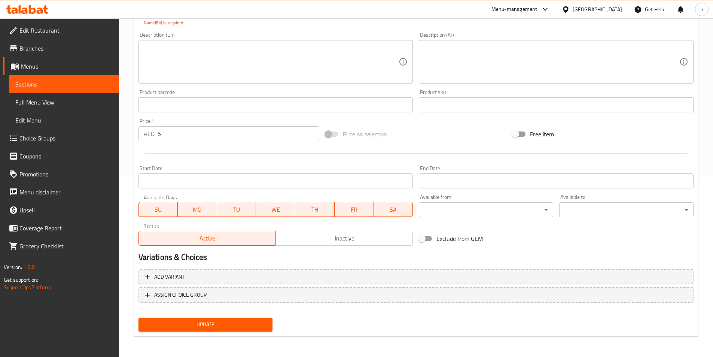
type input "Coca-Cola"
click at [224, 320] on span "Update" at bounding box center [206, 324] width 122 height 9
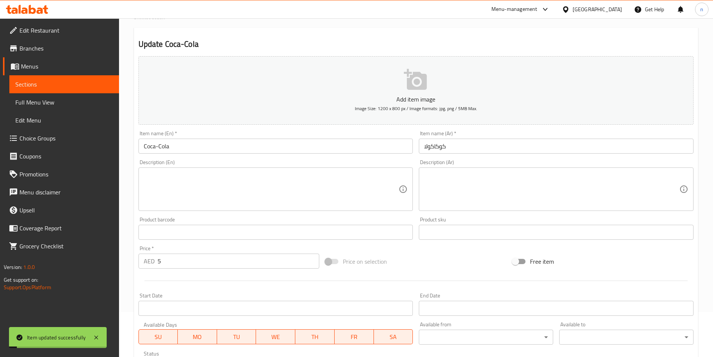
scroll to position [0, 0]
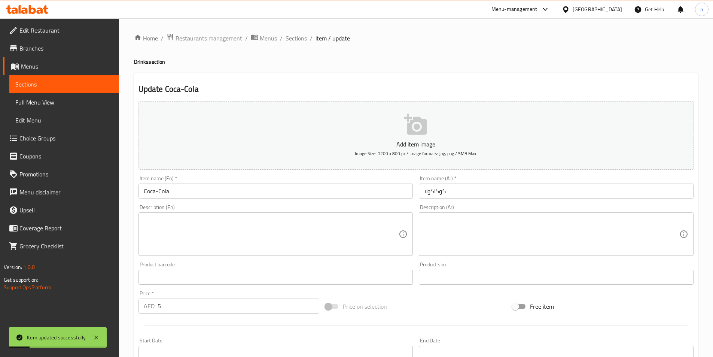
click at [287, 38] on span "Sections" at bounding box center [296, 38] width 21 height 9
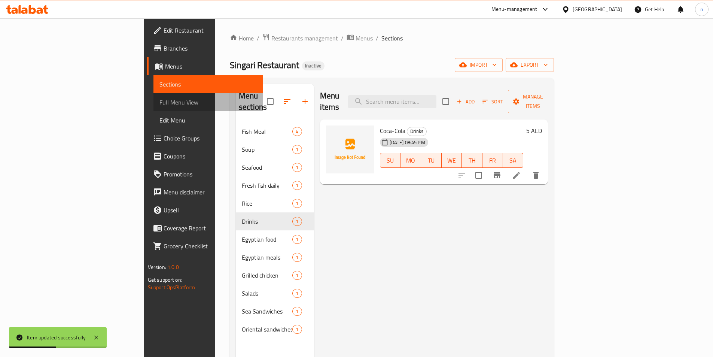
click at [159, 100] on span "Full Menu View" at bounding box center [208, 102] width 98 height 9
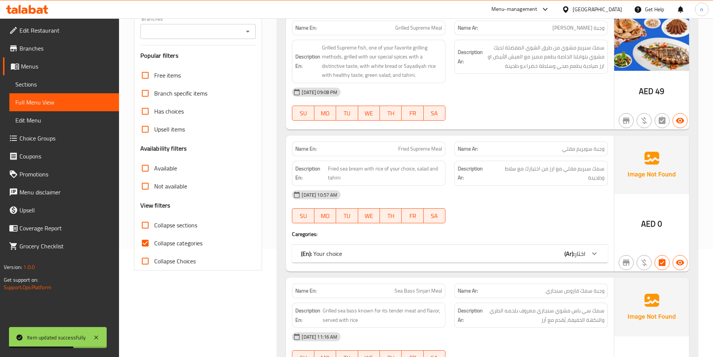
scroll to position [112, 0]
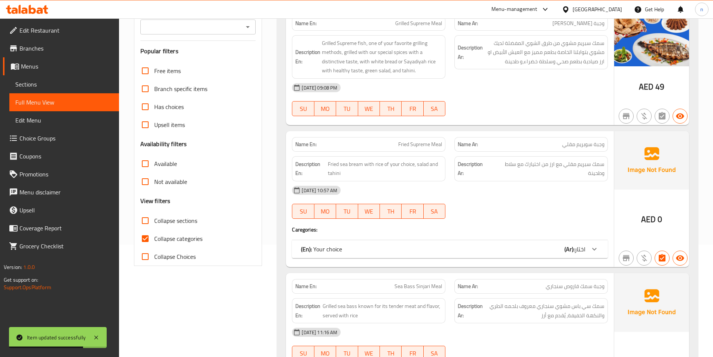
click at [146, 239] on input "Collapse categories" at bounding box center [145, 239] width 18 height 18
checkbox input "false"
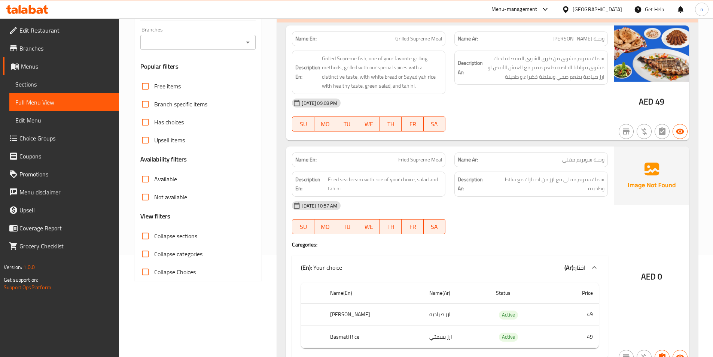
scroll to position [0, 0]
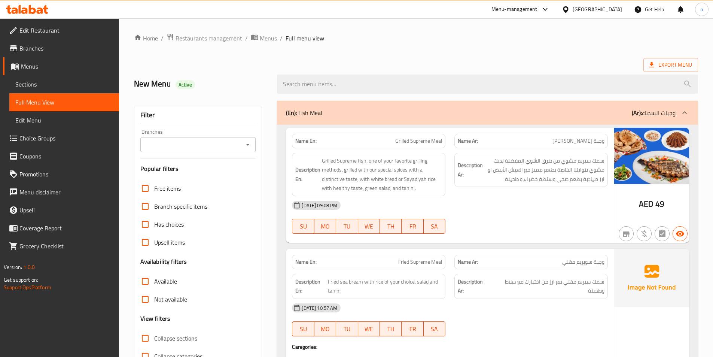
click at [72, 82] on span "Sections" at bounding box center [64, 84] width 98 height 9
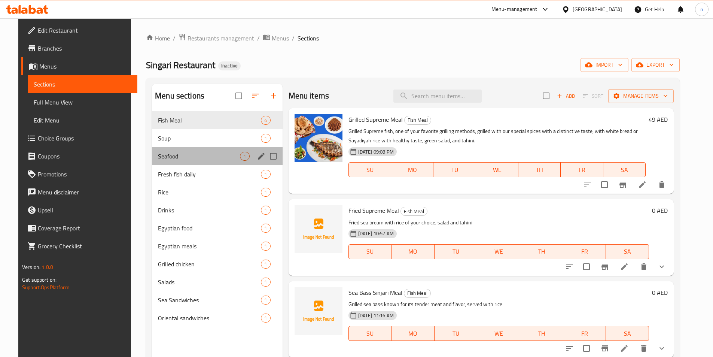
click at [224, 162] on div "Seafood 1" at bounding box center [217, 156] width 130 height 18
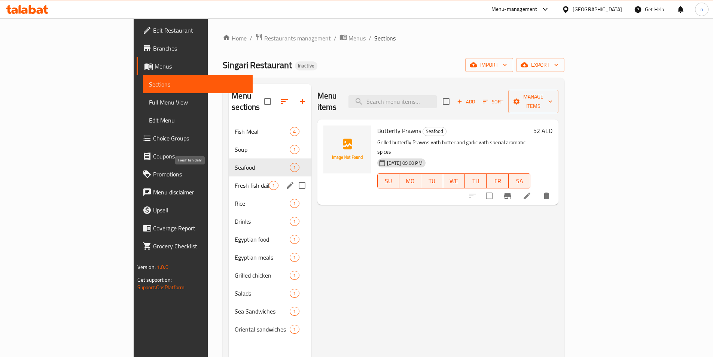
click at [235, 181] on span "Fresh fish daily" at bounding box center [252, 185] width 34 height 9
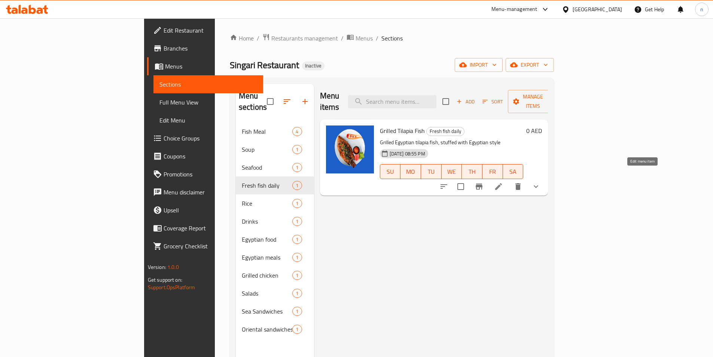
click at [503, 182] on icon at bounding box center [498, 186] width 9 height 9
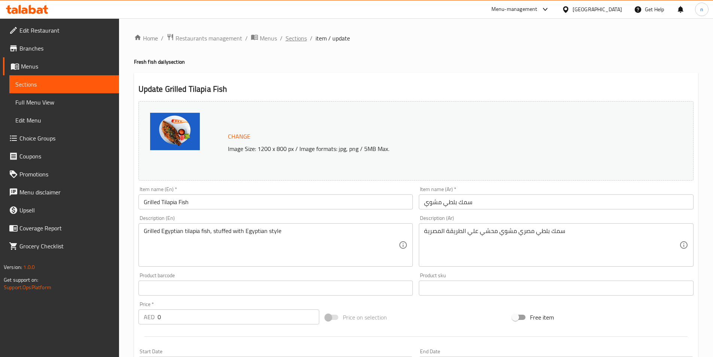
click at [297, 40] on span "Sections" at bounding box center [296, 38] width 21 height 9
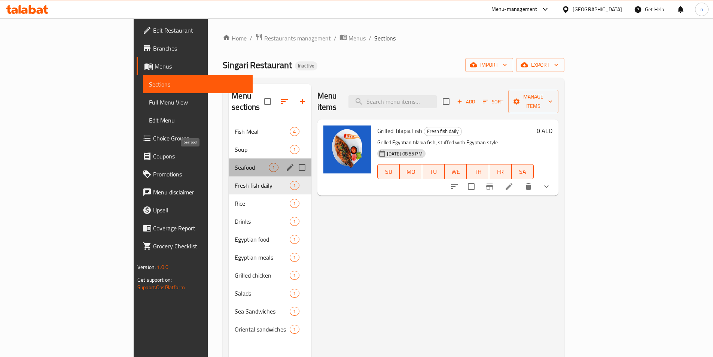
click at [235, 163] on span "Seafood" at bounding box center [252, 167] width 34 height 9
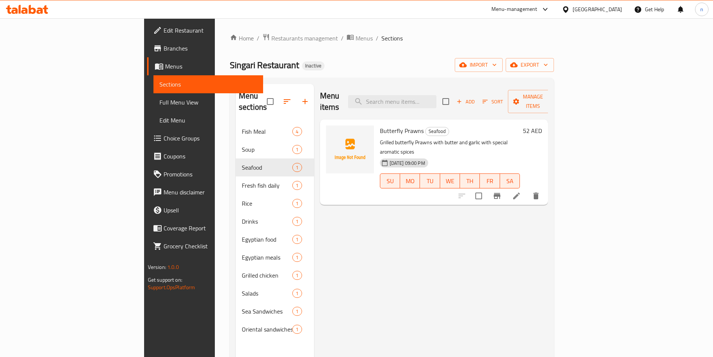
click at [527, 189] on li at bounding box center [516, 195] width 21 height 13
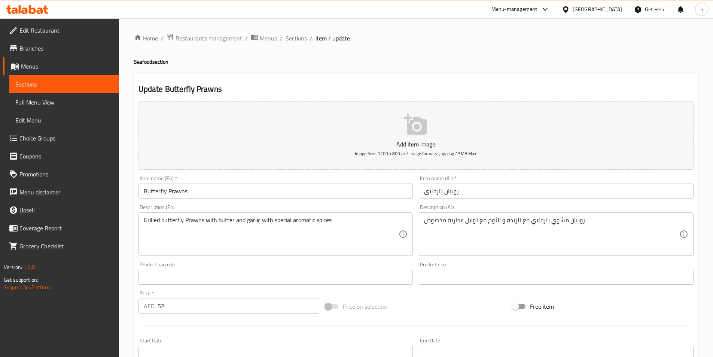
click at [295, 42] on span "Sections" at bounding box center [296, 38] width 21 height 9
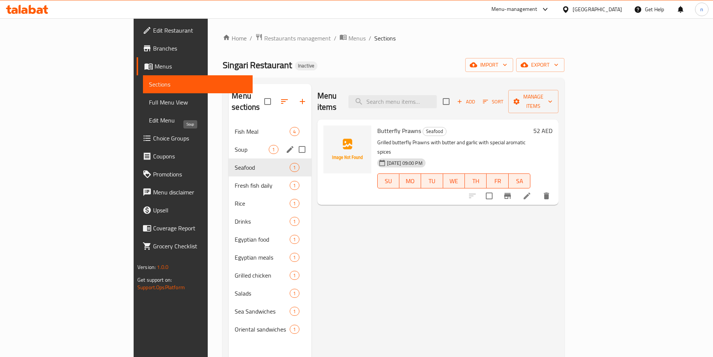
click at [235, 145] on span "Soup" at bounding box center [252, 149] width 34 height 9
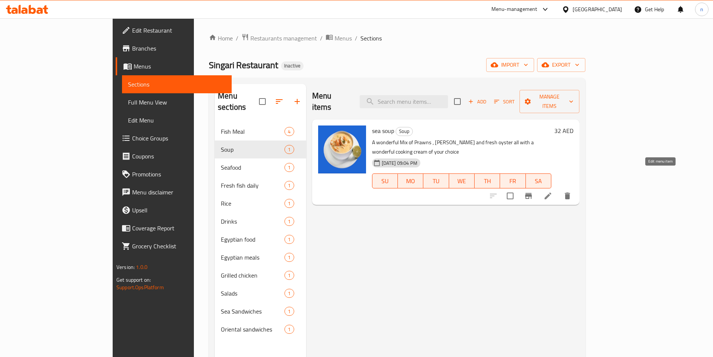
click at [552, 192] on icon at bounding box center [548, 195] width 7 height 7
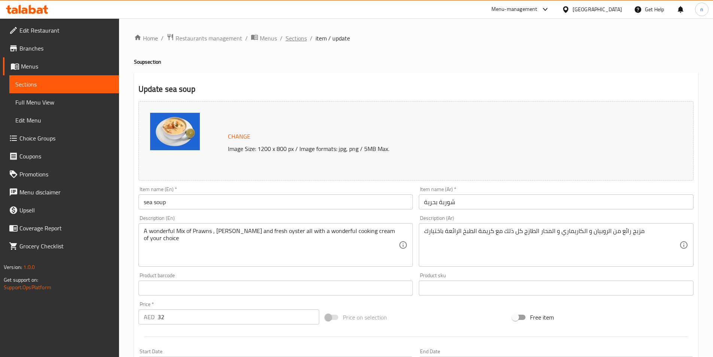
click at [299, 38] on span "Sections" at bounding box center [296, 38] width 21 height 9
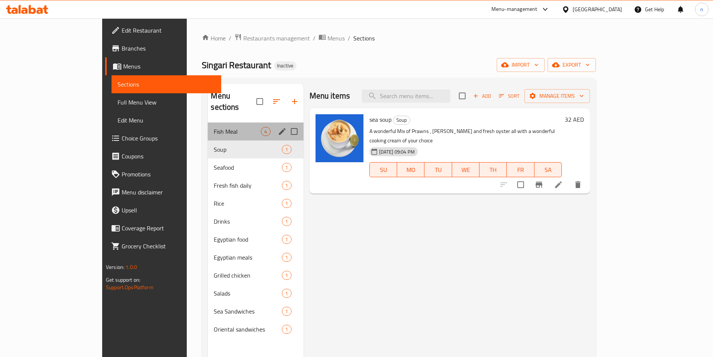
click at [213, 127] on div "Fish Meal 4" at bounding box center [255, 131] width 95 height 18
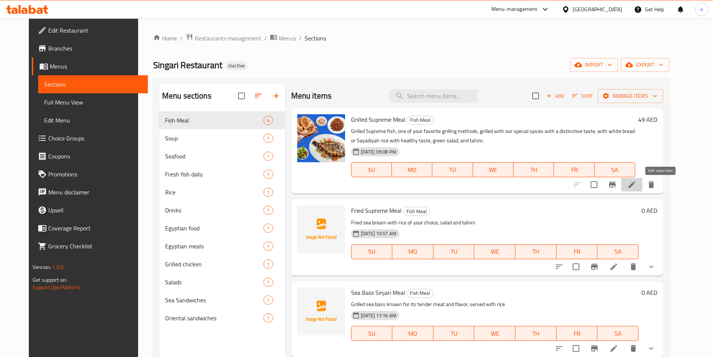
click at [636, 184] on icon at bounding box center [632, 184] width 9 height 9
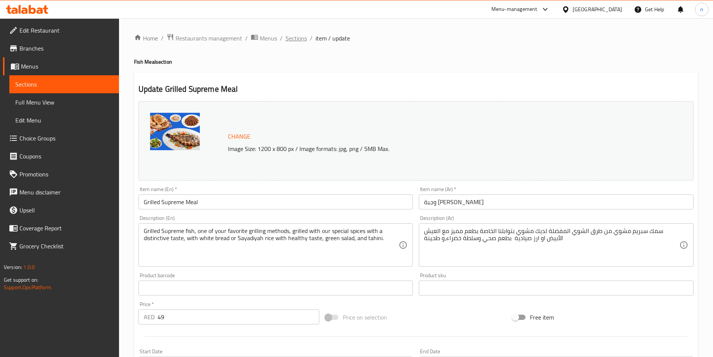
click at [294, 35] on span "Sections" at bounding box center [296, 38] width 21 height 9
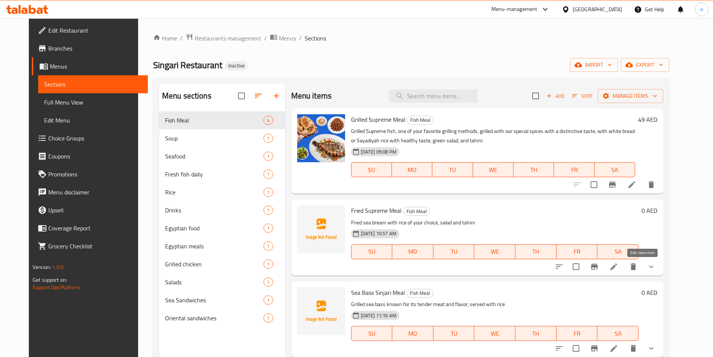
click at [619, 267] on icon at bounding box center [614, 266] width 9 height 9
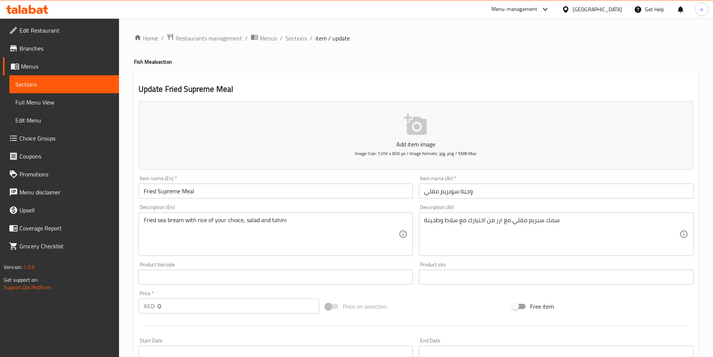
click at [161, 192] on input "Fried Supreme Meal" at bounding box center [276, 190] width 275 height 15
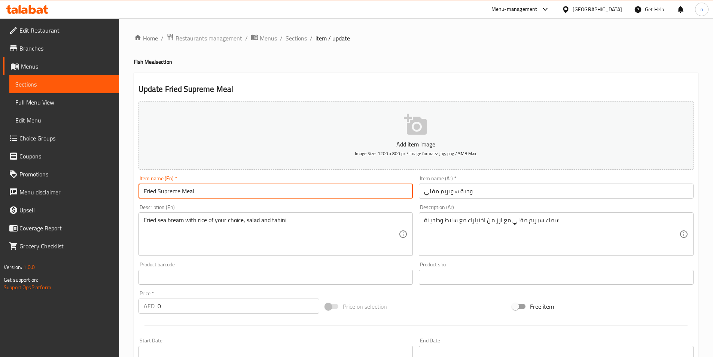
click at [161, 192] on input "Fried Supreme Meal" at bounding box center [276, 190] width 275 height 15
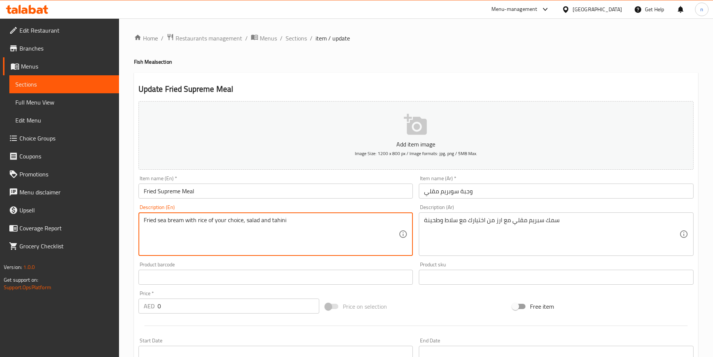
drag, startPoint x: 158, startPoint y: 219, endPoint x: 184, endPoint y: 226, distance: 27.3
paste textarea "Supreme"
click at [146, 221] on textarea "Fried Supreme fish with rice of your choice, salad and tahini" at bounding box center [271, 234] width 255 height 36
click at [160, 221] on textarea "Fried Supreme fish with rice of your choice, salad and tahini" at bounding box center [271, 234] width 255 height 36
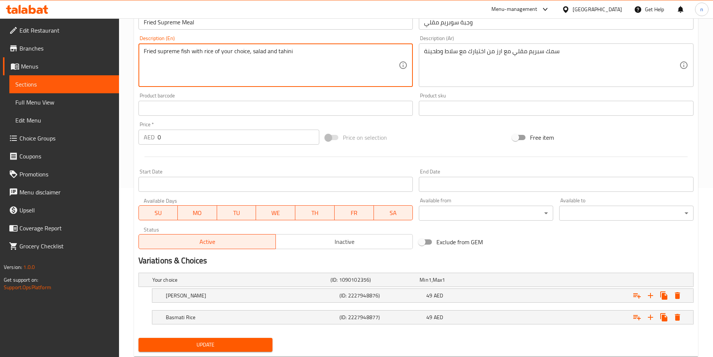
scroll to position [189, 0]
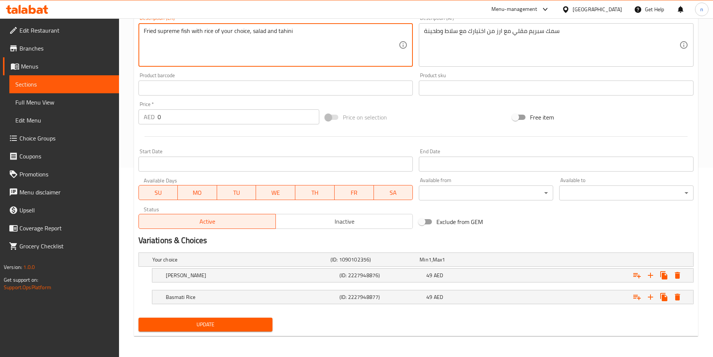
type textarea "Fried supreme fish with rice of your choice, salad and tahini"
click at [216, 325] on span "Update" at bounding box center [206, 324] width 122 height 9
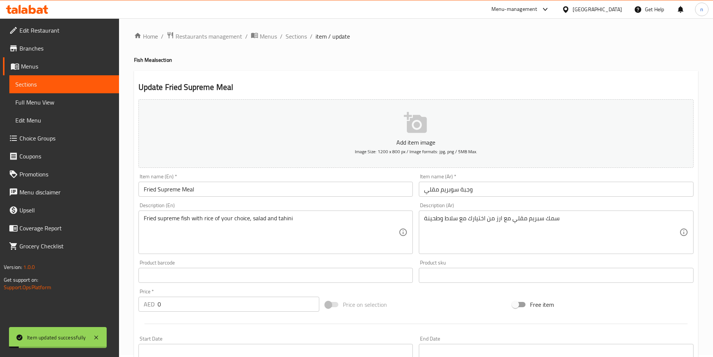
scroll to position [0, 0]
click at [297, 37] on span "Sections" at bounding box center [296, 38] width 21 height 9
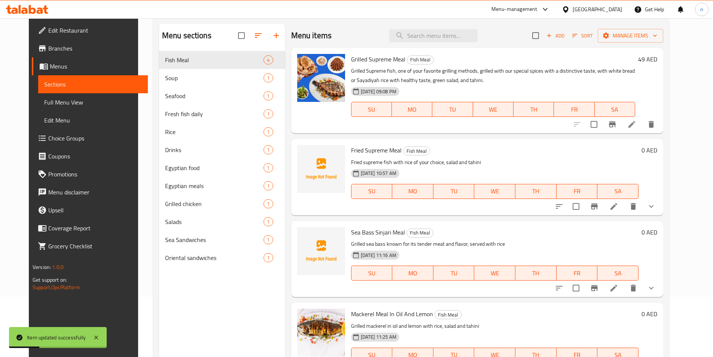
scroll to position [105, 0]
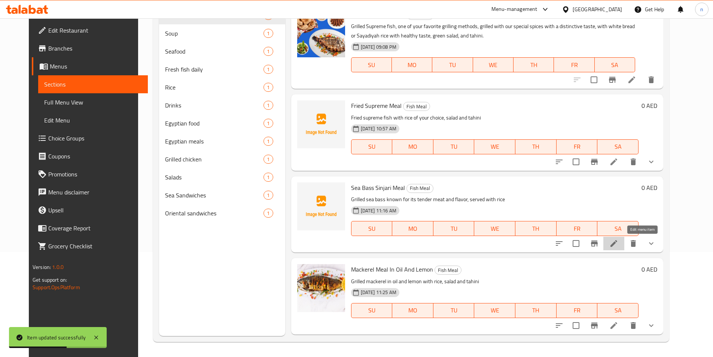
click at [617, 243] on icon at bounding box center [614, 243] width 7 height 7
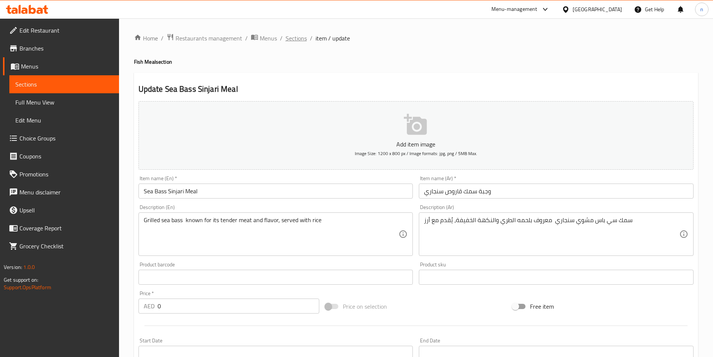
click at [297, 39] on span "Sections" at bounding box center [296, 38] width 21 height 9
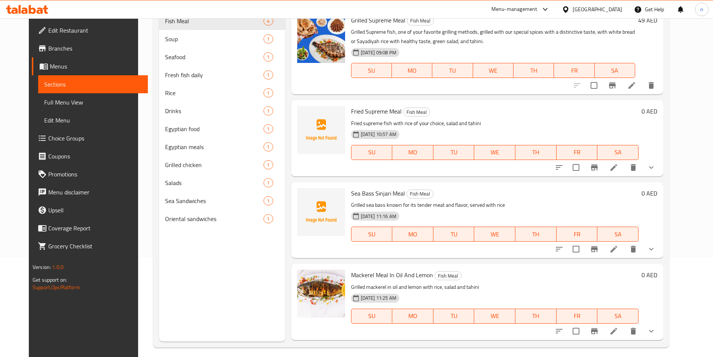
scroll to position [105, 0]
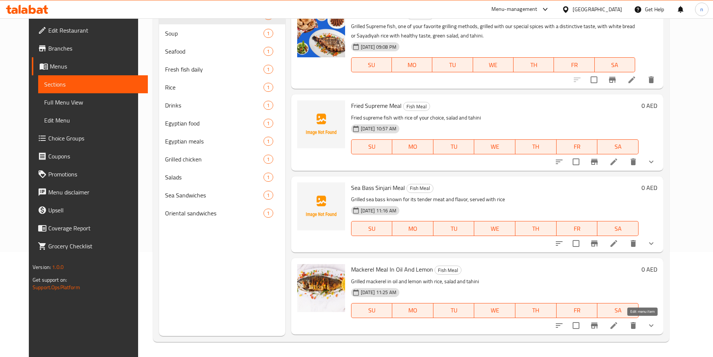
click at [619, 325] on icon at bounding box center [614, 325] width 9 height 9
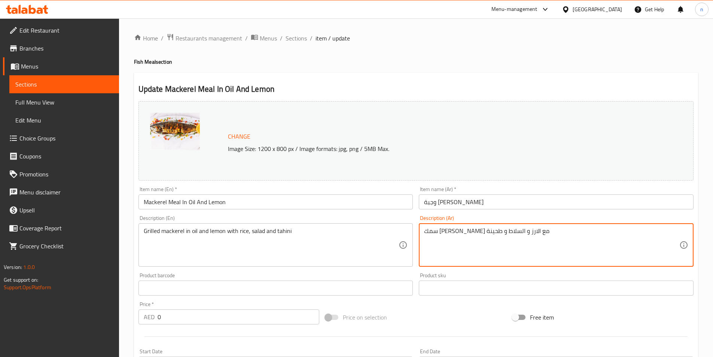
click at [562, 230] on textarea "سمك ماكريل مشوي زيت وليمون مع الارز و السلاط و طحينة" at bounding box center [551, 245] width 255 height 36
click at [518, 232] on textarea "ماكريل مشوي زيت وليمون مع الارز و السلاط و طحينة" at bounding box center [551, 245] width 255 height 36
click at [526, 231] on textarea "ماكريل مشوي زيت وليمون مع الارز و السلاط و طحينة" at bounding box center [551, 245] width 255 height 36
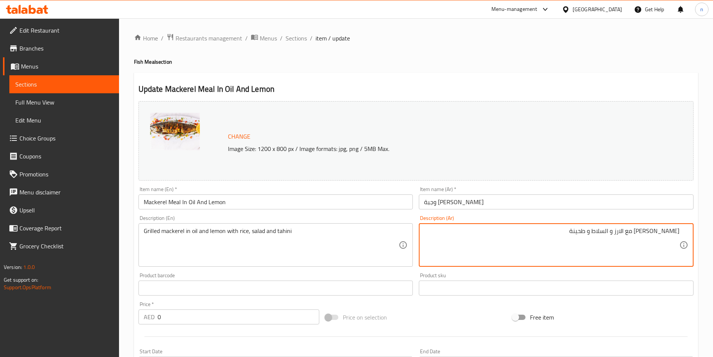
click at [517, 246] on textarea "ماكريل مشوي زيت وليمون مع الارز و السلاط و طحينة" at bounding box center [551, 245] width 255 height 36
click at [641, 231] on textarea "ماكريل مشوي زيت وليمون مع الارز و السلاط و طحينة" at bounding box center [551, 245] width 255 height 36
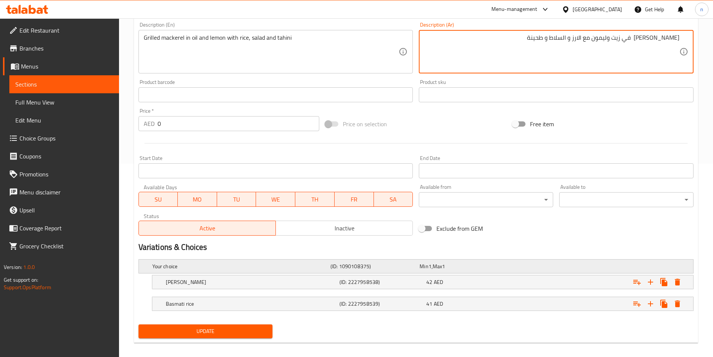
scroll to position [200, 0]
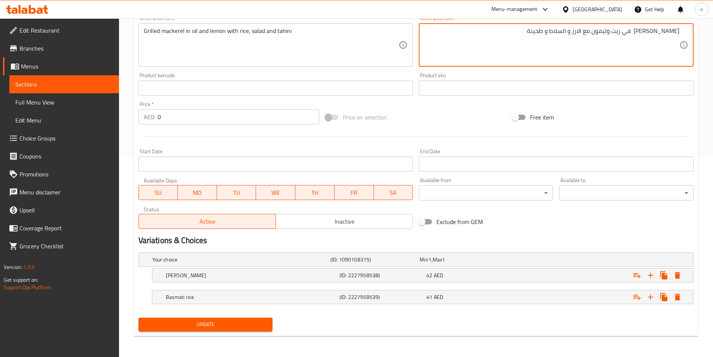
type textarea "ماكريل مشوي في زيت وليمون مع الارز و السلاط و طحينة"
click at [250, 325] on span "Update" at bounding box center [206, 324] width 122 height 9
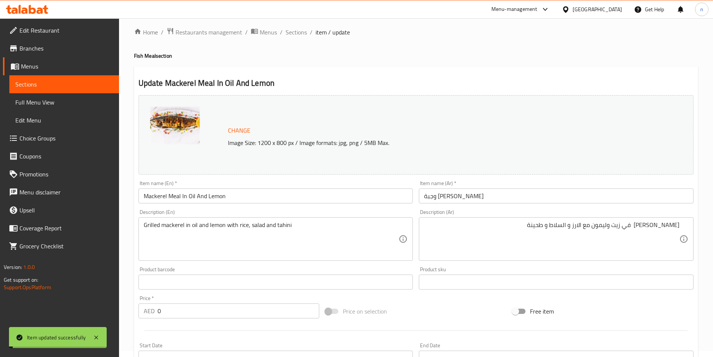
scroll to position [0, 0]
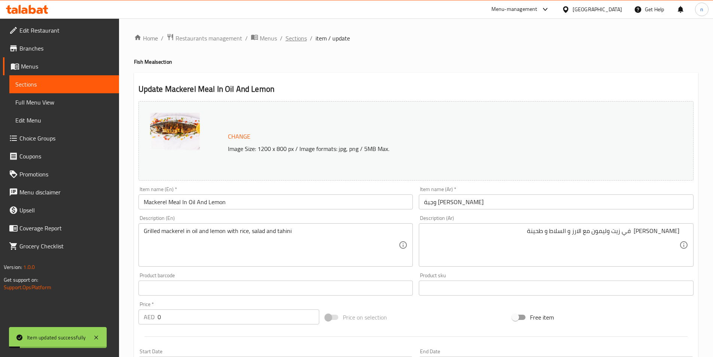
click at [293, 37] on span "Sections" at bounding box center [296, 38] width 21 height 9
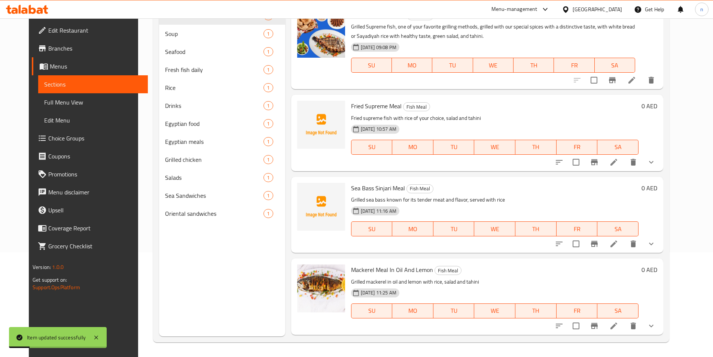
scroll to position [105, 0]
click at [619, 241] on icon at bounding box center [614, 243] width 9 height 9
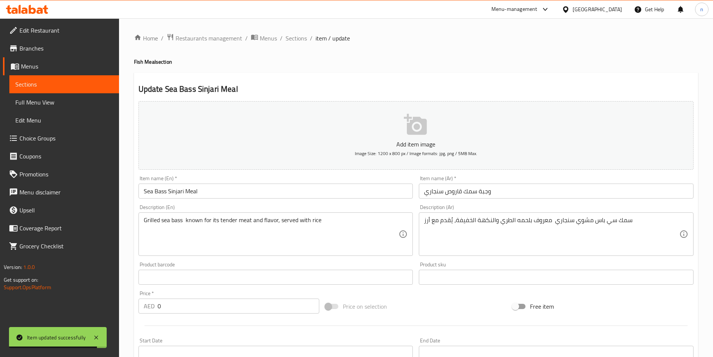
click at [176, 191] on input "Sea Bass Sinjari Meal" at bounding box center [276, 190] width 275 height 15
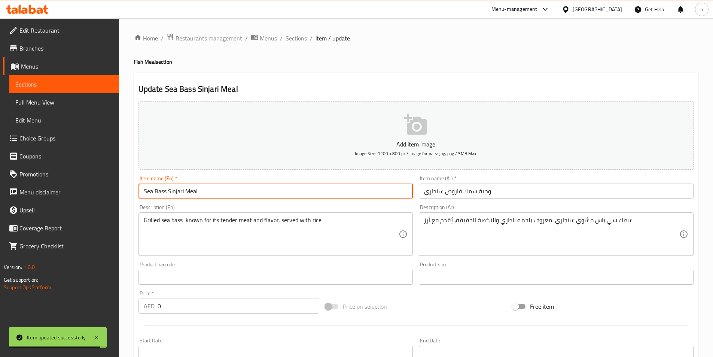
click at [176, 191] on input "Sea Bass Sinjari Meal" at bounding box center [276, 190] width 275 height 15
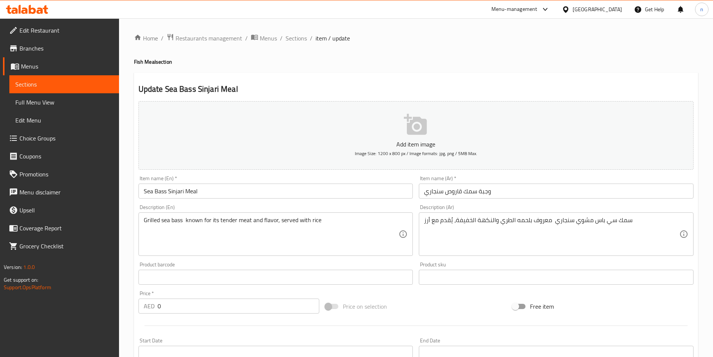
click at [215, 195] on input "Sea Bass Sinjari Meal" at bounding box center [276, 190] width 275 height 15
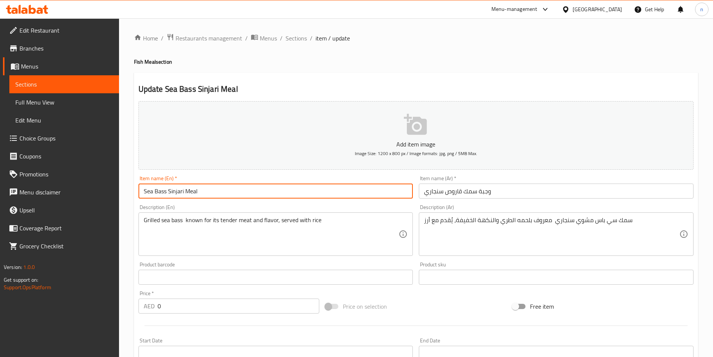
click at [215, 195] on input "Sea Bass Sinjari Meal" at bounding box center [276, 190] width 275 height 15
click at [155, 191] on input "Sea Bass Sinjari Meal" at bounding box center [276, 190] width 275 height 15
click at [159, 192] on input "Sea Bass Sinjari Meal" at bounding box center [276, 190] width 275 height 15
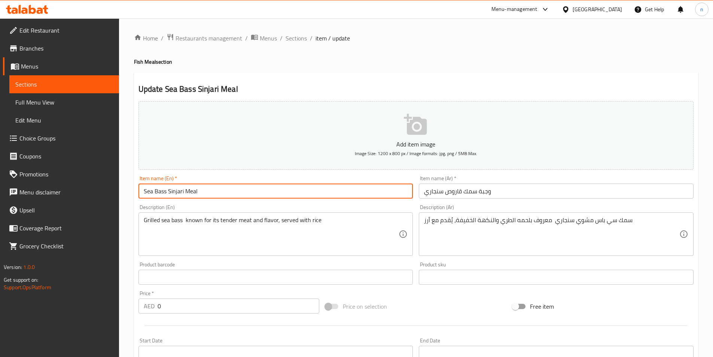
click at [134, 188] on div "Home / Restaurants management / Menus / Sections / item / update Fish Meal sect…" at bounding box center [416, 282] width 594 height 528
drag, startPoint x: 165, startPoint y: 191, endPoint x: 139, endPoint y: 191, distance: 26.2
click at [139, 191] on input "Sea Bass Sinjari Meal" at bounding box center [276, 190] width 275 height 15
click at [228, 188] on input "Sea Bass Sinjari Meal" at bounding box center [276, 190] width 275 height 15
drag, startPoint x: 165, startPoint y: 193, endPoint x: 143, endPoint y: 190, distance: 22.2
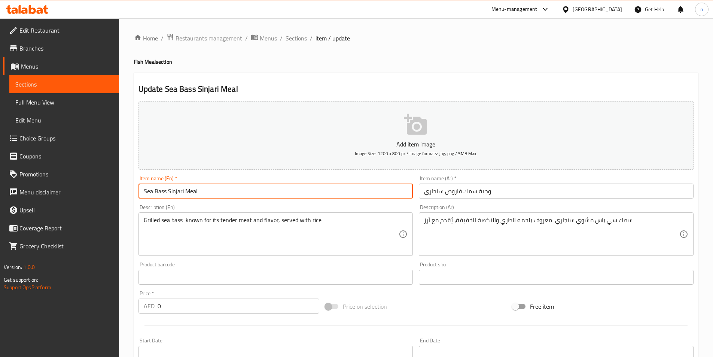
click at [143, 190] on input "Sea Bass Sinjari Meal" at bounding box center [276, 190] width 275 height 15
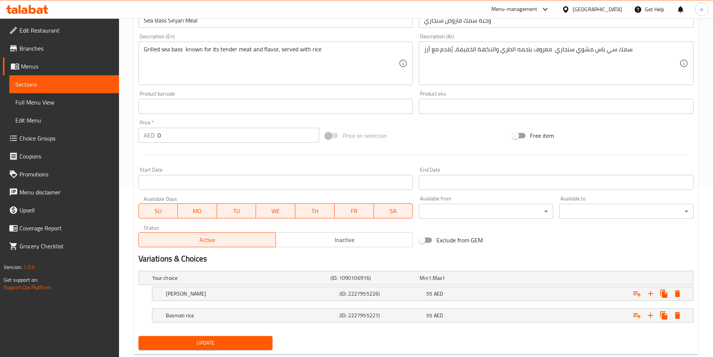
scroll to position [189, 0]
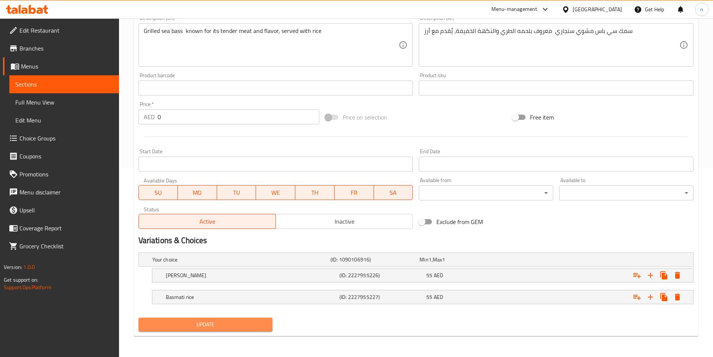
click at [268, 323] on button "Update" at bounding box center [206, 324] width 134 height 14
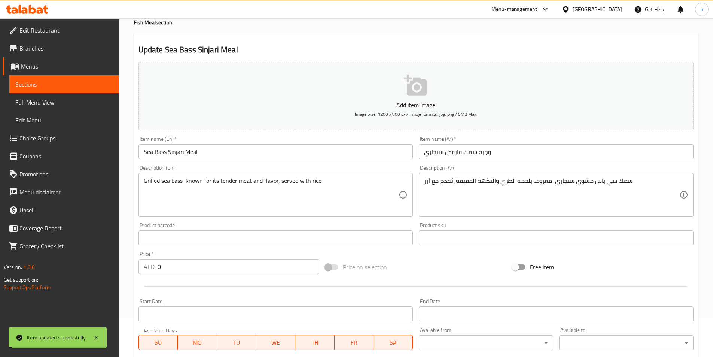
scroll to position [0, 0]
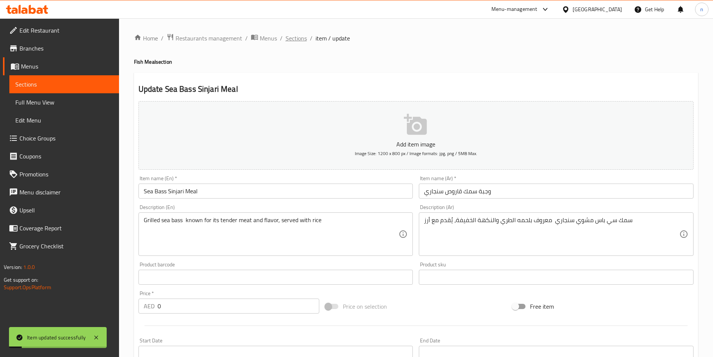
click at [300, 39] on span "Sections" at bounding box center [296, 38] width 21 height 9
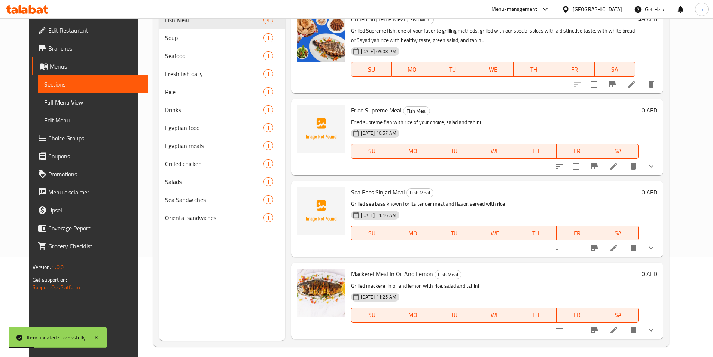
scroll to position [105, 0]
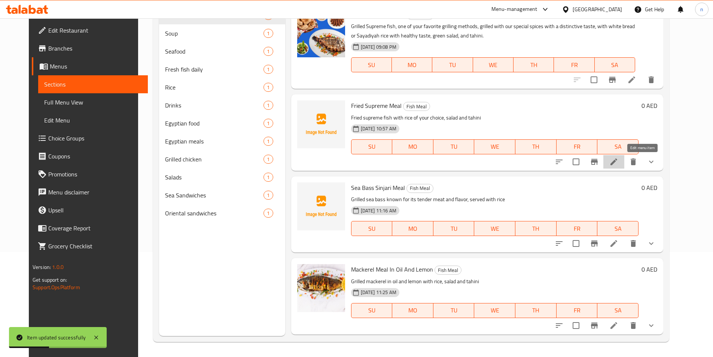
click at [619, 159] on icon at bounding box center [614, 161] width 9 height 9
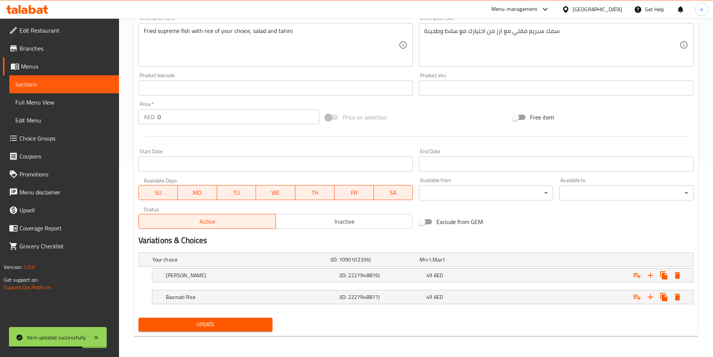
click at [262, 323] on span "Update" at bounding box center [206, 324] width 122 height 9
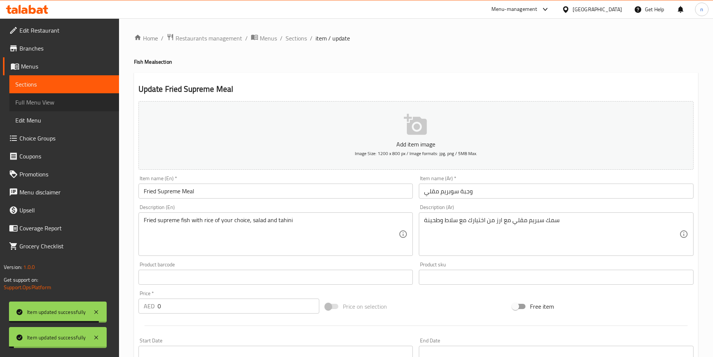
click at [86, 110] on link "Full Menu View" at bounding box center [64, 102] width 110 height 18
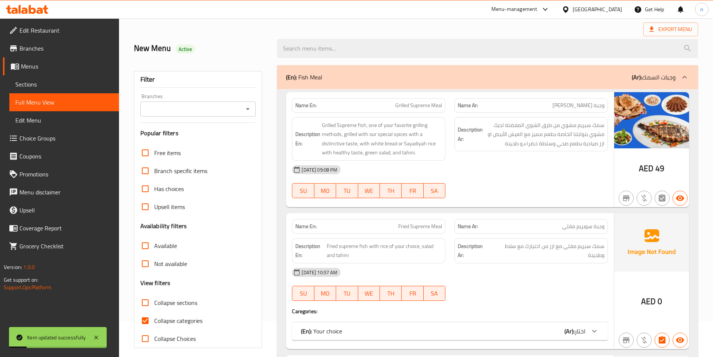
scroll to position [75, 0]
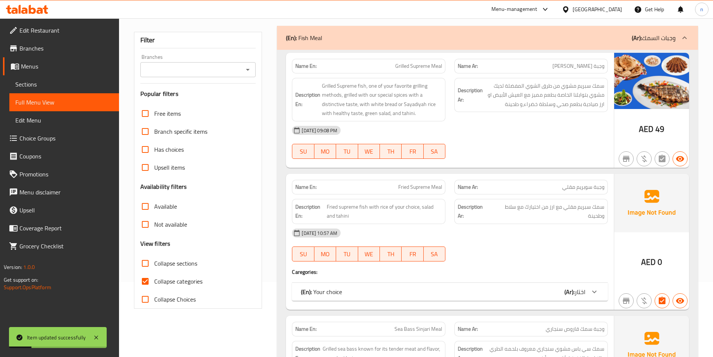
click at [146, 281] on input "Collapse categories" at bounding box center [145, 281] width 18 height 18
checkbox input "false"
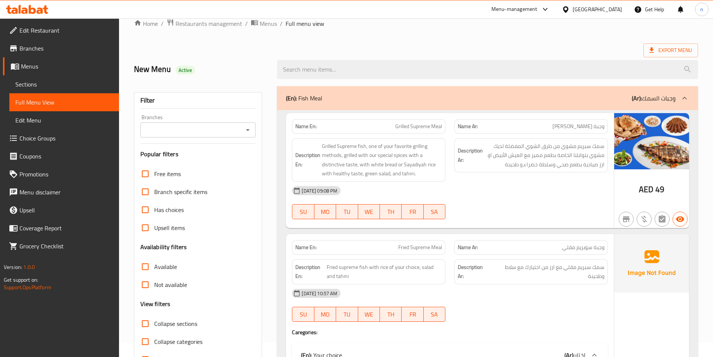
scroll to position [0, 0]
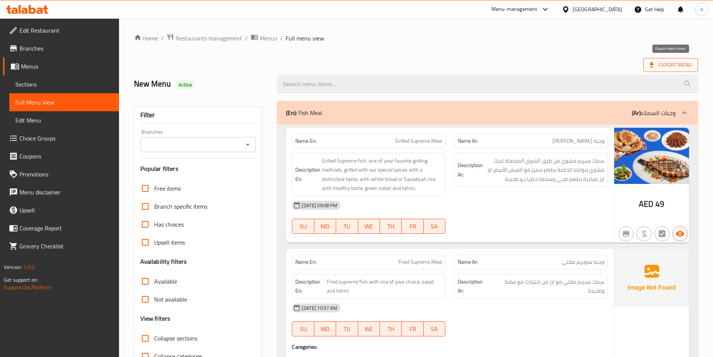
click at [663, 69] on span "Export Menu" at bounding box center [671, 64] width 43 height 9
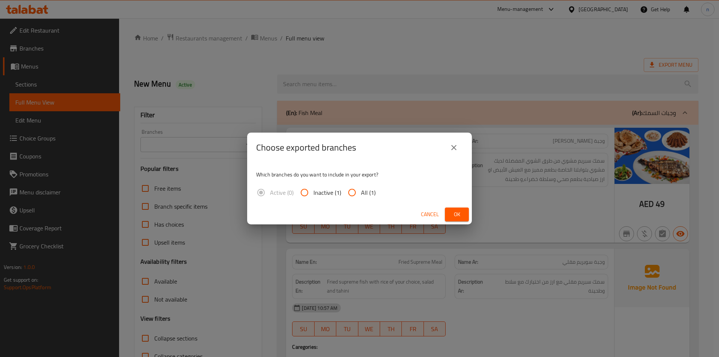
click at [350, 192] on input "All (1)" at bounding box center [352, 192] width 18 height 18
radio input "true"
click at [452, 215] on span "Ok" at bounding box center [457, 214] width 12 height 9
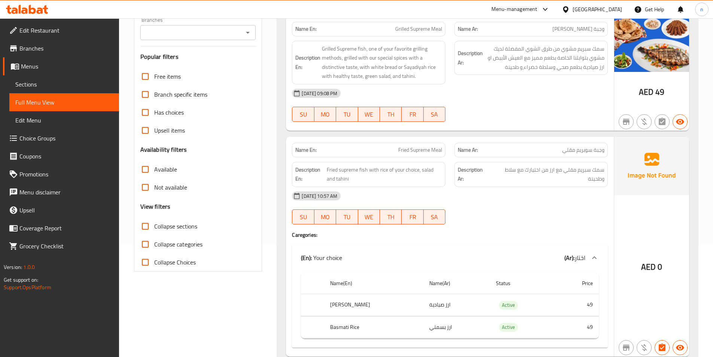
scroll to position [112, 0]
click at [66, 33] on span "Edit Restaurant" at bounding box center [66, 30] width 94 height 9
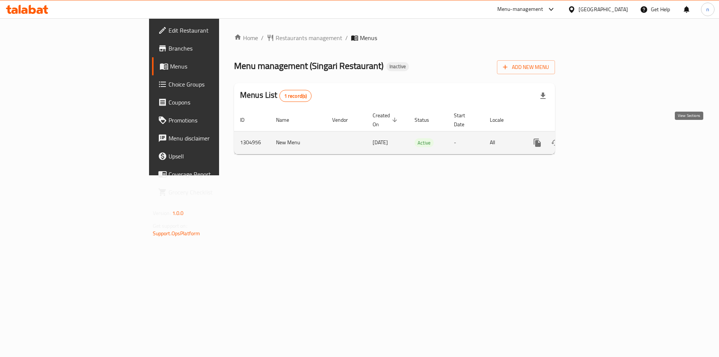
click at [596, 138] on icon "enhanced table" at bounding box center [591, 142] width 9 height 9
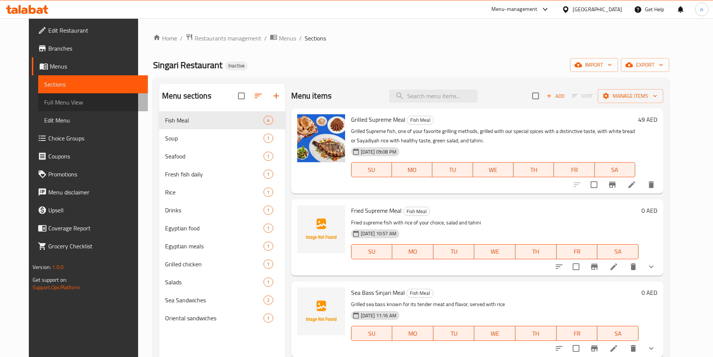
click at [72, 101] on span "Full Menu View" at bounding box center [93, 102] width 98 height 9
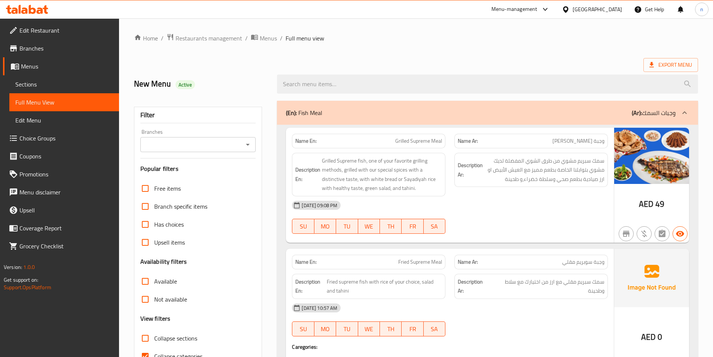
click at [144, 351] on input "Collapse categories" at bounding box center [145, 356] width 18 height 18
checkbox input "false"
click at [666, 64] on span "Export Menu" at bounding box center [671, 64] width 43 height 9
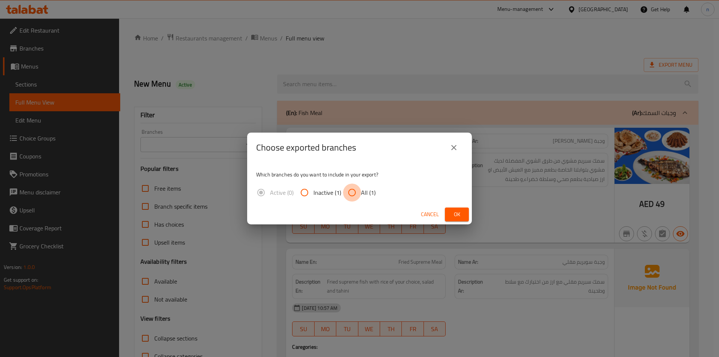
click at [354, 192] on input "All (1)" at bounding box center [352, 192] width 18 height 18
radio input "true"
click at [449, 208] on button "Ok" at bounding box center [457, 214] width 24 height 14
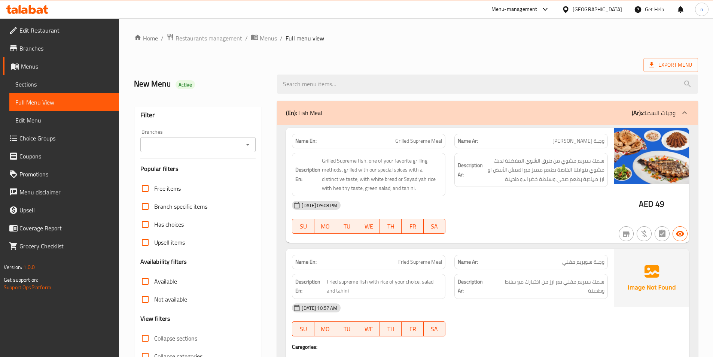
click at [38, 7] on icon at bounding box center [27, 9] width 42 height 9
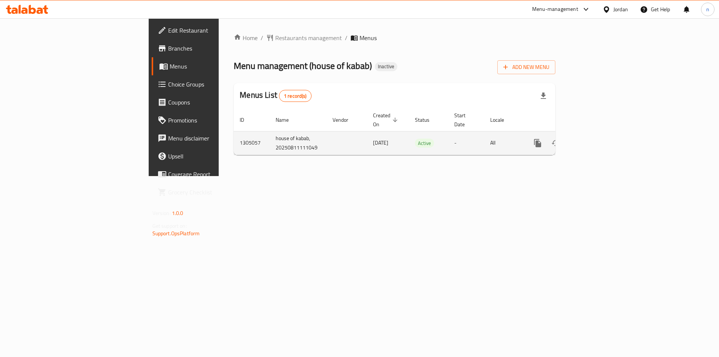
click at [596, 139] on icon "enhanced table" at bounding box center [591, 143] width 9 height 9
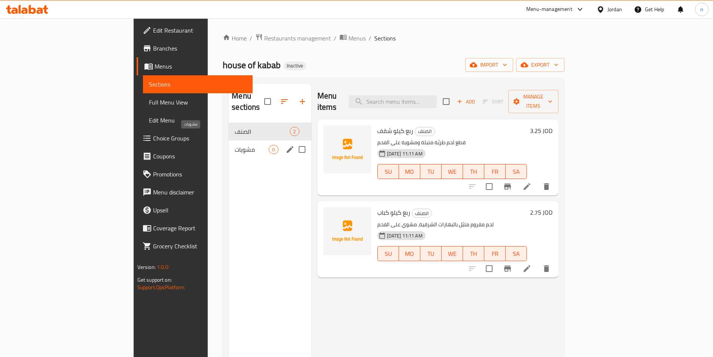
click at [235, 145] on span "مشويات" at bounding box center [252, 149] width 34 height 9
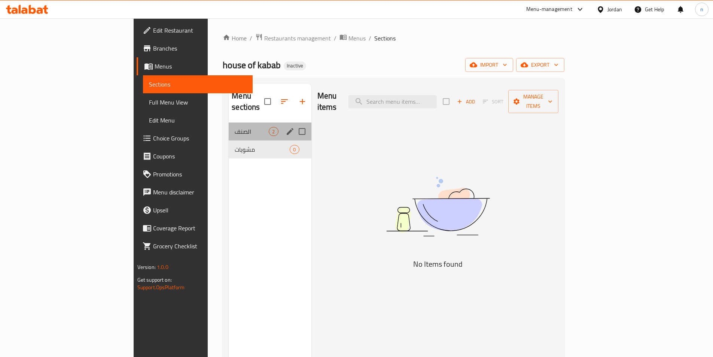
click at [229, 125] on div "الصنف 2" at bounding box center [270, 131] width 82 height 18
